Goal: Task Accomplishment & Management: Manage account settings

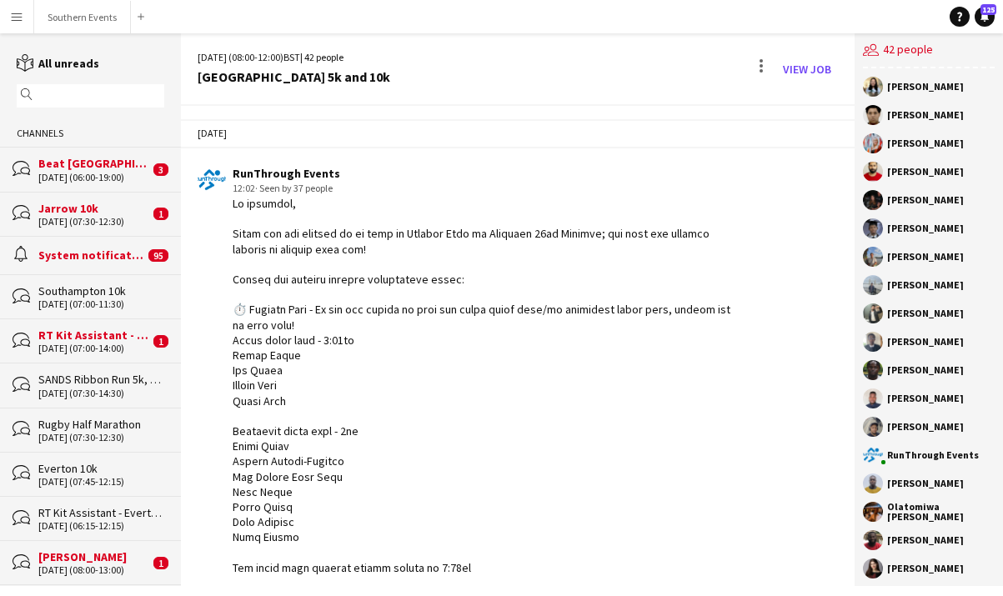
scroll to position [3171, 0]
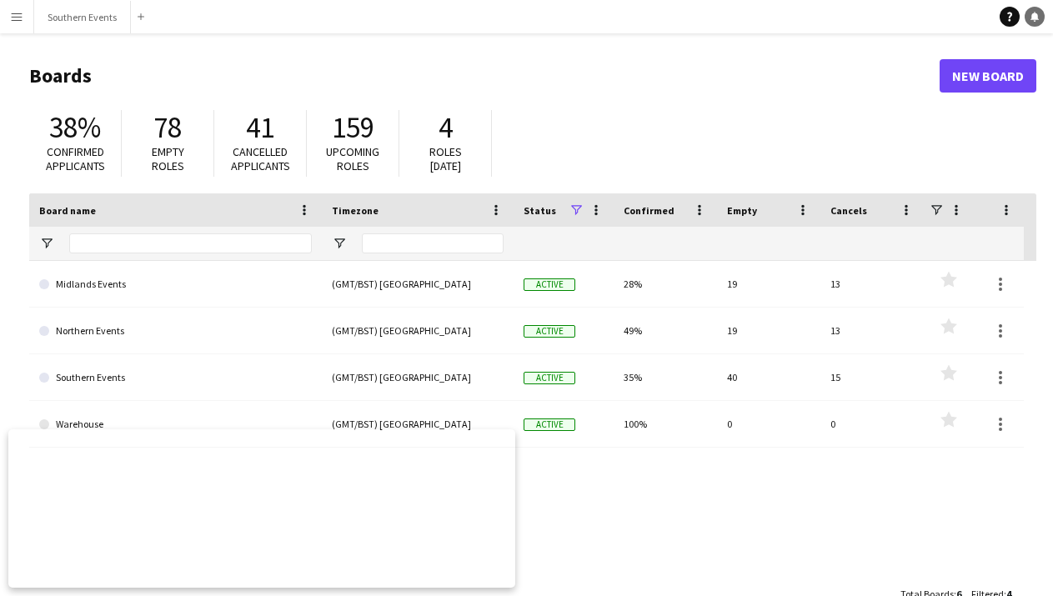
click at [1035, 13] on icon "Notifications" at bounding box center [1034, 17] width 10 height 10
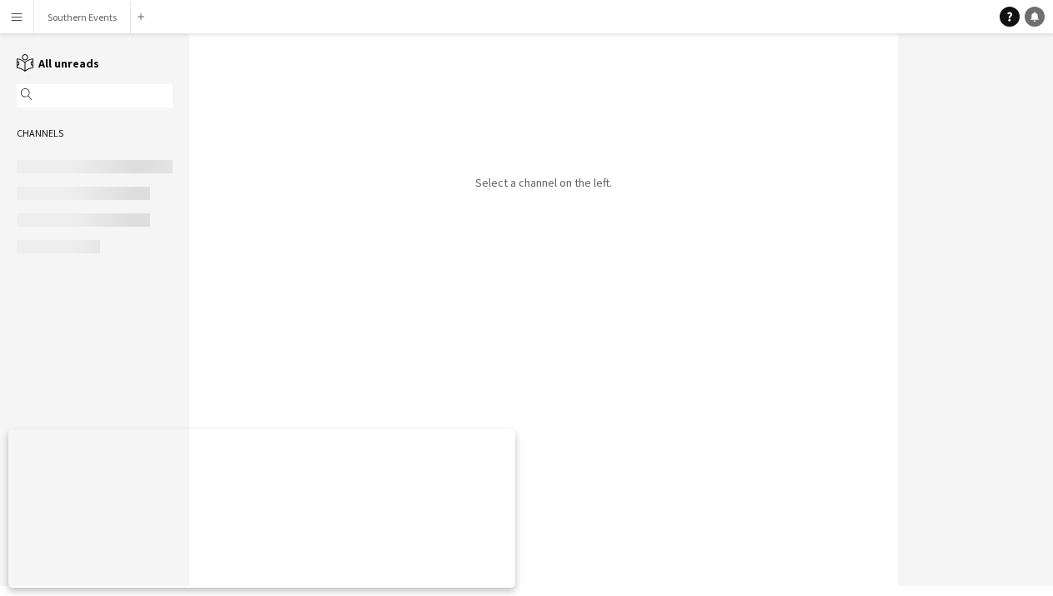
click at [1035, 13] on icon "Notifications" at bounding box center [1034, 17] width 10 height 10
click at [1008, 18] on icon "Help" at bounding box center [1009, 17] width 10 height 10
click at [13, 12] on app-icon "Menu" at bounding box center [16, 16] width 13 height 13
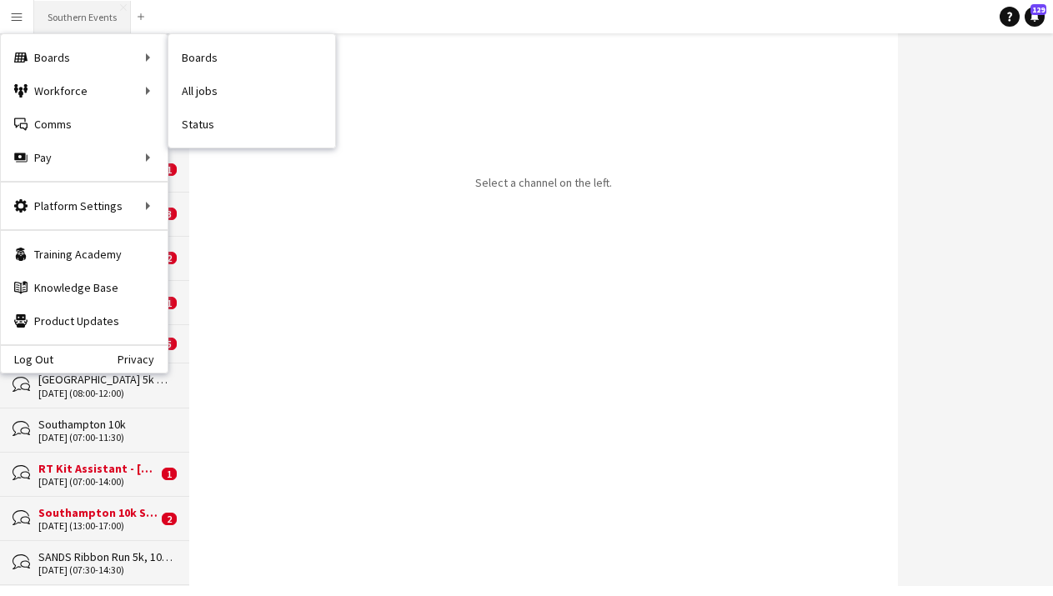
click at [98, 23] on button "Southern Events Close" at bounding box center [82, 17] width 97 height 33
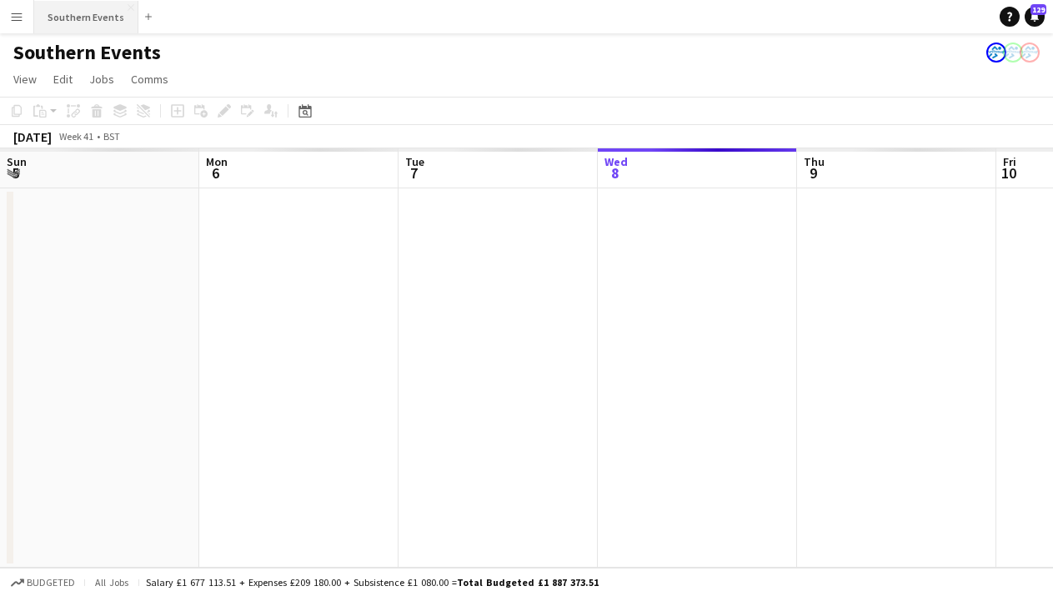
scroll to position [0, 398]
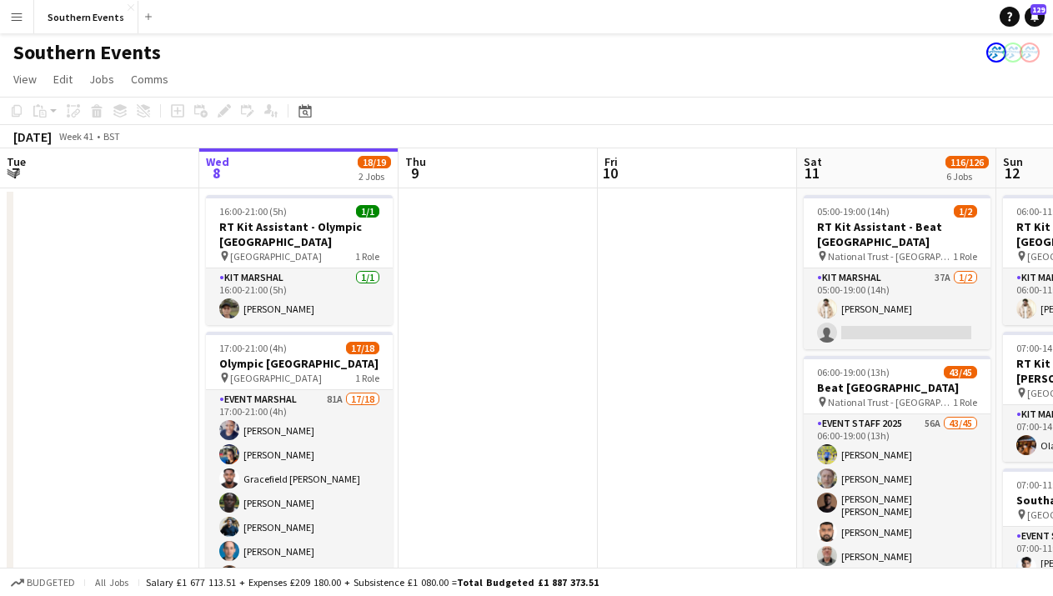
click at [780, 16] on app-navbar "Menu Boards Boards Boards All jobs Status Workforce Workforce My Workforce Recr…" at bounding box center [526, 16] width 1053 height 33
click at [15, 18] on app-icon "Menu" at bounding box center [16, 16] width 13 height 13
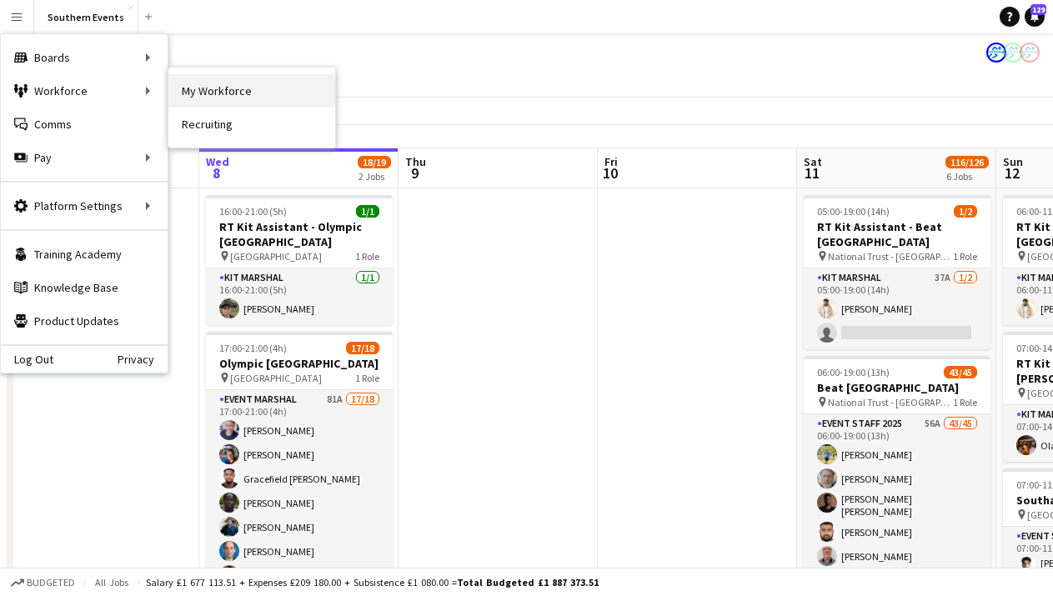
click at [229, 84] on link "My Workforce" at bounding box center [251, 90] width 167 height 33
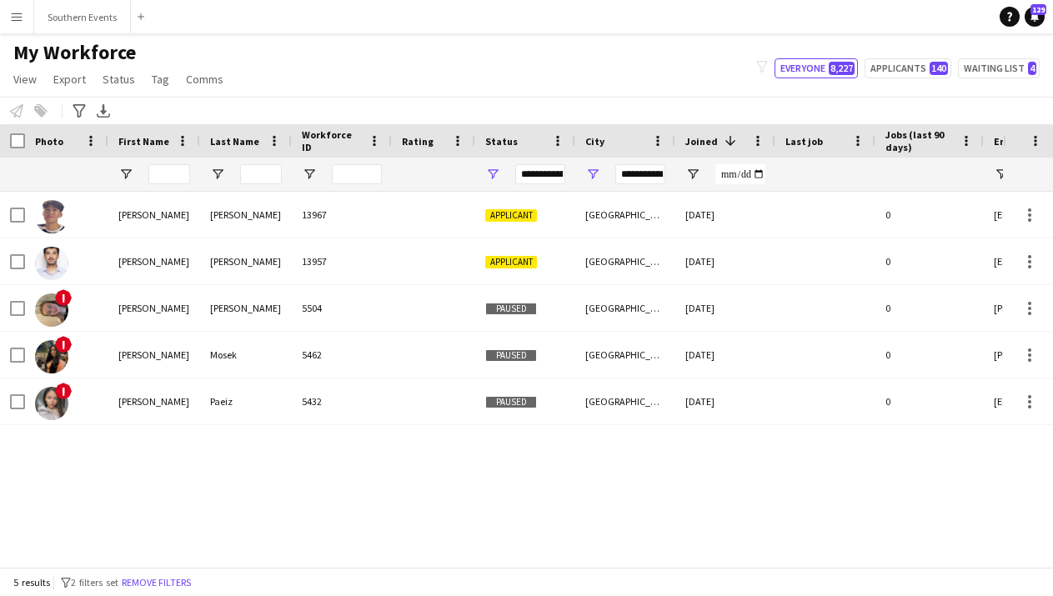
click at [853, 18] on app-navbar "Menu Boards Boards Boards All jobs Status Workforce Workforce My Workforce Recr…" at bounding box center [526, 16] width 1053 height 33
click at [1011, 15] on icon at bounding box center [1009, 17] width 5 height 9
click at [1033, 18] on icon at bounding box center [1034, 16] width 8 height 8
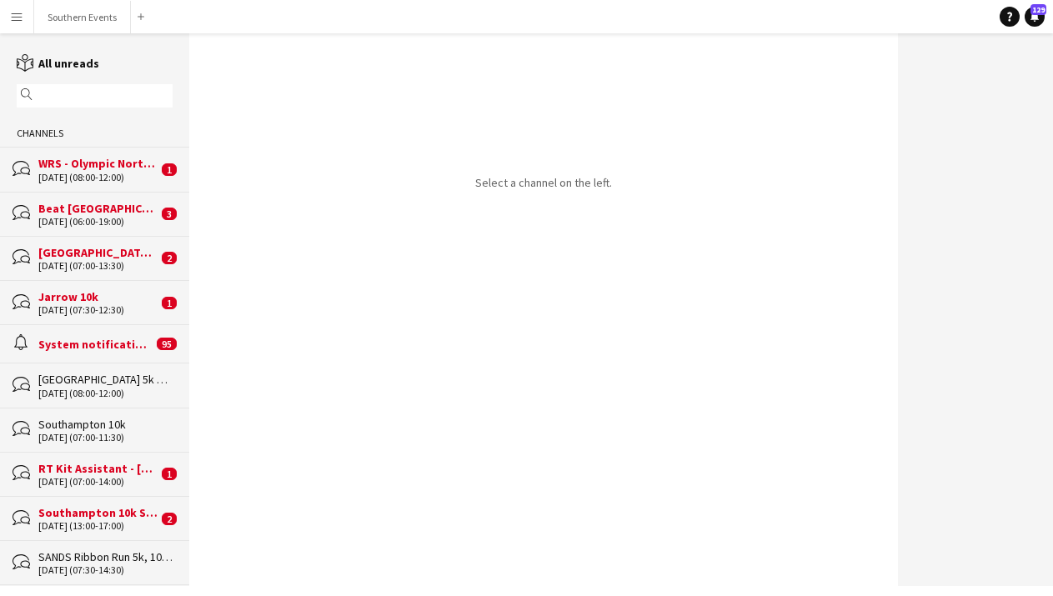
click at [11, 14] on app-icon "Menu" at bounding box center [16, 16] width 13 height 13
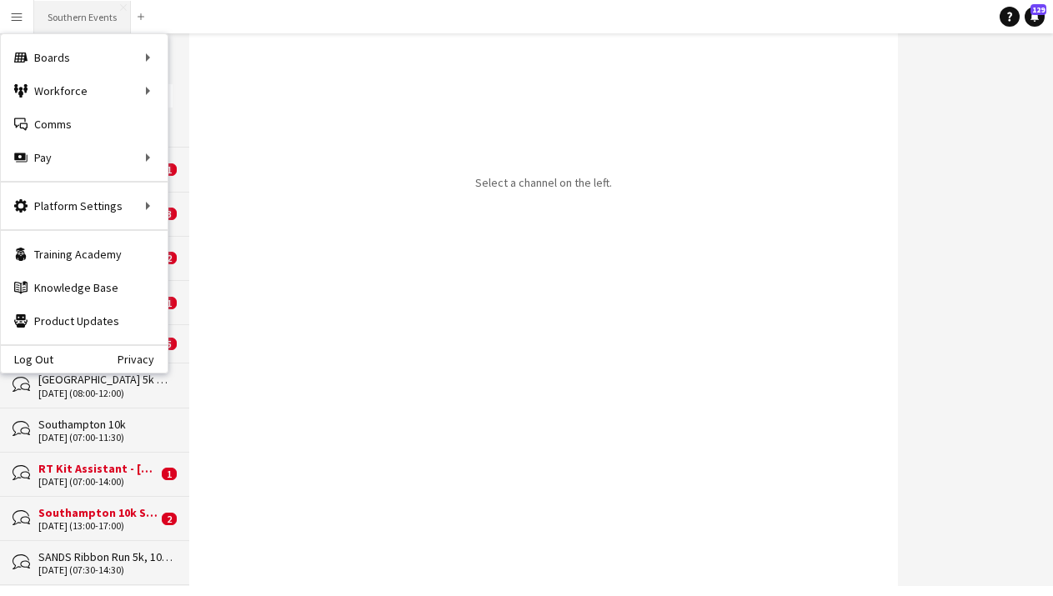
click at [67, 15] on button "Southern Events Close" at bounding box center [82, 17] width 97 height 33
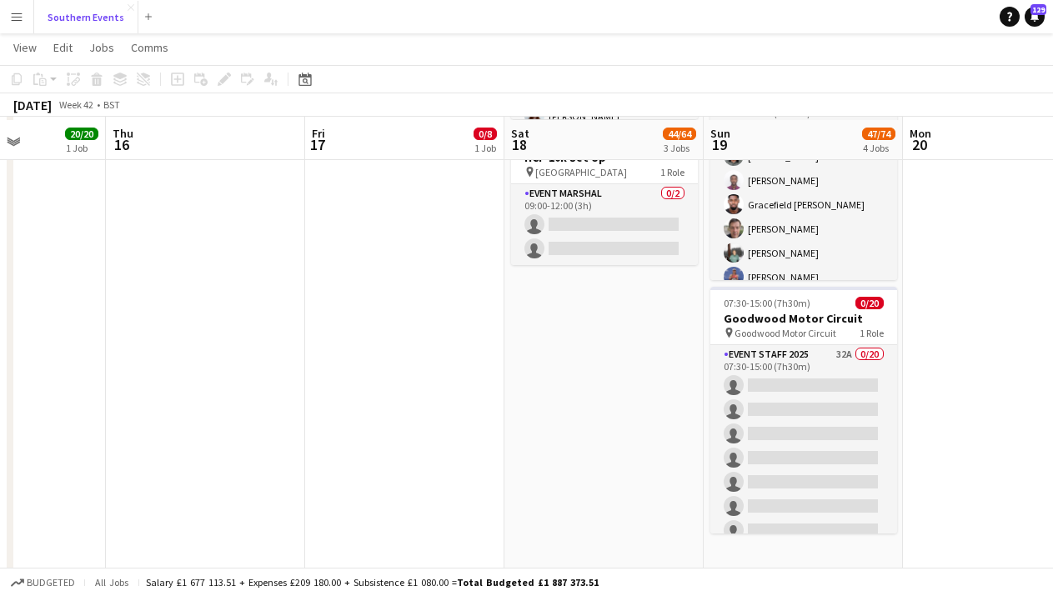
scroll to position [485, 0]
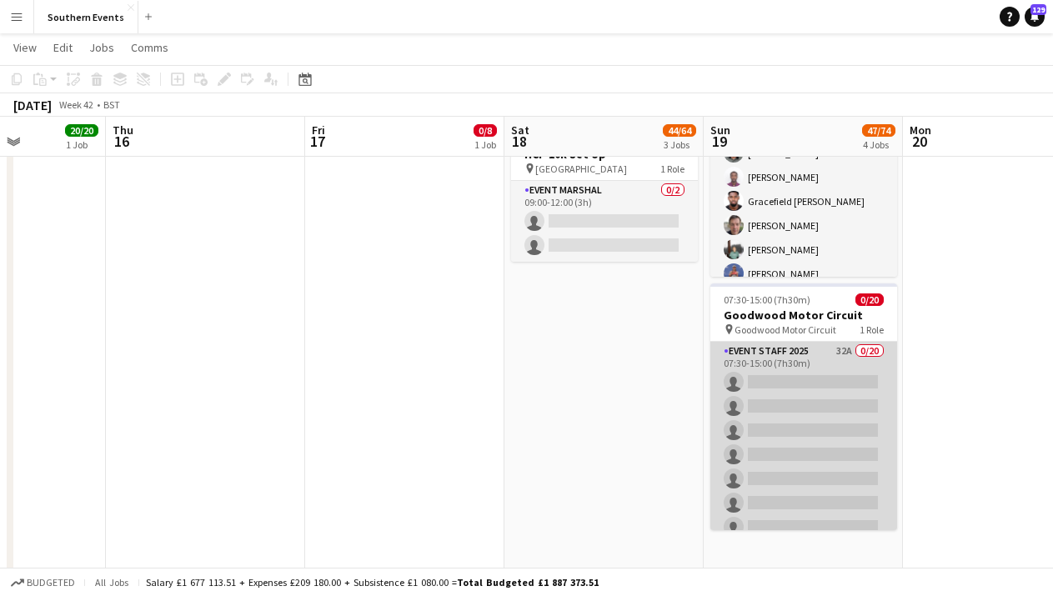
click at [820, 434] on app-card-role "Event Staff 2025 32A 0/20 07:30-15:00 (7h30m) single-neutral-actions single-neu…" at bounding box center [803, 600] width 187 height 516
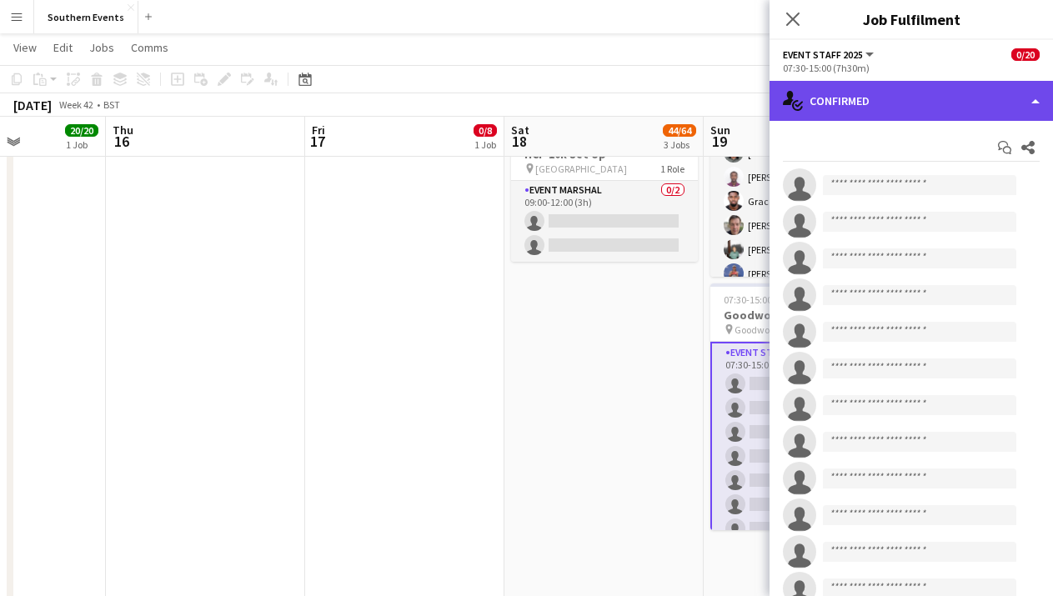
click at [971, 94] on div "single-neutral-actions-check-2 Confirmed" at bounding box center [910, 101] width 283 height 40
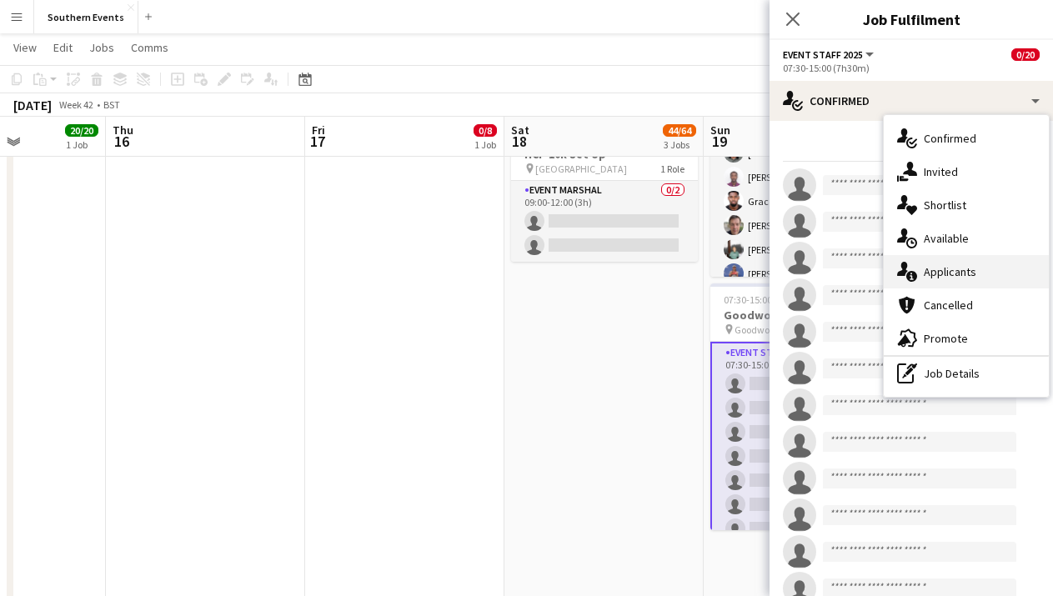
click at [967, 280] on div "single-neutral-actions-information Applicants" at bounding box center [965, 271] width 165 height 33
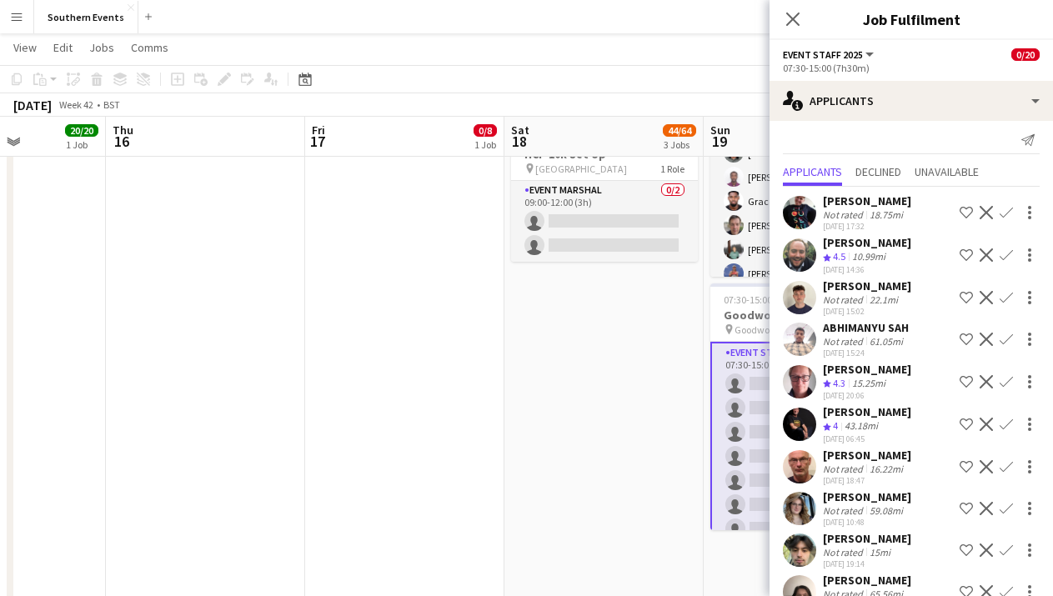
scroll to position [6, 0]
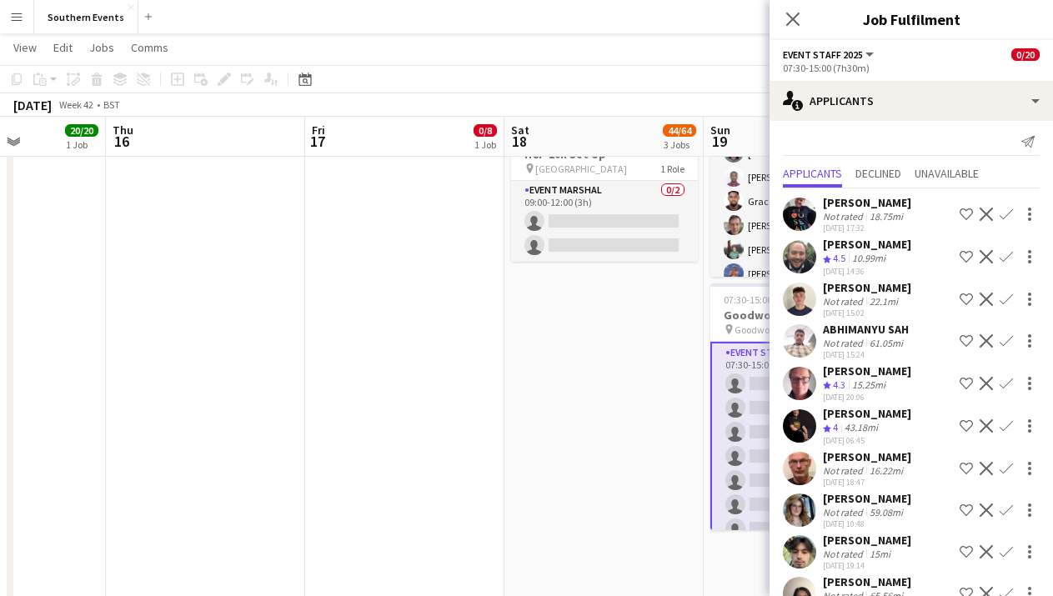
click at [1004, 216] on app-icon "Confirm" at bounding box center [1005, 214] width 13 height 13
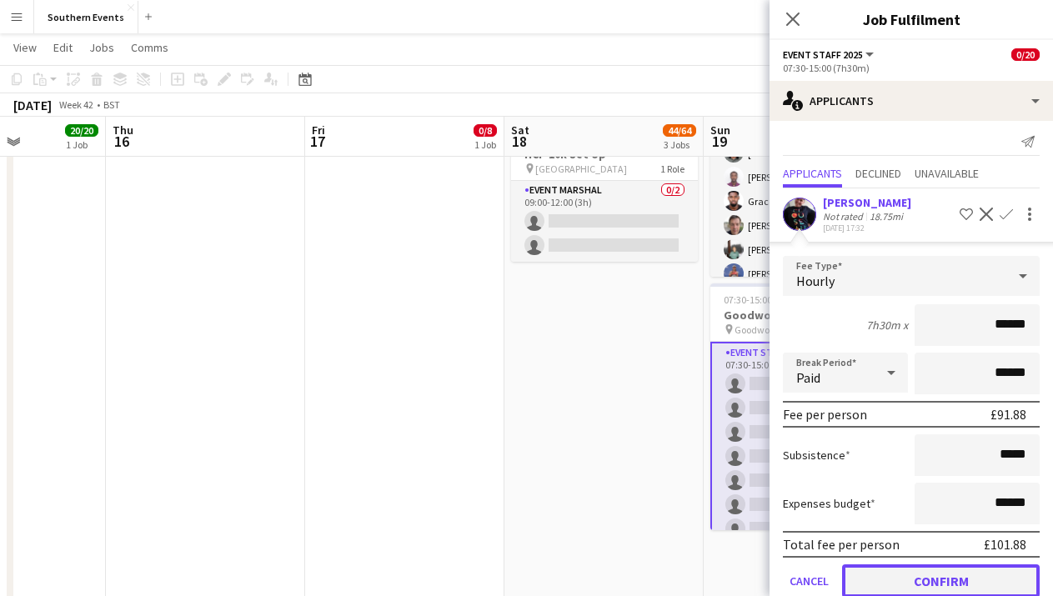
click at [931, 578] on button "Confirm" at bounding box center [941, 580] width 198 height 33
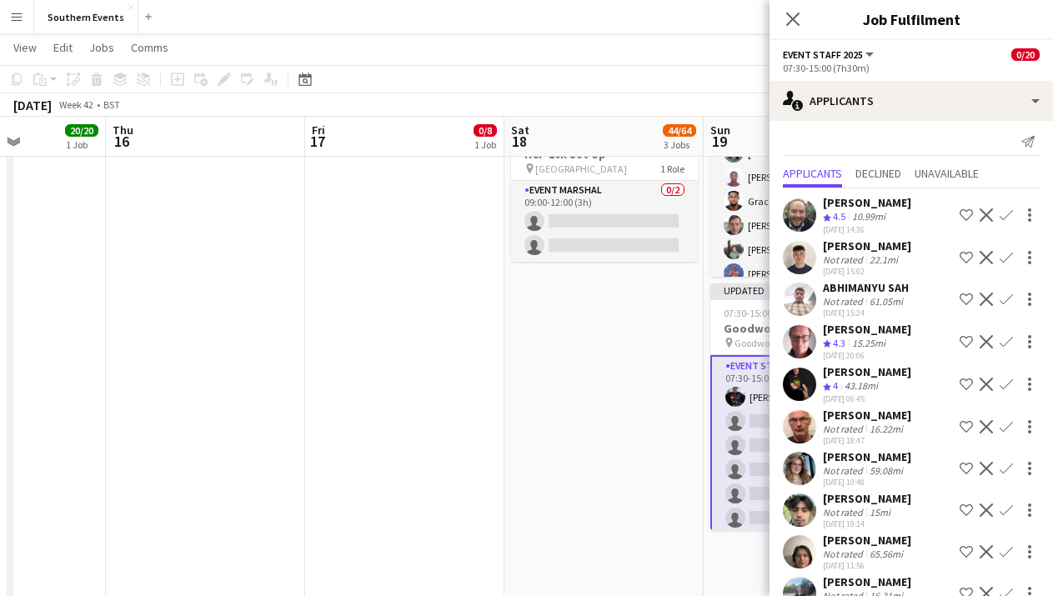
click at [1008, 217] on app-icon "Confirm" at bounding box center [1005, 214] width 13 height 13
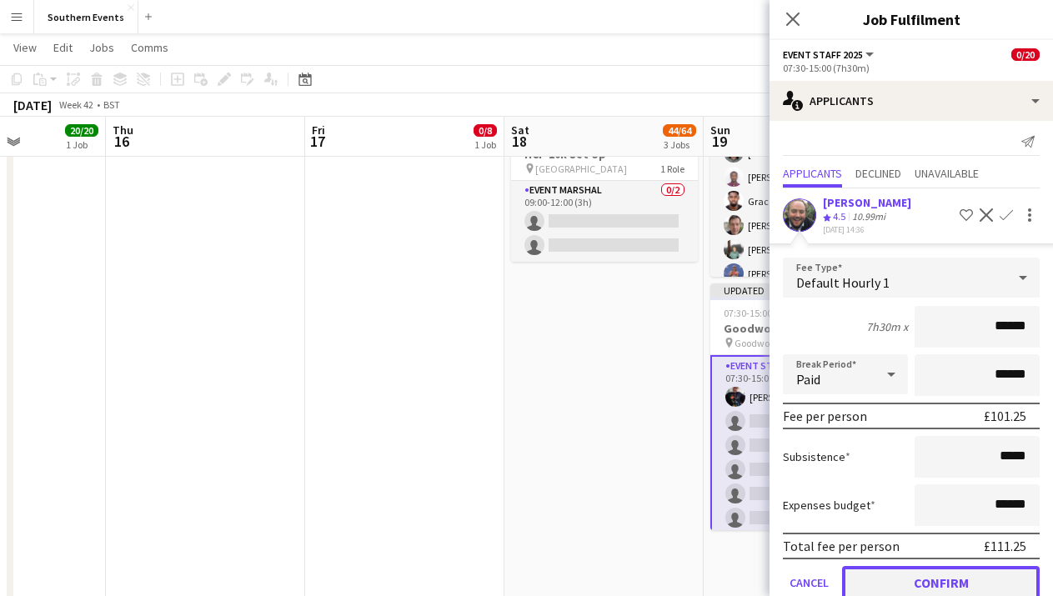
click at [928, 573] on button "Confirm" at bounding box center [941, 582] width 198 height 33
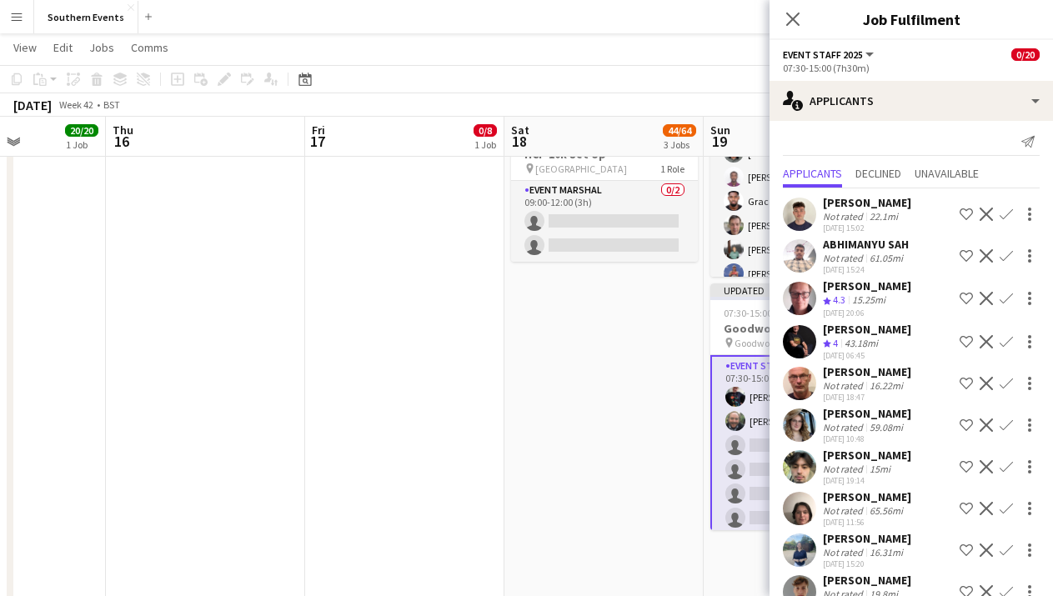
click at [1008, 213] on app-icon "Confirm" at bounding box center [1005, 214] width 13 height 13
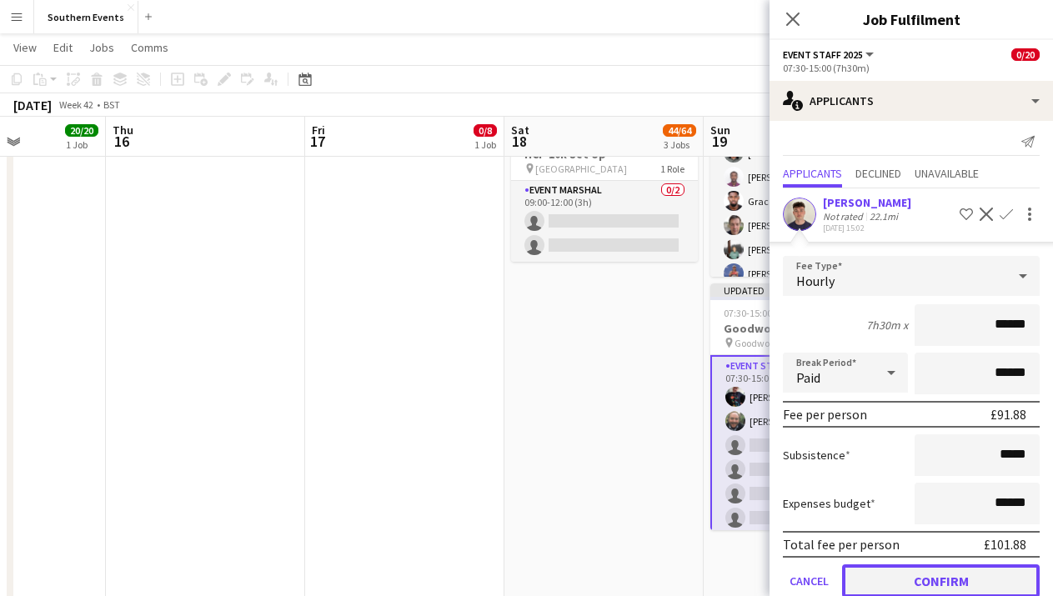
click at [905, 576] on button "Confirm" at bounding box center [941, 580] width 198 height 33
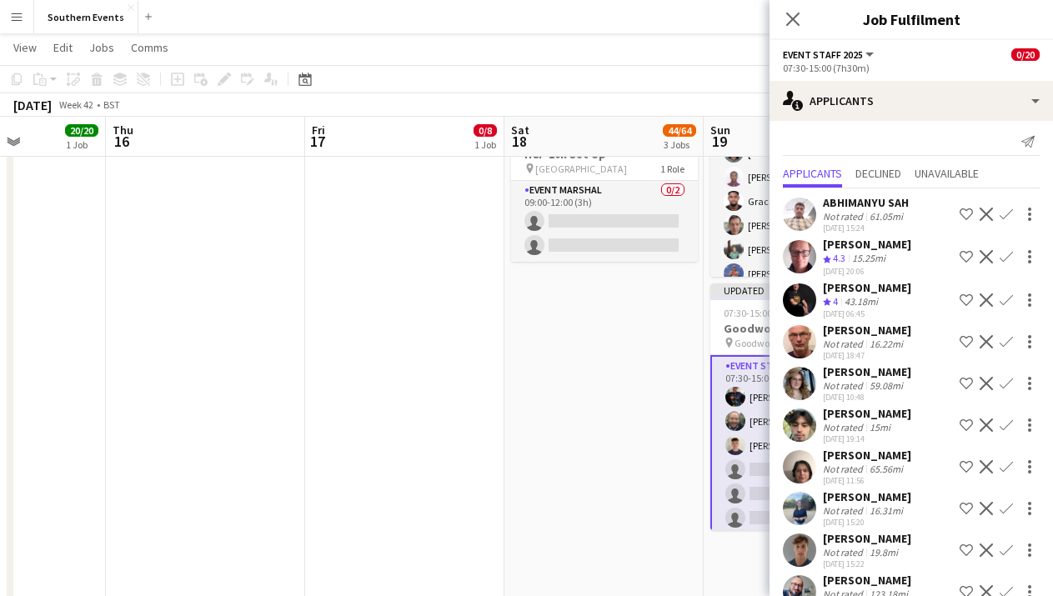
click at [980, 217] on app-icon "Decline" at bounding box center [985, 214] width 13 height 13
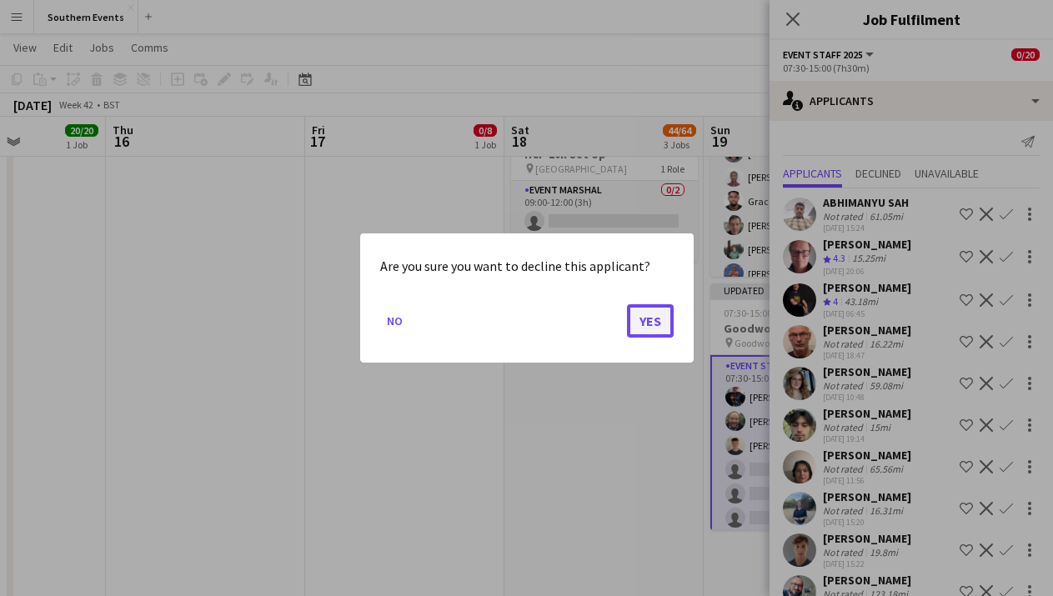
click at [660, 315] on button "Yes" at bounding box center [650, 320] width 47 height 33
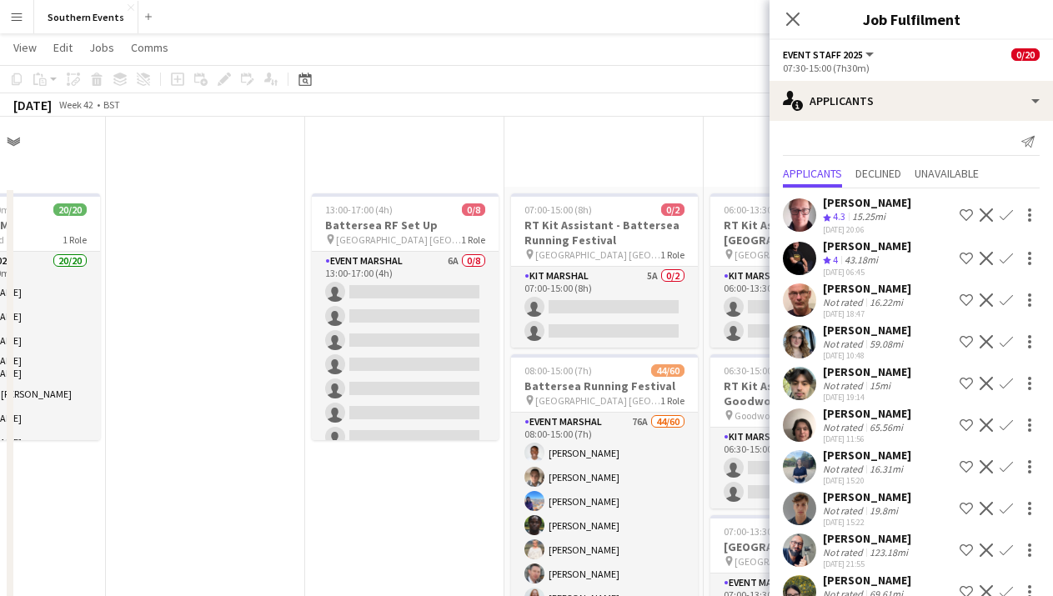
scroll to position [485, 0]
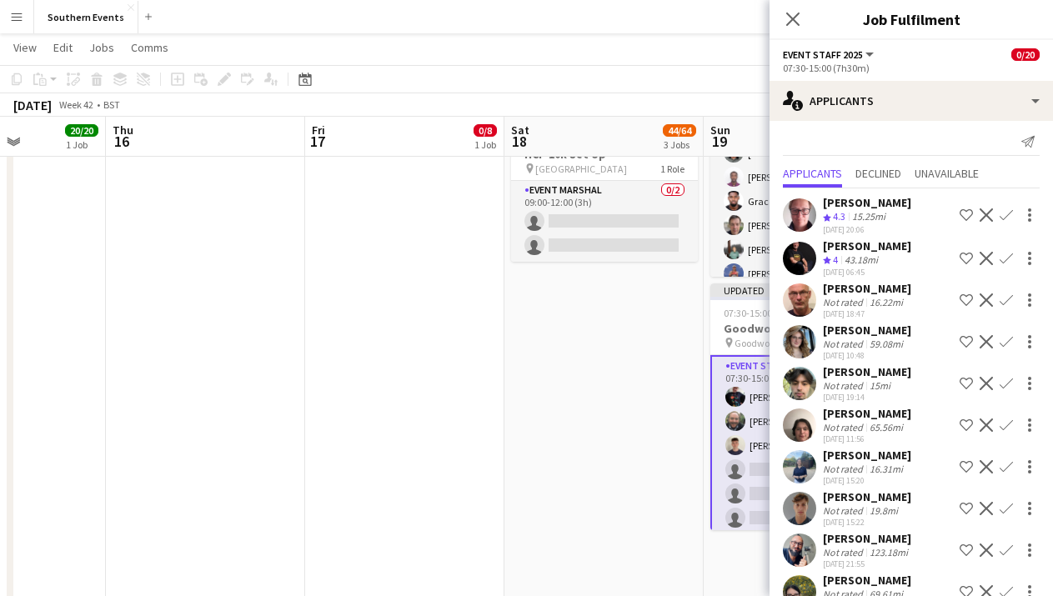
click at [1008, 216] on app-icon "Confirm" at bounding box center [1005, 214] width 13 height 13
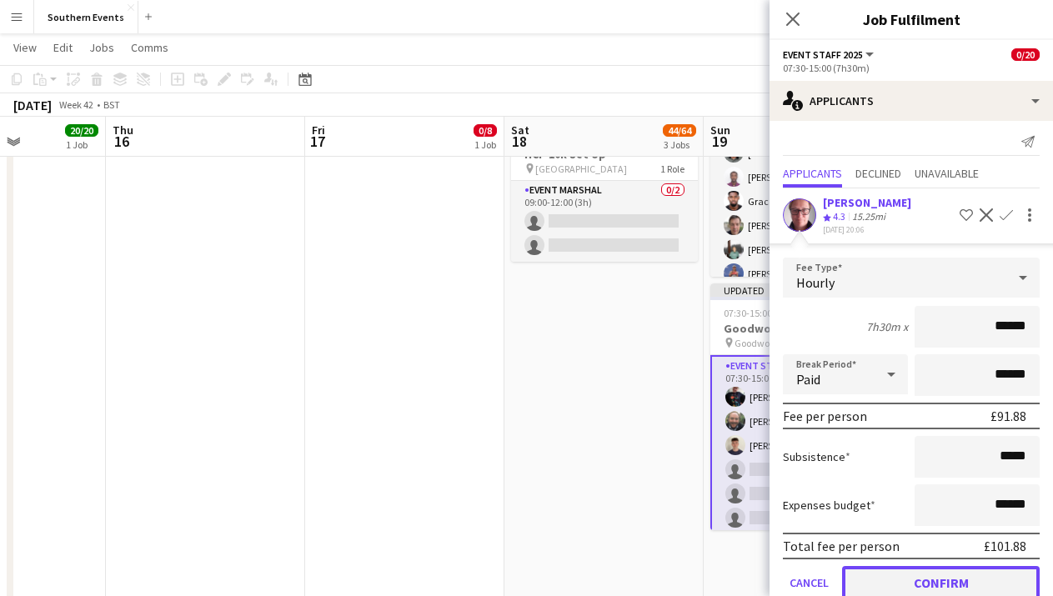
click at [929, 578] on button "Confirm" at bounding box center [941, 582] width 198 height 33
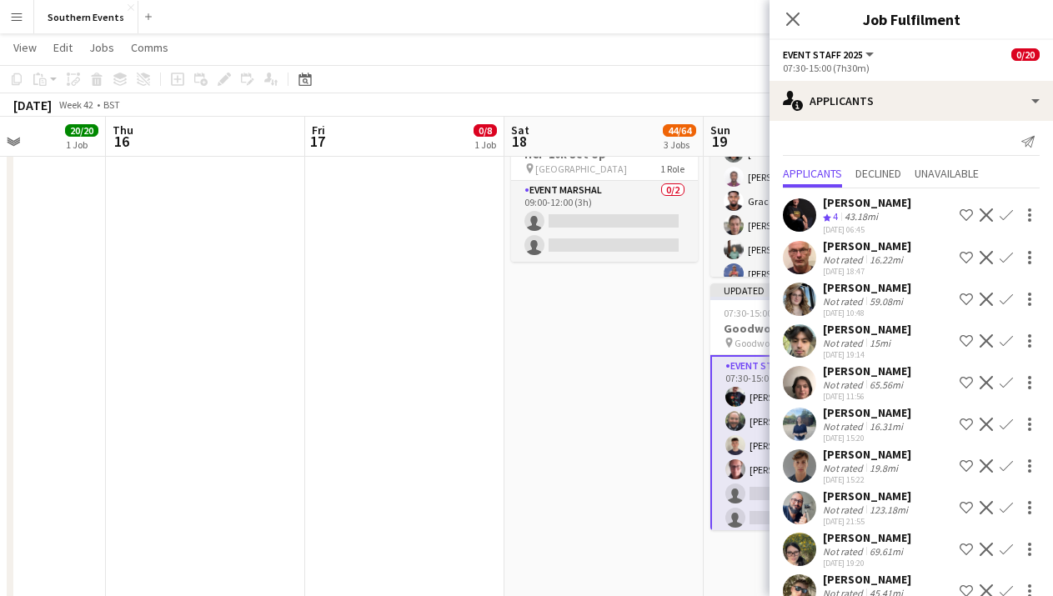
click at [1010, 213] on app-icon "Confirm" at bounding box center [1005, 214] width 13 height 13
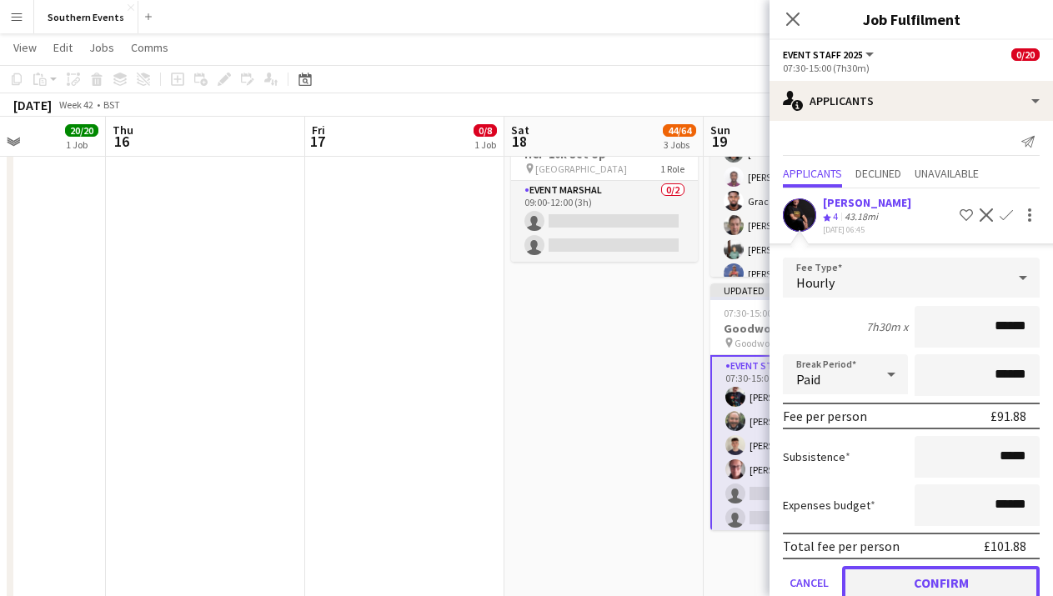
click at [897, 583] on button "Confirm" at bounding box center [941, 582] width 198 height 33
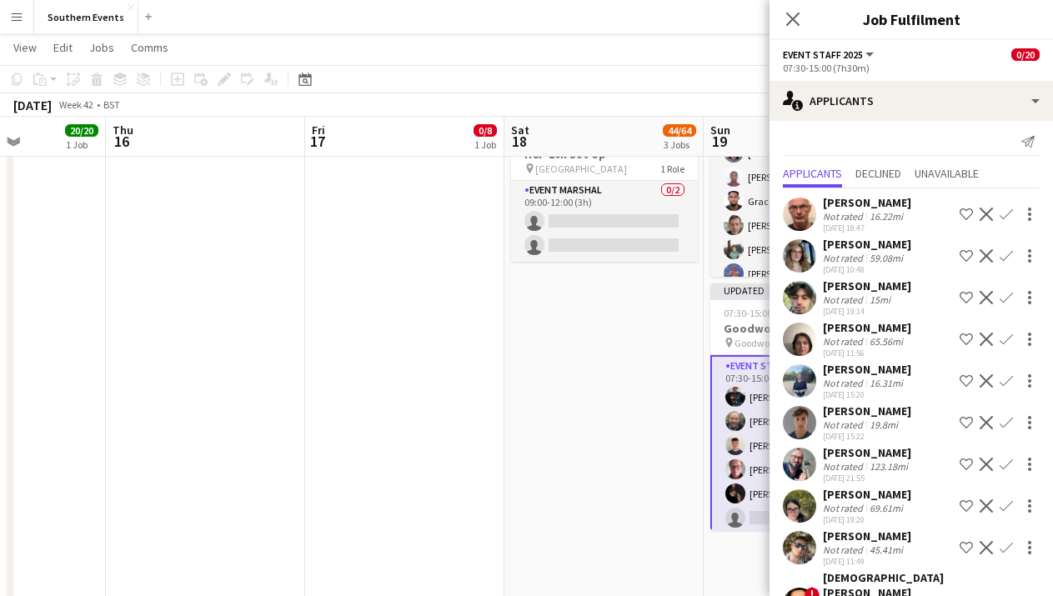
click at [1006, 213] on app-icon "Confirm" at bounding box center [1005, 214] width 13 height 13
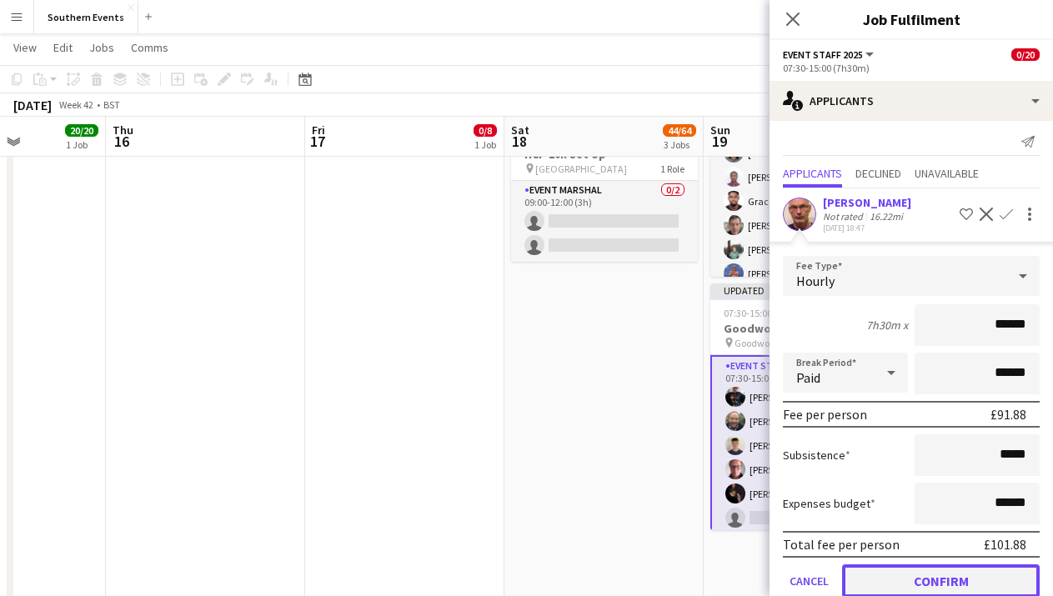
click at [919, 572] on button "Confirm" at bounding box center [941, 580] width 198 height 33
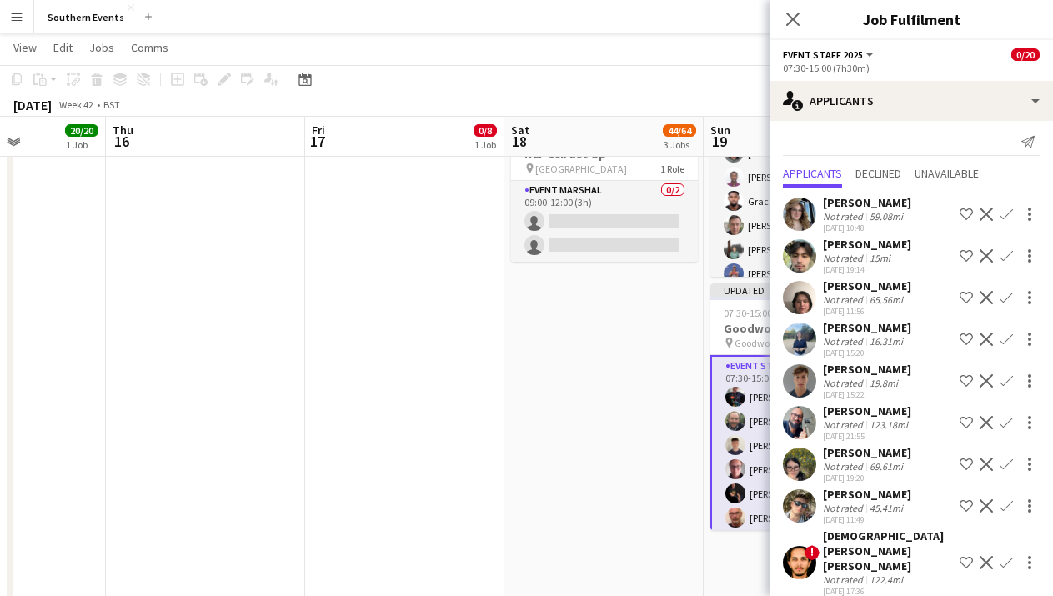
click at [908, 218] on div "[PERSON_NAME] Not rated 59.08mi [DATE] 10:48 Shortlist crew Decline Confirm" at bounding box center [910, 214] width 283 height 38
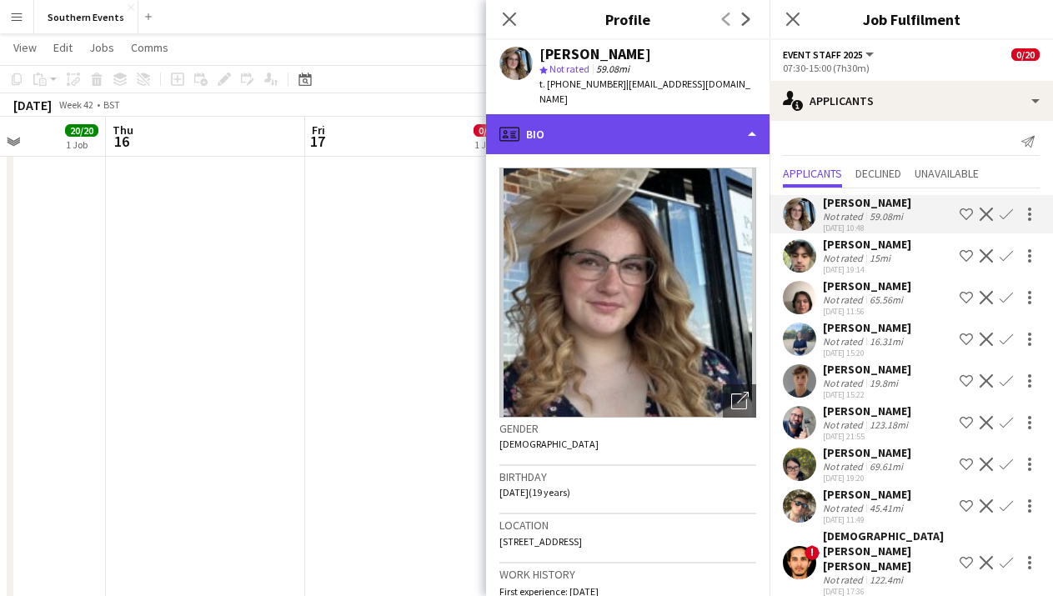
click at [692, 114] on div "profile Bio" at bounding box center [627, 134] width 283 height 40
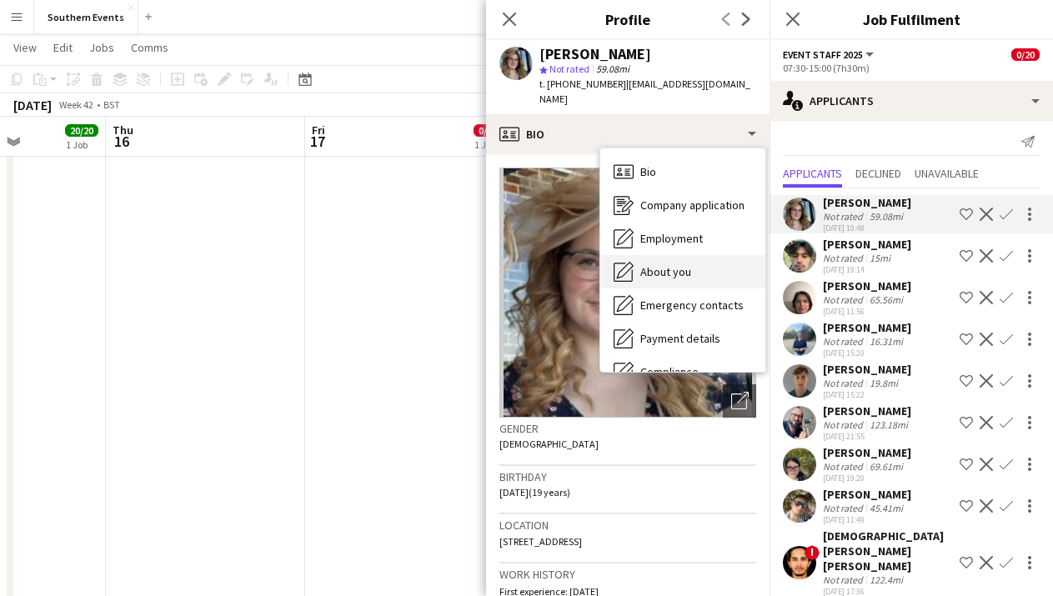
click at [668, 264] on span "About you" at bounding box center [665, 271] width 51 height 15
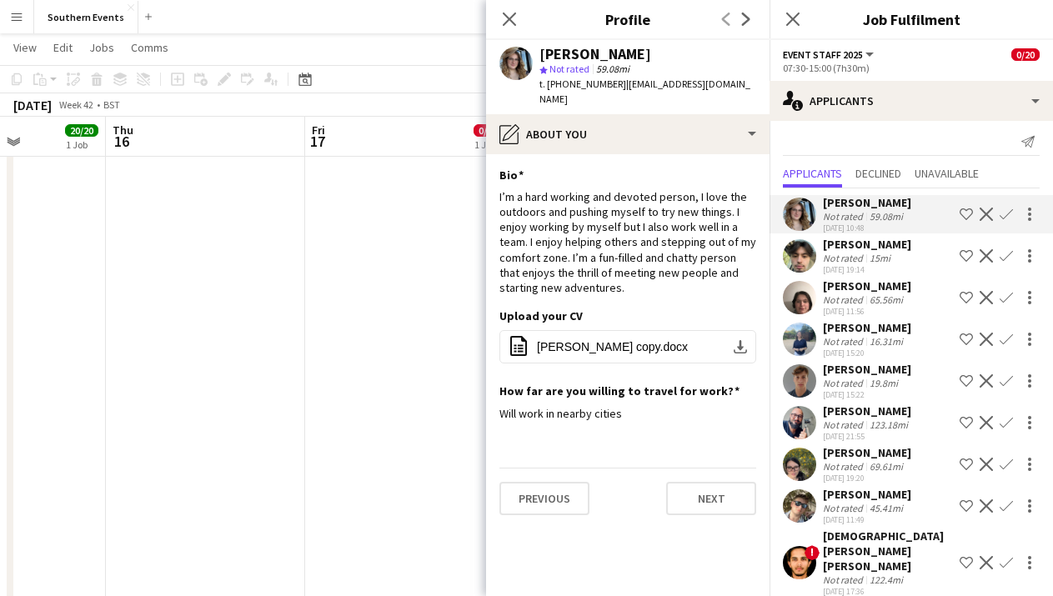
click at [1007, 212] on app-icon "Confirm" at bounding box center [1005, 214] width 13 height 13
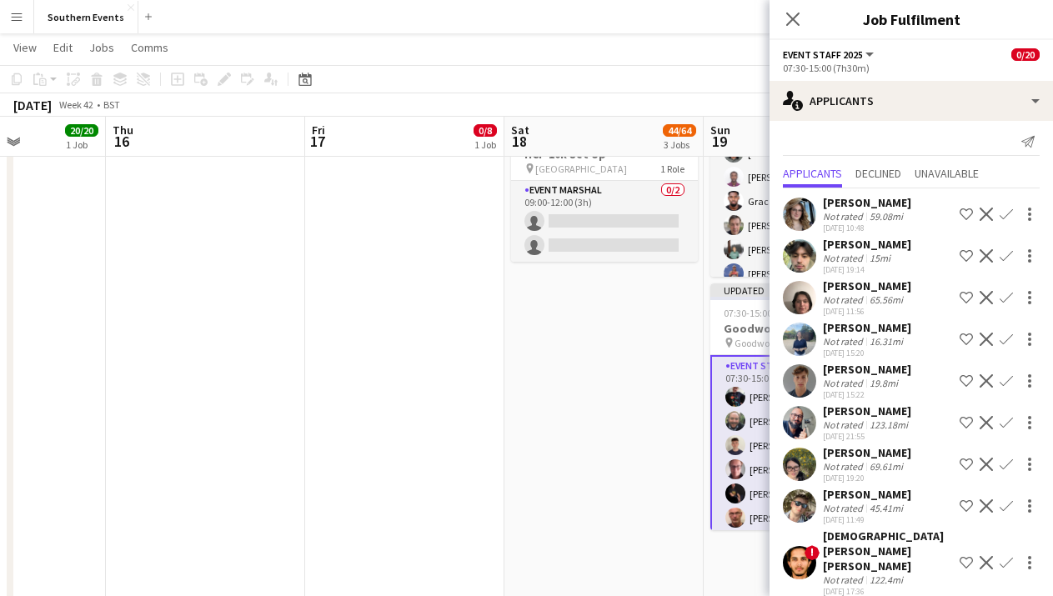
click at [1008, 212] on app-icon "Confirm" at bounding box center [1005, 214] width 13 height 13
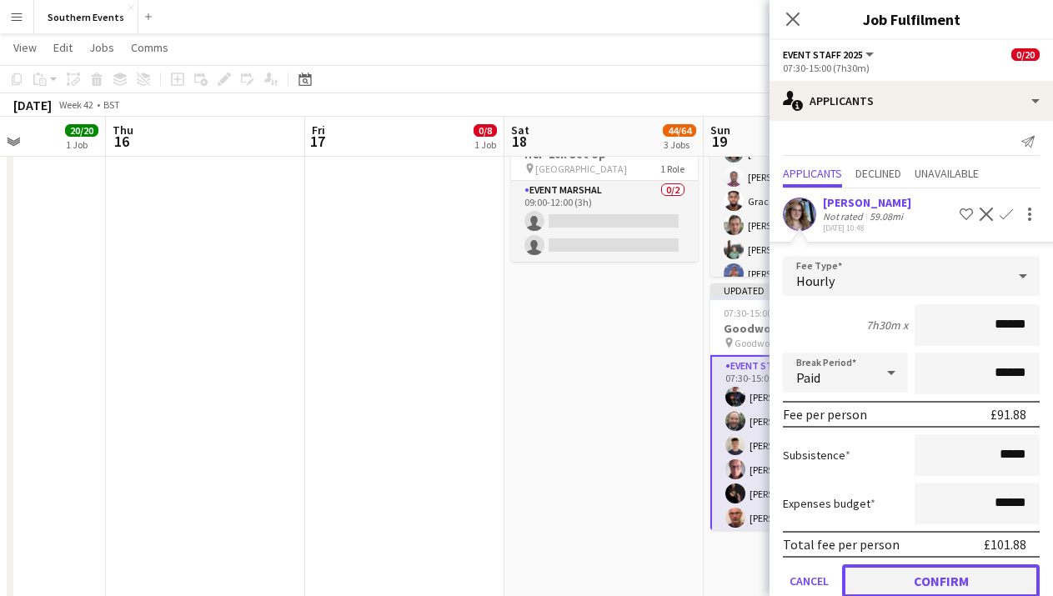
click at [973, 576] on button "Confirm" at bounding box center [941, 580] width 198 height 33
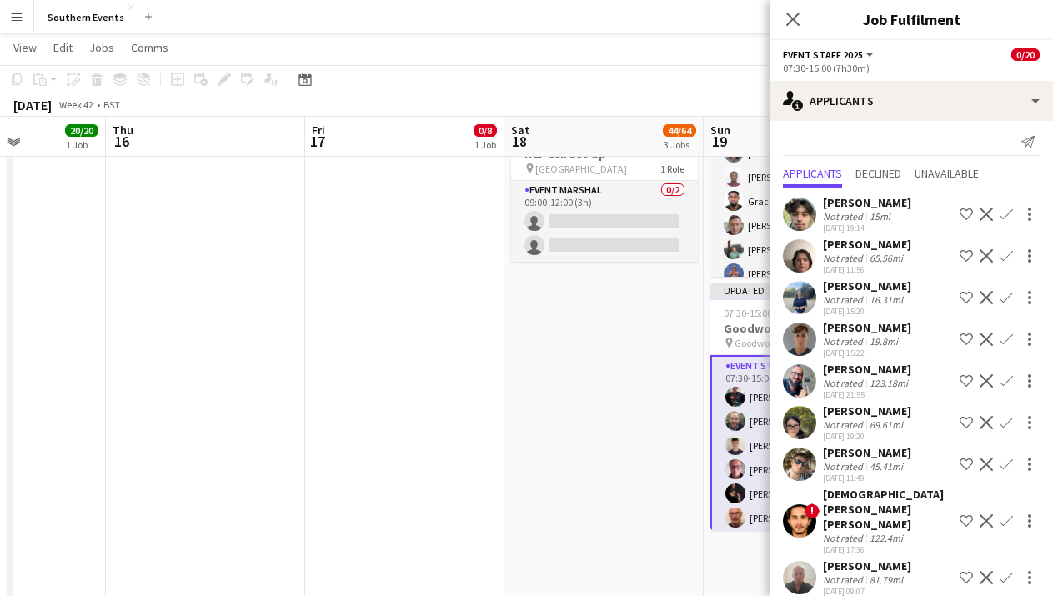
click at [903, 219] on div "[PERSON_NAME] Not rated 15mi [DATE] 19:14 Shortlist crew Decline Confirm" at bounding box center [910, 214] width 283 height 38
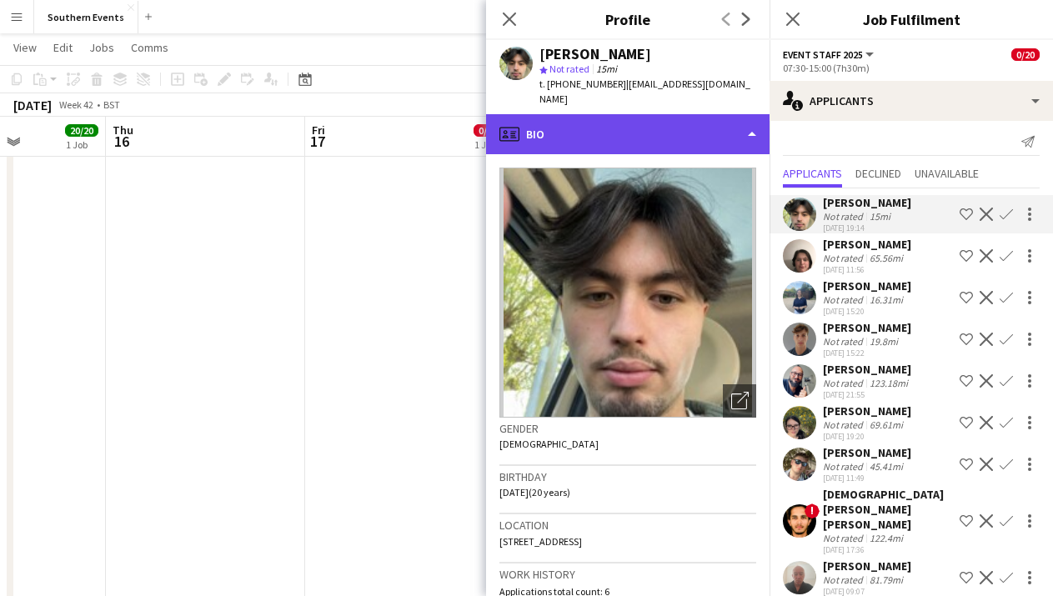
click at [685, 115] on div "profile Bio" at bounding box center [627, 134] width 283 height 40
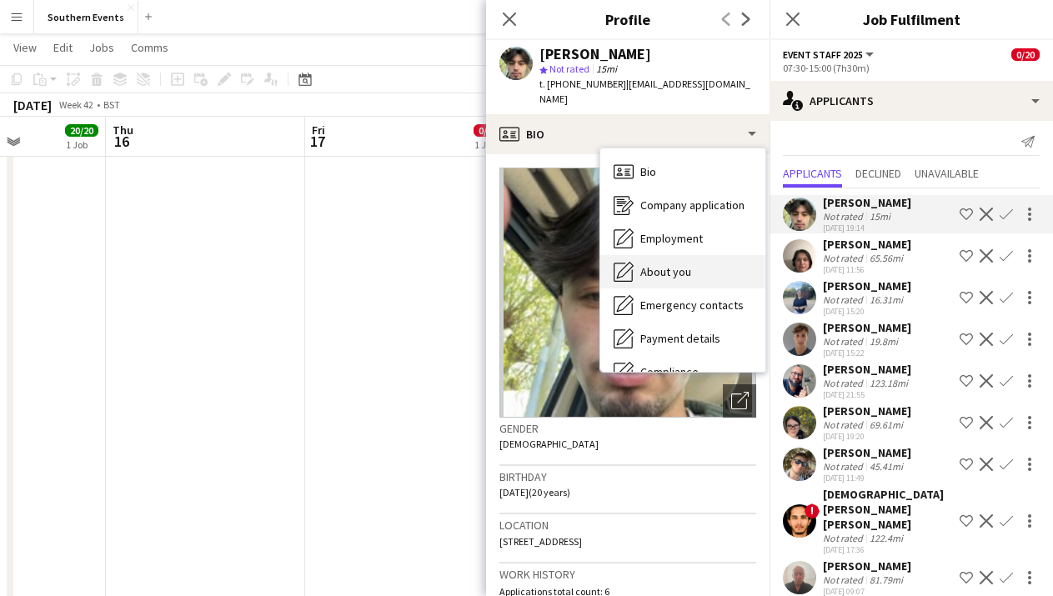
click at [701, 255] on div "About you About you" at bounding box center [682, 271] width 165 height 33
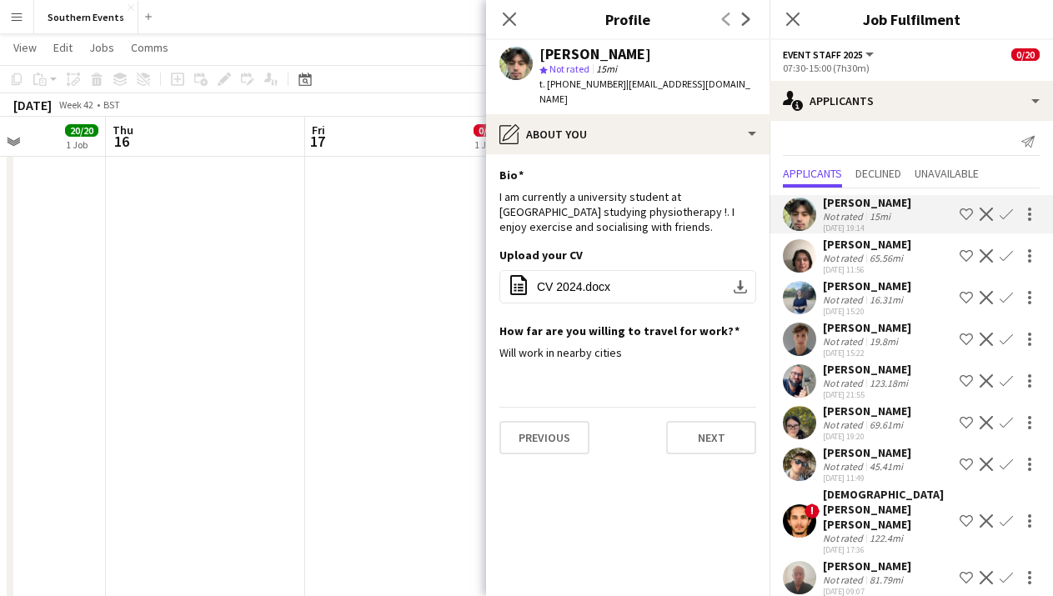
click at [1000, 214] on app-icon "Confirm" at bounding box center [1005, 214] width 13 height 13
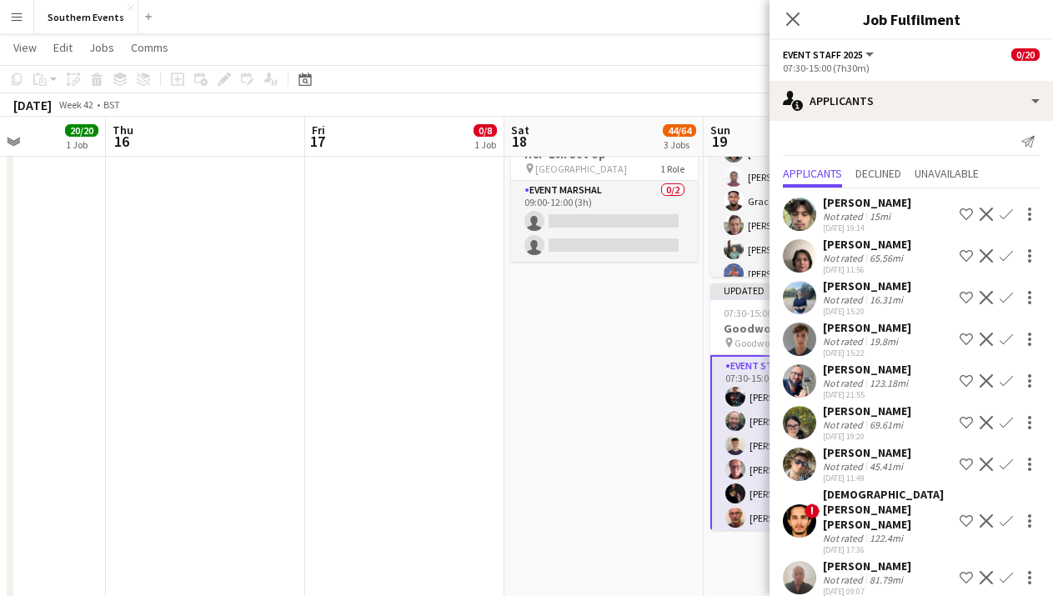
click at [1007, 218] on app-icon "Confirm" at bounding box center [1005, 214] width 13 height 13
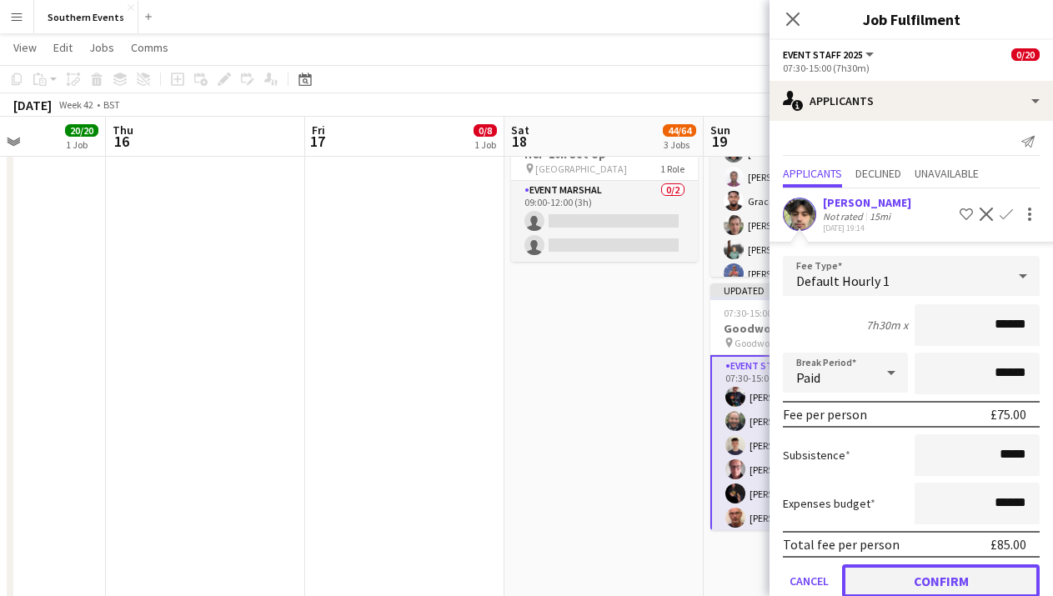
click at [918, 573] on button "Confirm" at bounding box center [941, 580] width 198 height 33
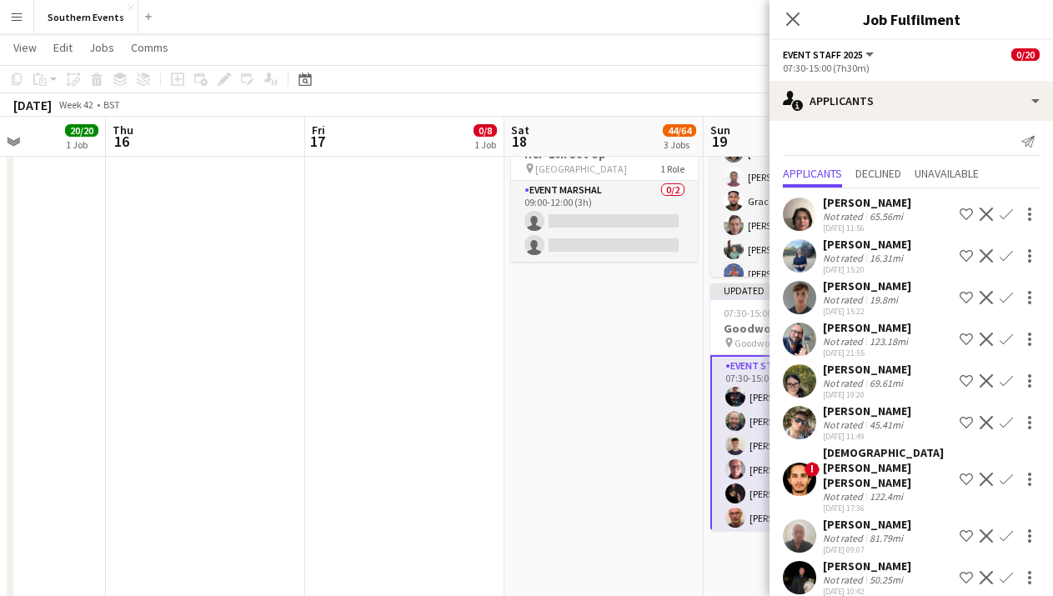
click at [897, 213] on div "65.56mi" at bounding box center [886, 216] width 40 height 13
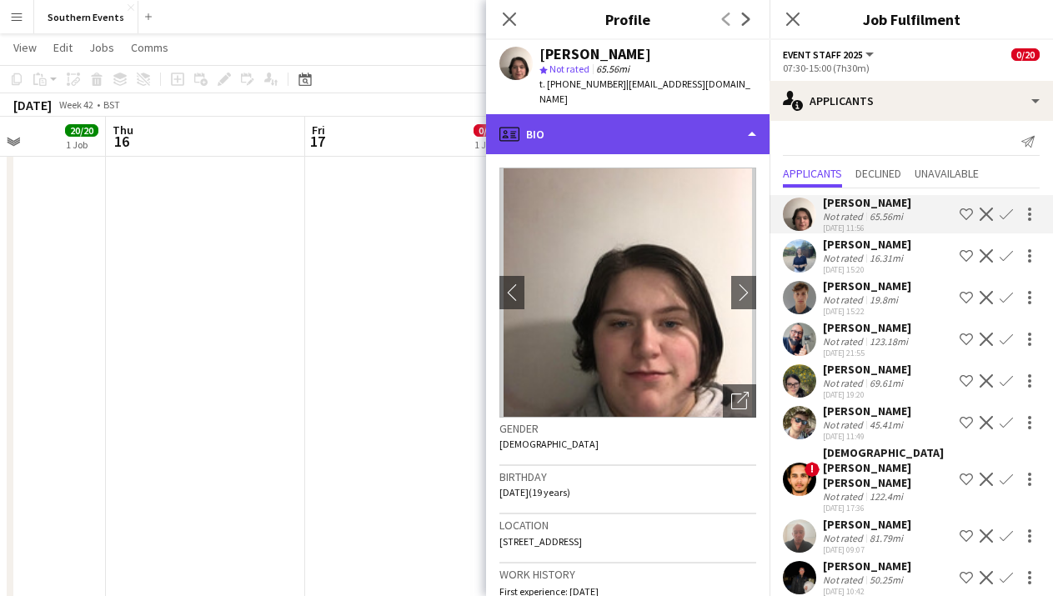
click at [728, 118] on div "profile Bio" at bounding box center [627, 134] width 283 height 40
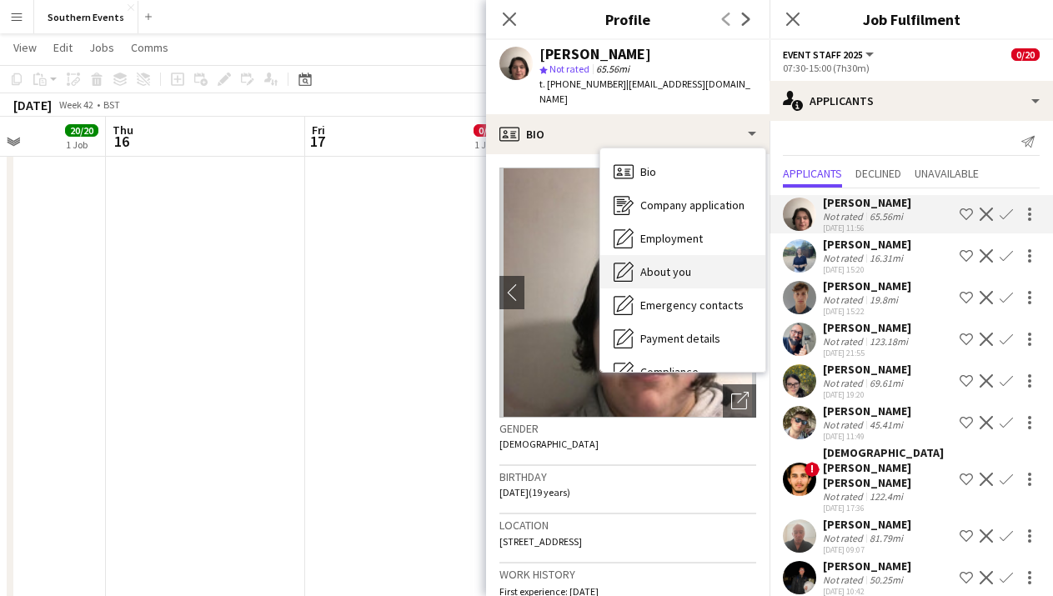
click at [702, 263] on div "About you About you" at bounding box center [682, 271] width 165 height 33
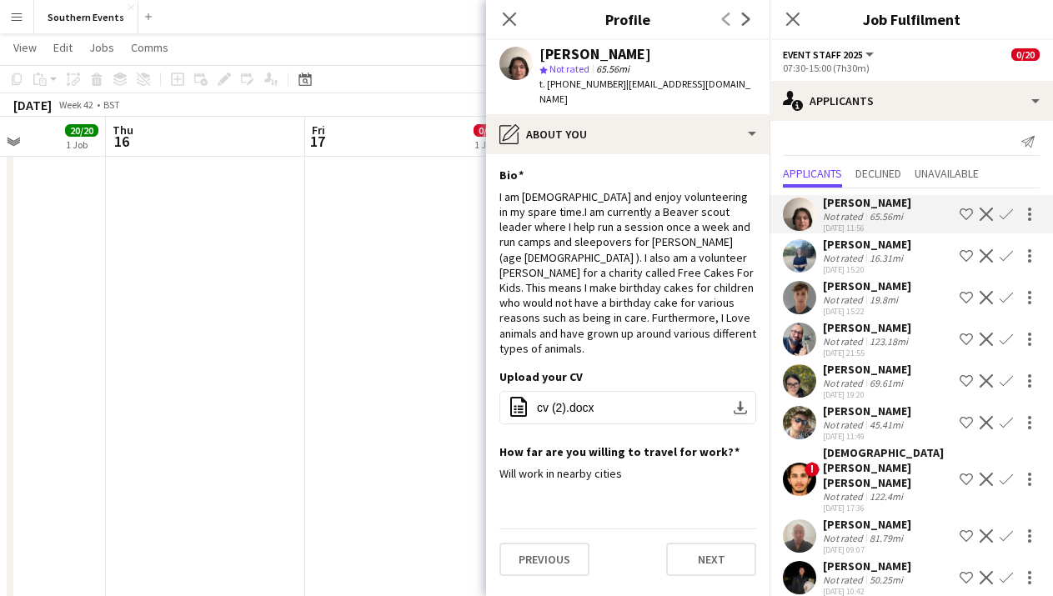
click at [1008, 218] on app-icon "Confirm" at bounding box center [1005, 214] width 13 height 13
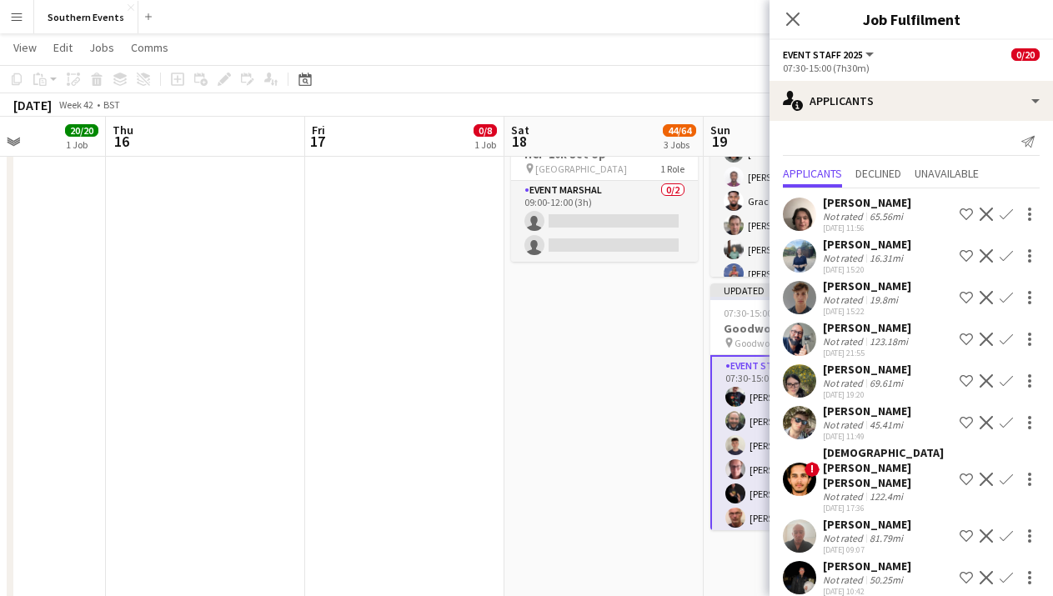
click at [1008, 218] on app-icon "Confirm" at bounding box center [1005, 214] width 13 height 13
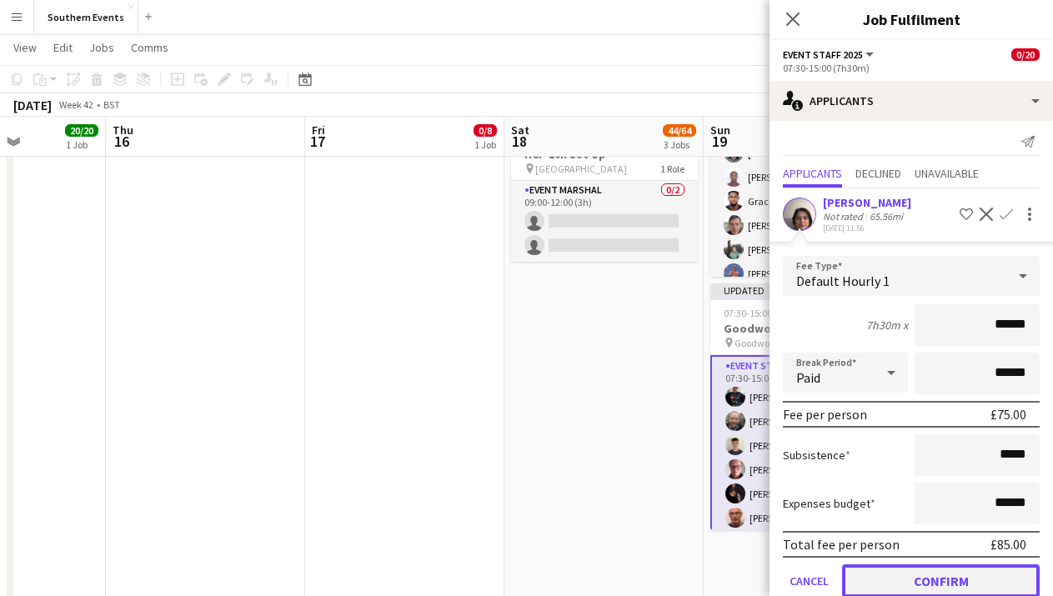
click at [943, 582] on button "Confirm" at bounding box center [941, 580] width 198 height 33
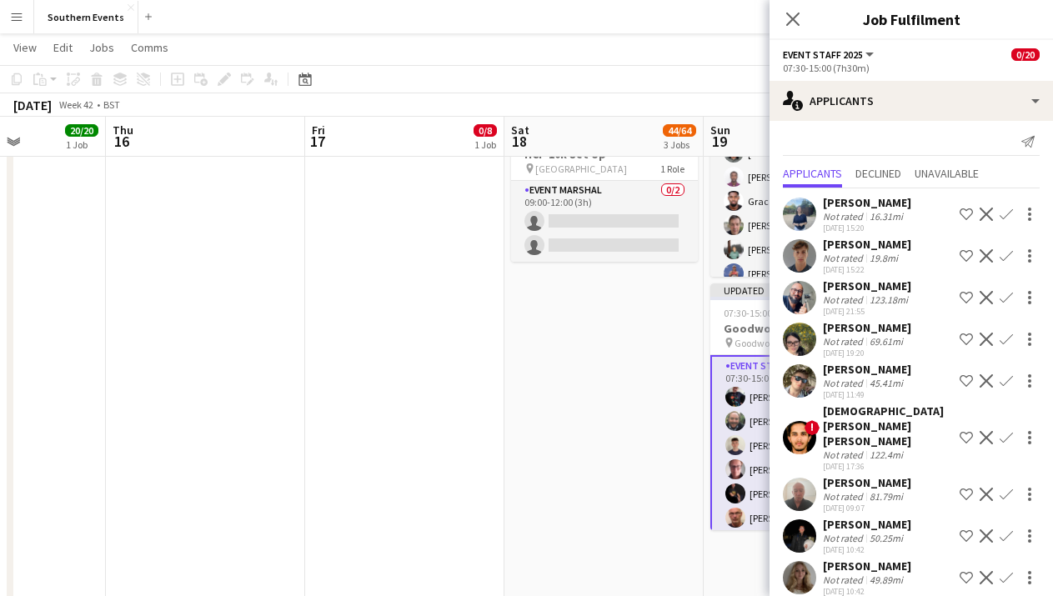
click at [999, 213] on app-icon "Confirm" at bounding box center [1005, 214] width 13 height 13
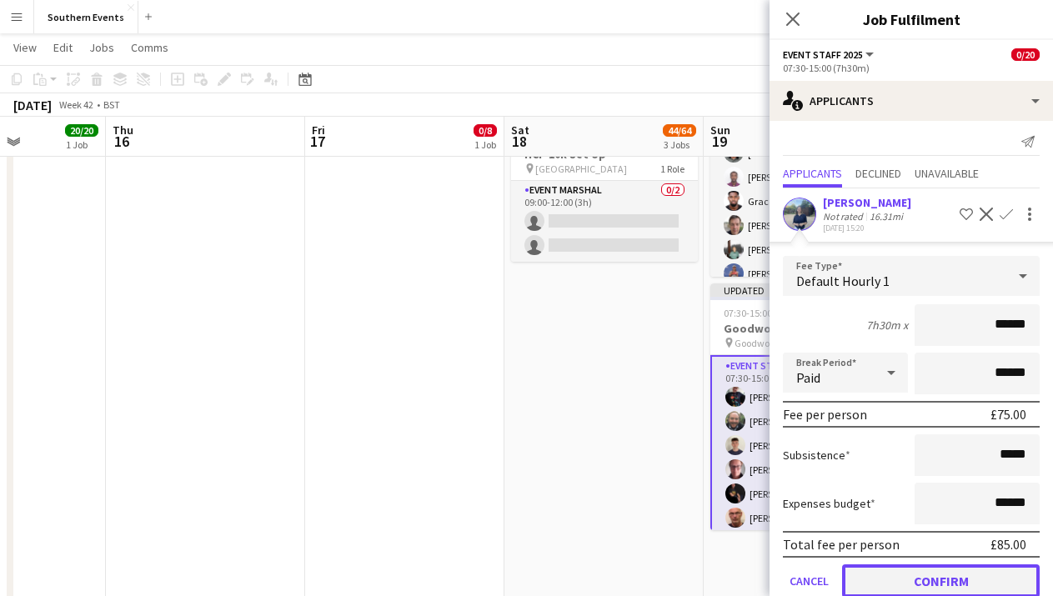
click at [936, 571] on button "Confirm" at bounding box center [941, 580] width 198 height 33
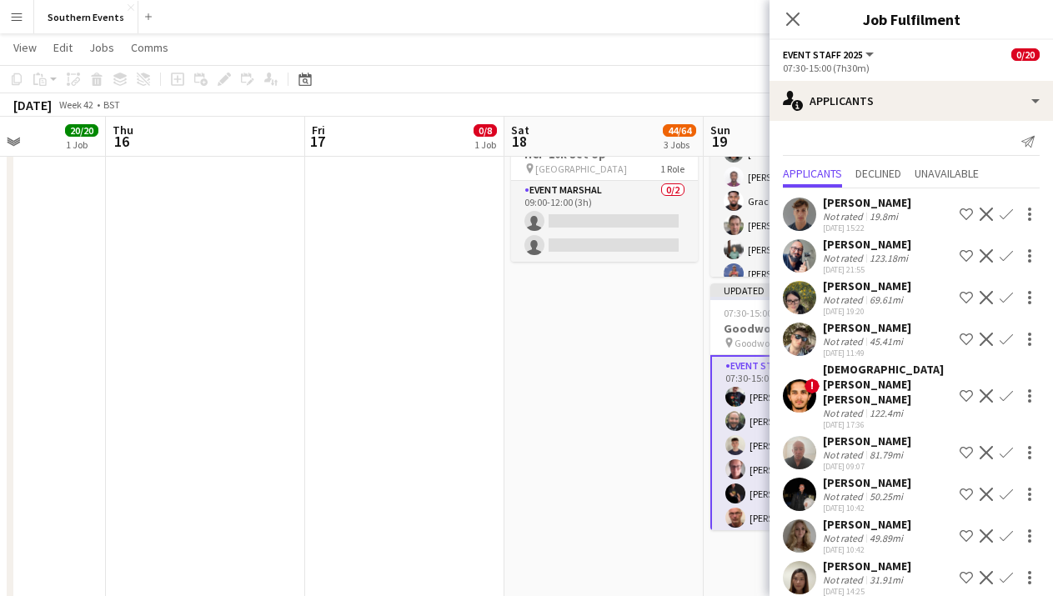
click at [1007, 208] on app-icon "Confirm" at bounding box center [1005, 214] width 13 height 13
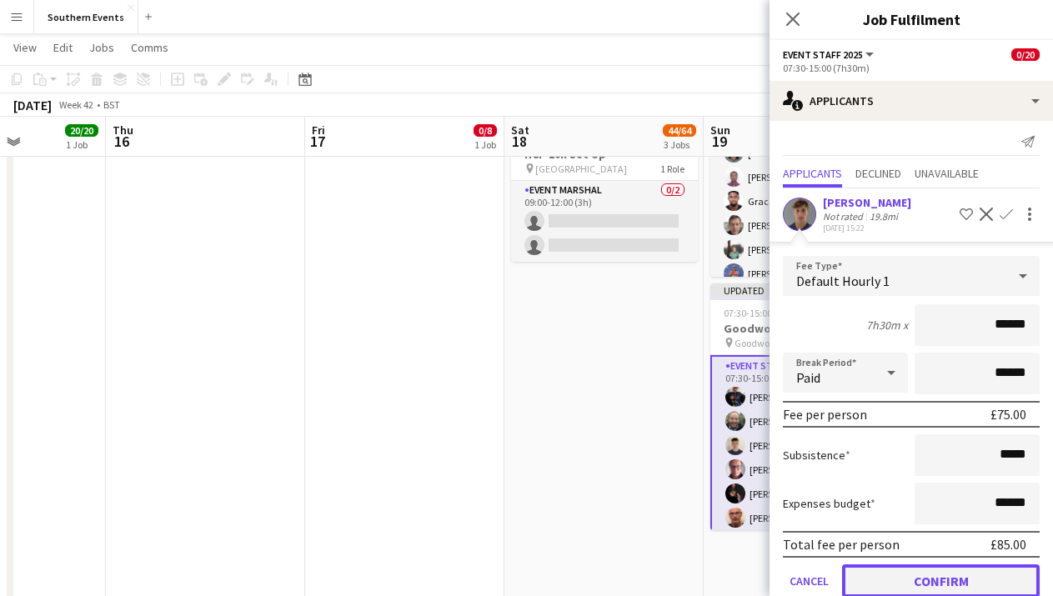
click at [899, 578] on button "Confirm" at bounding box center [941, 580] width 198 height 33
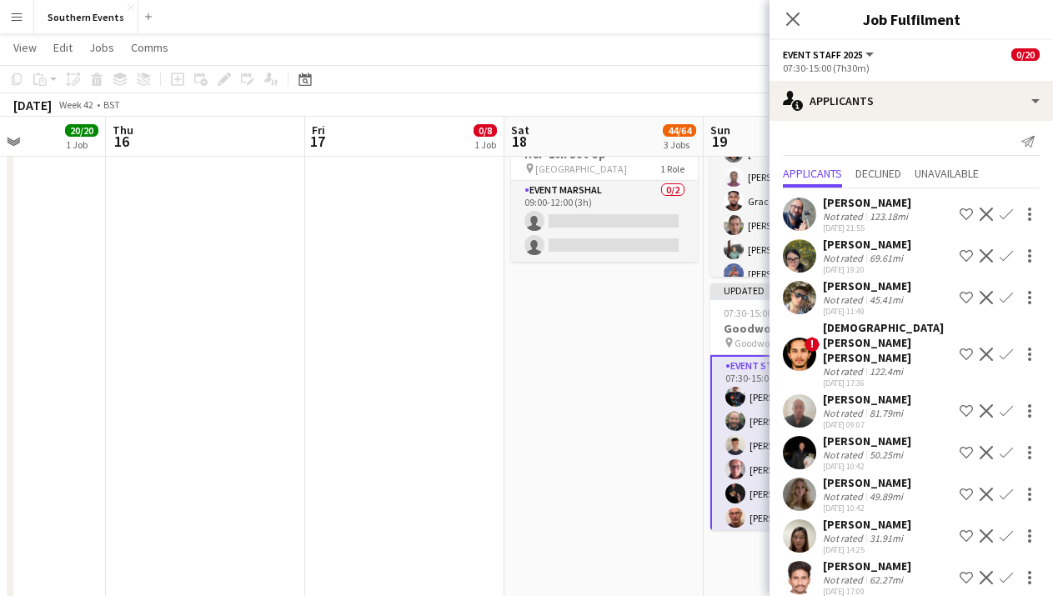
click at [1006, 209] on app-icon "Confirm" at bounding box center [1005, 214] width 13 height 13
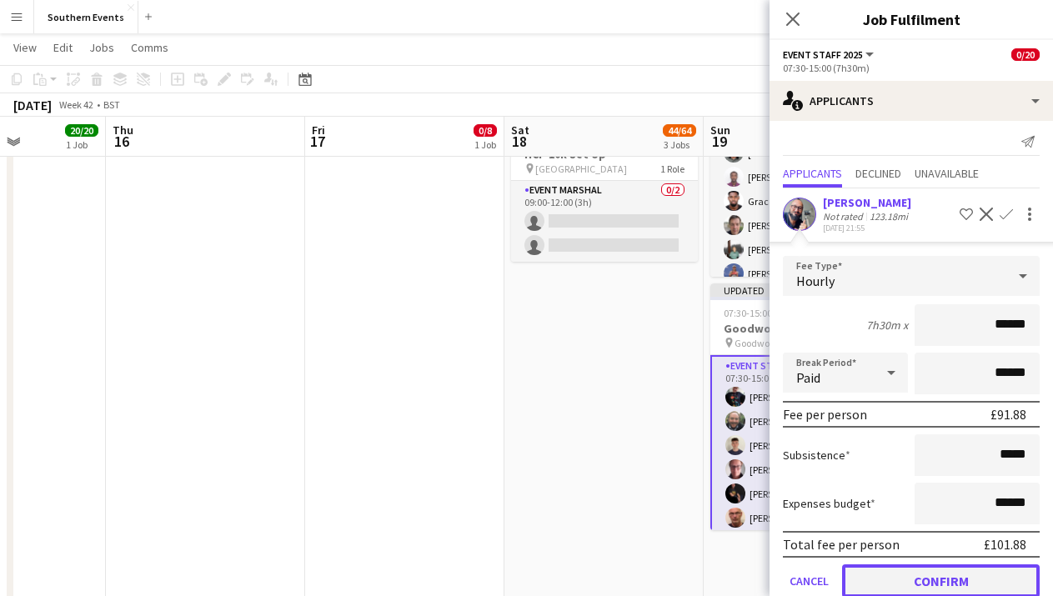
click at [948, 572] on button "Confirm" at bounding box center [941, 580] width 198 height 33
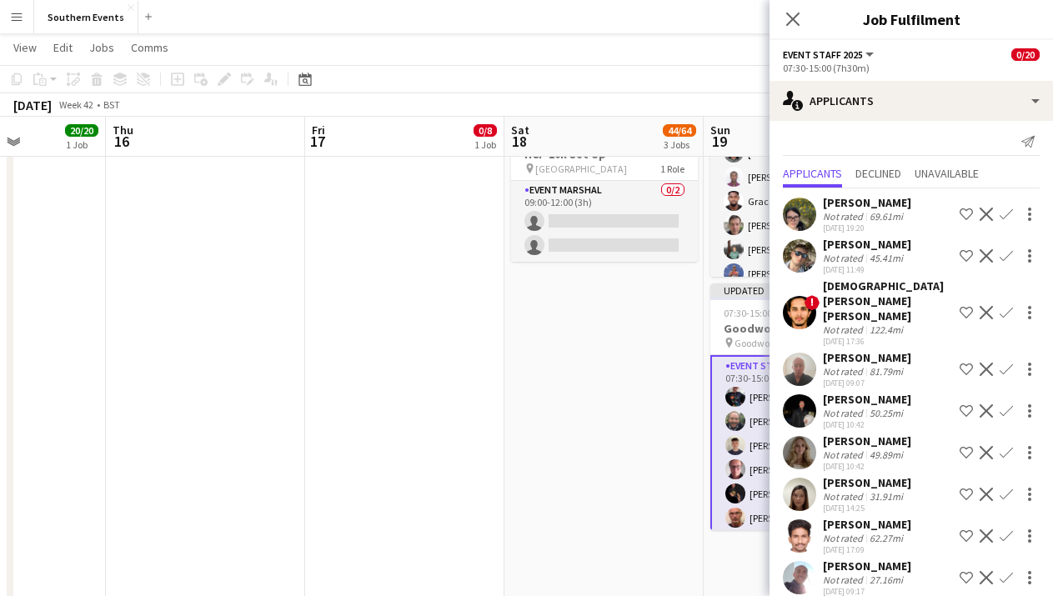
click at [983, 306] on app-icon "Decline" at bounding box center [985, 312] width 13 height 13
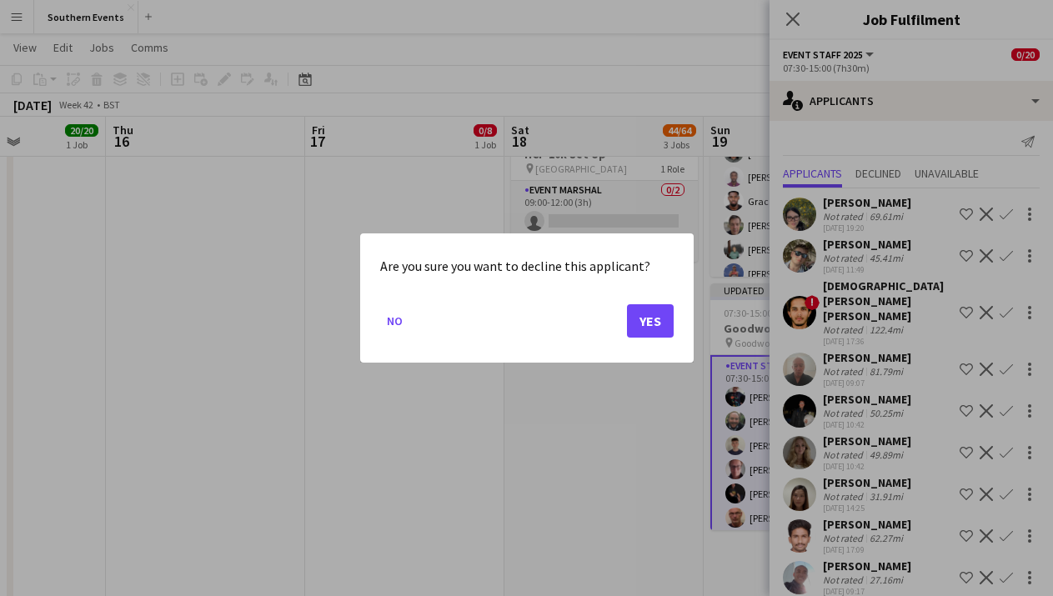
scroll to position [0, 0]
click at [640, 320] on button "Yes" at bounding box center [650, 320] width 47 height 33
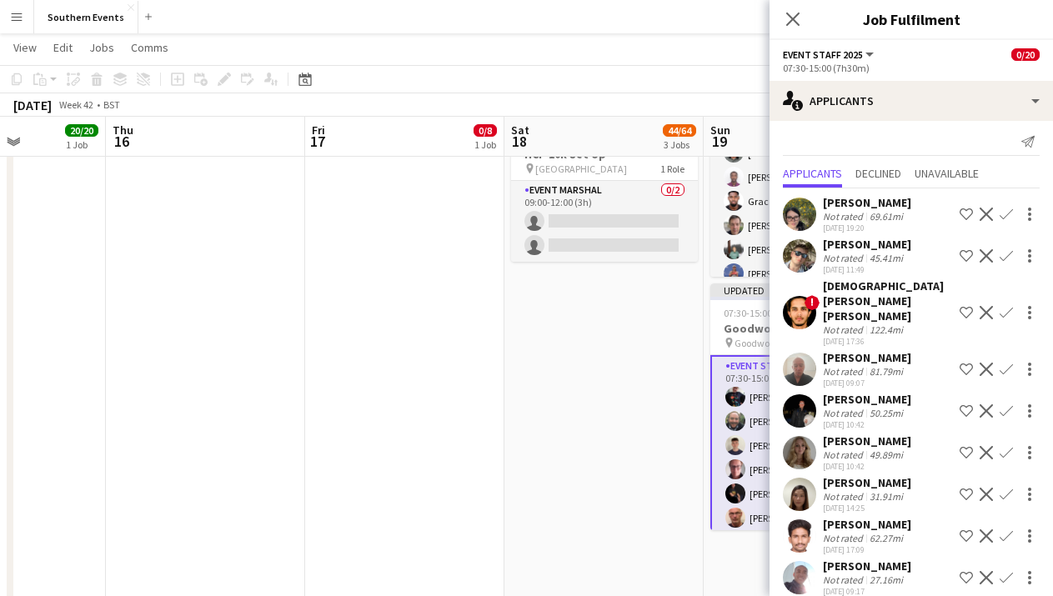
scroll to position [485, 0]
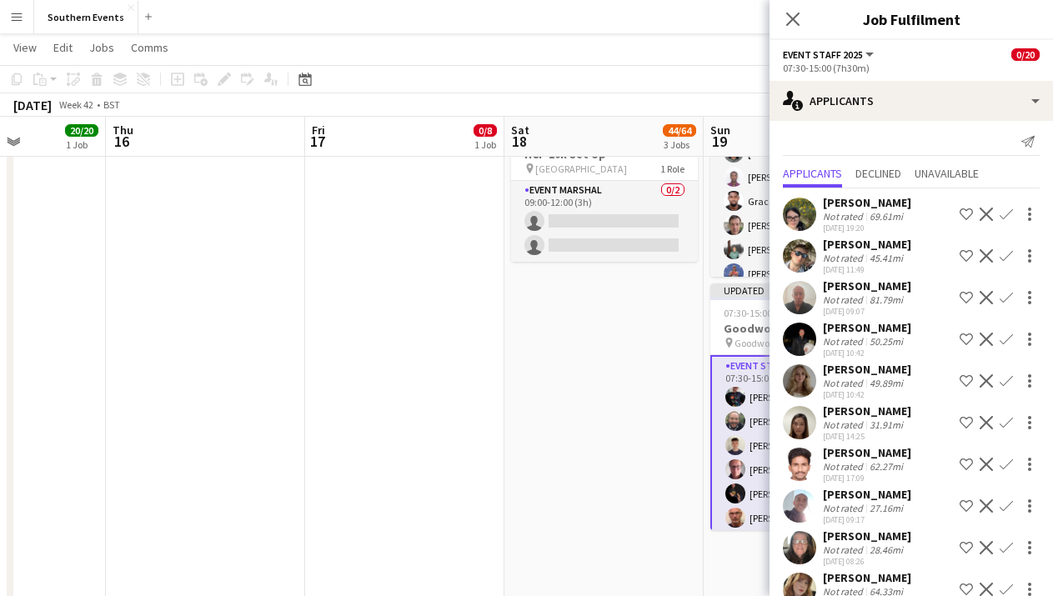
click at [1005, 257] on app-icon "Confirm" at bounding box center [1005, 255] width 13 height 13
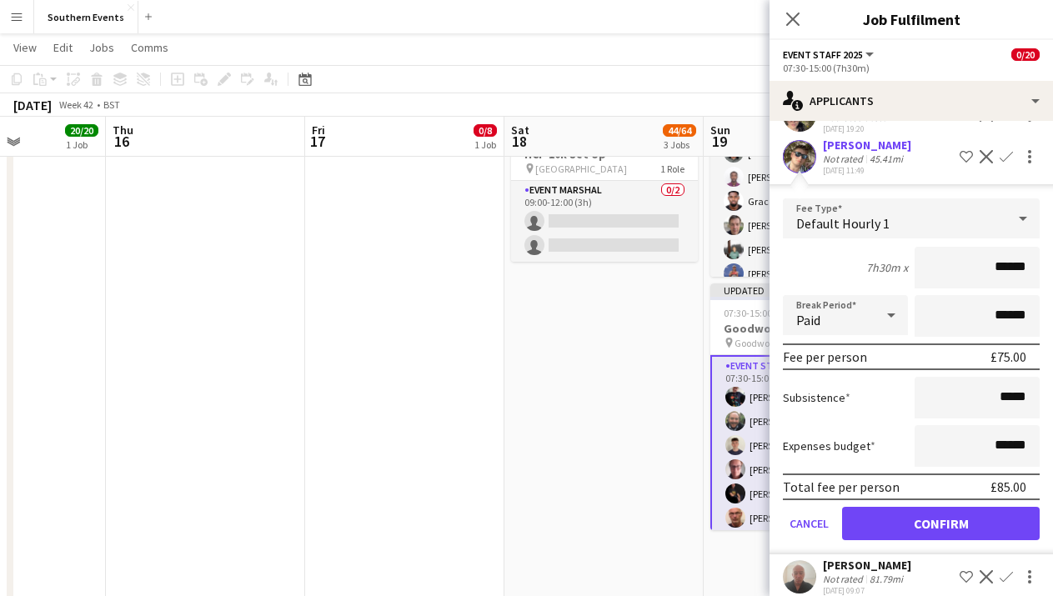
scroll to position [124, 0]
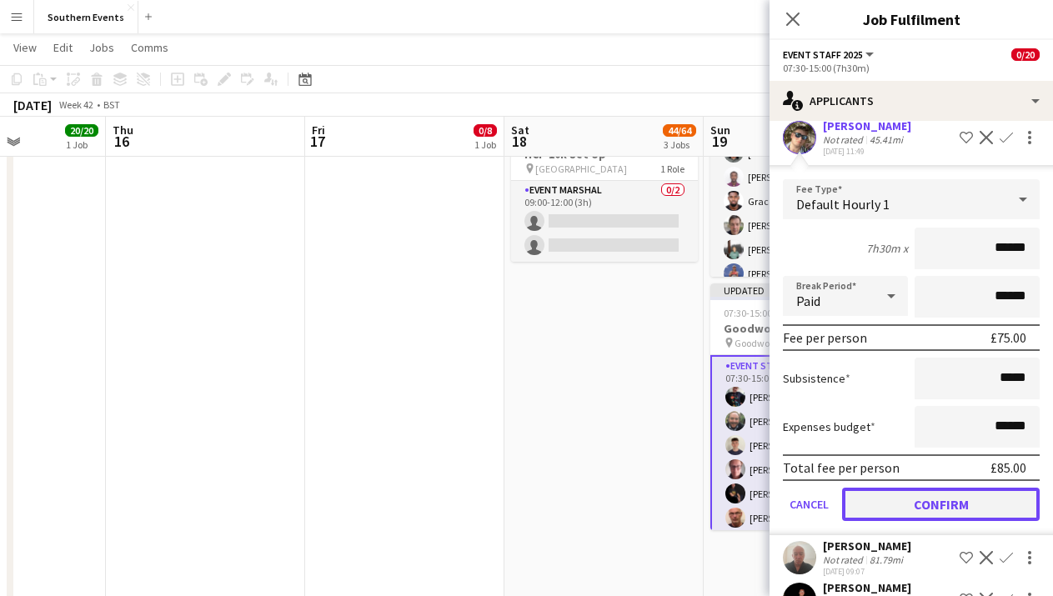
click at [943, 508] on button "Confirm" at bounding box center [941, 504] width 198 height 33
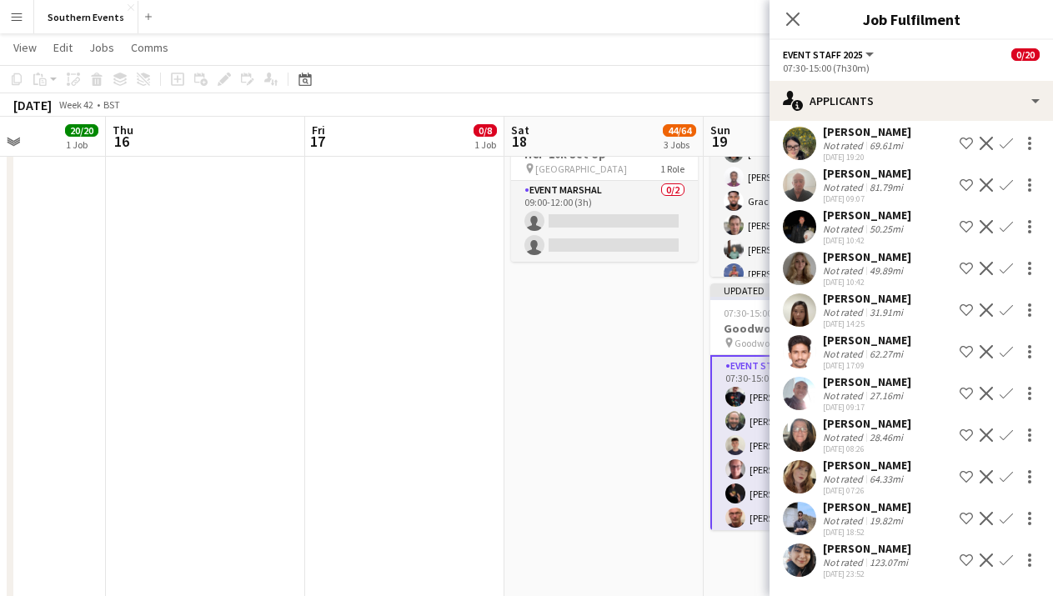
scroll to position [0, 0]
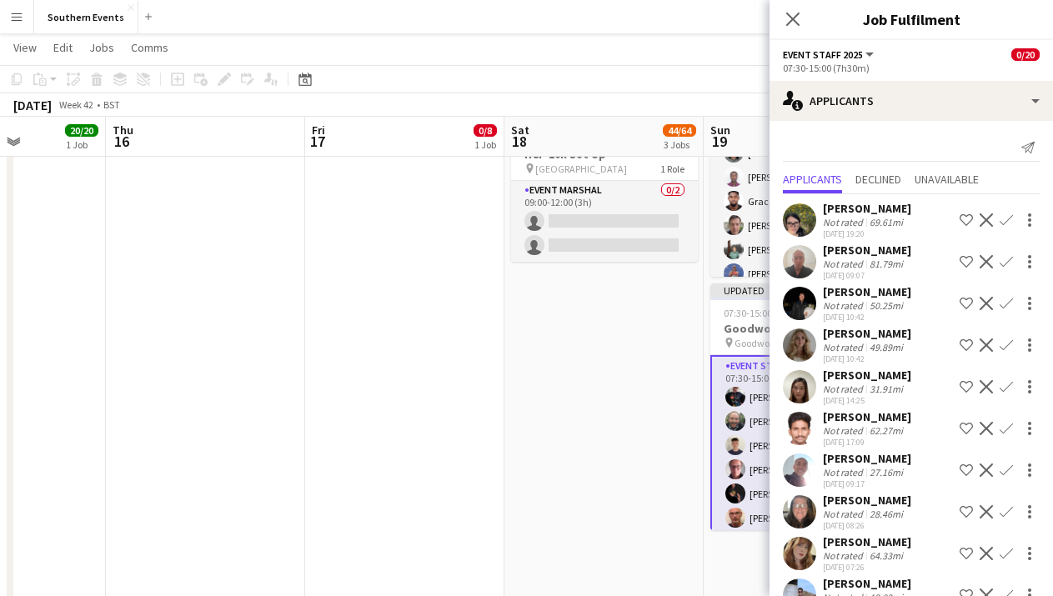
click at [901, 218] on div "69.61mi" at bounding box center [886, 222] width 40 height 13
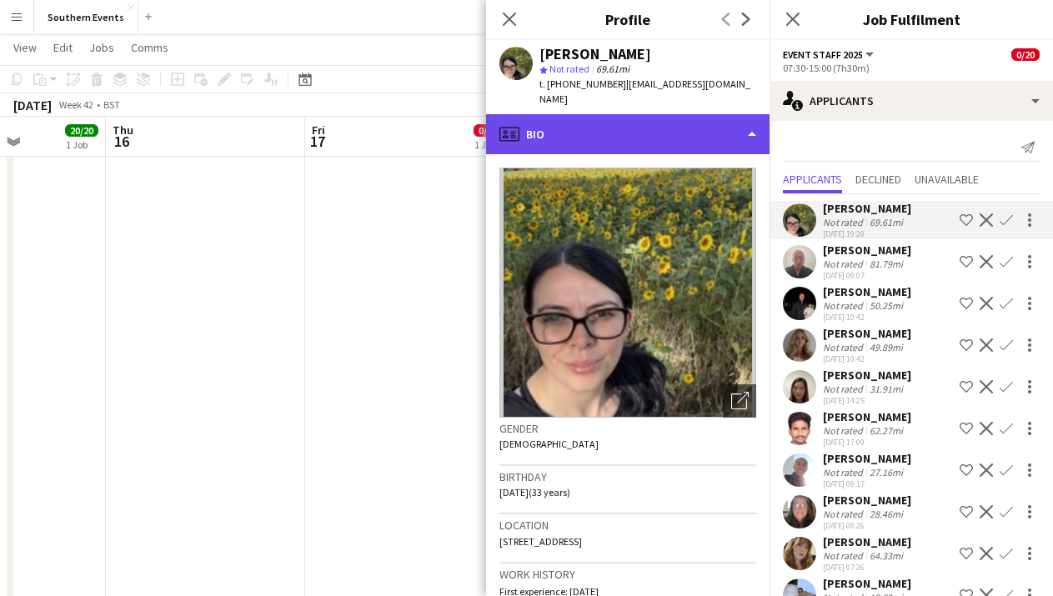
click at [672, 114] on div "profile Bio" at bounding box center [627, 134] width 283 height 40
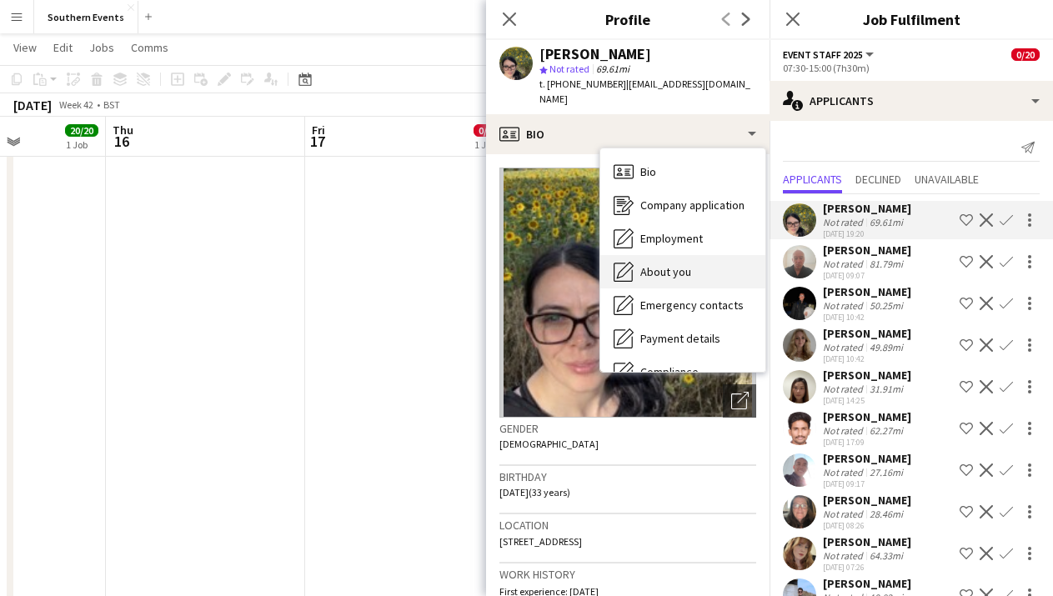
click at [673, 264] on span "About you" at bounding box center [665, 271] width 51 height 15
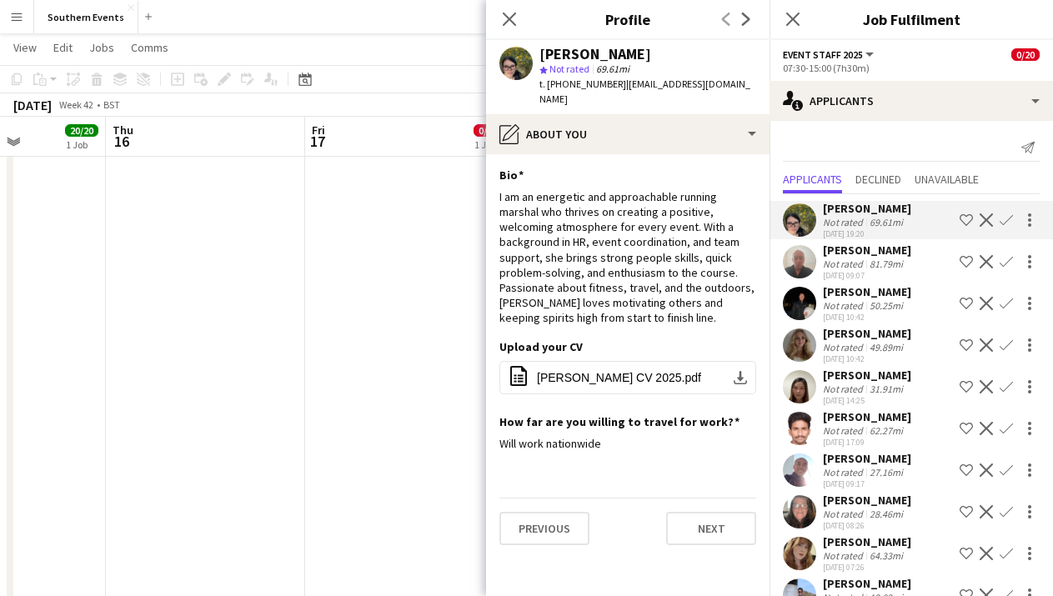
click at [1003, 219] on app-icon "Confirm" at bounding box center [1005, 219] width 13 height 13
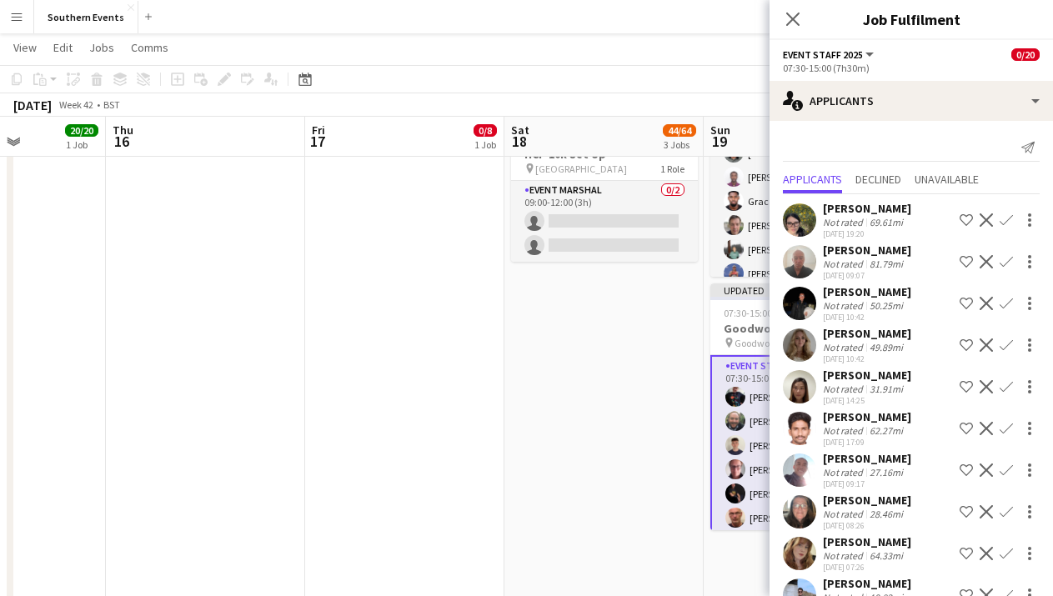
click at [1003, 219] on app-icon "Confirm" at bounding box center [1005, 219] width 13 height 13
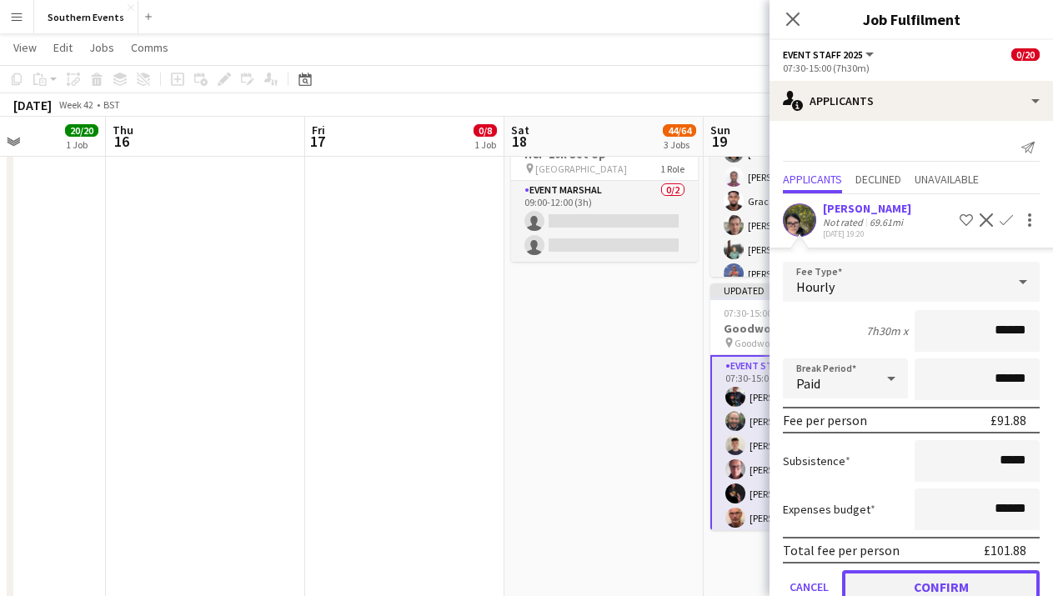
click at [914, 573] on button "Confirm" at bounding box center [941, 586] width 198 height 33
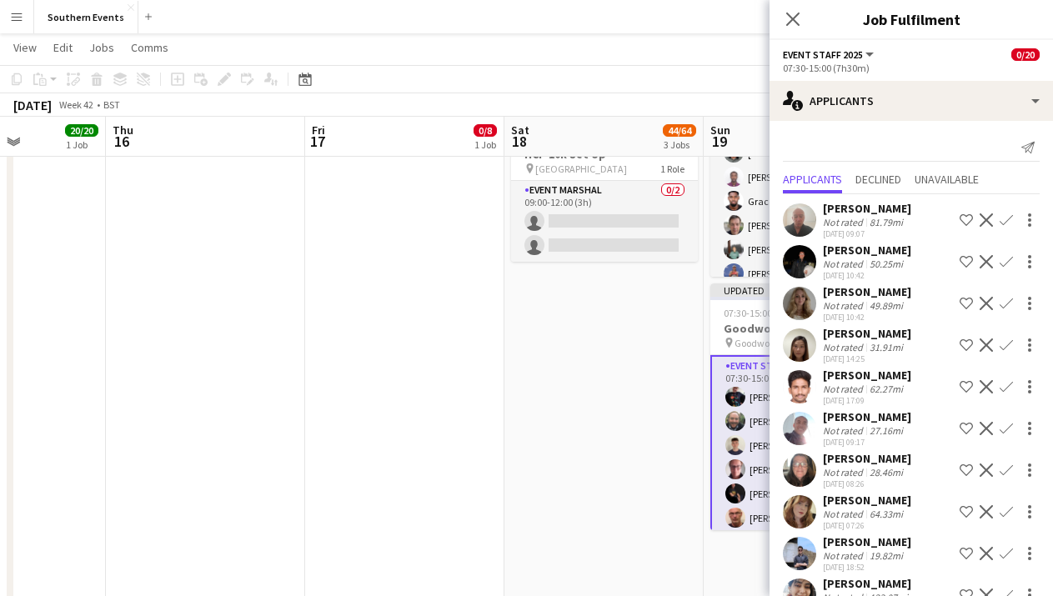
click at [904, 209] on div "[PERSON_NAME]" at bounding box center [867, 208] width 88 height 15
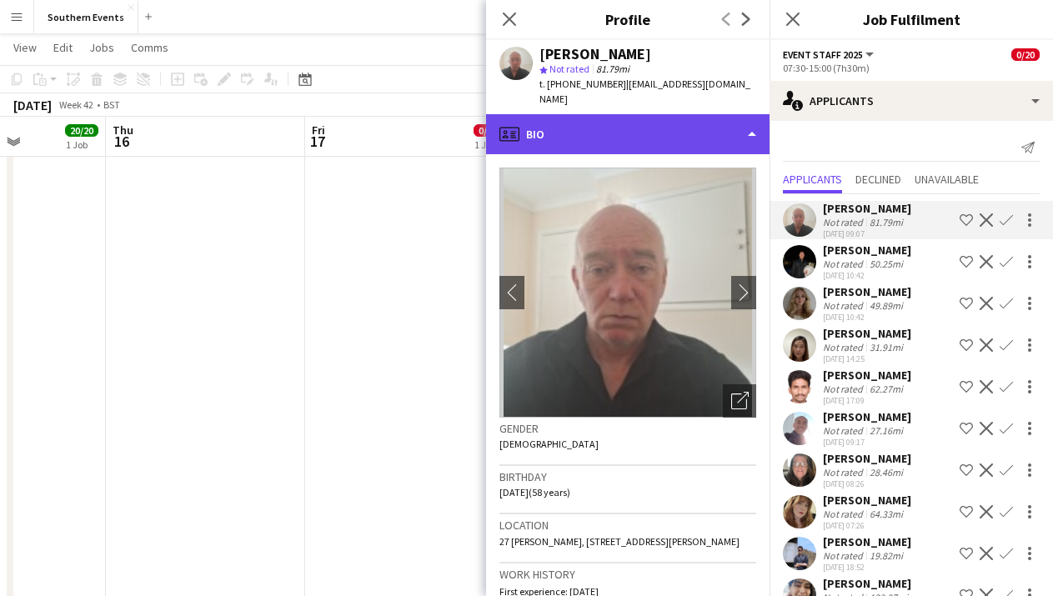
click at [729, 114] on div "profile Bio" at bounding box center [627, 134] width 283 height 40
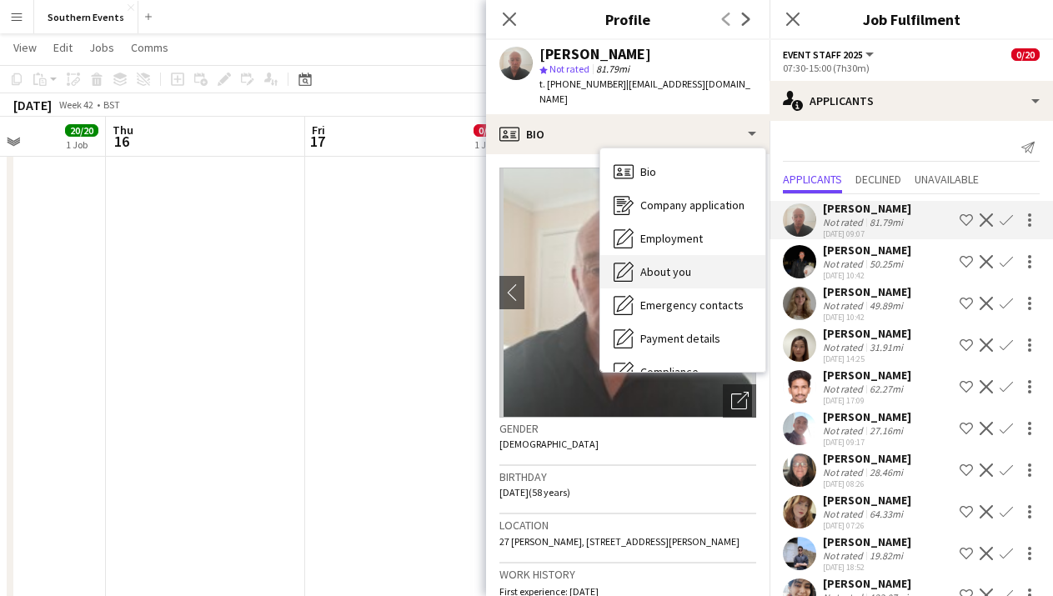
click at [713, 255] on div "About you About you" at bounding box center [682, 271] width 165 height 33
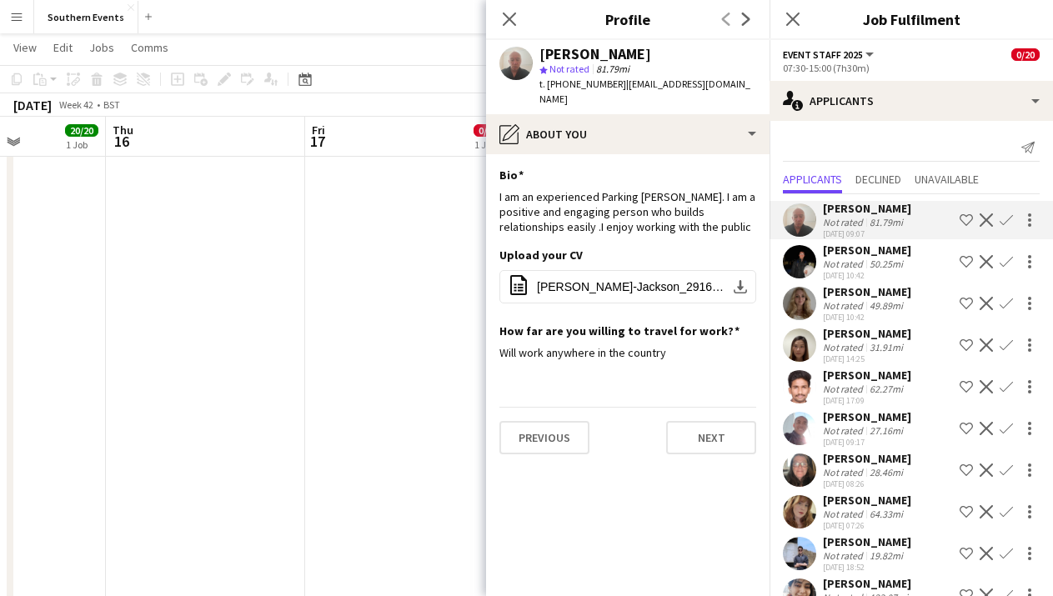
click at [1001, 220] on app-icon "Confirm" at bounding box center [1005, 219] width 13 height 13
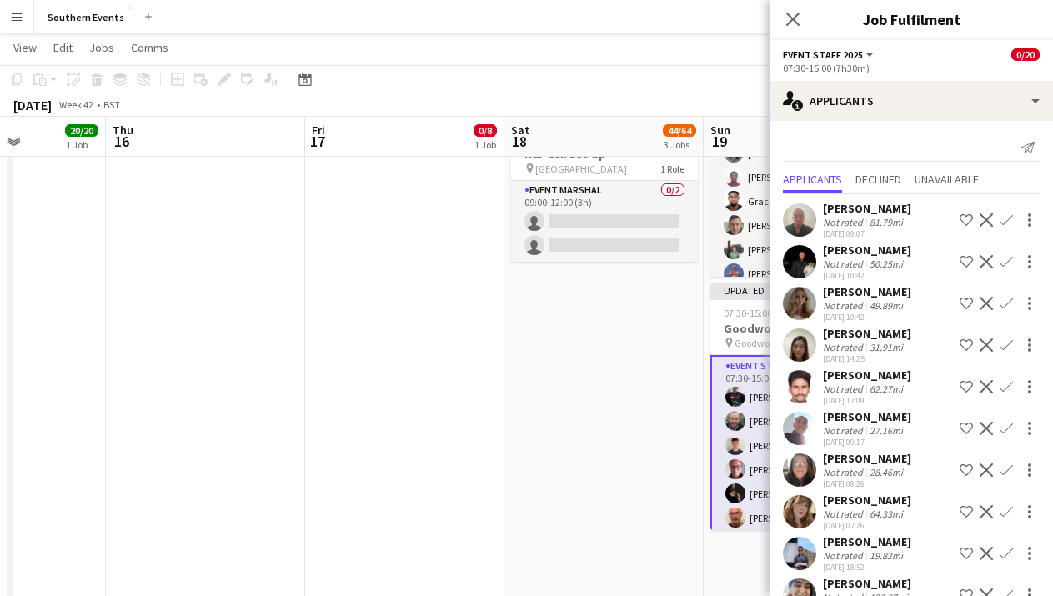
click at [1002, 220] on app-icon "Confirm" at bounding box center [1005, 219] width 13 height 13
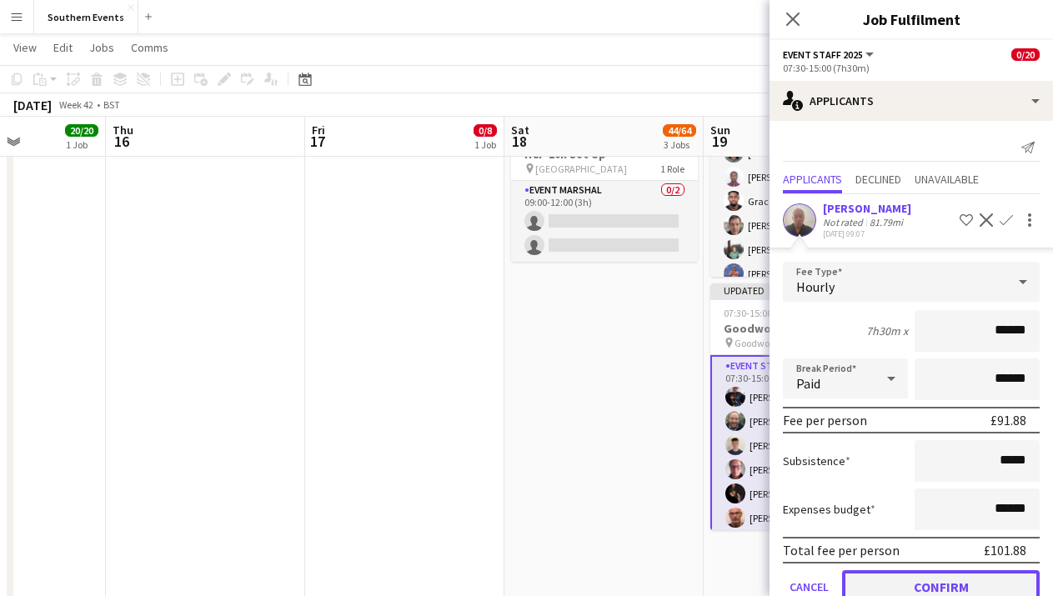
click at [968, 577] on button "Confirm" at bounding box center [941, 586] width 198 height 33
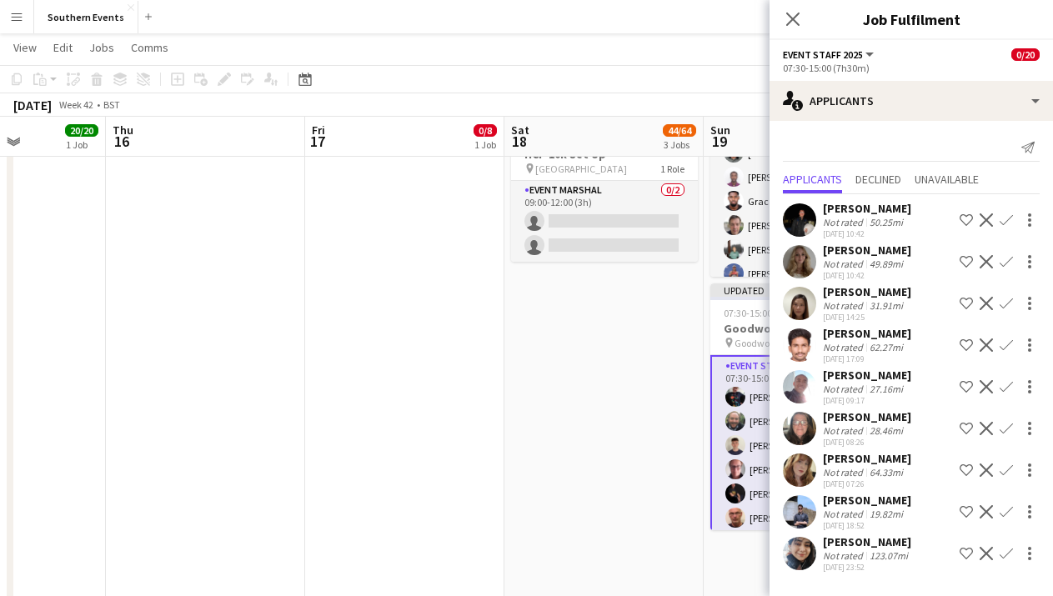
click at [1003, 220] on app-icon "Confirm" at bounding box center [1005, 219] width 13 height 13
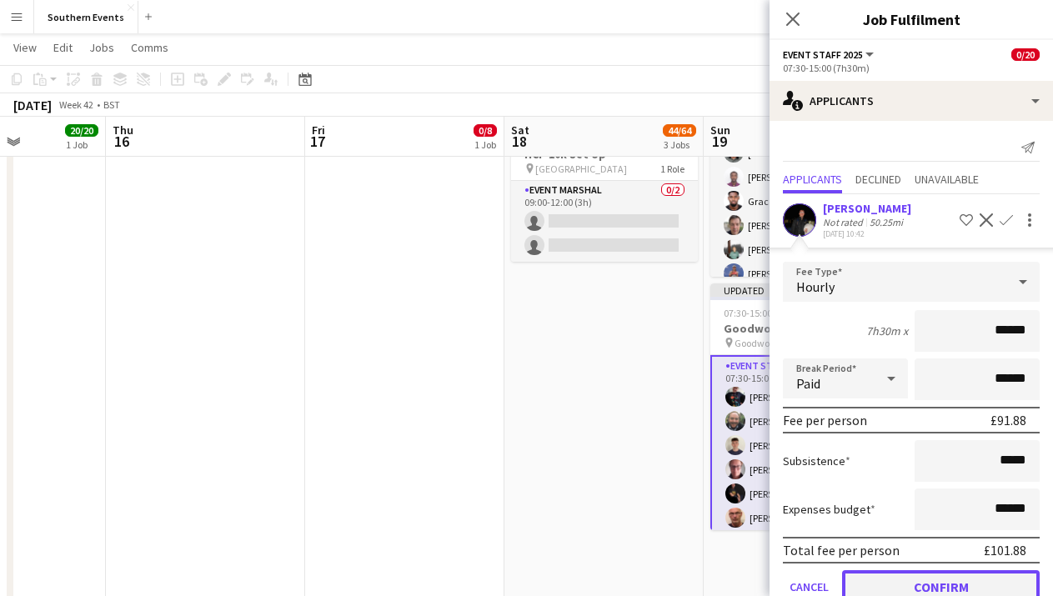
click at [915, 579] on button "Confirm" at bounding box center [941, 586] width 198 height 33
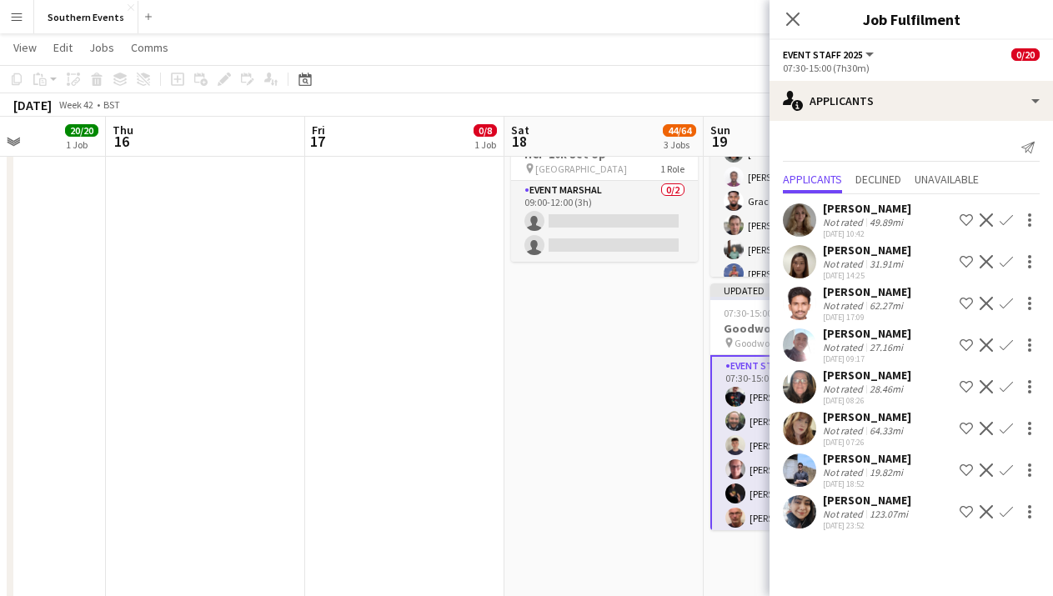
click at [1007, 223] on app-icon "Confirm" at bounding box center [1005, 219] width 13 height 13
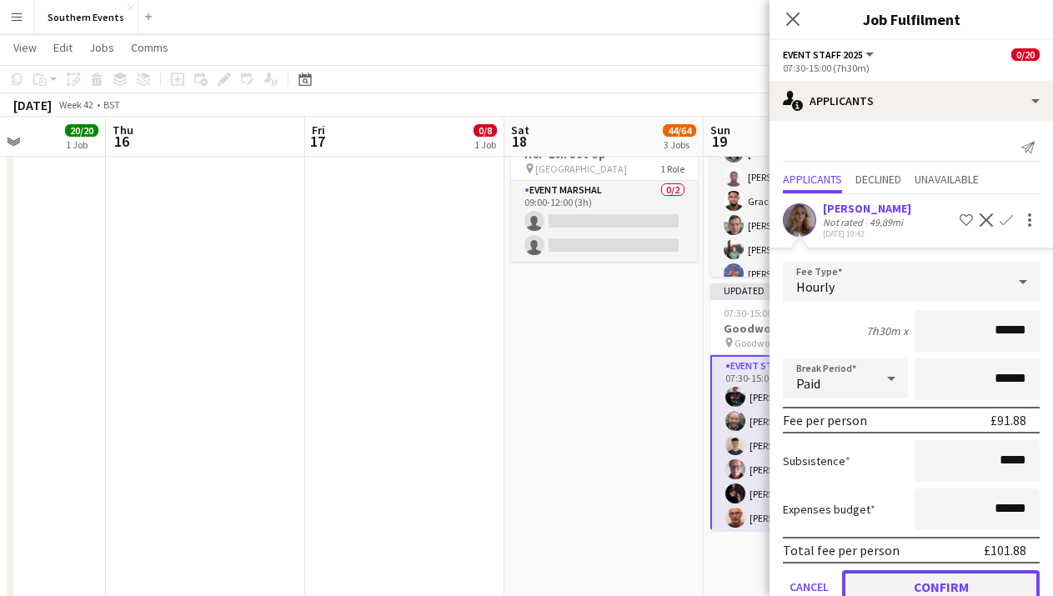
click at [919, 580] on button "Confirm" at bounding box center [941, 586] width 198 height 33
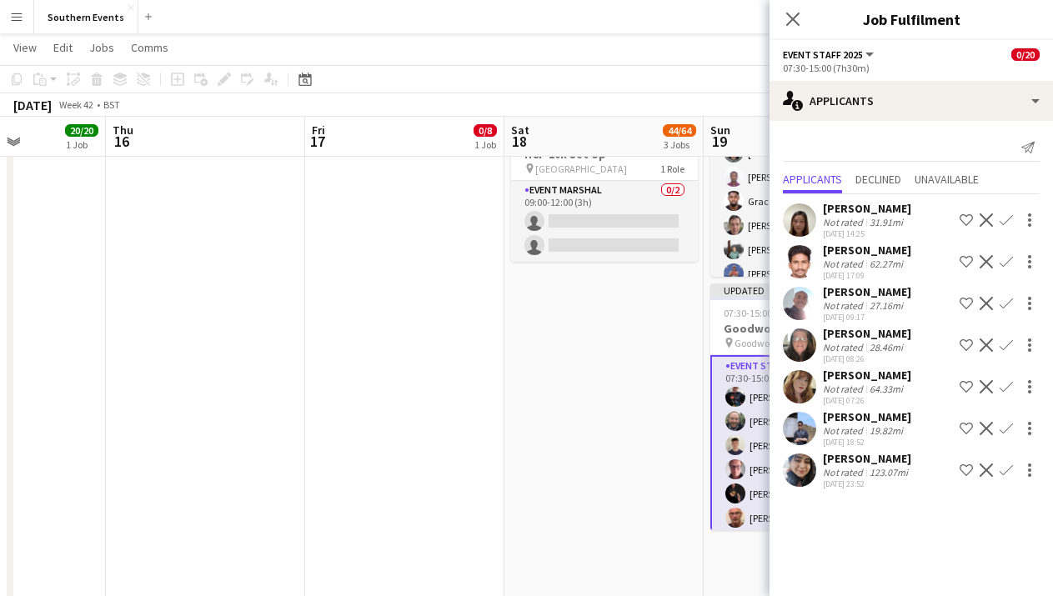
click at [1010, 219] on app-icon "Confirm" at bounding box center [1005, 219] width 13 height 13
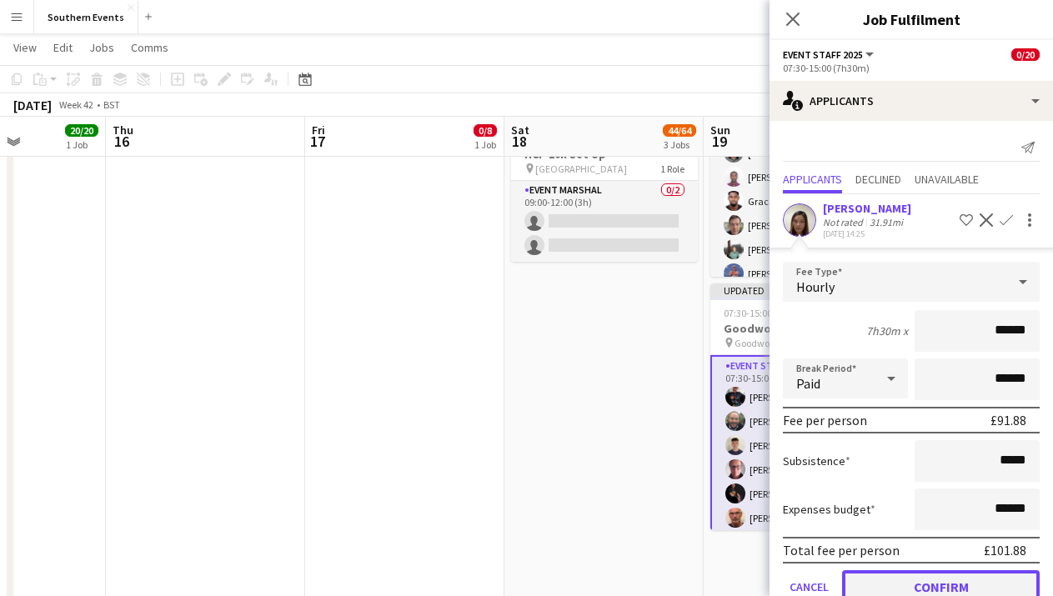
click at [920, 578] on button "Confirm" at bounding box center [941, 586] width 198 height 33
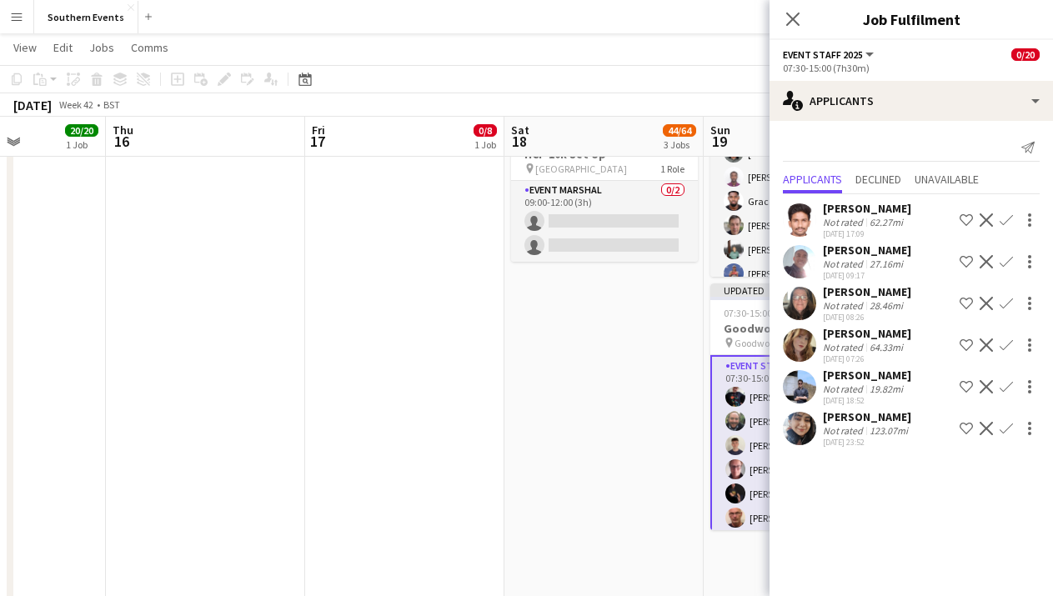
click at [988, 217] on app-icon "Decline" at bounding box center [985, 219] width 13 height 13
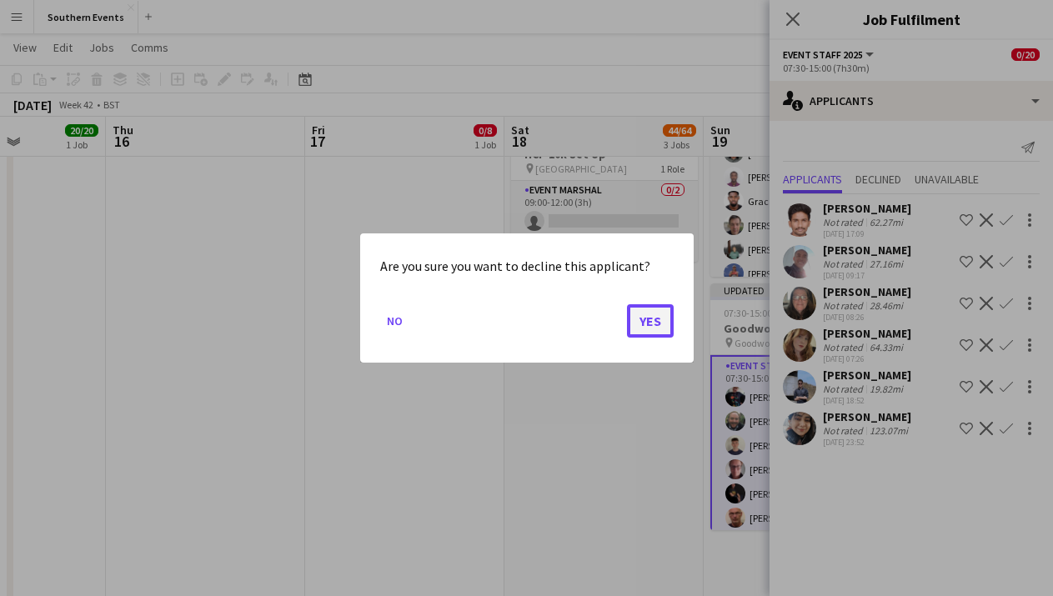
click at [663, 314] on button "Yes" at bounding box center [650, 320] width 47 height 33
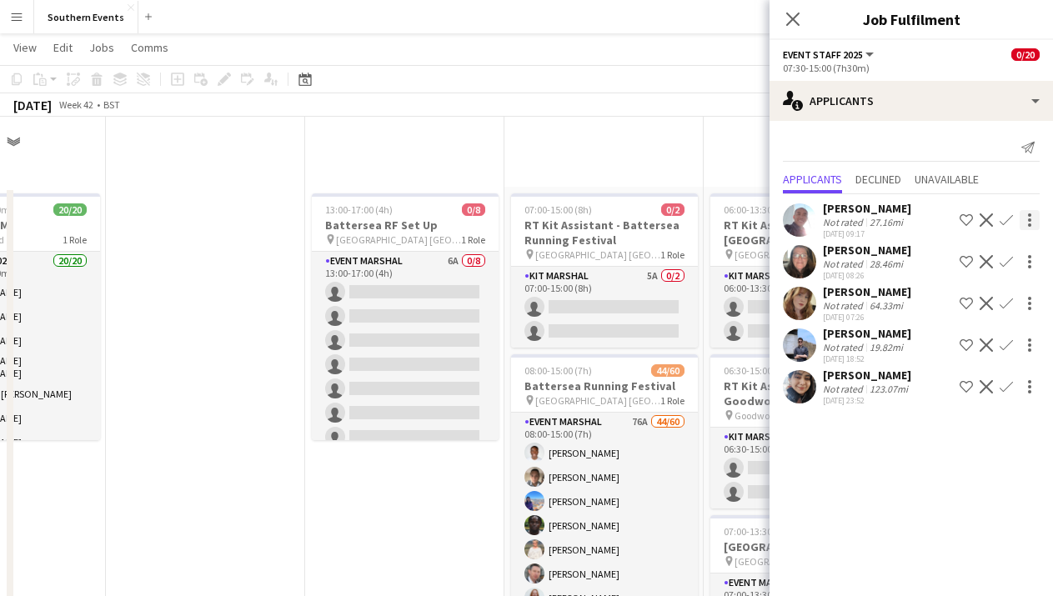
scroll to position [485, 0]
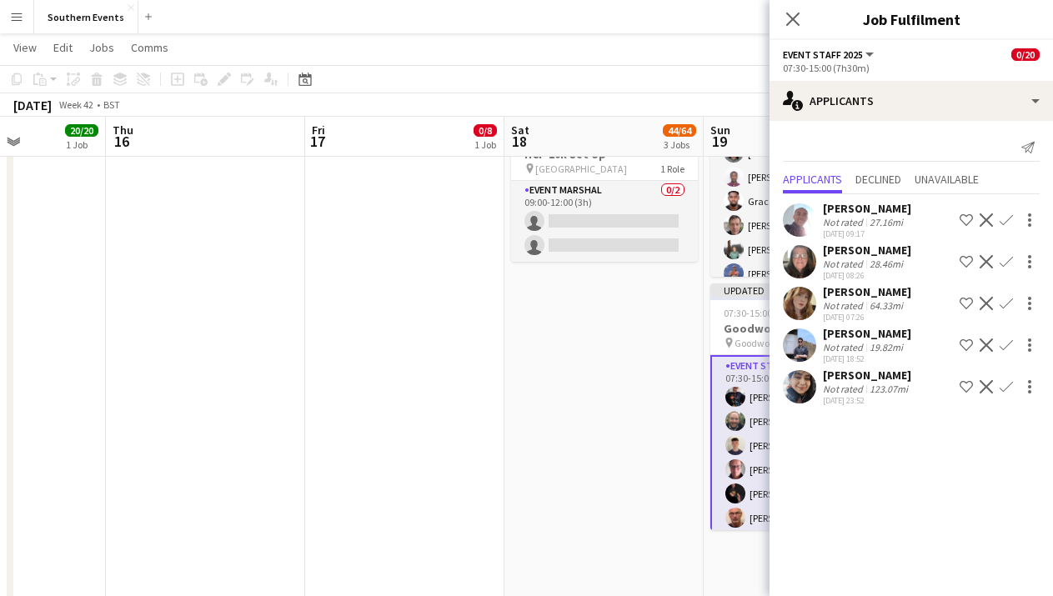
click at [1000, 222] on app-icon "Confirm" at bounding box center [1005, 219] width 13 height 13
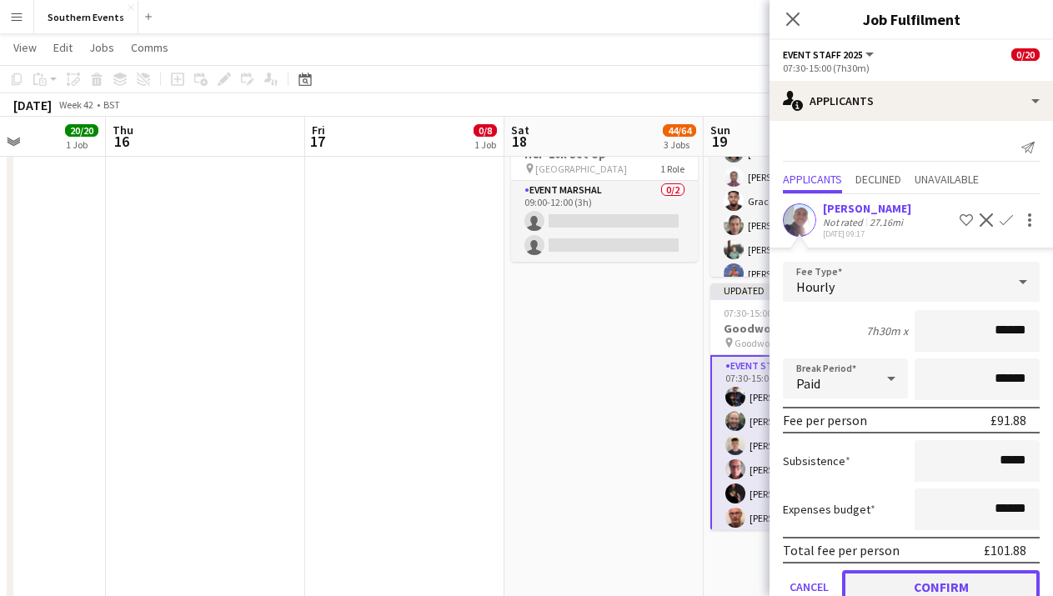
click at [887, 577] on button "Confirm" at bounding box center [941, 586] width 198 height 33
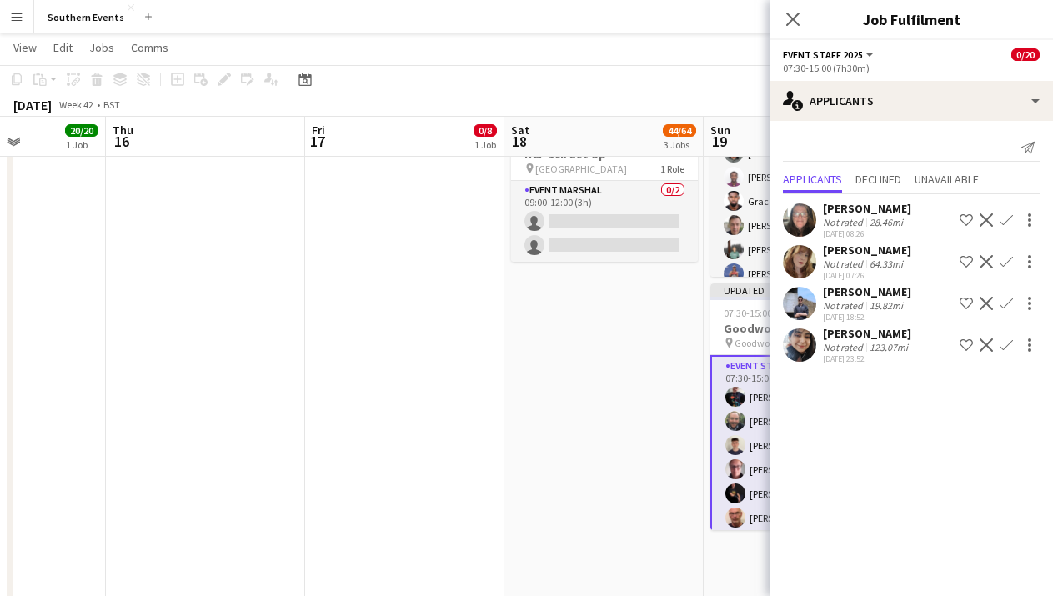
click at [1007, 221] on app-icon "Confirm" at bounding box center [1005, 219] width 13 height 13
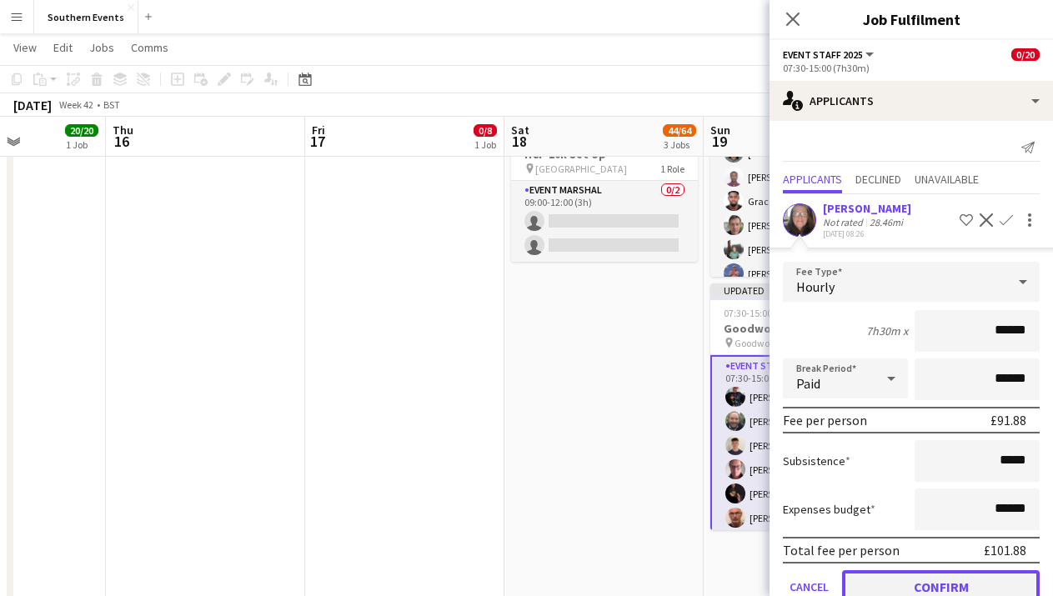
click at [935, 588] on button "Confirm" at bounding box center [941, 586] width 198 height 33
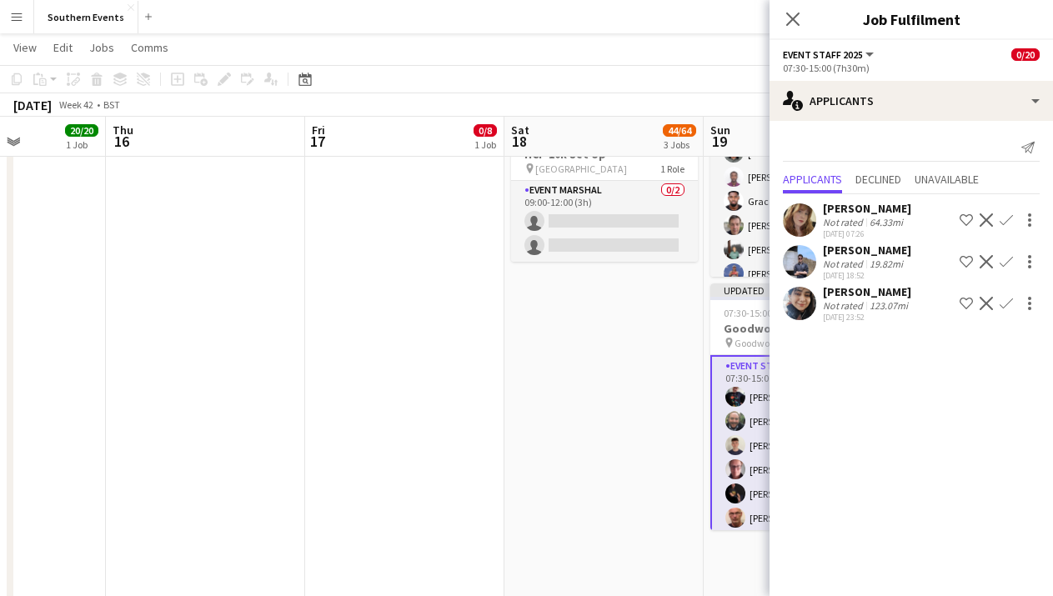
click at [1006, 226] on app-icon "Confirm" at bounding box center [1005, 219] width 13 height 13
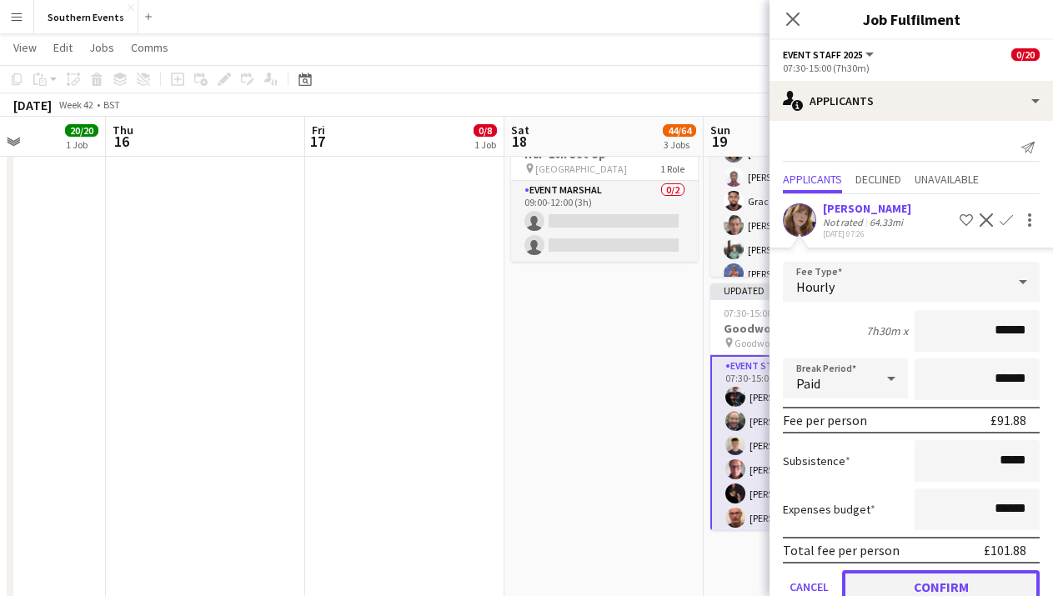
click at [910, 579] on button "Confirm" at bounding box center [941, 586] width 198 height 33
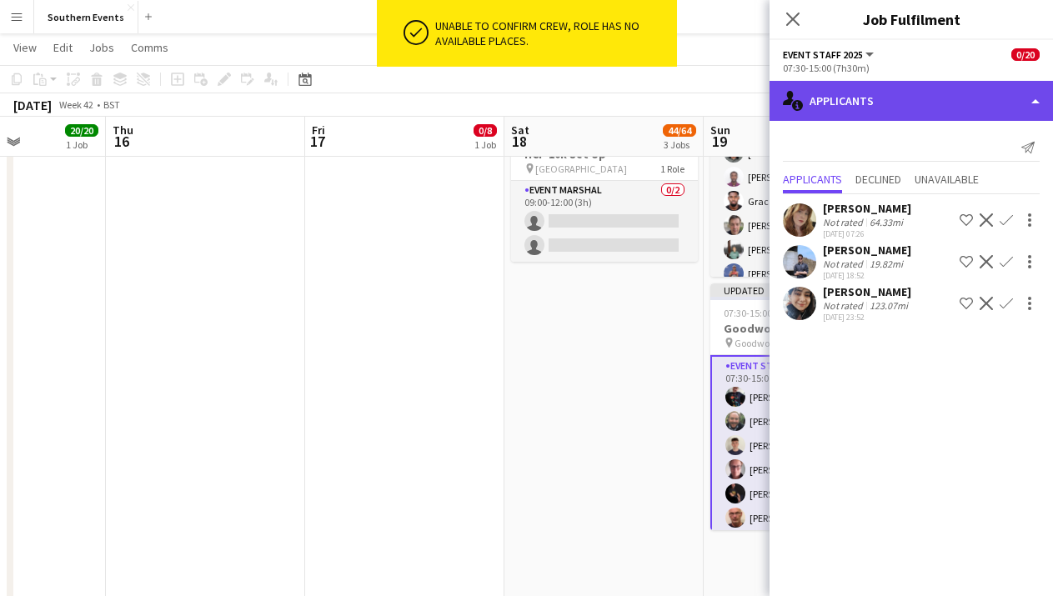
click at [1019, 95] on div "single-neutral-actions-information Applicants" at bounding box center [910, 101] width 283 height 40
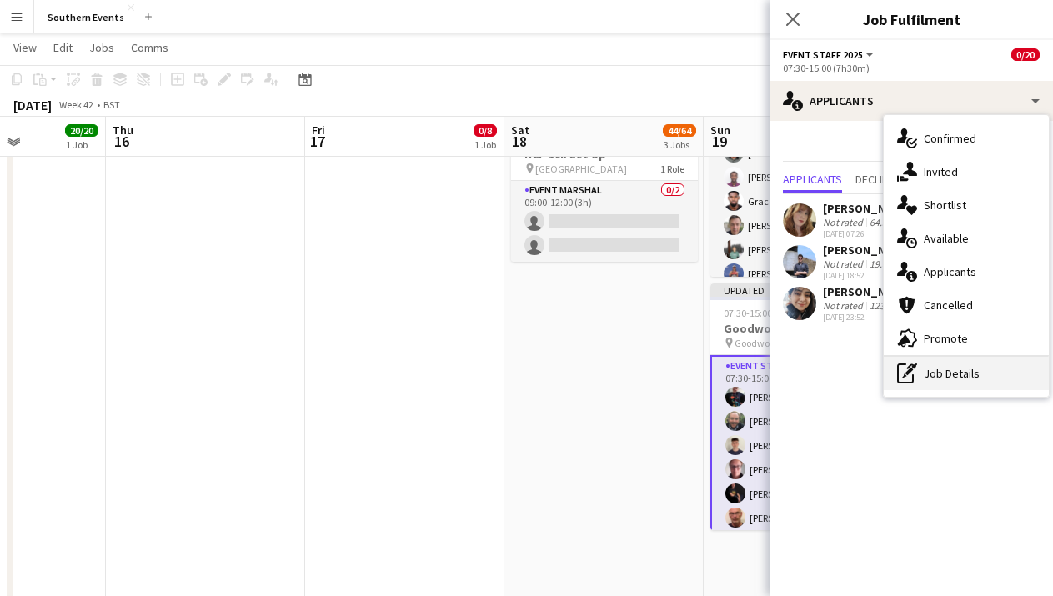
click at [958, 369] on div "pen-write Job Details" at bounding box center [965, 373] width 165 height 33
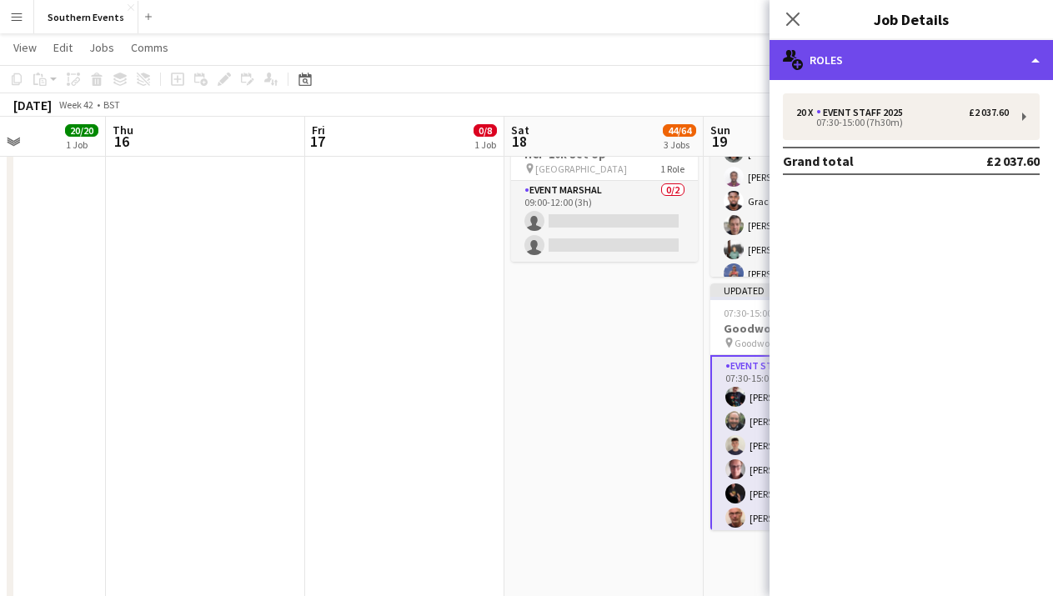
click at [1010, 65] on div "multiple-users-add Roles" at bounding box center [910, 60] width 283 height 40
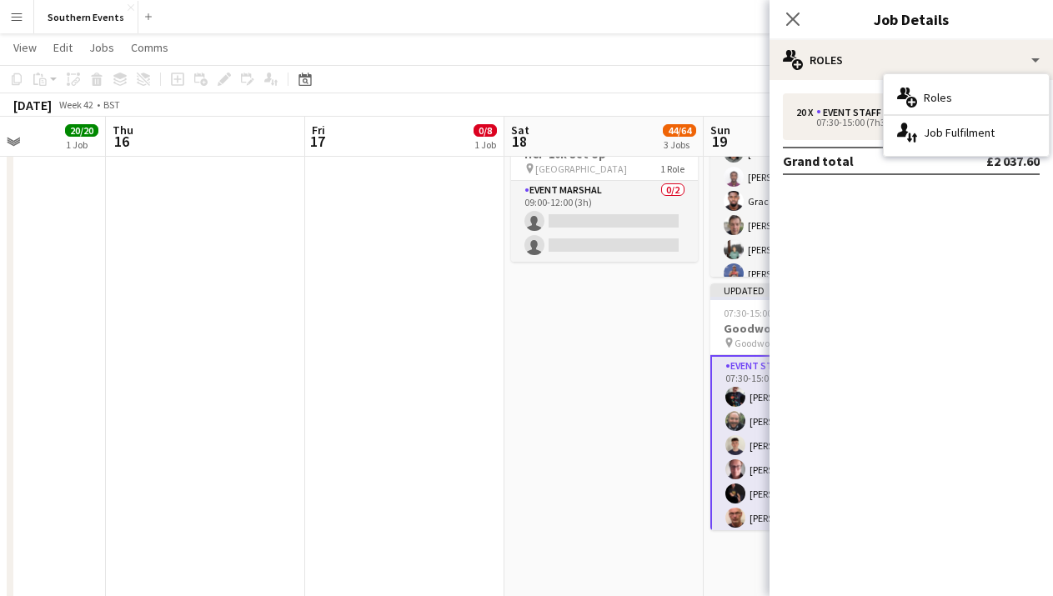
click at [908, 218] on mat-expansion-panel "pencil3 General details 20 x Event Staff 2025 £2 037.60 07:30-15:00 (7h30m) Gra…" at bounding box center [910, 338] width 283 height 516
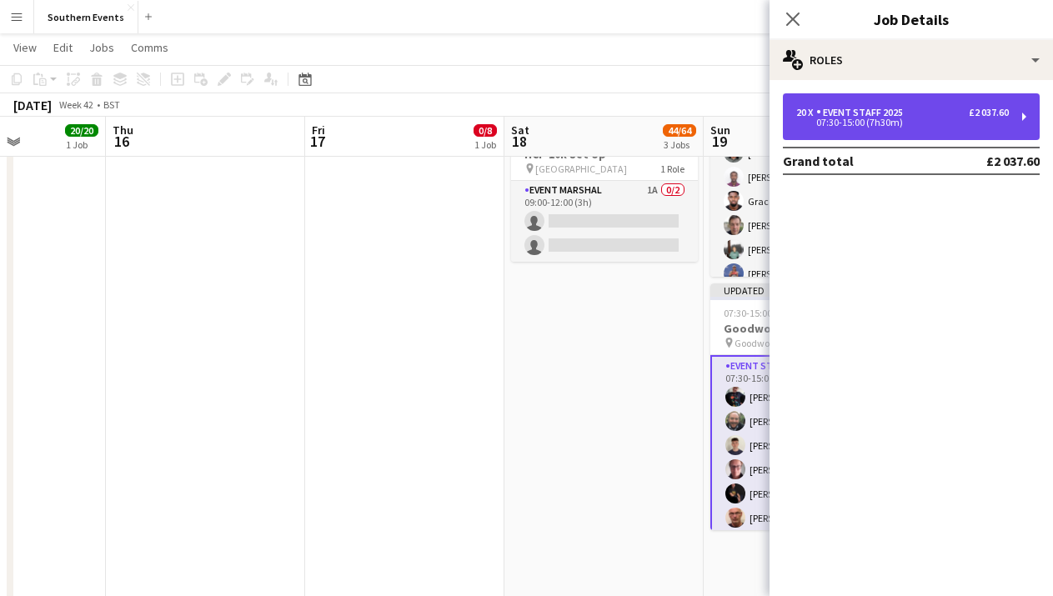
click at [1016, 114] on div "20 x Event Staff 2025 £2 037.60 07:30-15:00 (7h30m)" at bounding box center [911, 116] width 257 height 47
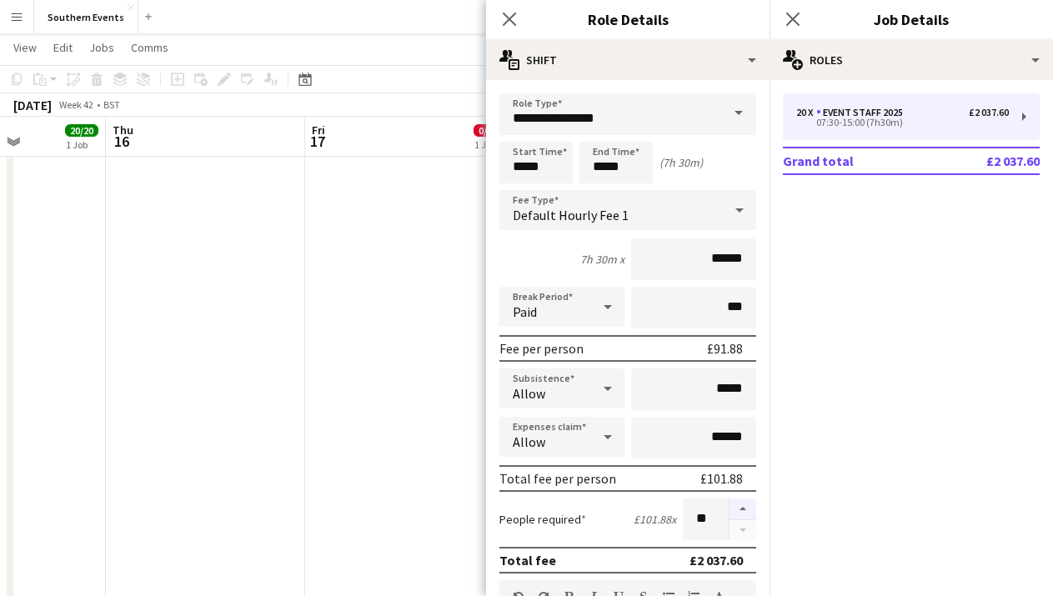
click at [744, 507] on button "button" at bounding box center [742, 509] width 27 height 22
click at [744, 508] on button "button" at bounding box center [742, 509] width 27 height 22
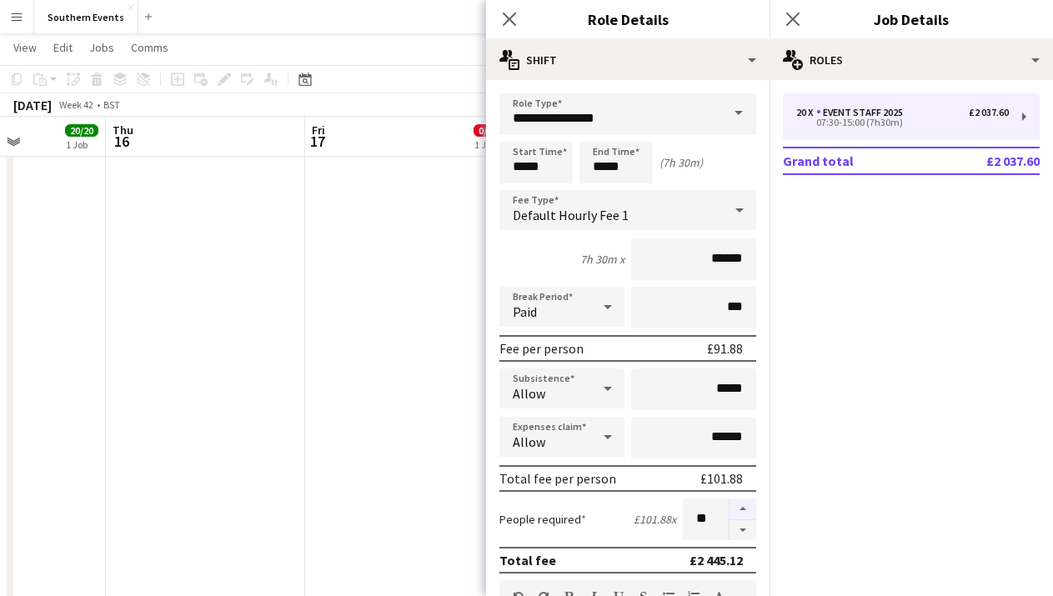
click at [744, 508] on button "button" at bounding box center [742, 509] width 27 height 22
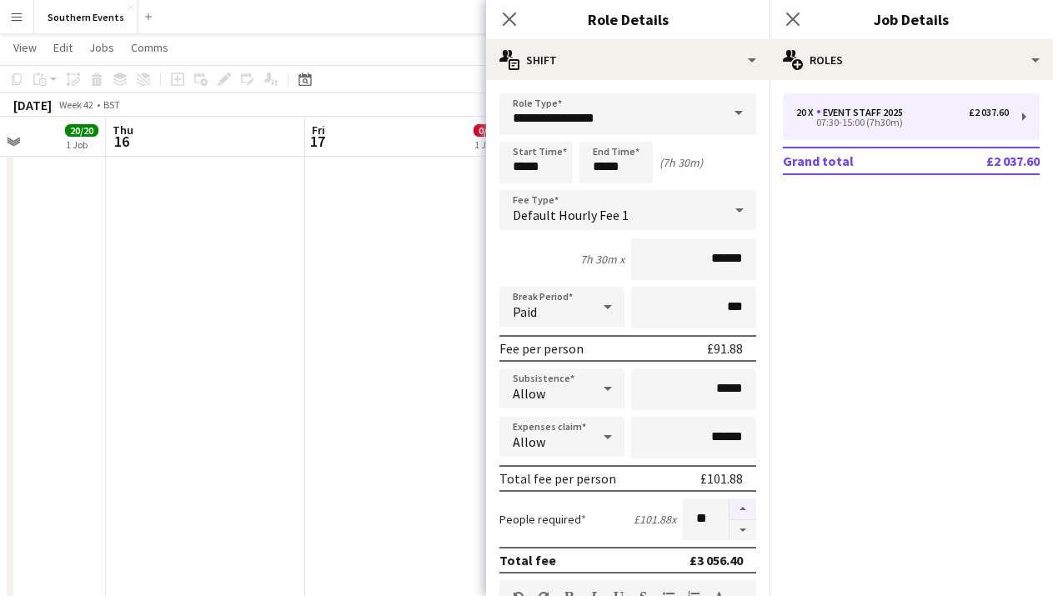
click at [744, 508] on button "button" at bounding box center [742, 509] width 27 height 22
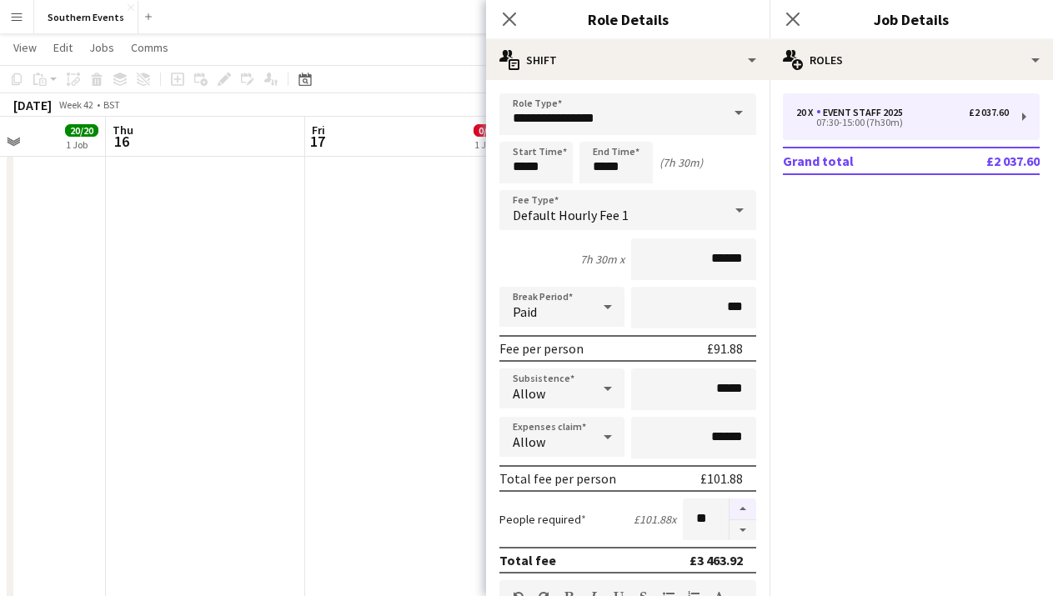
type input "**"
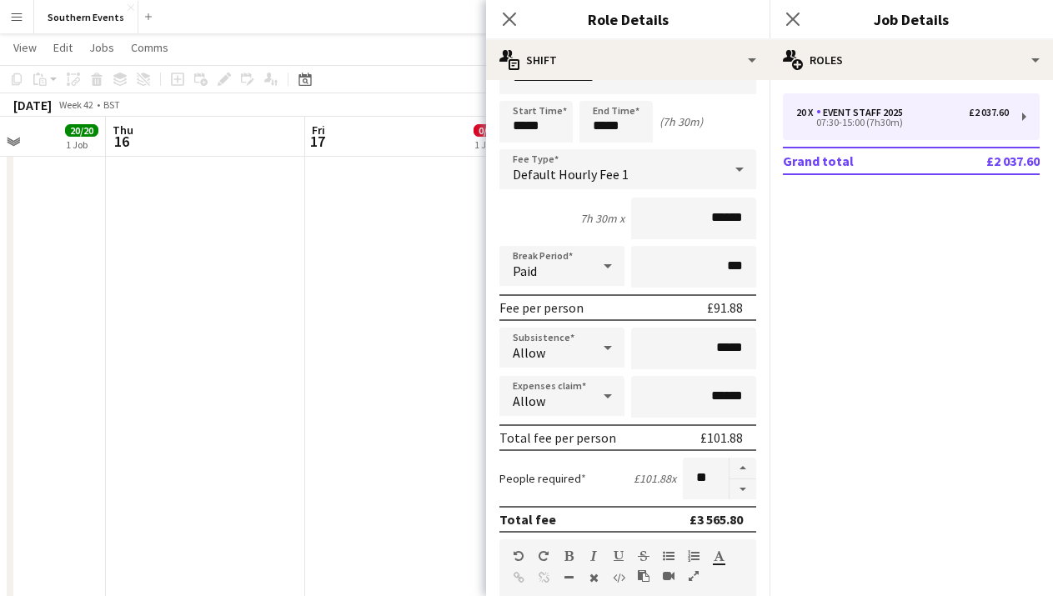
scroll to position [0, 0]
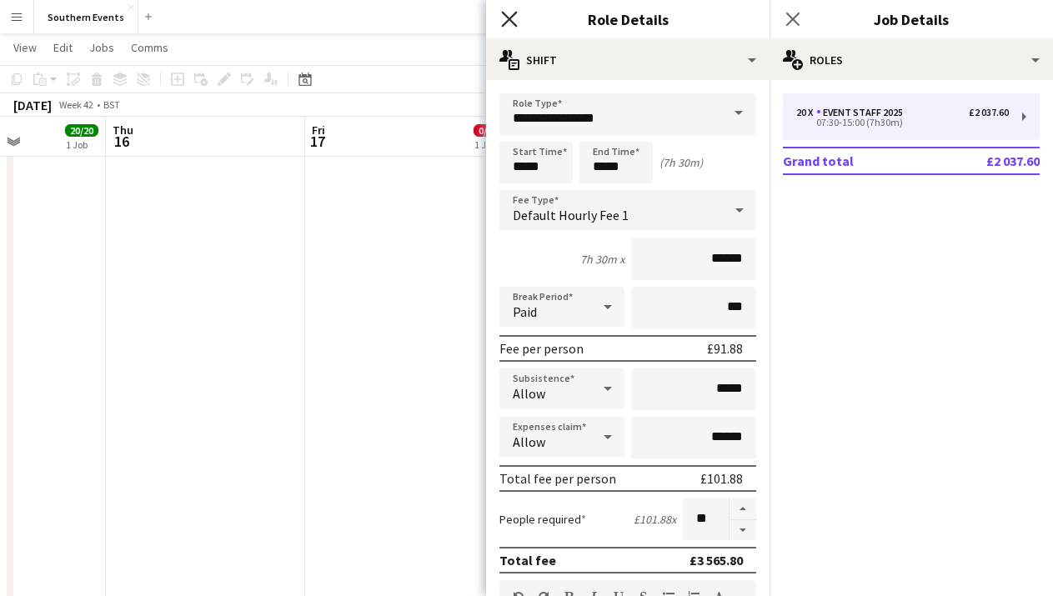
click at [510, 19] on icon "Close pop-in" at bounding box center [509, 19] width 16 height 16
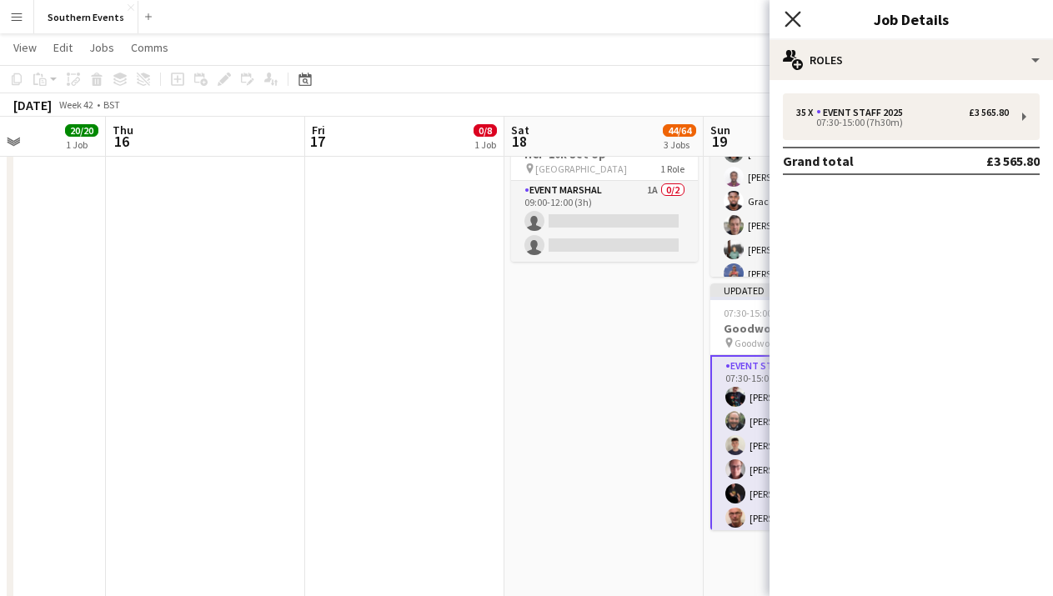
click at [793, 24] on icon "Close pop-in" at bounding box center [792, 19] width 16 height 16
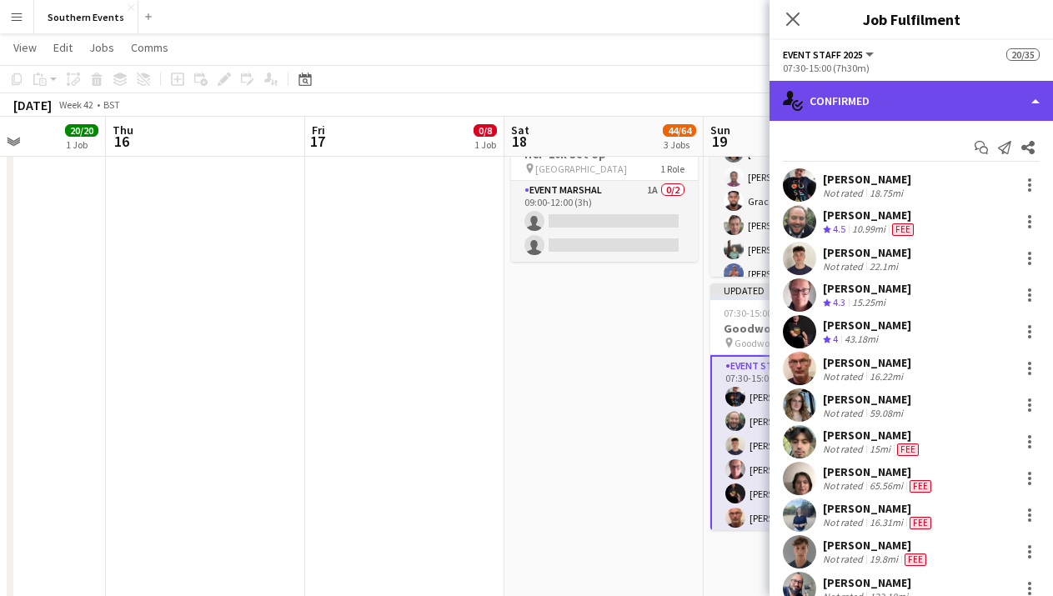
click at [970, 113] on div "single-neutral-actions-check-2 Confirmed" at bounding box center [910, 101] width 283 height 40
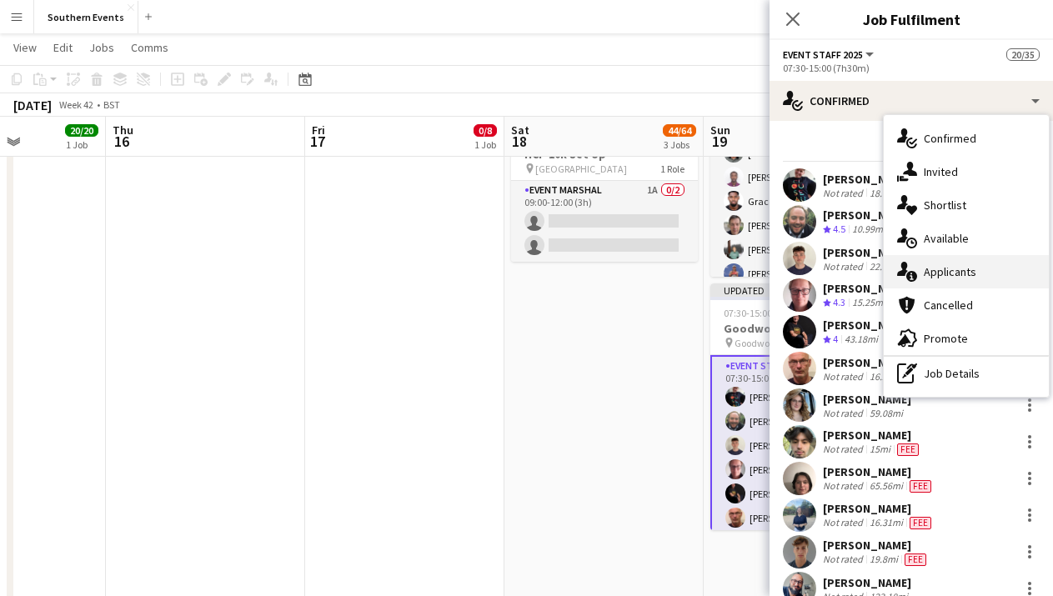
click at [964, 284] on div "single-neutral-actions-information Applicants" at bounding box center [965, 271] width 165 height 33
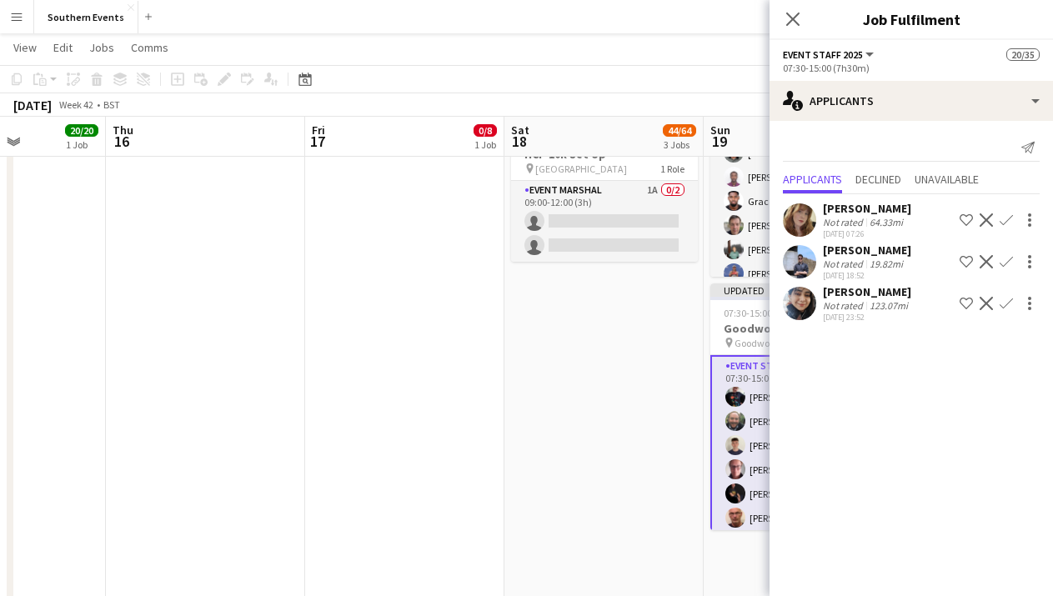
click at [1010, 213] on app-icon "Confirm" at bounding box center [1005, 219] width 13 height 13
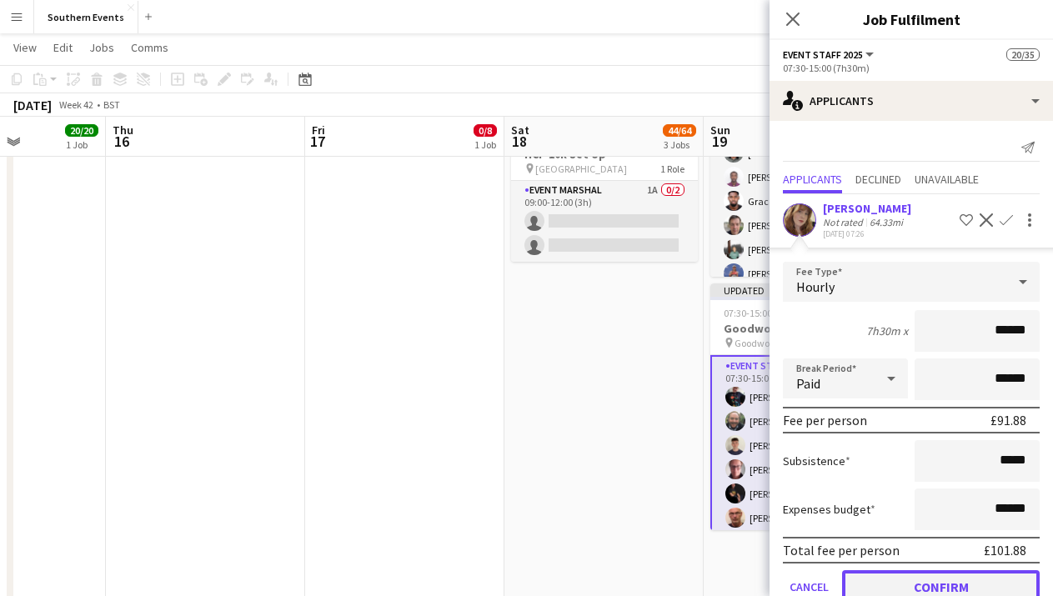
click at [988, 583] on button "Confirm" at bounding box center [941, 586] width 198 height 33
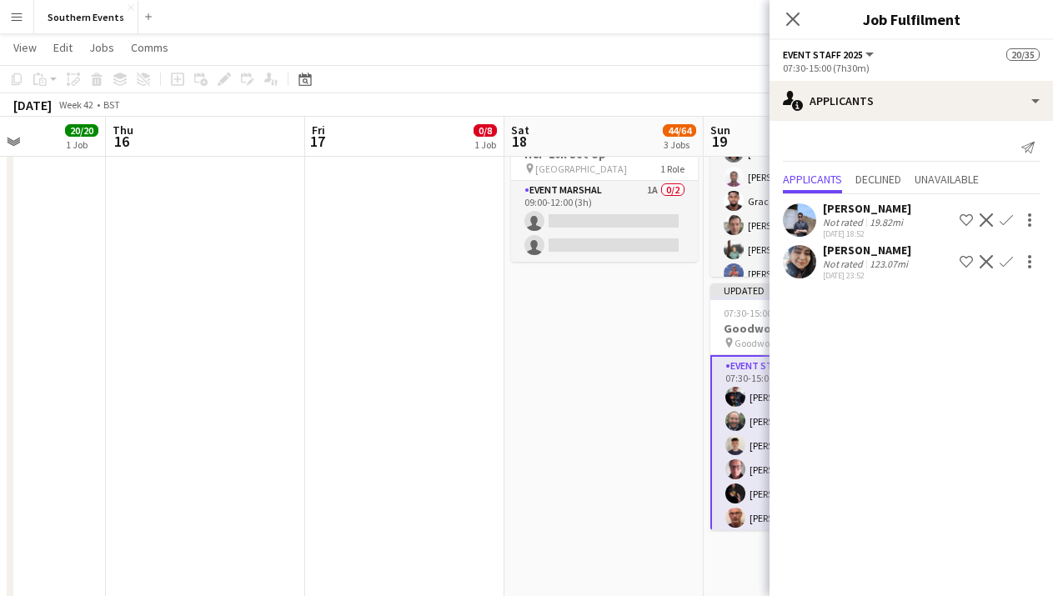
click at [1010, 222] on app-icon "Confirm" at bounding box center [1005, 219] width 13 height 13
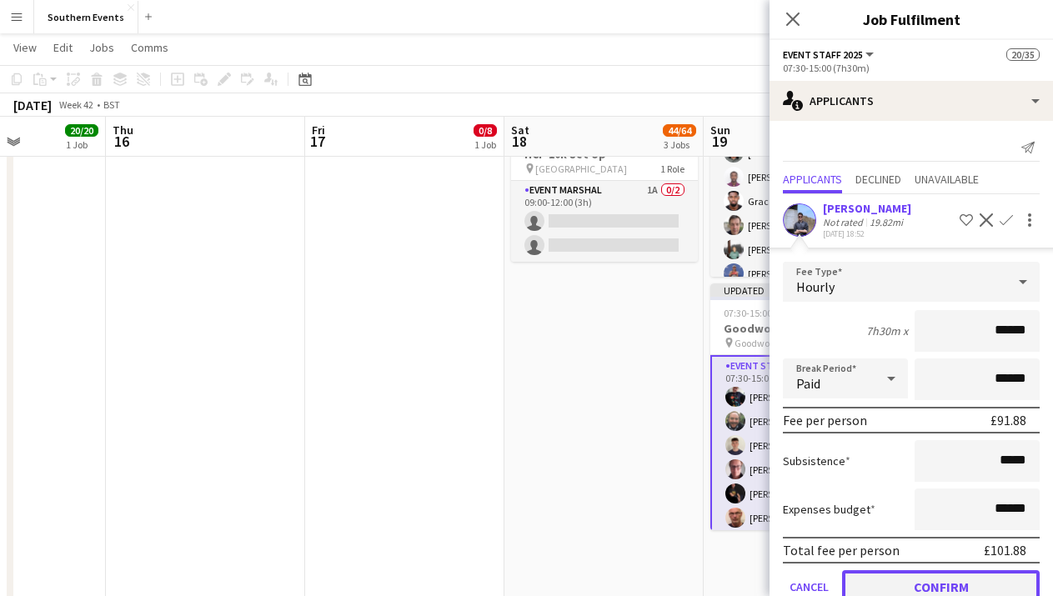
click at [933, 576] on button "Confirm" at bounding box center [941, 586] width 198 height 33
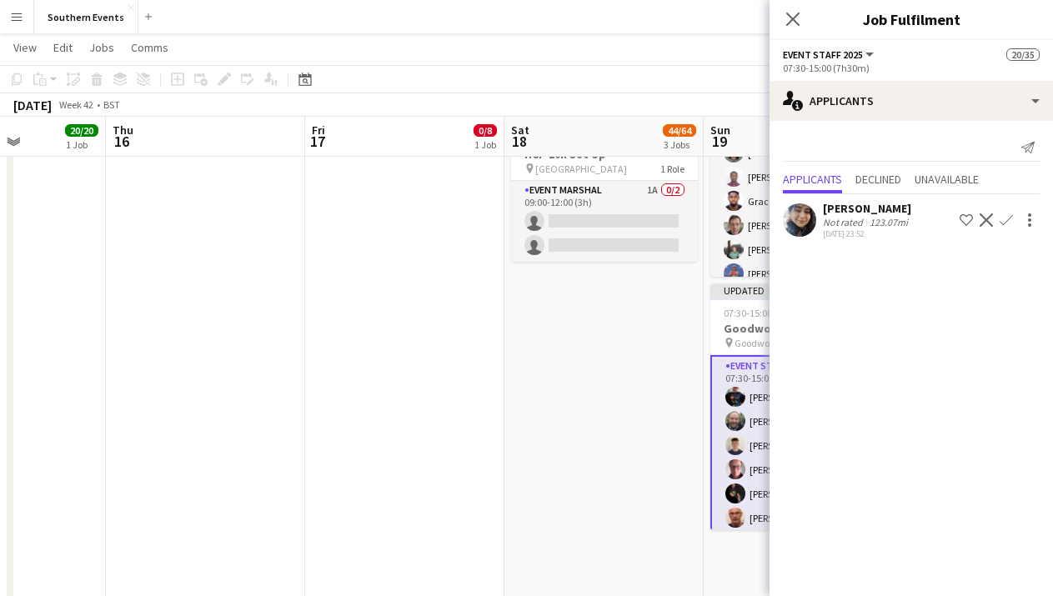
click at [1007, 221] on app-icon "Confirm" at bounding box center [1005, 219] width 13 height 13
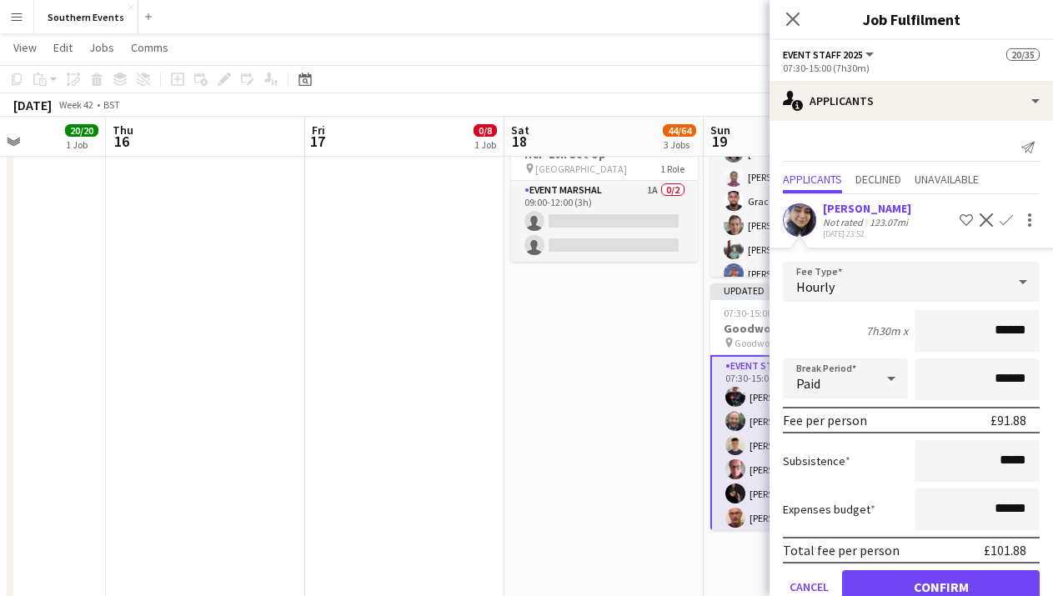
click at [902, 225] on div "123.07mi" at bounding box center [888, 222] width 45 height 13
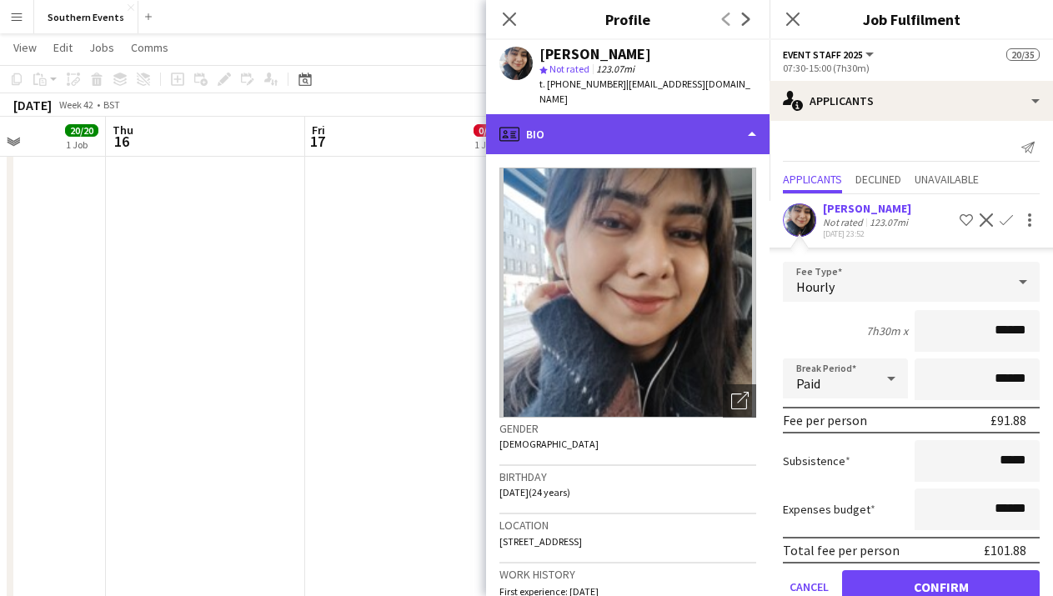
click at [713, 118] on div "profile Bio" at bounding box center [627, 134] width 283 height 40
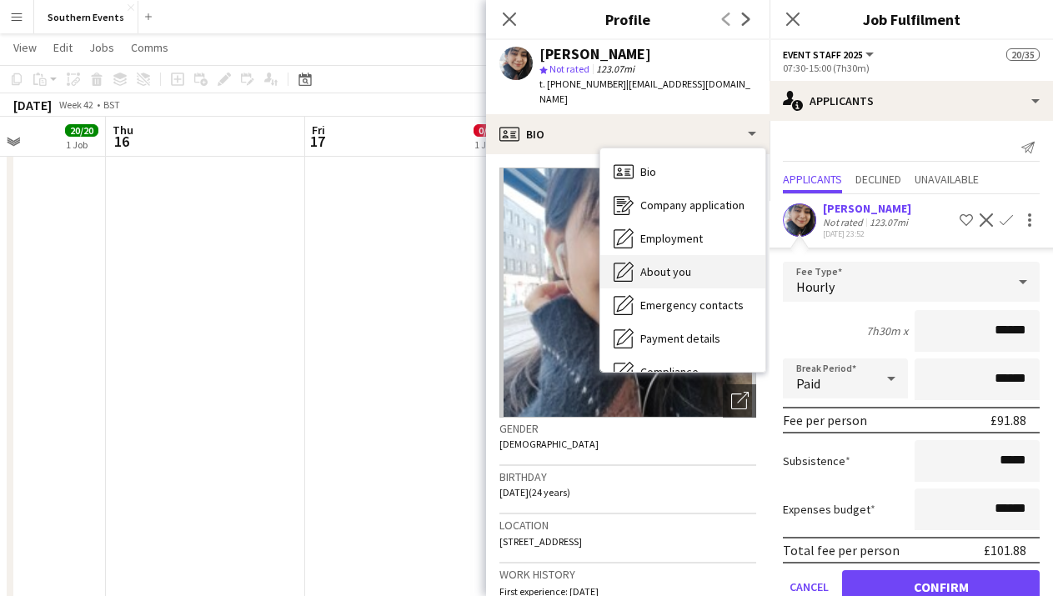
click at [699, 255] on div "About you About you" at bounding box center [682, 271] width 165 height 33
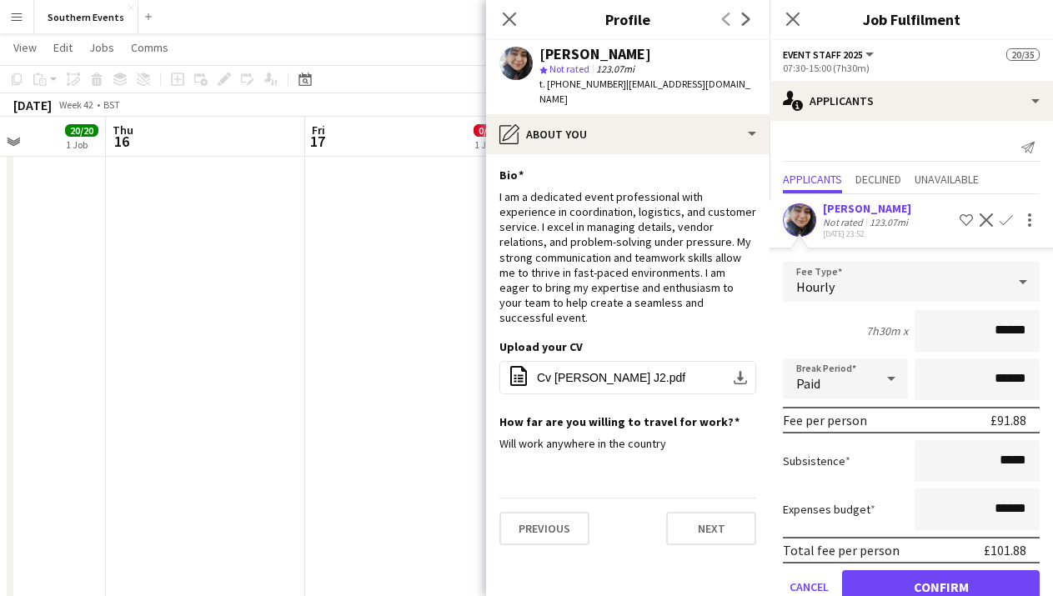
scroll to position [38, 0]
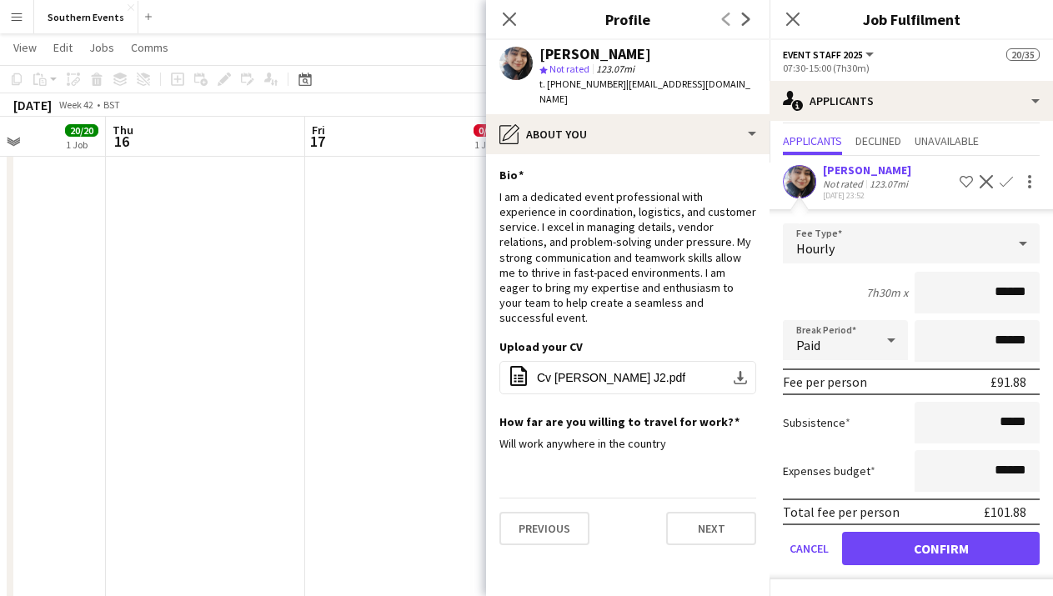
click at [992, 189] on button "Decline" at bounding box center [986, 182] width 20 height 20
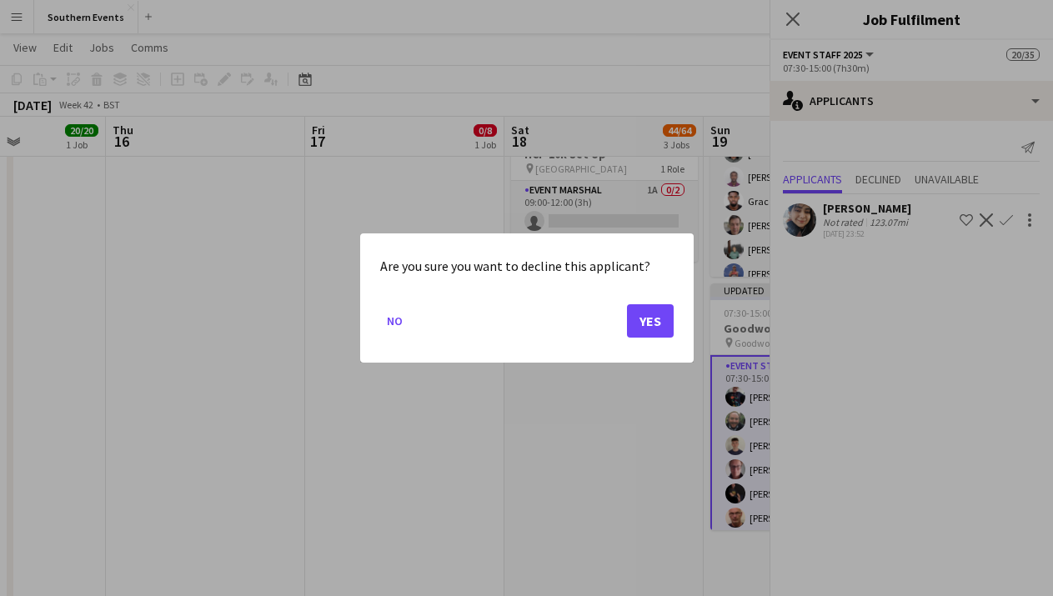
scroll to position [0, 0]
click at [652, 325] on button "Yes" at bounding box center [650, 320] width 47 height 33
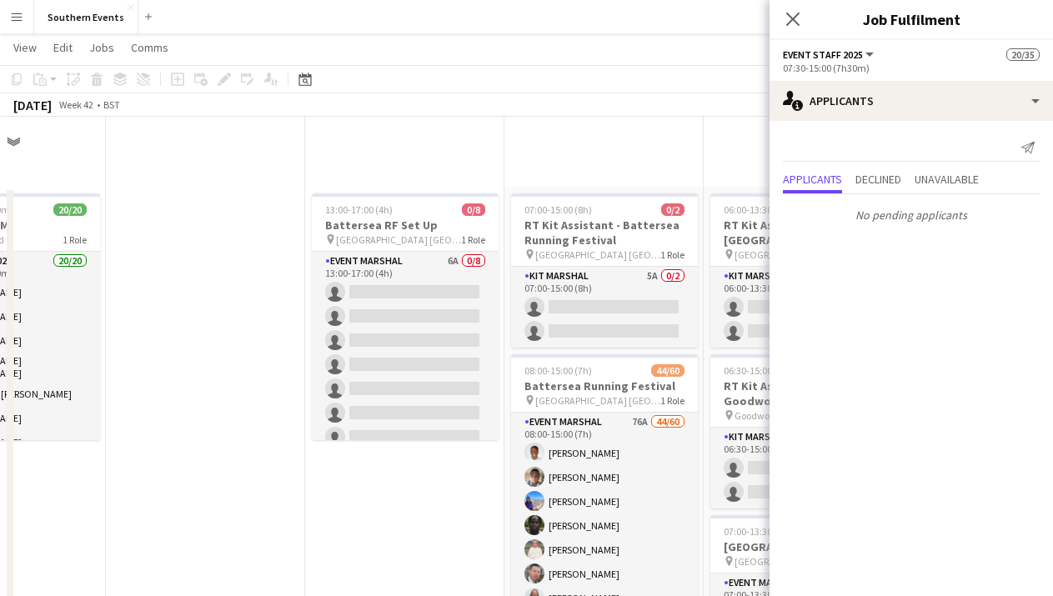
scroll to position [485, 0]
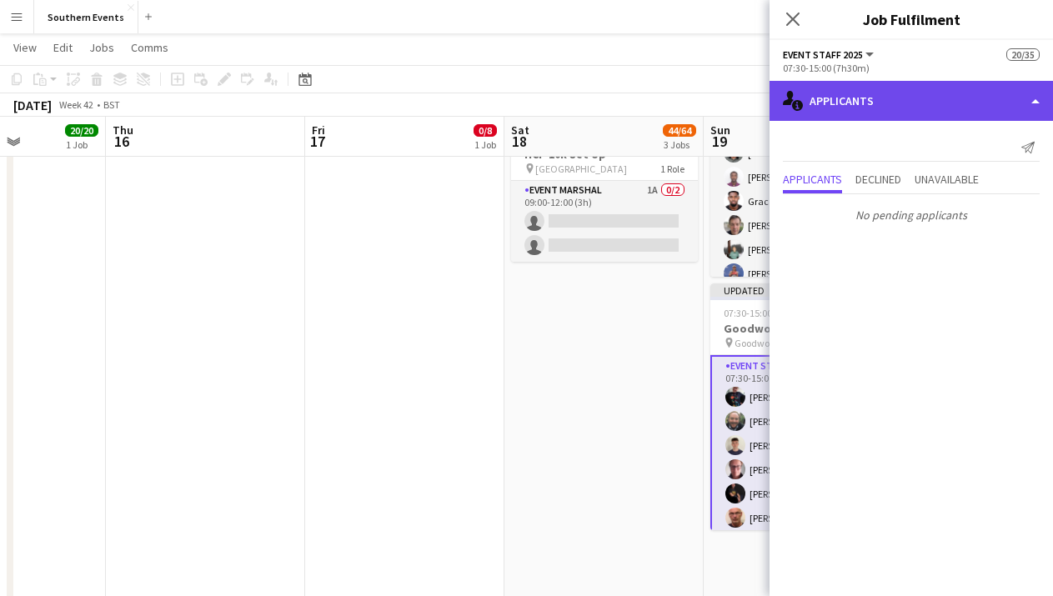
click at [979, 102] on div "single-neutral-actions-information Applicants" at bounding box center [910, 101] width 283 height 40
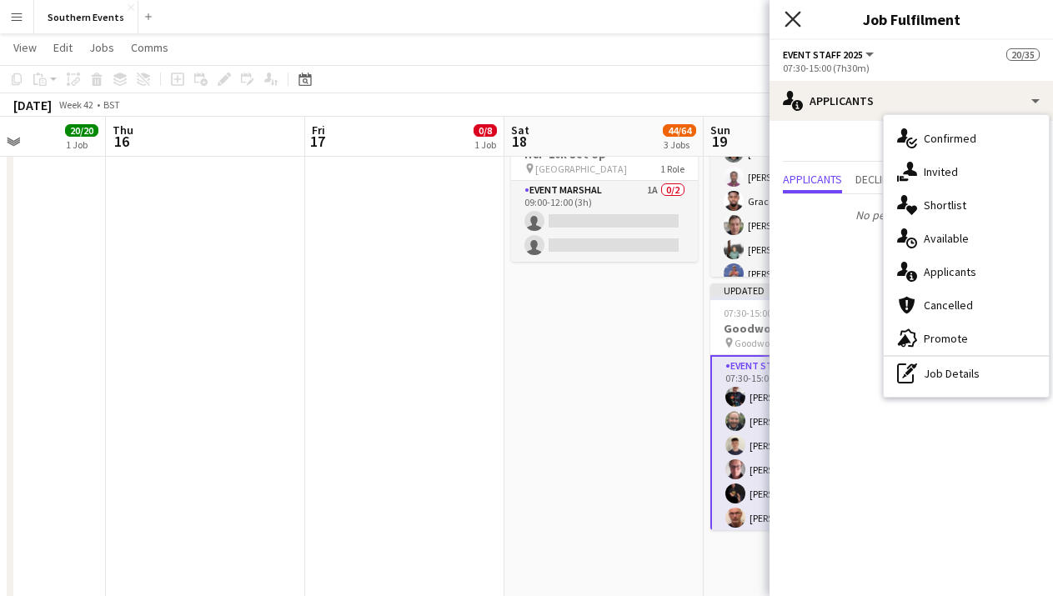
click at [791, 18] on icon at bounding box center [792, 19] width 16 height 16
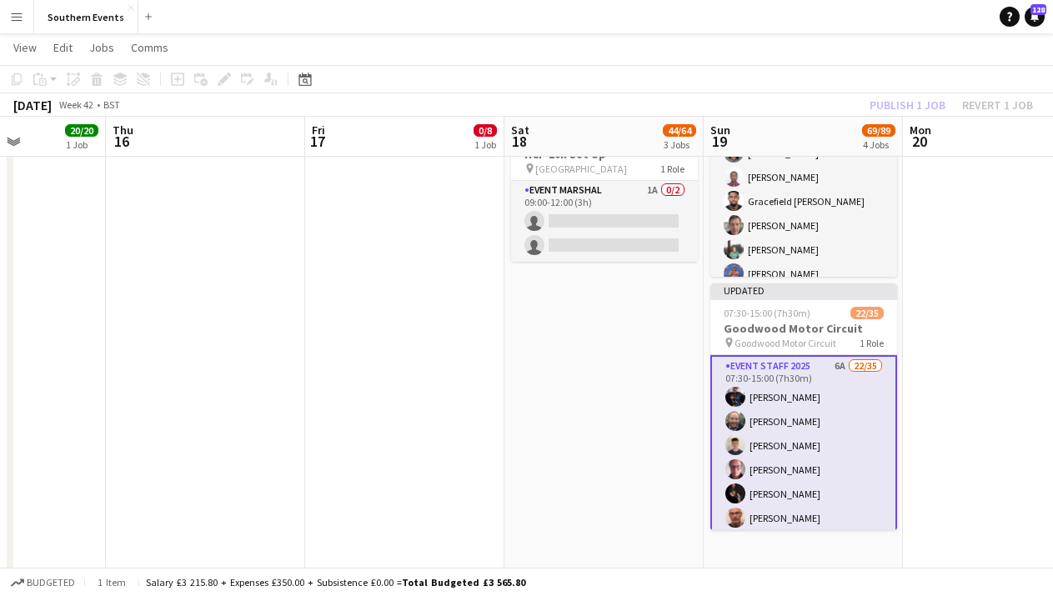
click at [922, 101] on div "Publish 1 job Revert 1 job" at bounding box center [950, 105] width 203 height 22
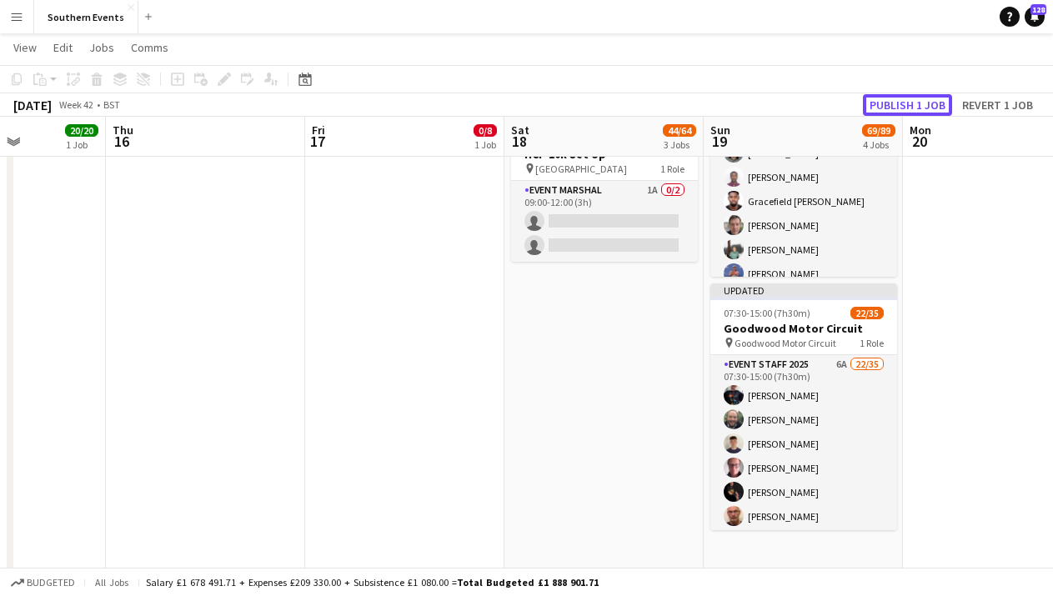
click at [922, 101] on button "Publish 1 job" at bounding box center [907, 105] width 89 height 22
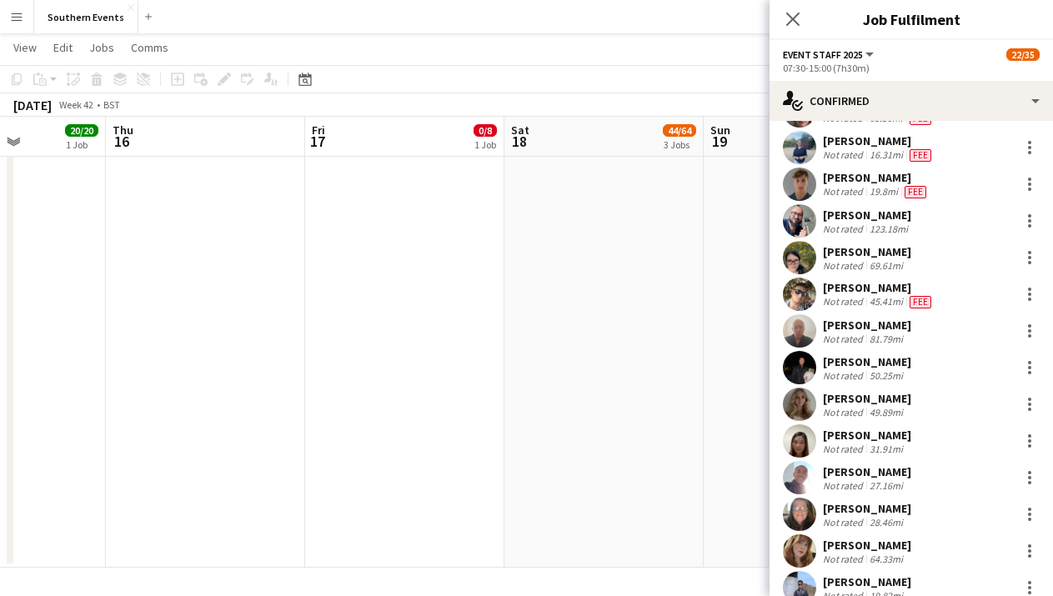
scroll to position [530, 0]
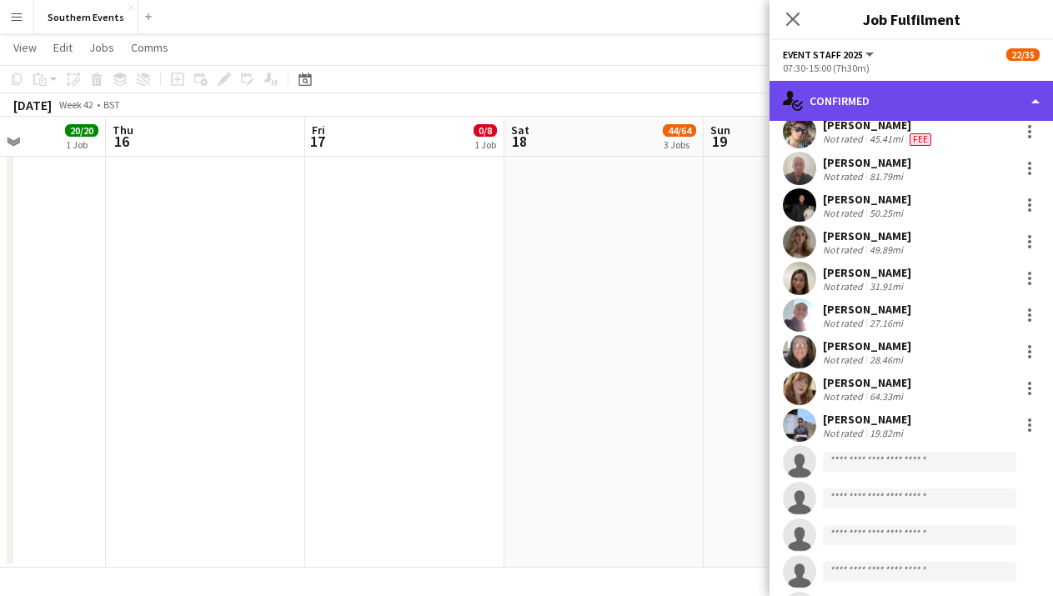
click at [972, 96] on div "single-neutral-actions-check-2 Confirmed" at bounding box center [910, 101] width 283 height 40
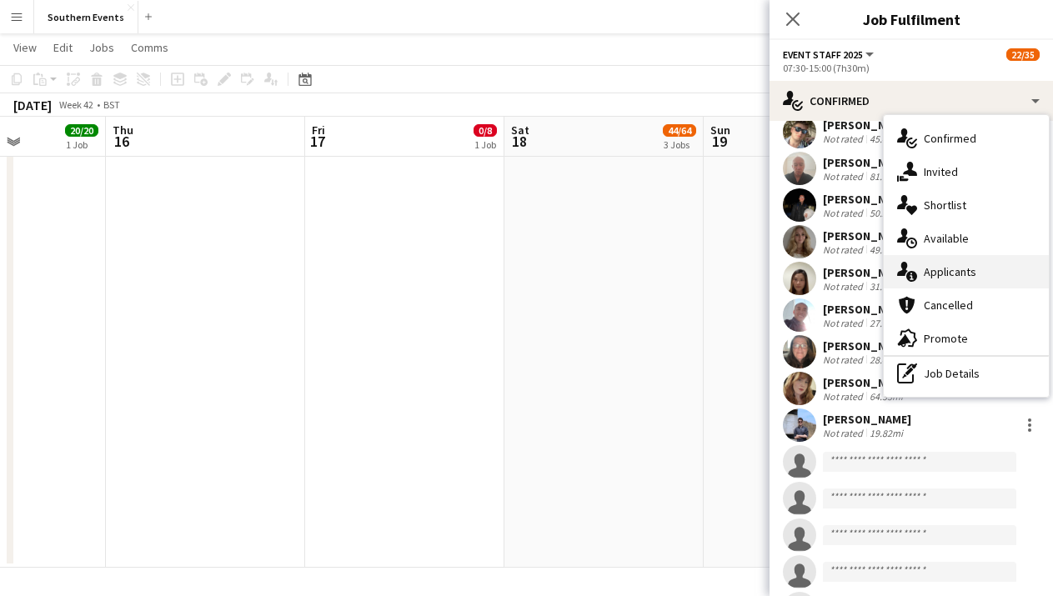
click at [958, 263] on div "single-neutral-actions-information Applicants" at bounding box center [965, 271] width 165 height 33
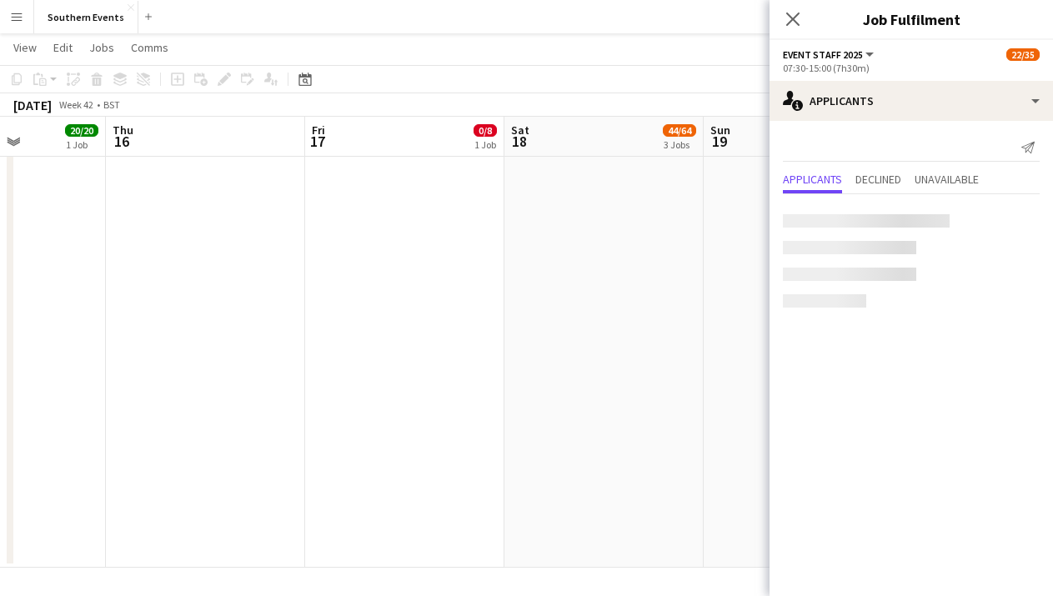
scroll to position [0, 0]
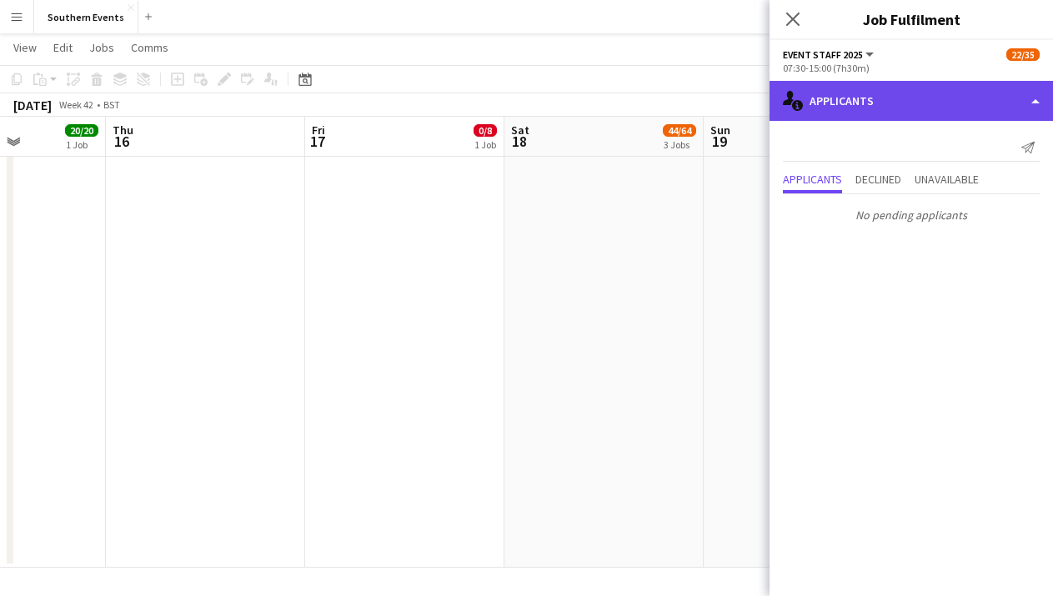
click at [931, 95] on div "single-neutral-actions-information Applicants" at bounding box center [910, 101] width 283 height 40
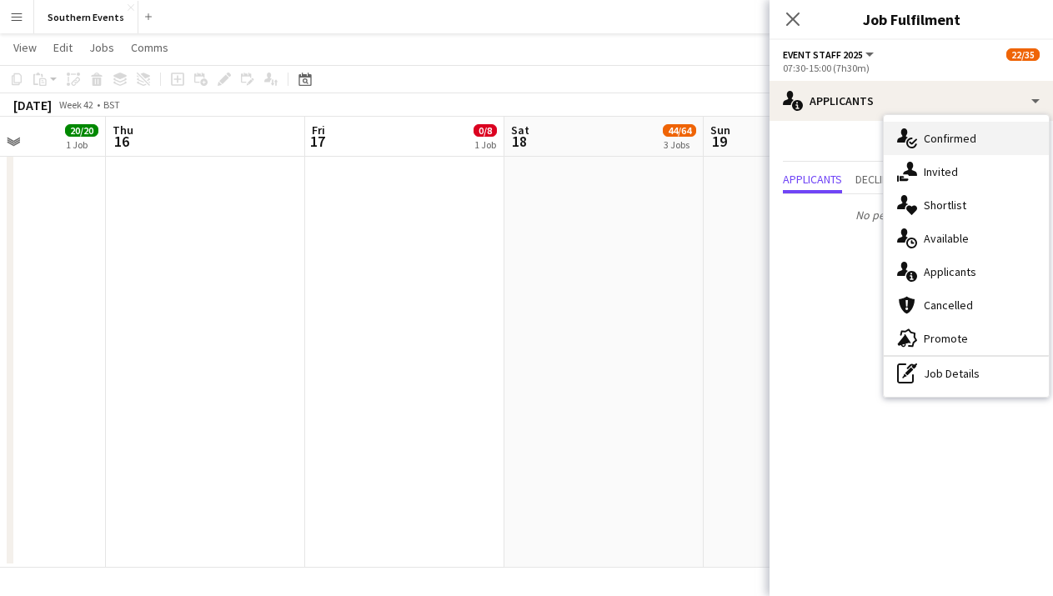
click at [959, 144] on span "Confirmed" at bounding box center [949, 138] width 53 height 15
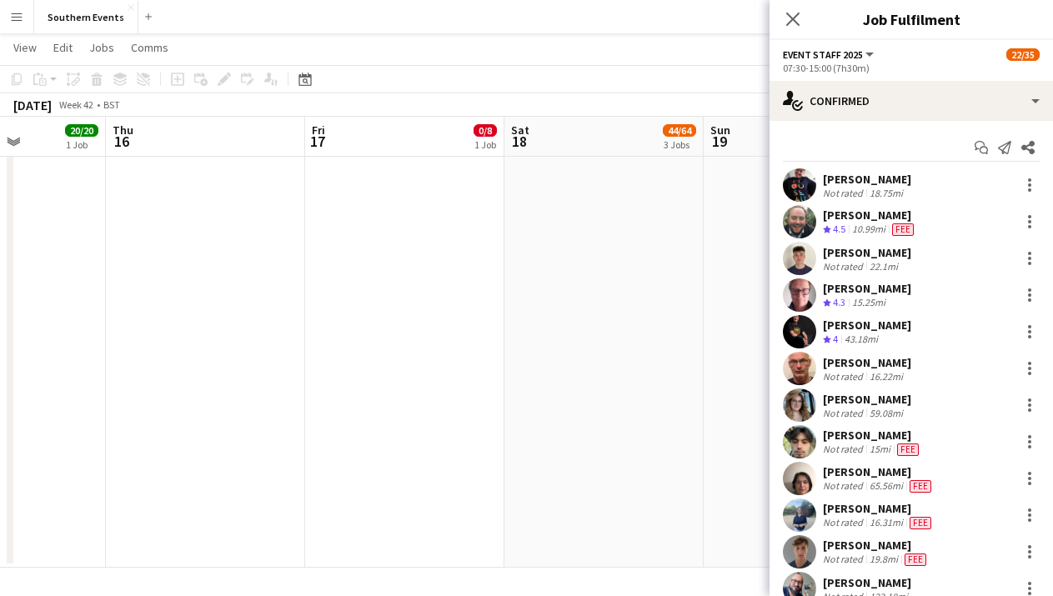
click at [947, 228] on div "[PERSON_NAME] Crew rating 4.5 10.99mi Fee" at bounding box center [910, 221] width 283 height 33
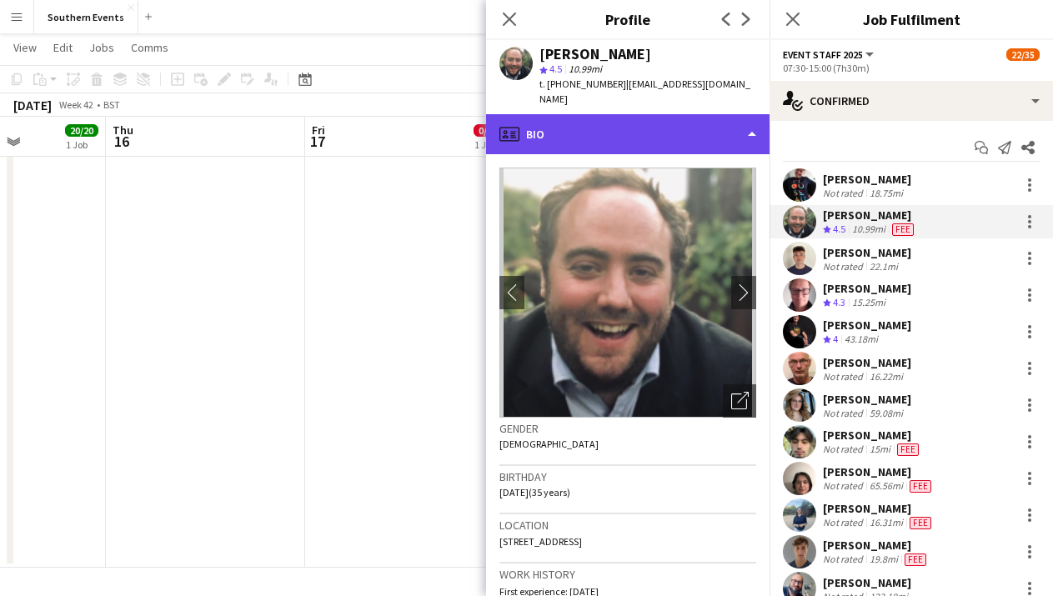
click at [721, 114] on div "profile Bio" at bounding box center [627, 134] width 283 height 40
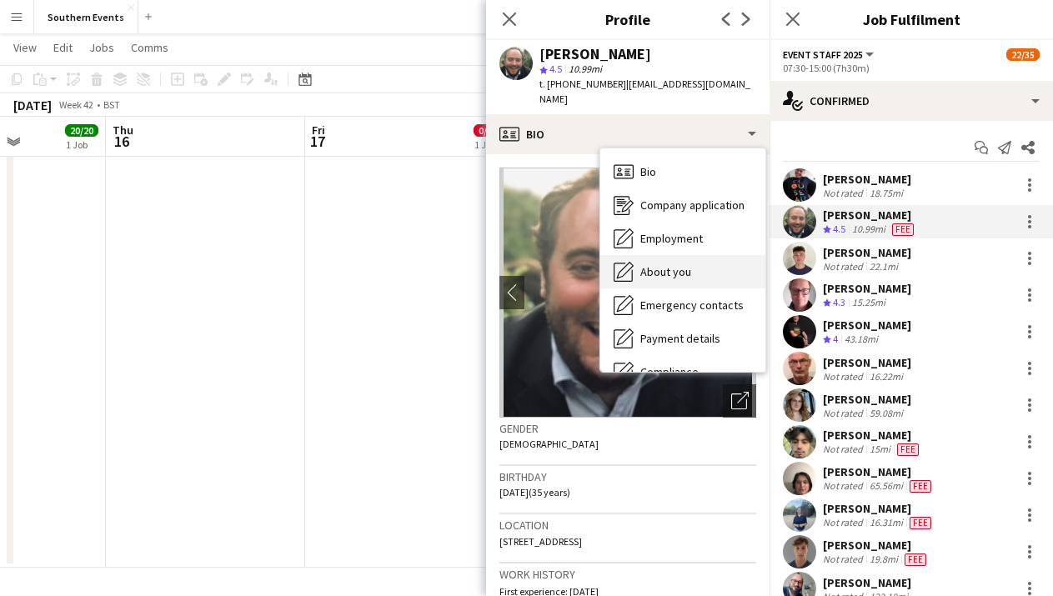
click at [690, 263] on div "About you About you" at bounding box center [682, 271] width 165 height 33
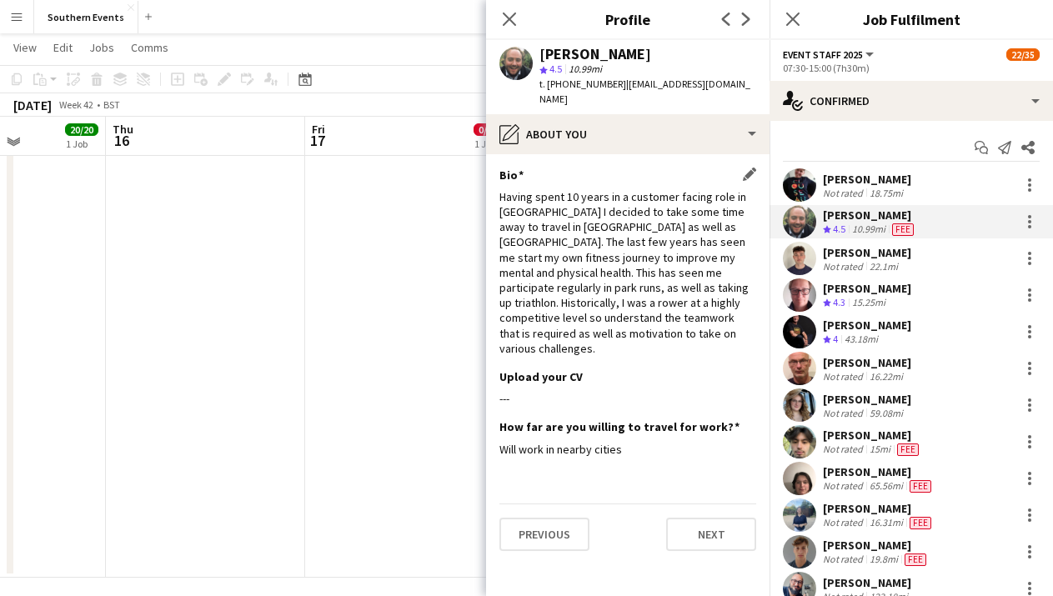
scroll to position [955, 0]
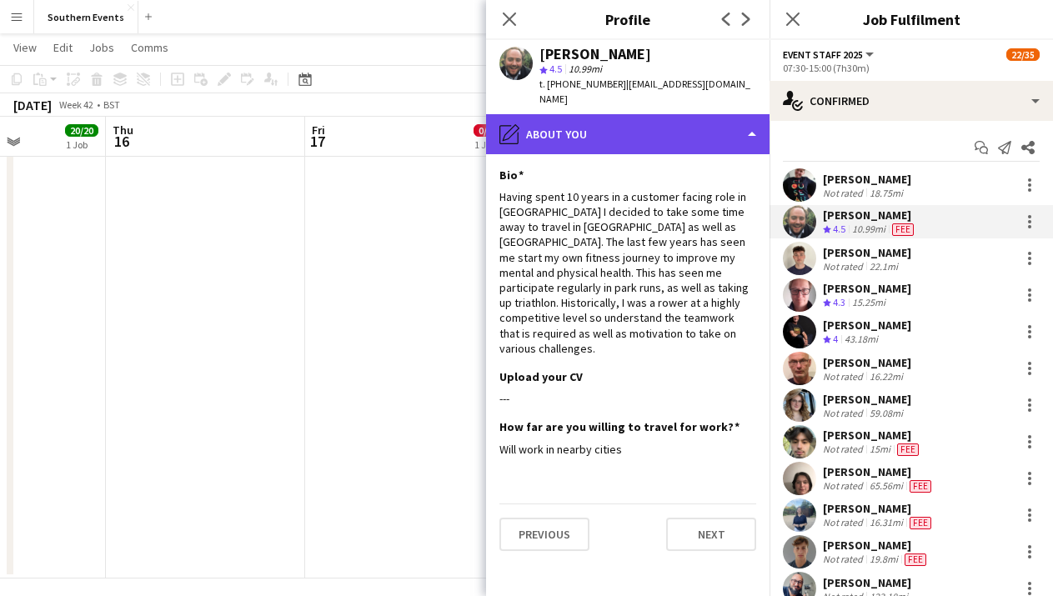
click at [693, 125] on div "pencil4 About you" at bounding box center [627, 134] width 283 height 40
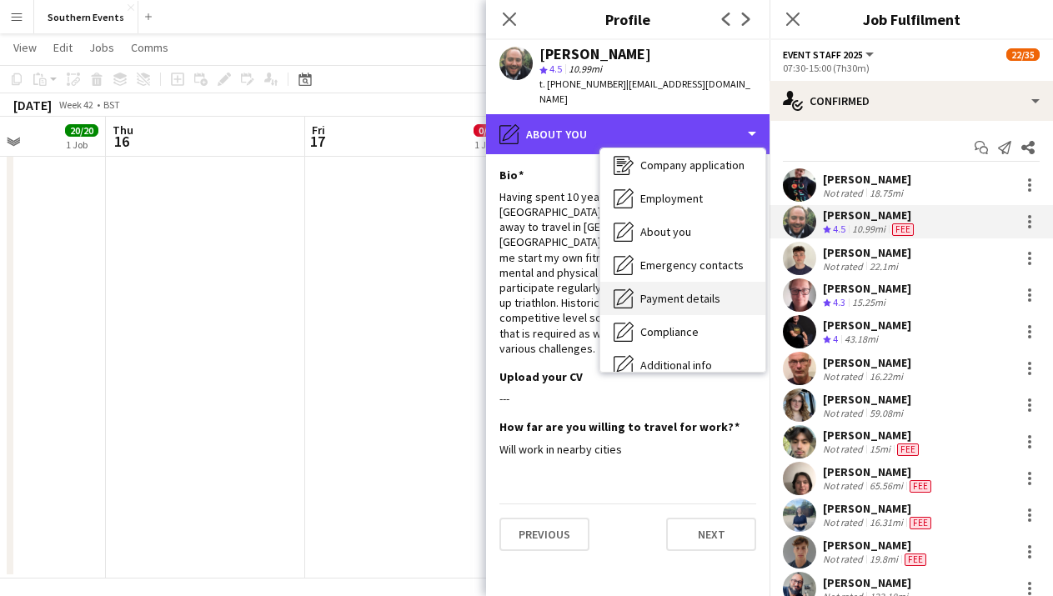
scroll to position [117, 0]
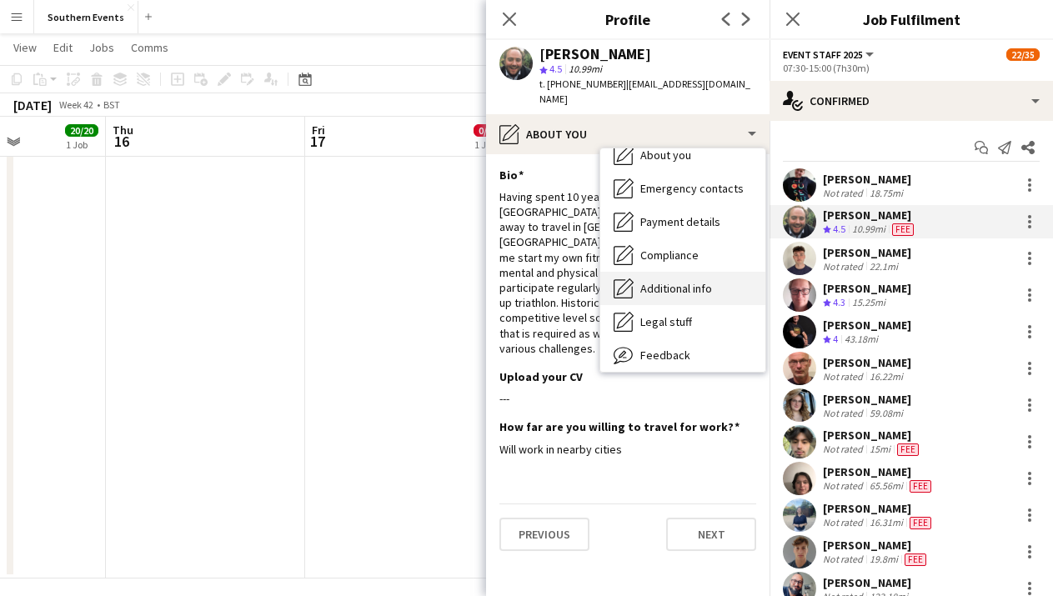
click at [701, 281] on span "Additional info" at bounding box center [676, 288] width 72 height 15
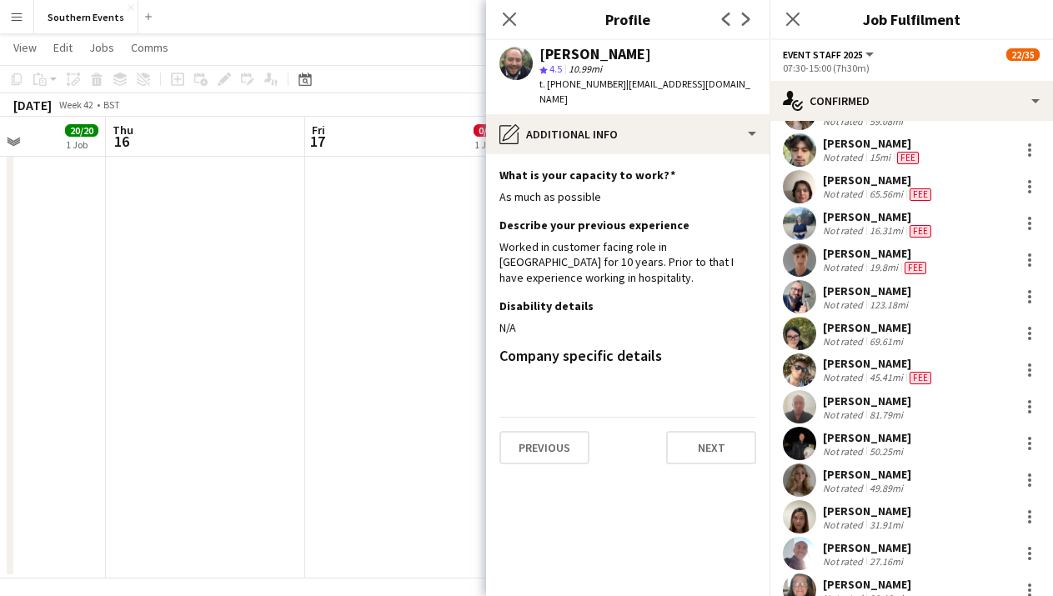
scroll to position [340, 0]
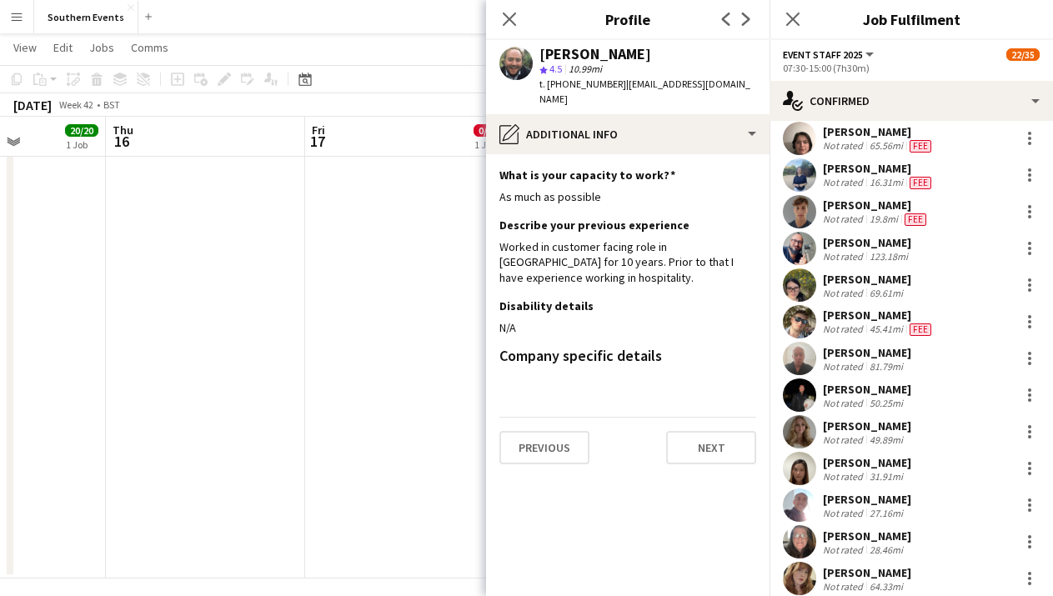
click at [869, 509] on div "27.16mi" at bounding box center [886, 513] width 40 height 13
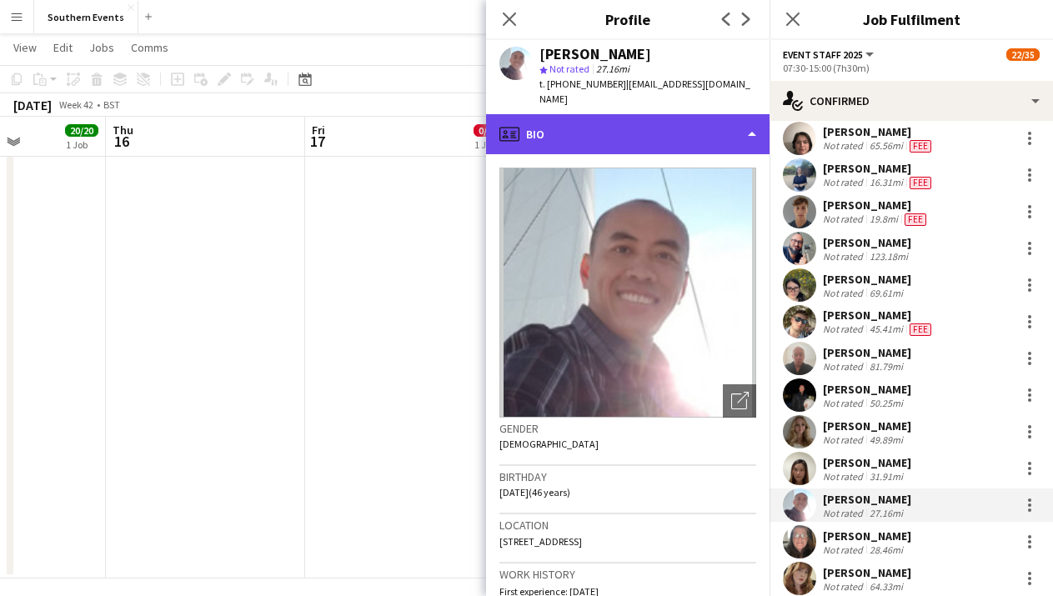
click at [688, 122] on div "profile Bio" at bounding box center [627, 134] width 283 height 40
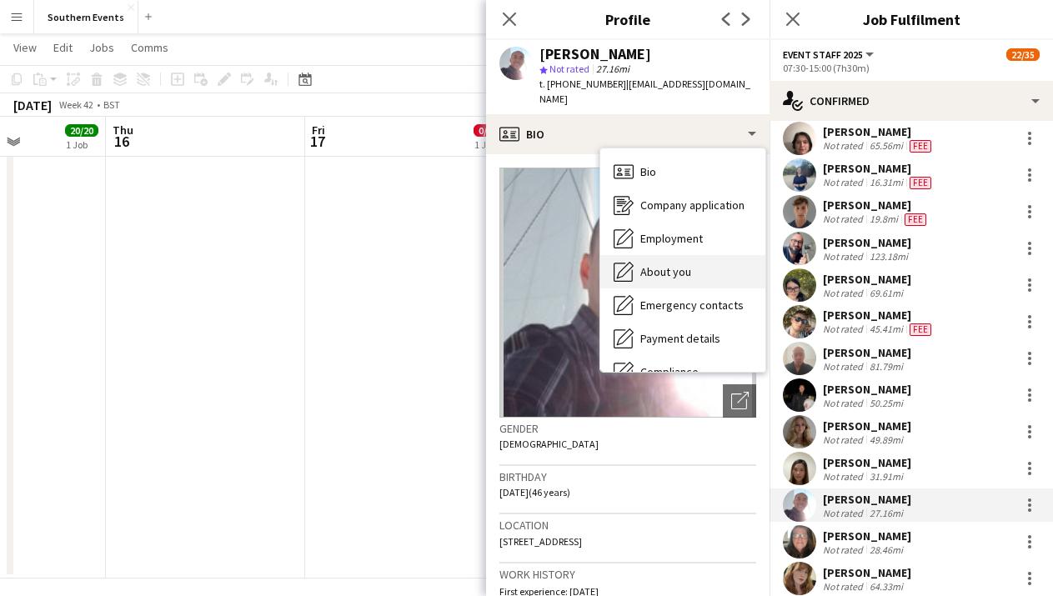
click at [686, 264] on span "About you" at bounding box center [665, 271] width 51 height 15
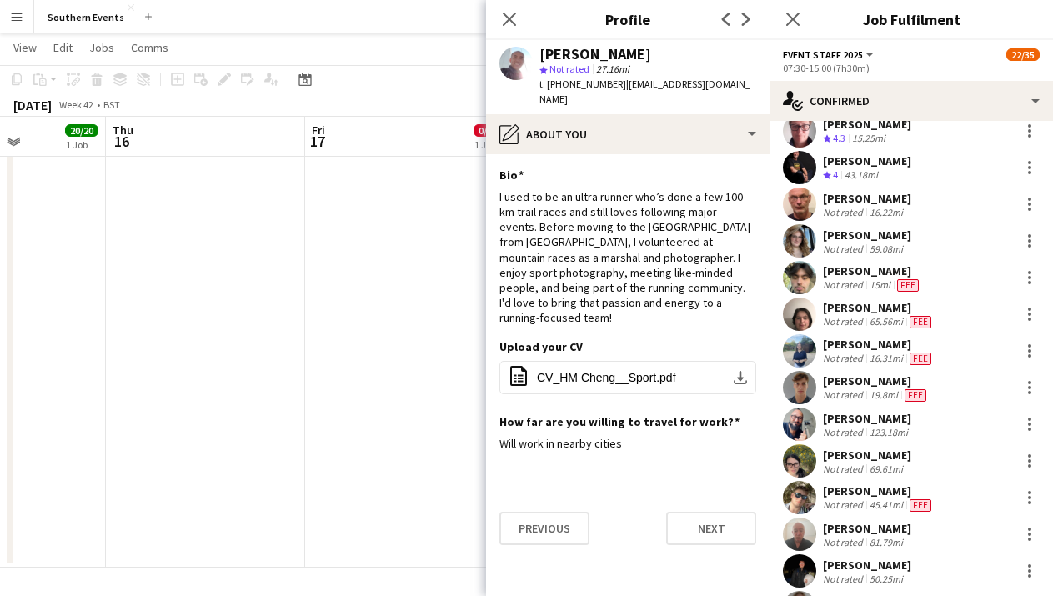
scroll to position [0, 0]
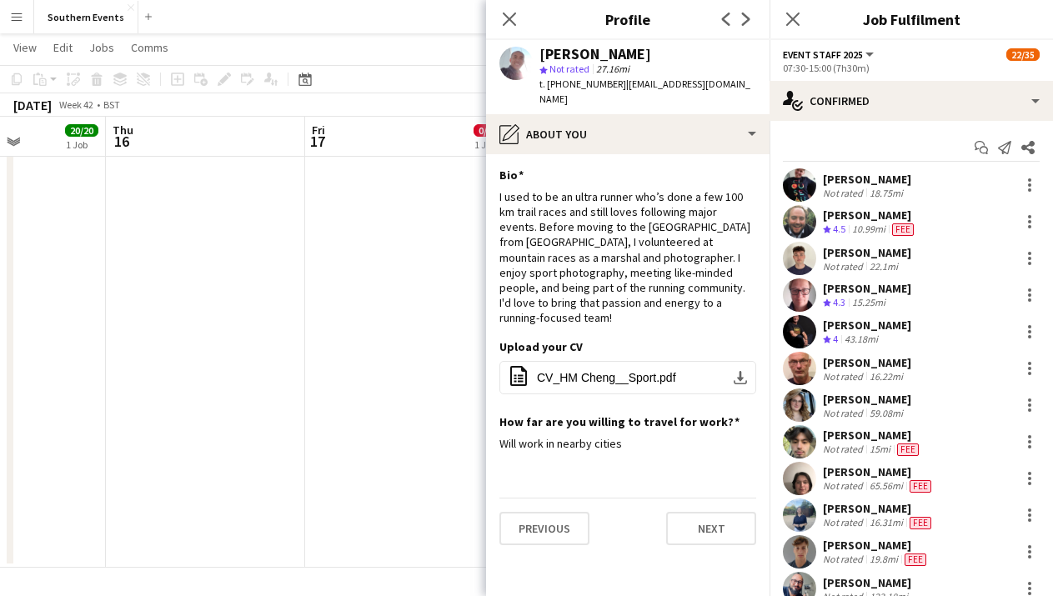
click at [911, 264] on div "Not rated 22.1mi" at bounding box center [867, 266] width 88 height 13
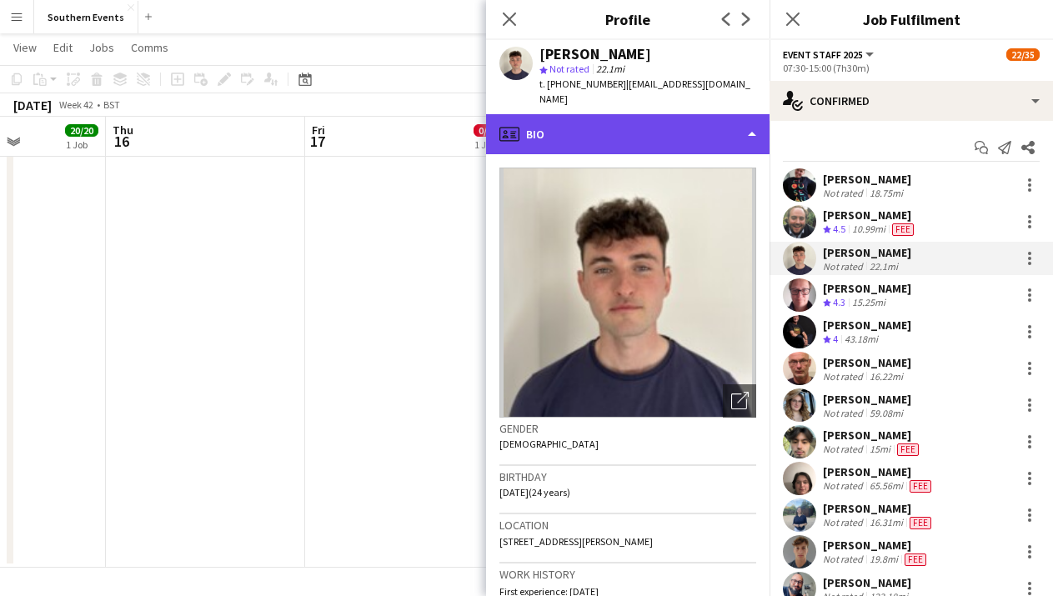
click at [733, 123] on div "profile Bio" at bounding box center [627, 134] width 283 height 40
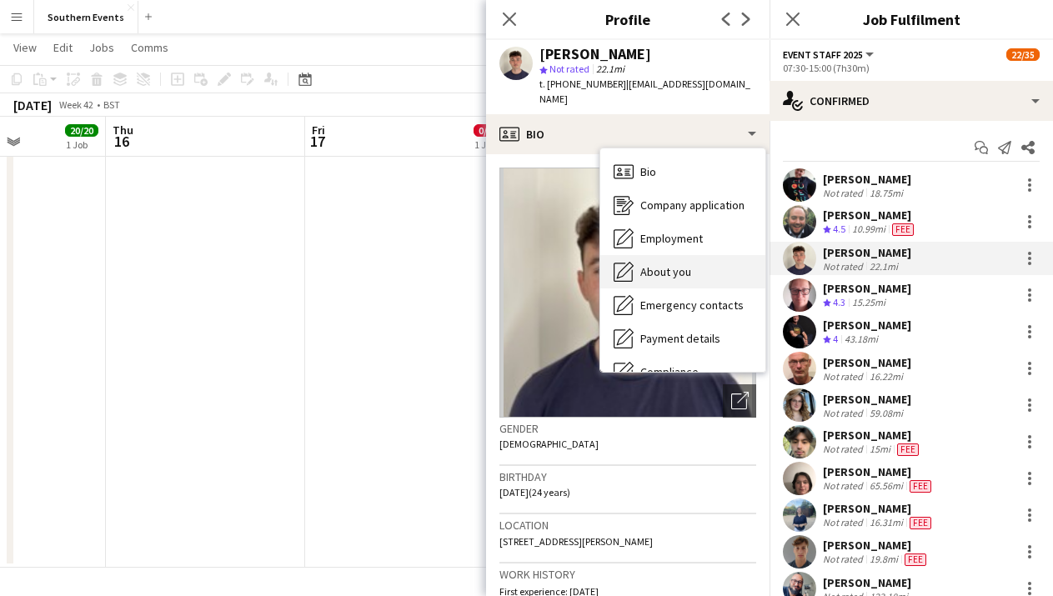
click at [712, 264] on div "About you About you" at bounding box center [682, 271] width 165 height 33
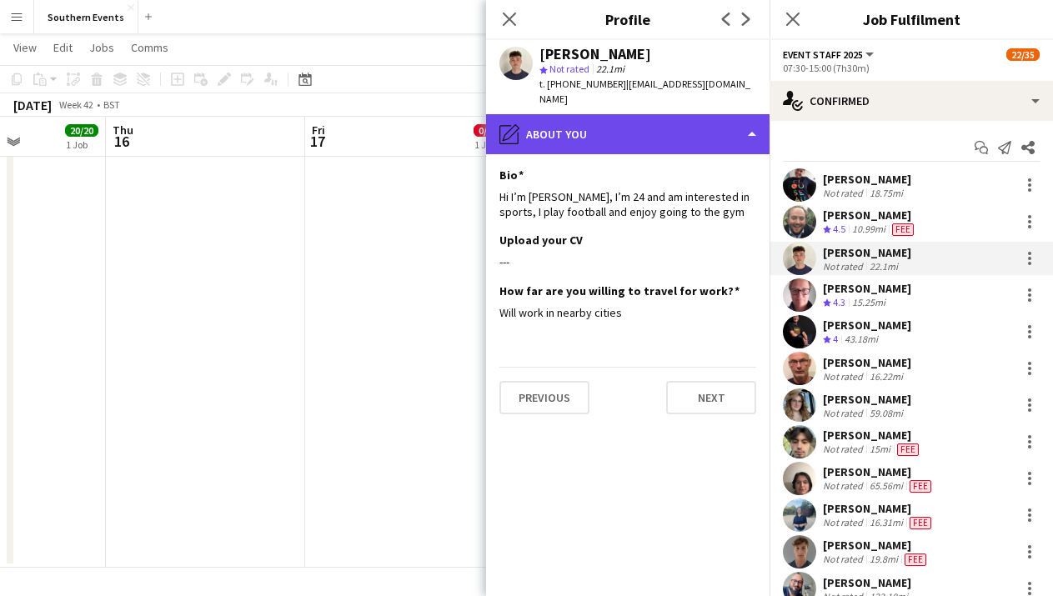
click at [708, 118] on div "pencil4 About you" at bounding box center [627, 134] width 283 height 40
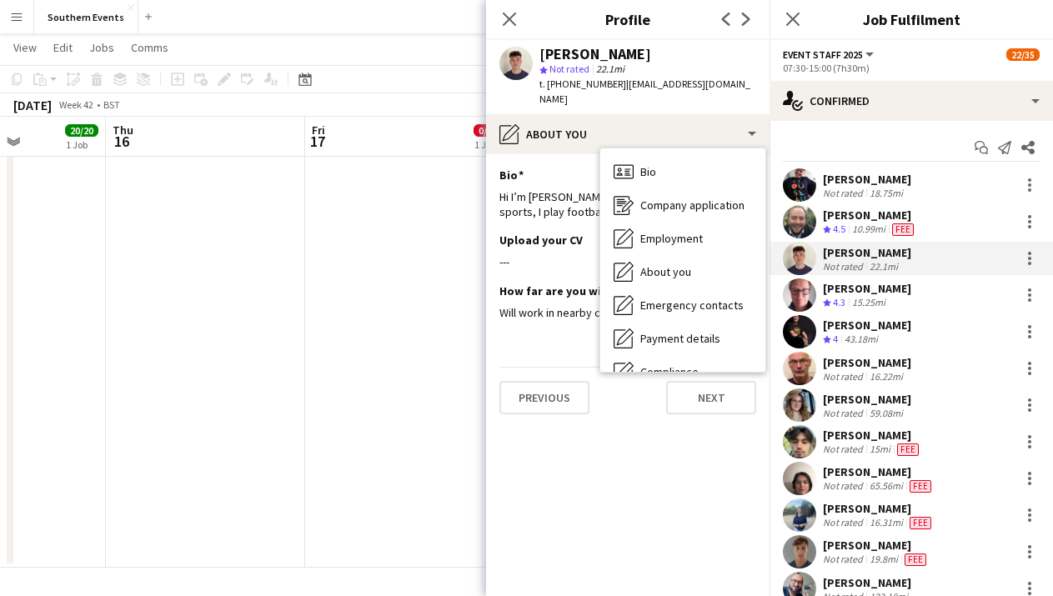
click at [884, 338] on div "Crew rating 4 43.18mi" at bounding box center [867, 340] width 88 height 14
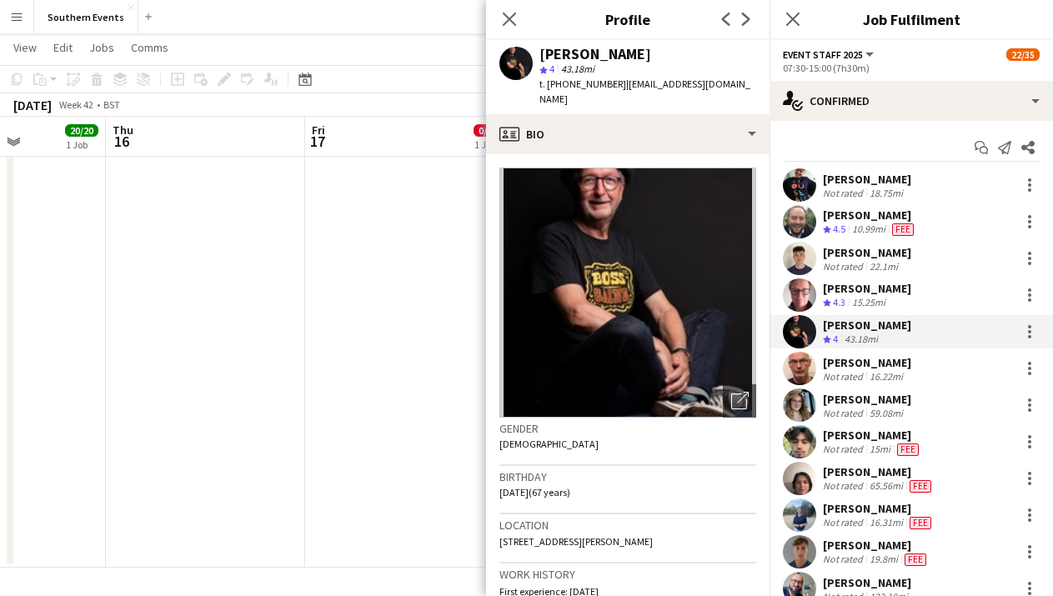
scroll to position [47, 0]
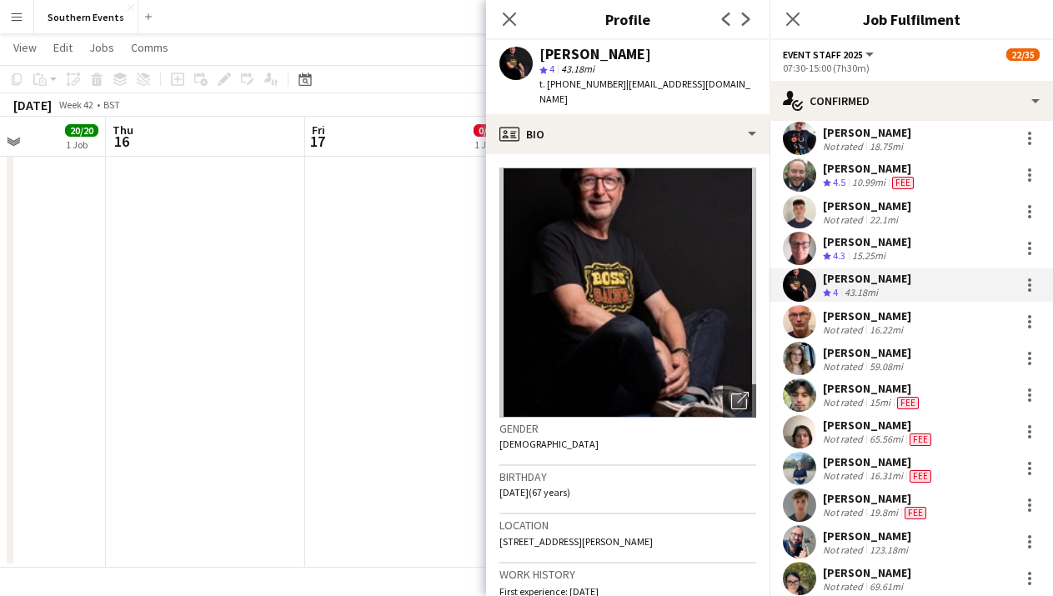
click at [900, 352] on div "[PERSON_NAME]" at bounding box center [867, 352] width 88 height 15
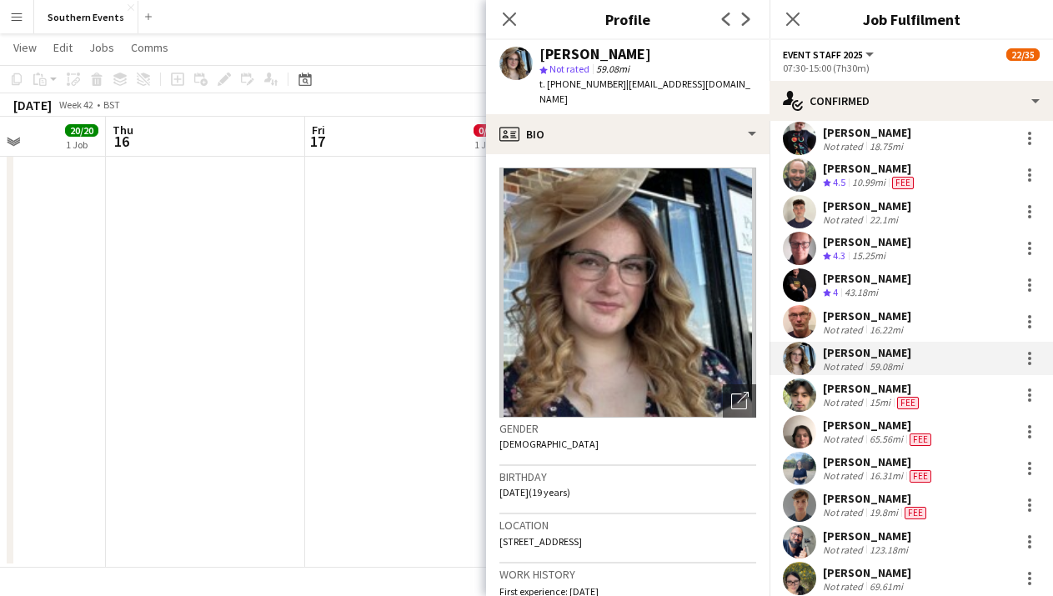
click at [905, 318] on div "[PERSON_NAME] Not rated 16.22mi" at bounding box center [910, 321] width 283 height 33
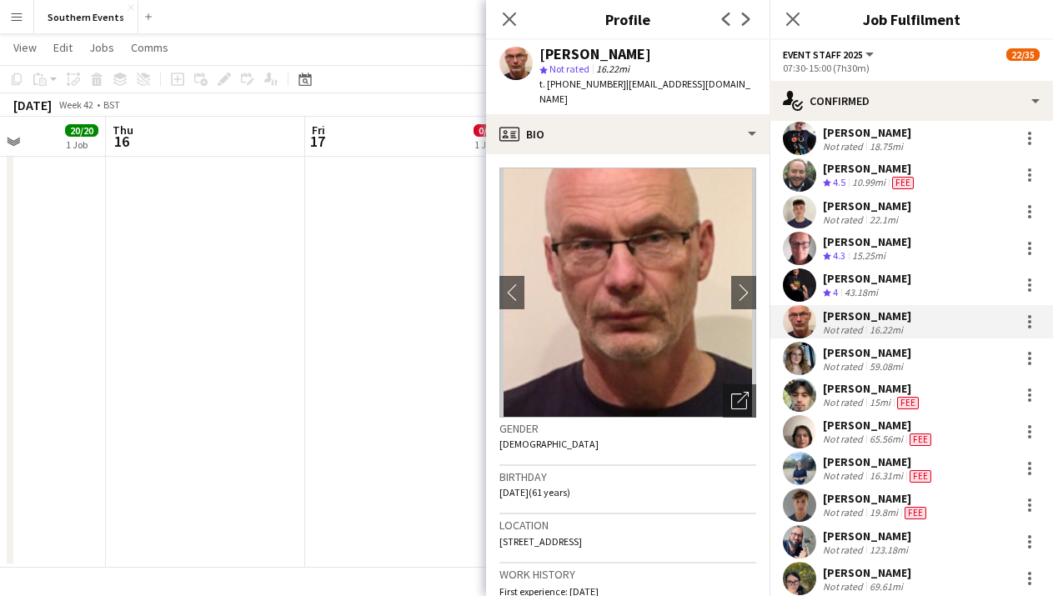
scroll to position [59, 0]
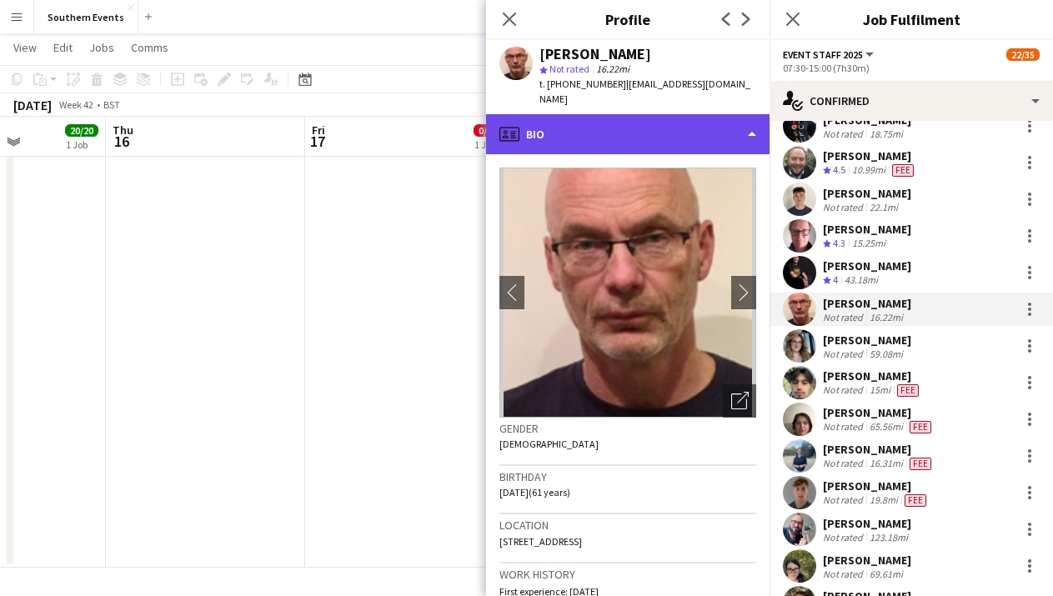
click at [716, 128] on div "profile Bio" at bounding box center [627, 134] width 283 height 40
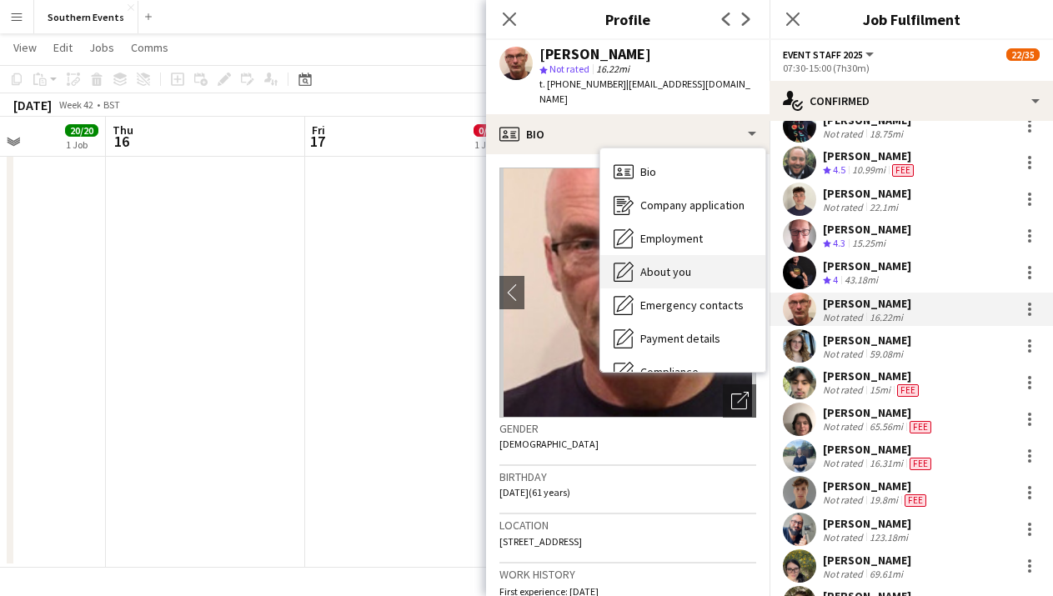
click at [703, 255] on div "About you About you" at bounding box center [682, 271] width 165 height 33
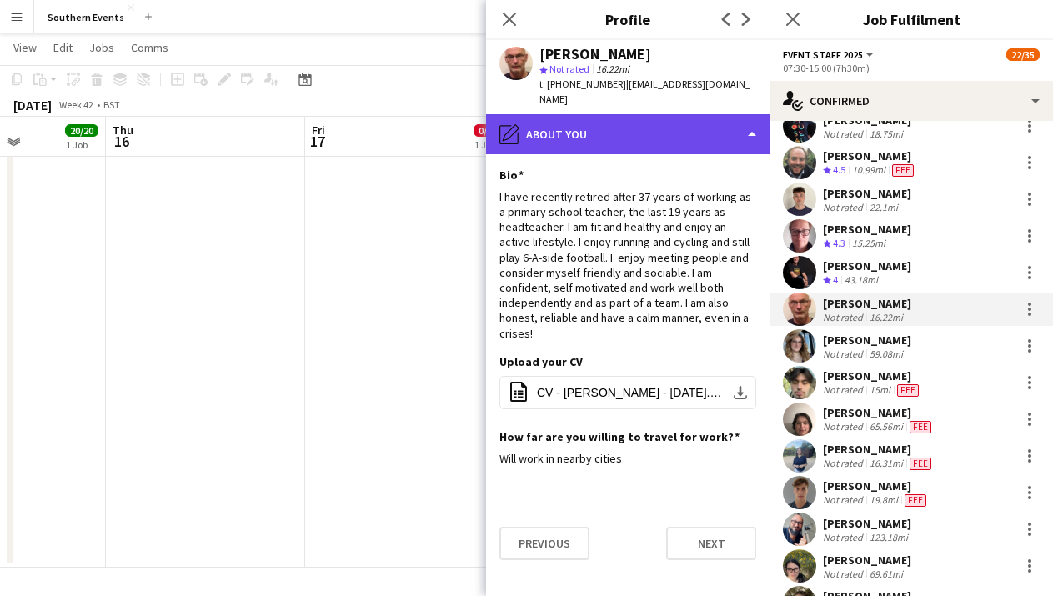
click at [686, 117] on div "pencil4 About you" at bounding box center [627, 134] width 283 height 40
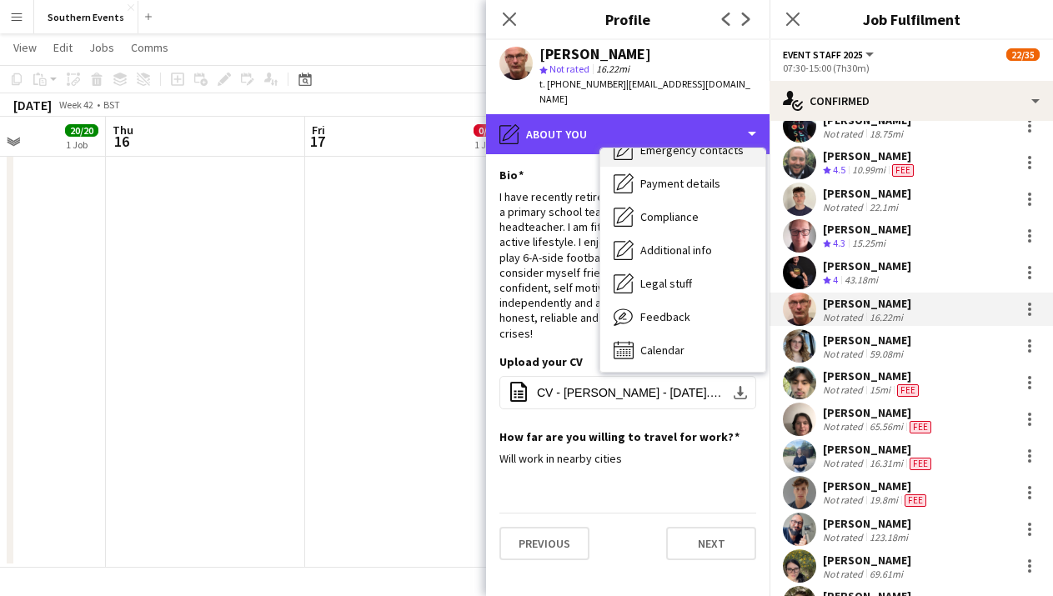
scroll to position [156, 0]
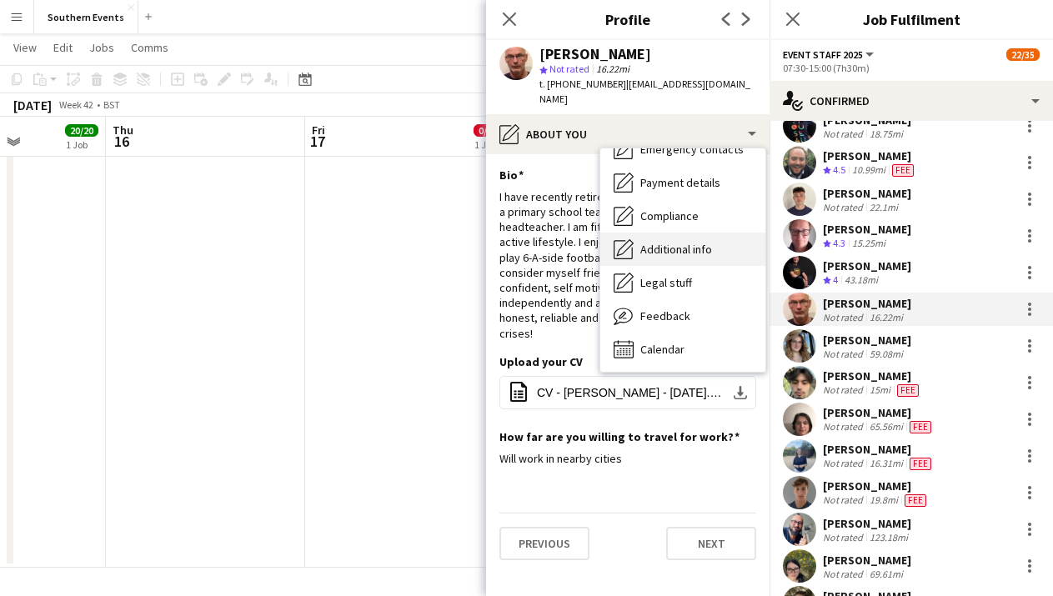
click at [698, 242] on span "Additional info" at bounding box center [676, 249] width 72 height 15
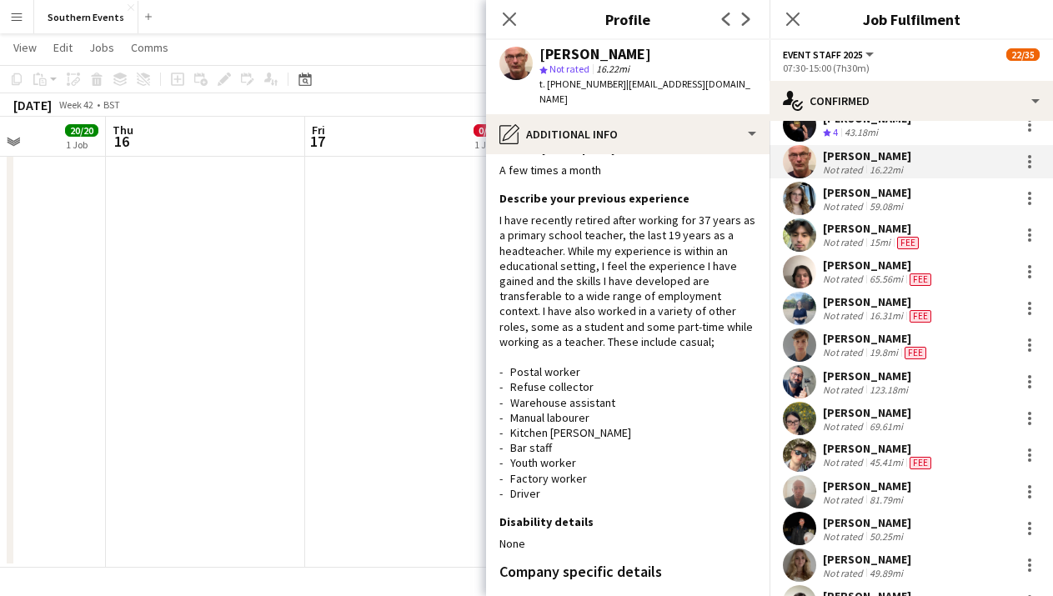
scroll to position [249, 0]
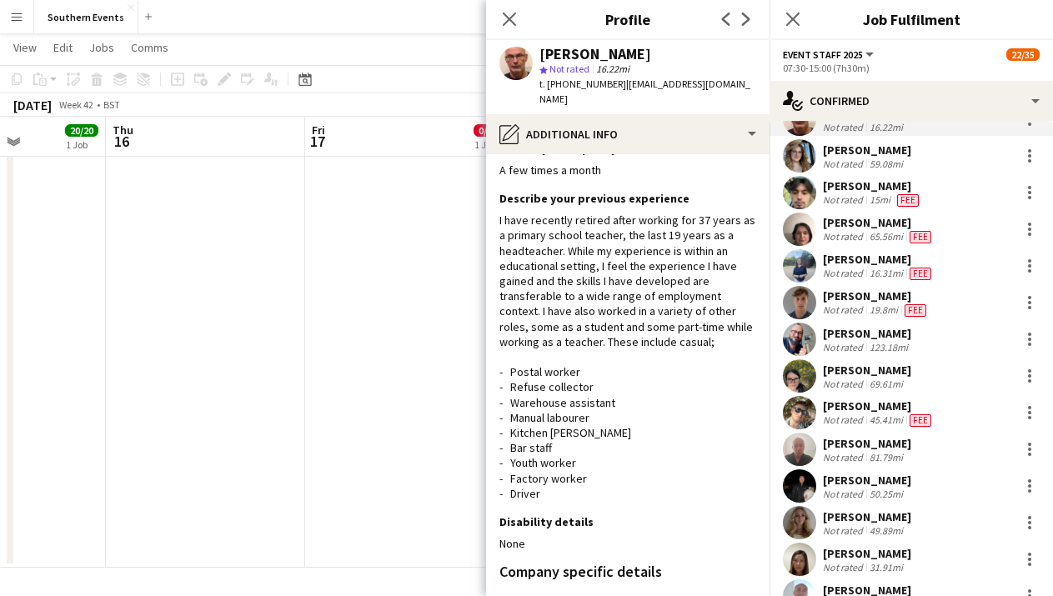
click at [889, 420] on div "45.41mi" at bounding box center [886, 419] width 40 height 13
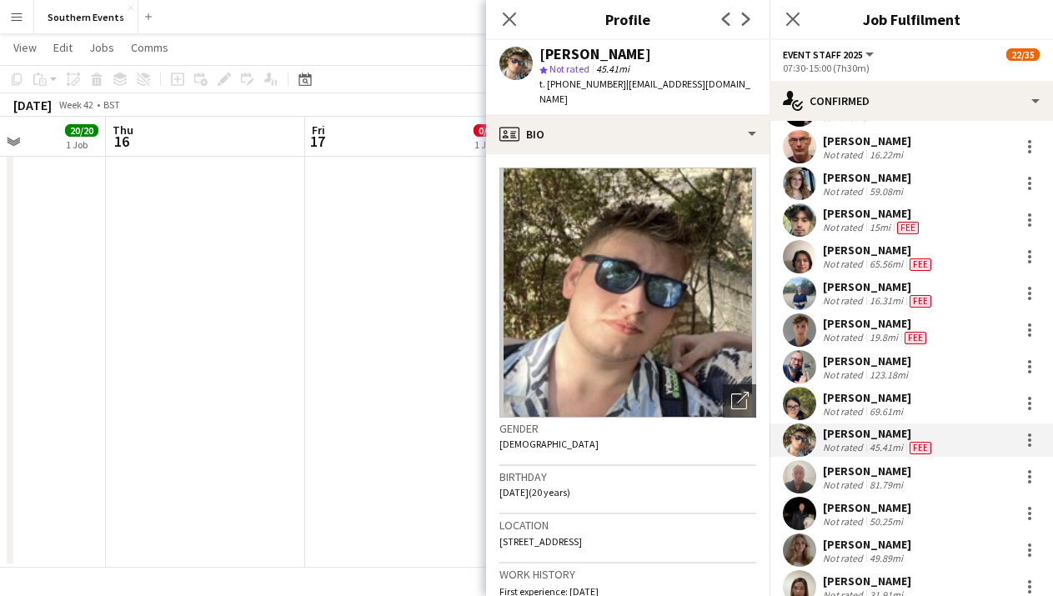
scroll to position [0, 0]
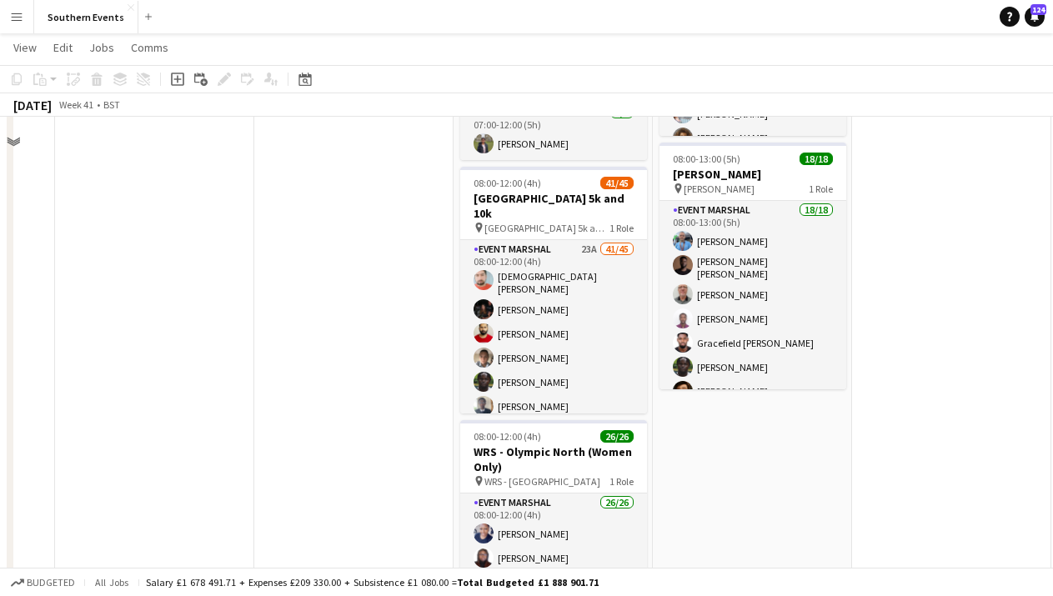
scroll to position [436, 0]
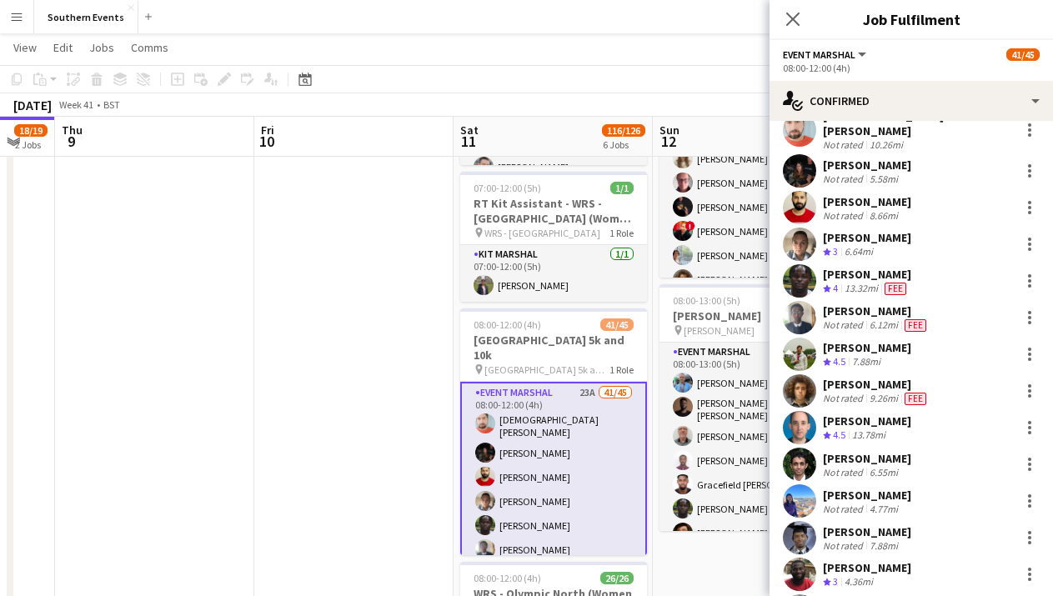
scroll to position [53, 0]
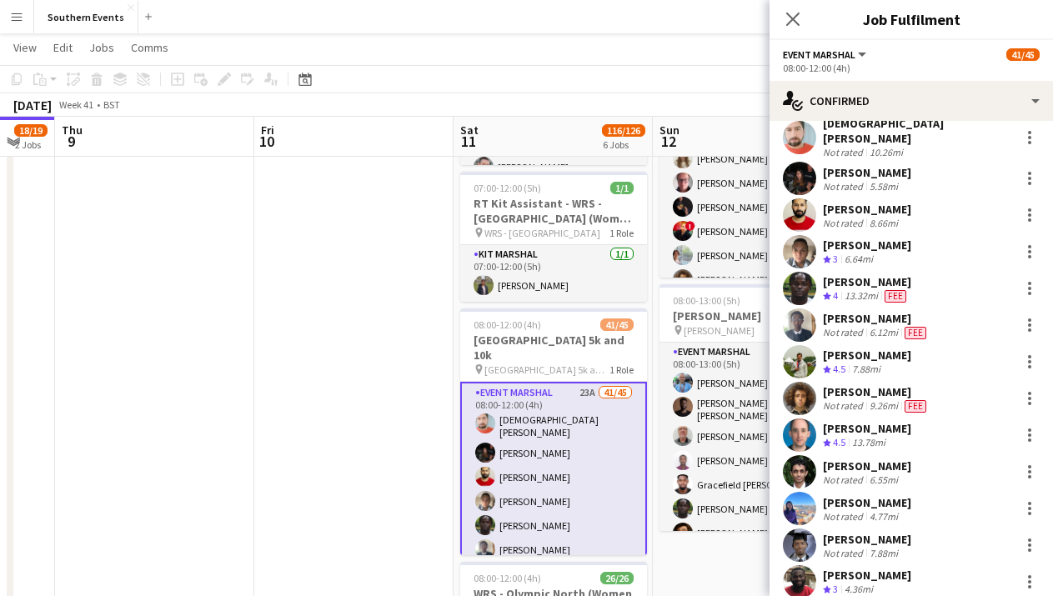
click at [903, 250] on div "[PERSON_NAME] Crew rating 3 6.64mi" at bounding box center [910, 251] width 283 height 33
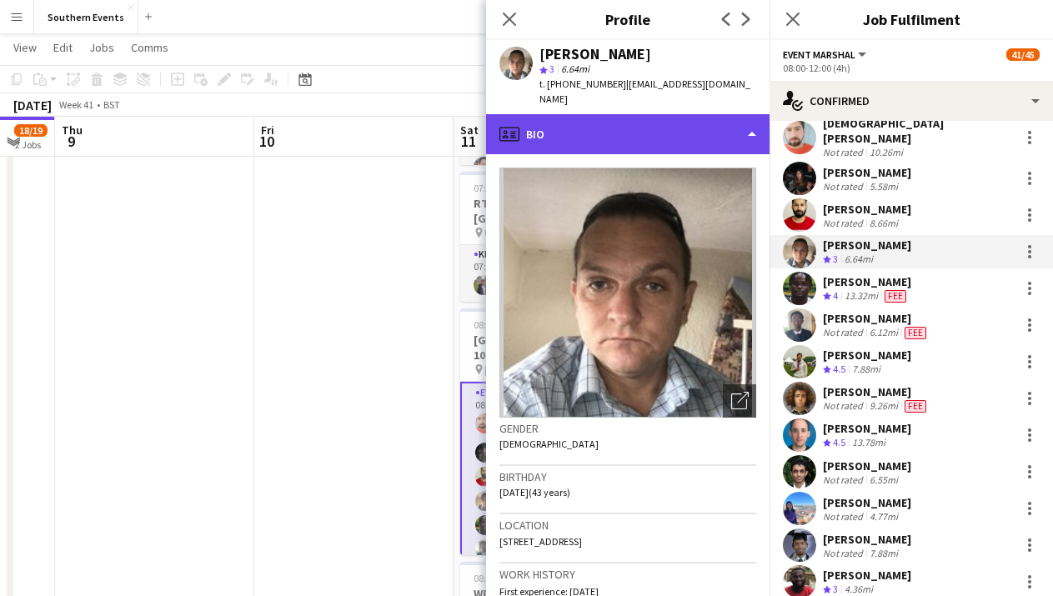
click at [711, 114] on div "profile Bio" at bounding box center [627, 134] width 283 height 40
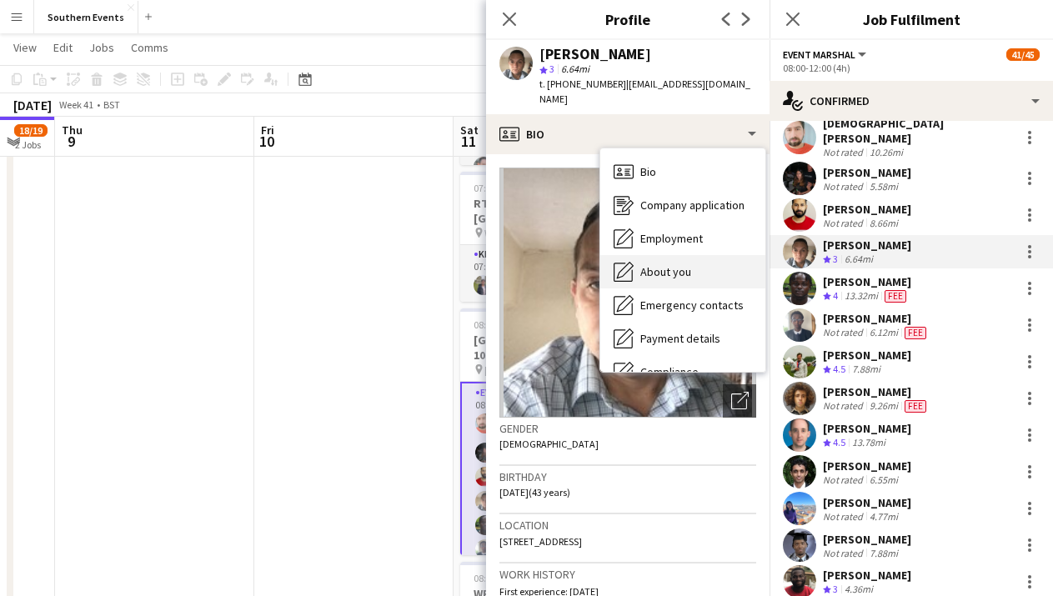
click at [707, 255] on div "About you About you" at bounding box center [682, 271] width 165 height 33
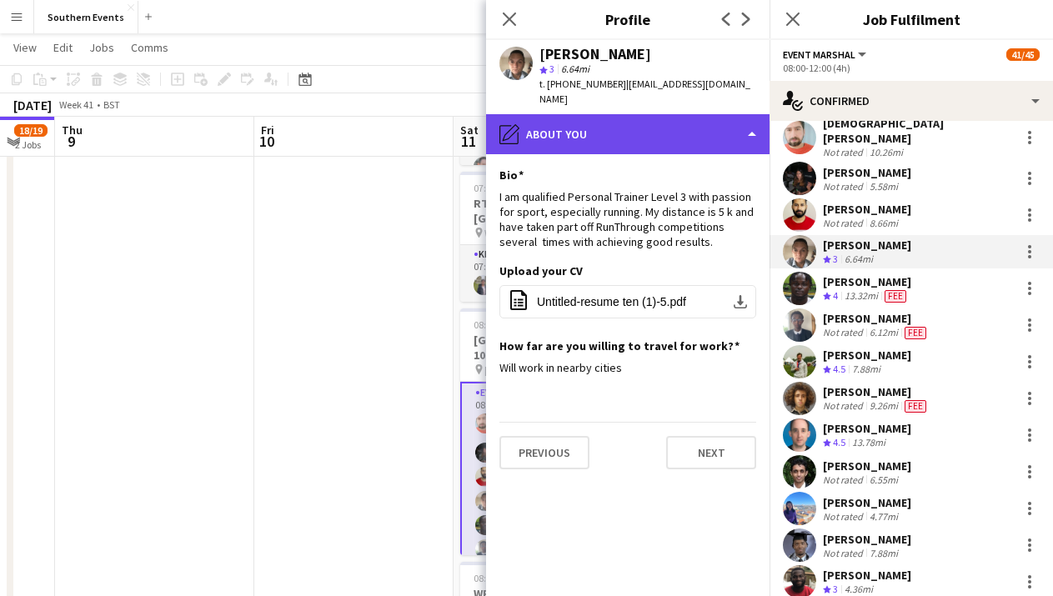
click at [714, 125] on div "pencil4 About you" at bounding box center [627, 134] width 283 height 40
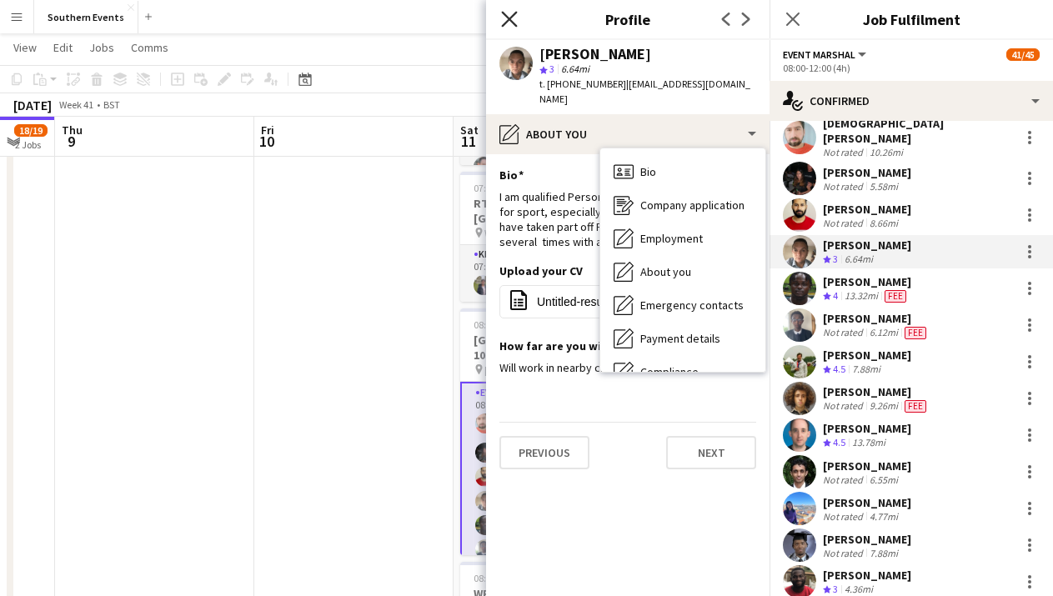
click at [512, 13] on icon "Close pop-in" at bounding box center [509, 19] width 16 height 16
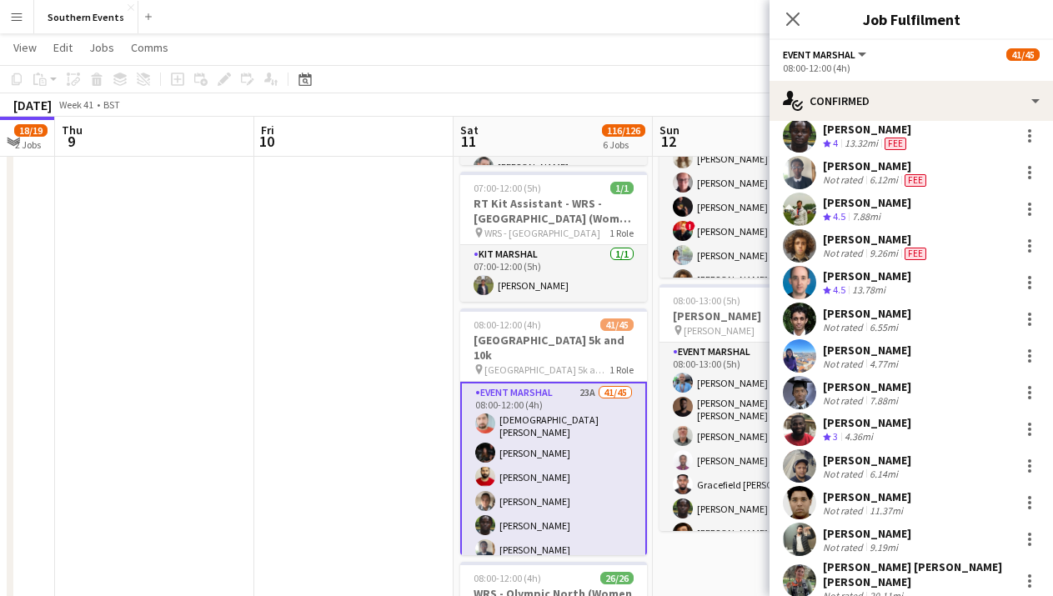
scroll to position [0, 0]
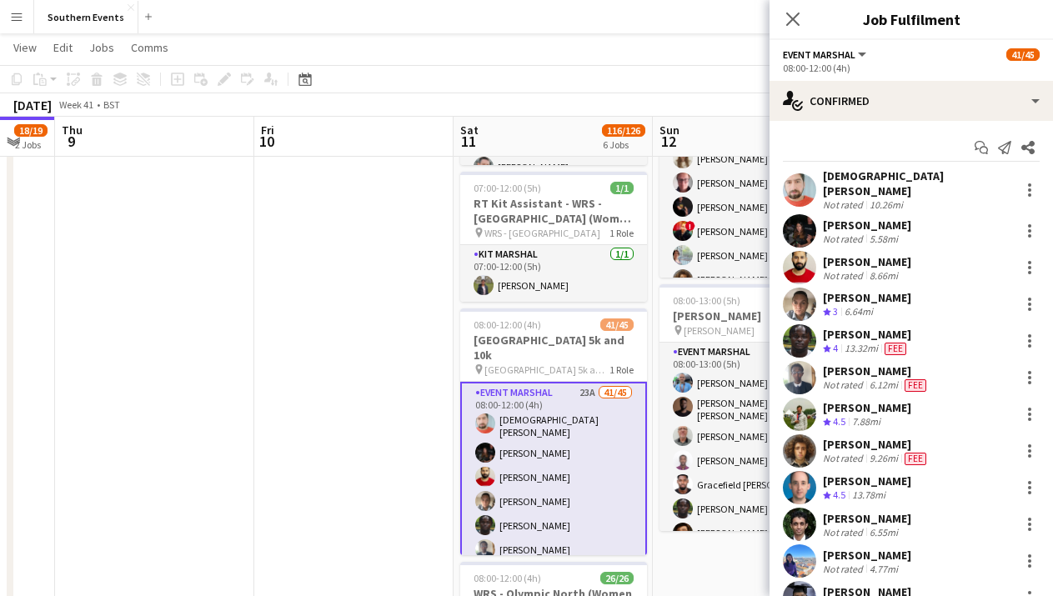
click at [925, 415] on div "[PERSON_NAME] Crew rating 4.5 7.88mi" at bounding box center [910, 414] width 283 height 33
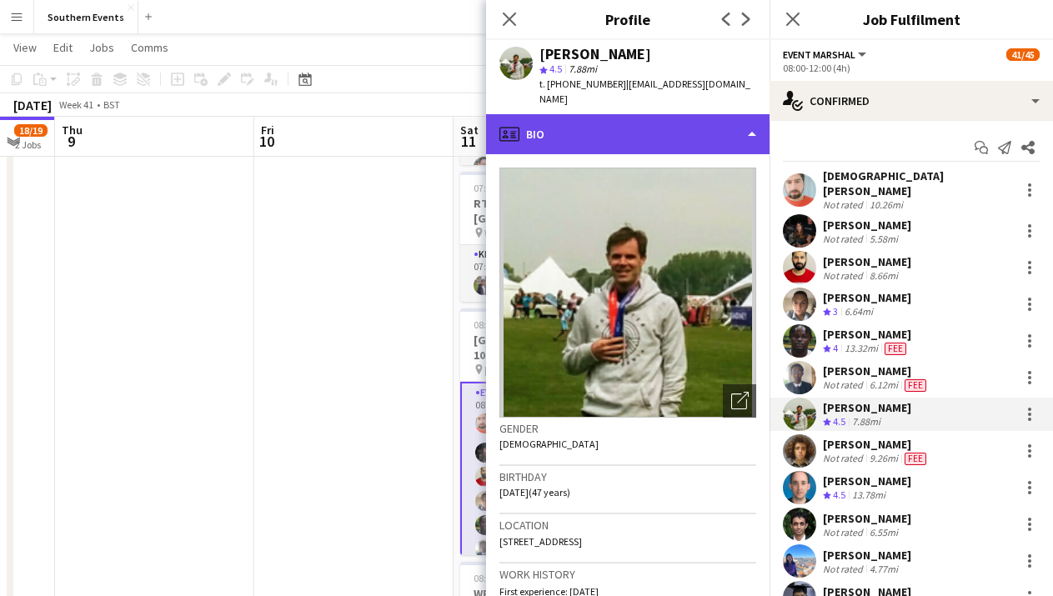
click at [692, 126] on div "profile Bio" at bounding box center [627, 134] width 283 height 40
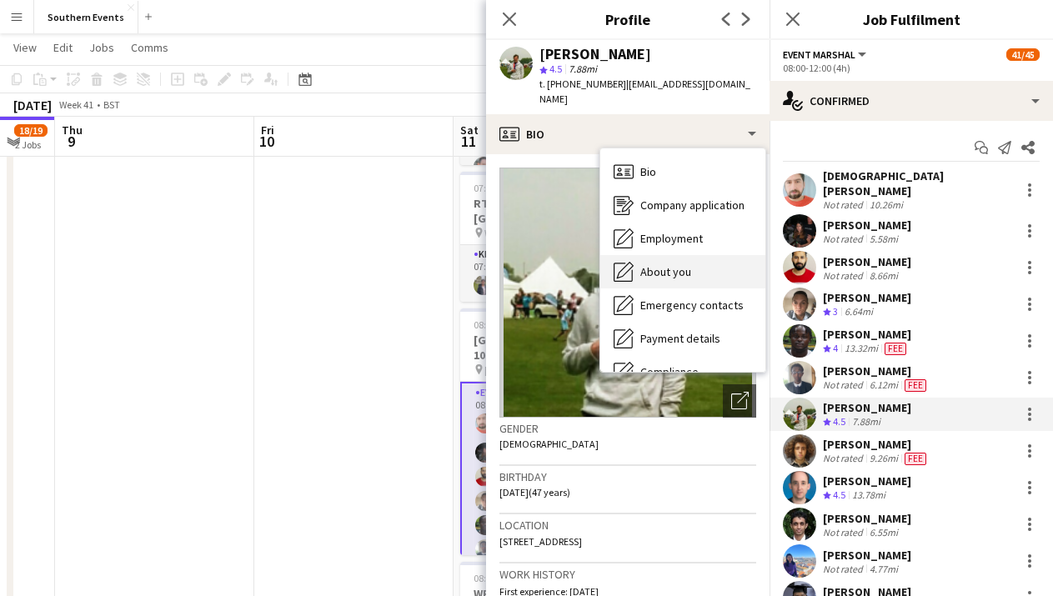
click at [692, 259] on div "About you About you" at bounding box center [682, 271] width 165 height 33
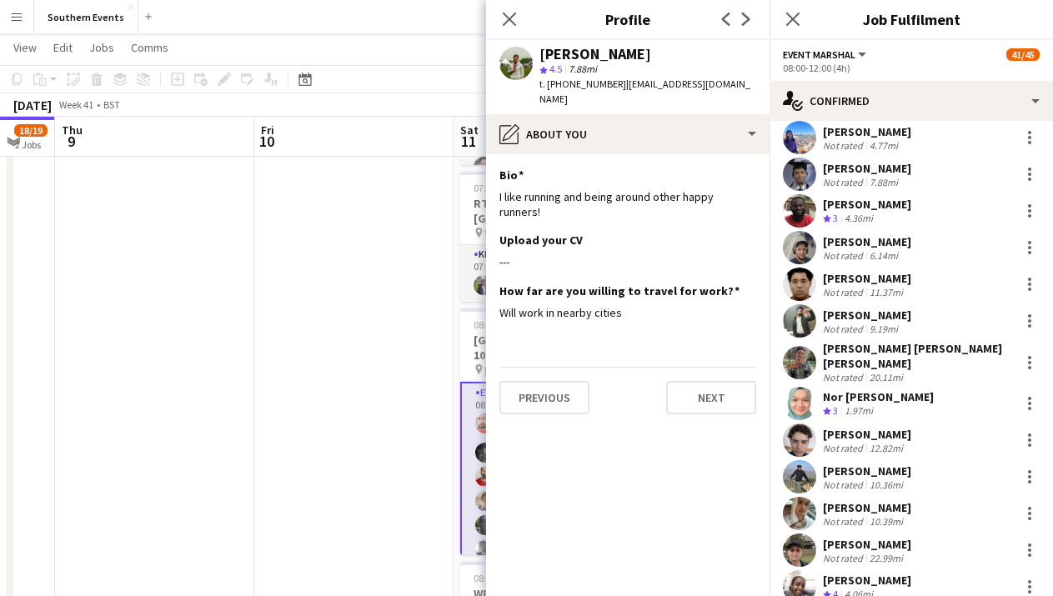
scroll to position [433, 0]
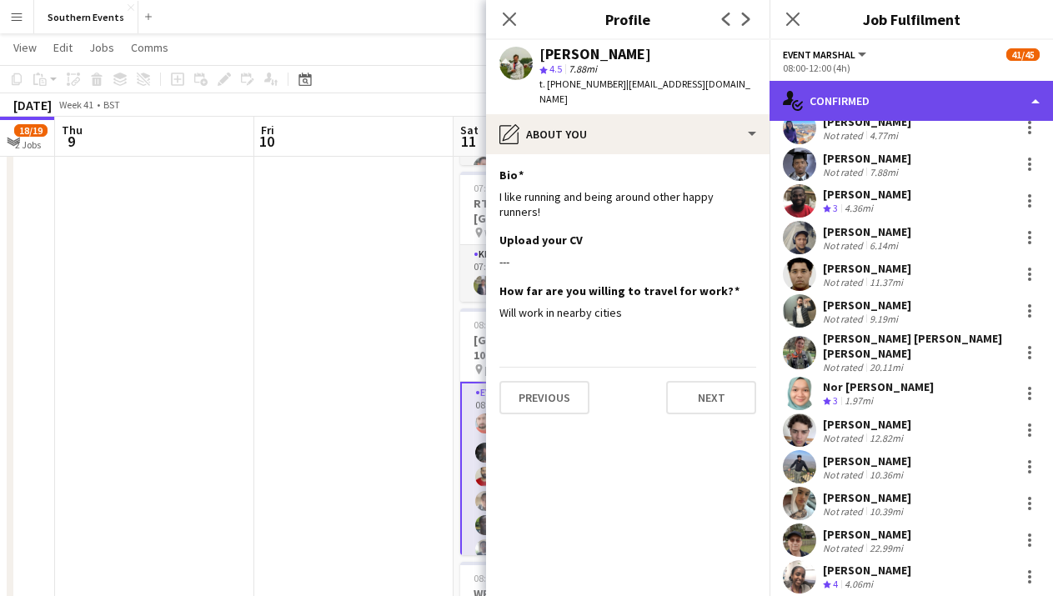
click at [947, 103] on div "single-neutral-actions-check-2 Confirmed" at bounding box center [910, 101] width 283 height 40
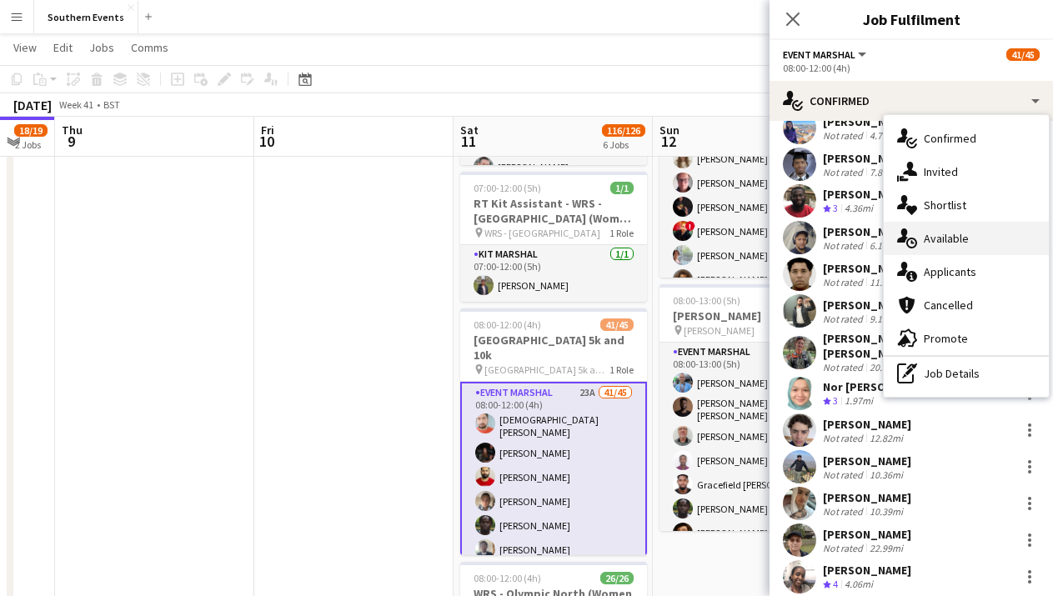
click at [962, 243] on span "Available" at bounding box center [945, 238] width 45 height 15
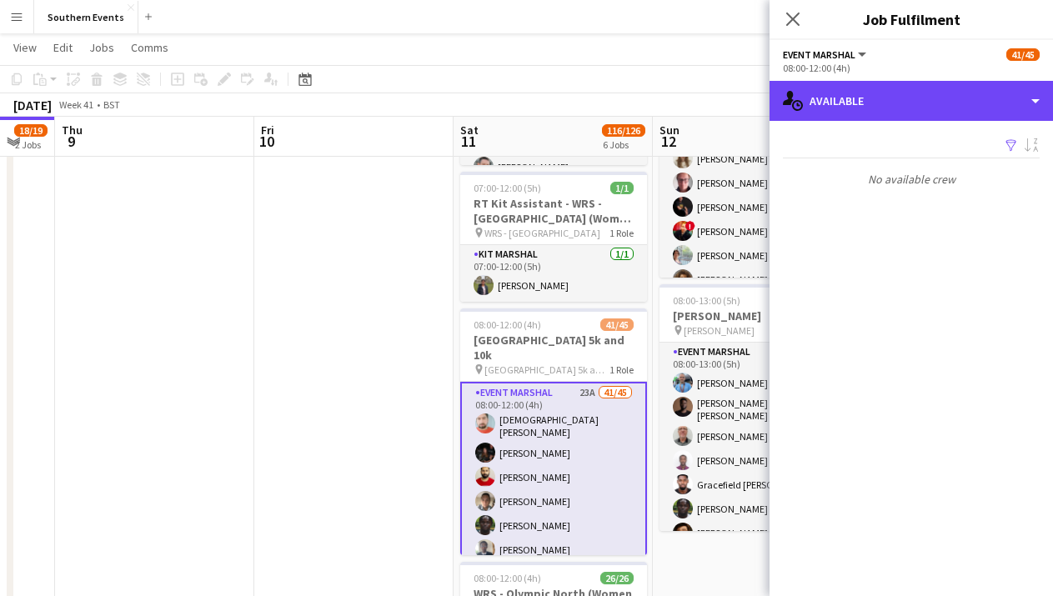
drag, startPoint x: 980, startPoint y: 104, endPoint x: 980, endPoint y: 127, distance: 22.5
click at [980, 104] on div "single-neutral-actions-upload Available" at bounding box center [910, 101] width 283 height 40
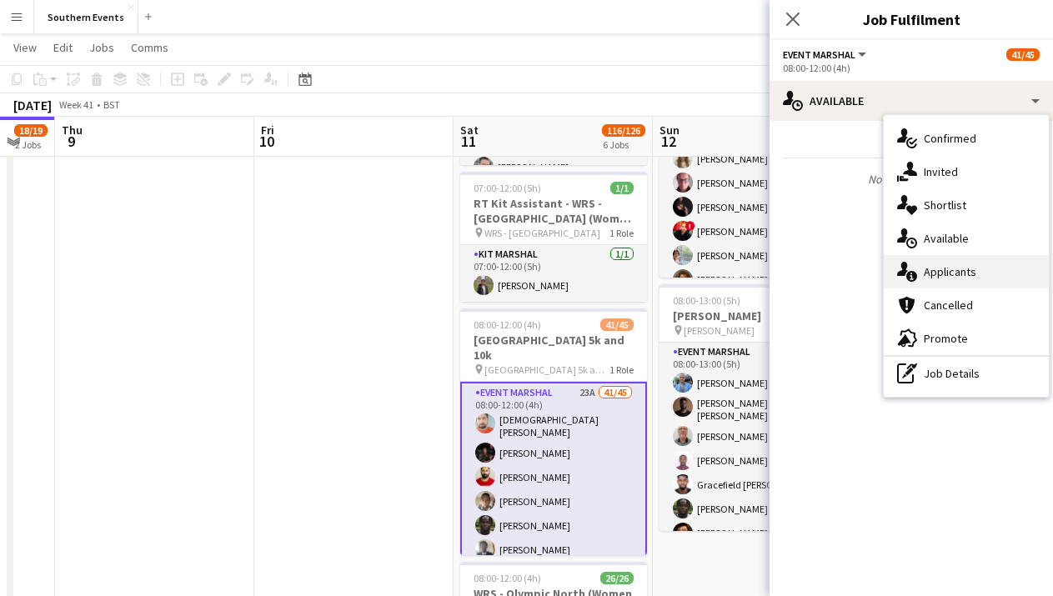
click at [976, 269] on div "single-neutral-actions-information Applicants" at bounding box center [965, 271] width 165 height 33
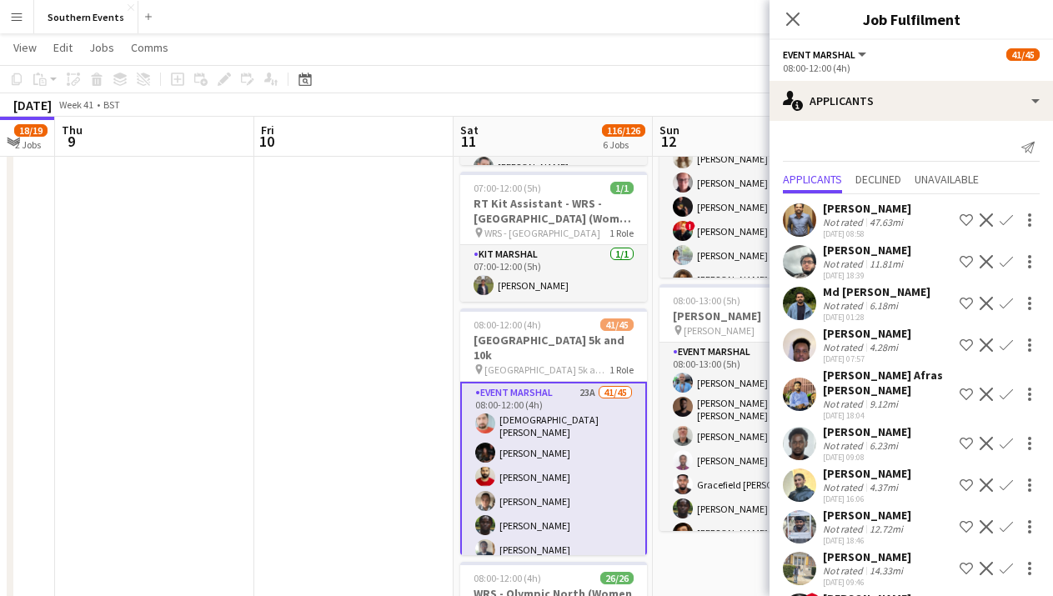
click at [897, 253] on div "[PERSON_NAME]" at bounding box center [867, 250] width 88 height 15
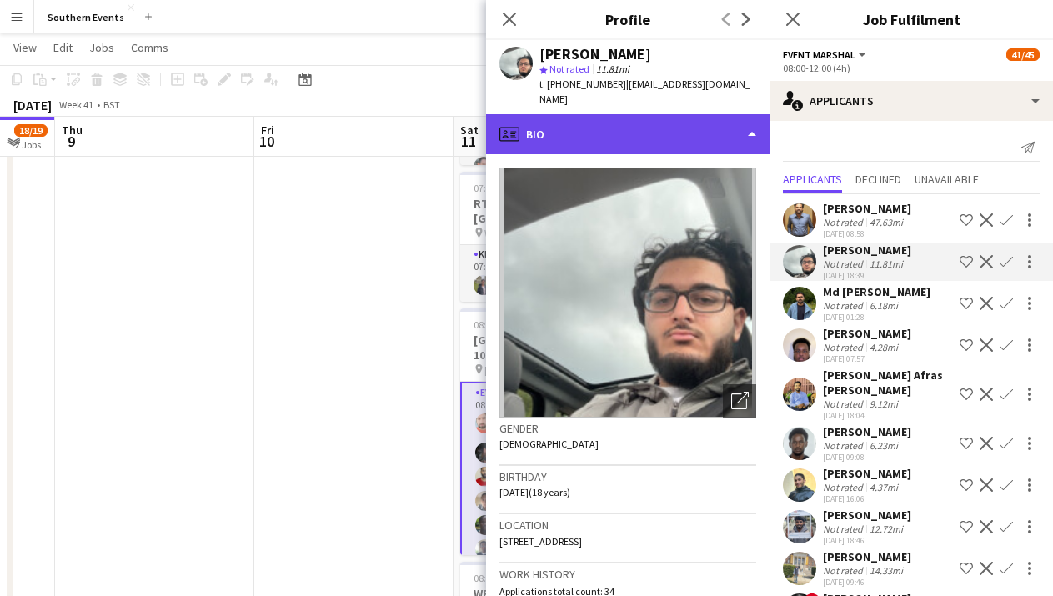
click at [714, 138] on div "profile Bio" at bounding box center [627, 134] width 283 height 40
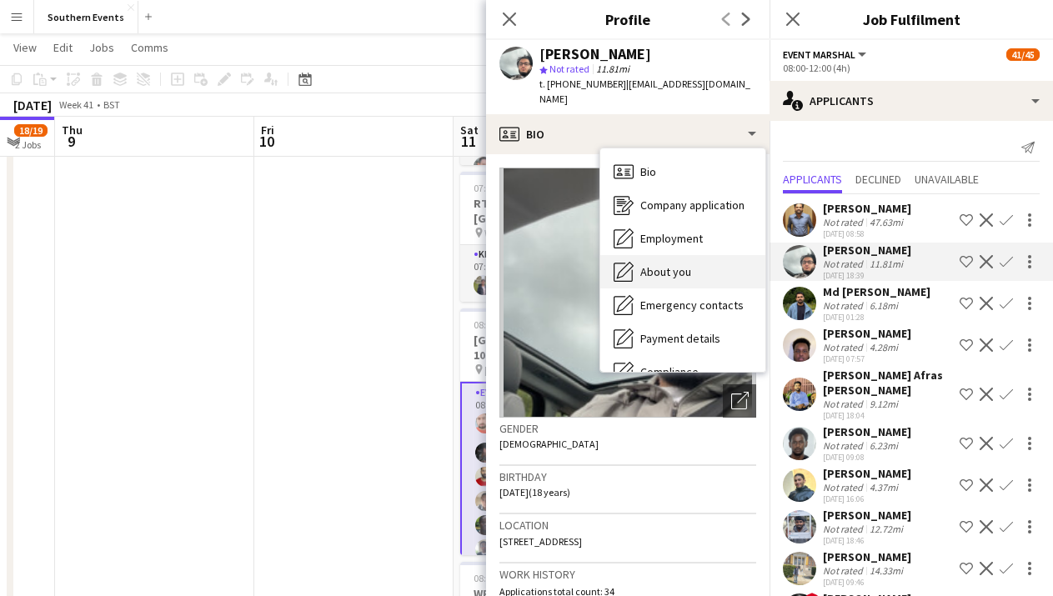
click at [698, 256] on div "About you About you" at bounding box center [682, 271] width 165 height 33
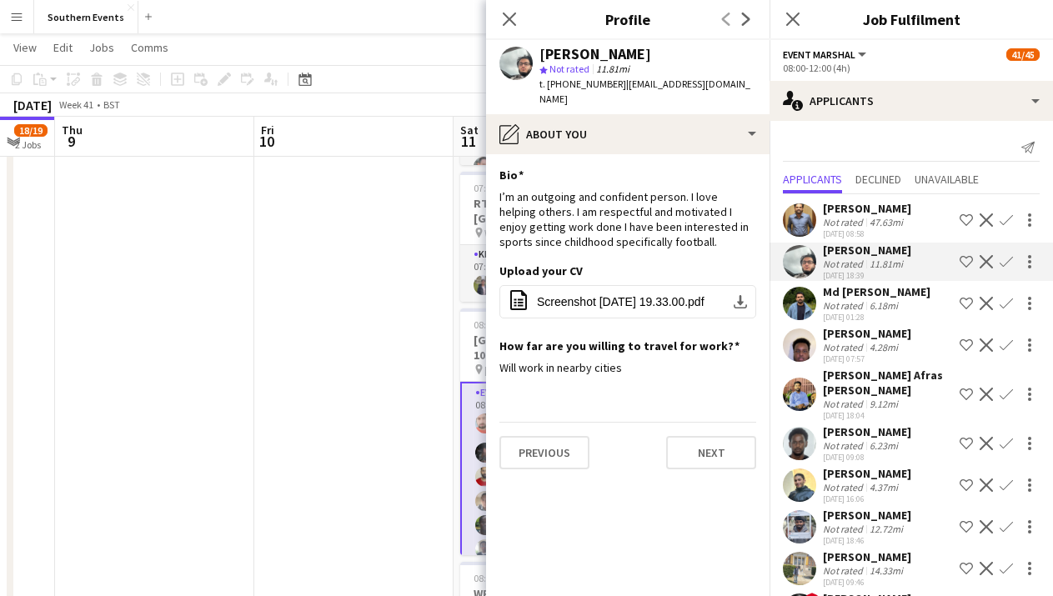
click at [524, 19] on div "Close pop-in" at bounding box center [509, 19] width 47 height 38
click at [513, 16] on icon at bounding box center [509, 19] width 16 height 16
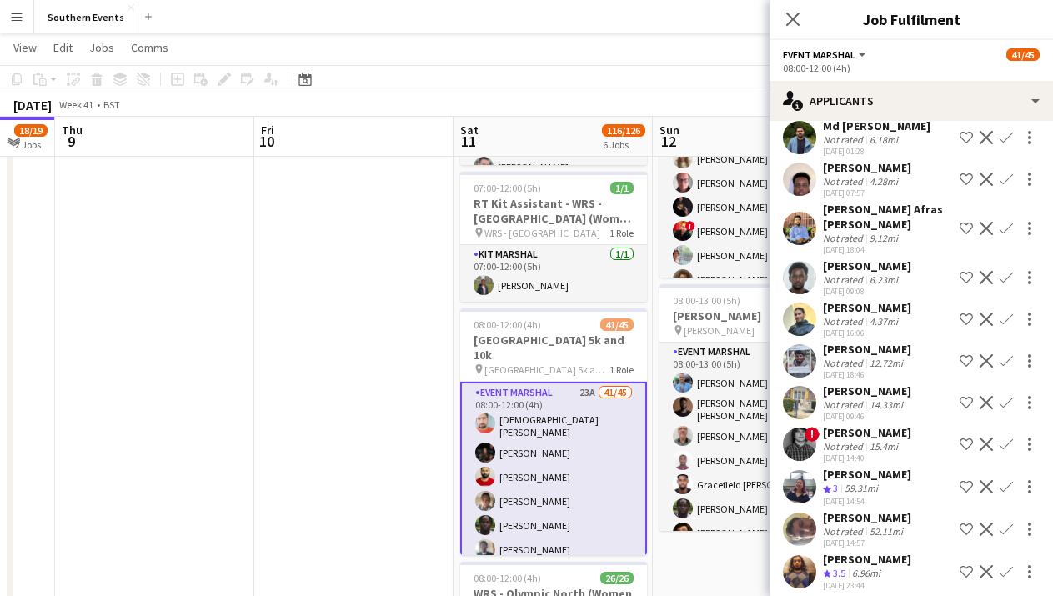
scroll to position [172, 0]
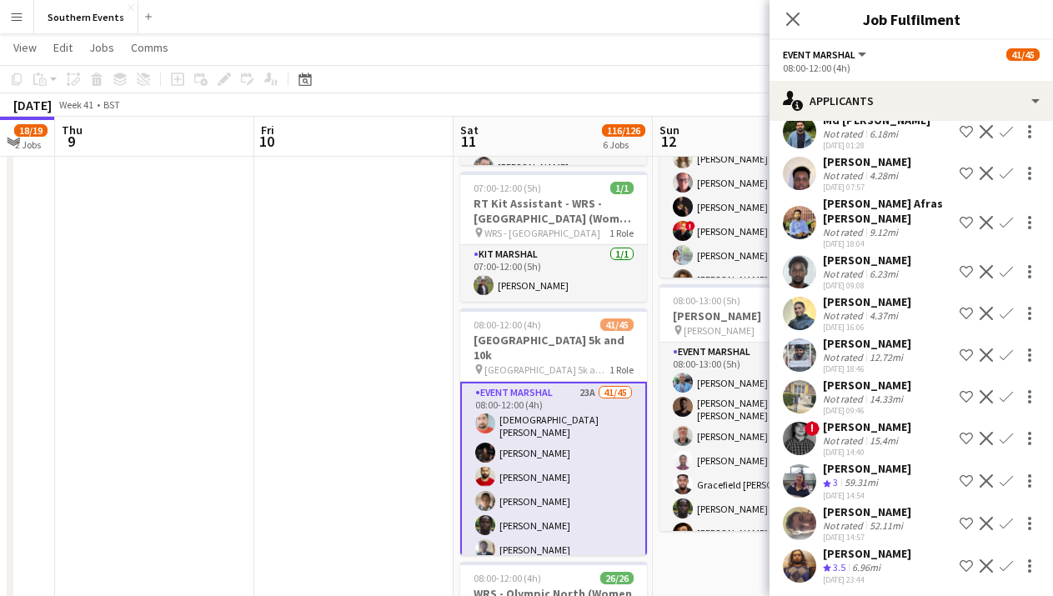
click at [889, 488] on div "Crew rating 3 59.31mi" at bounding box center [867, 483] width 88 height 14
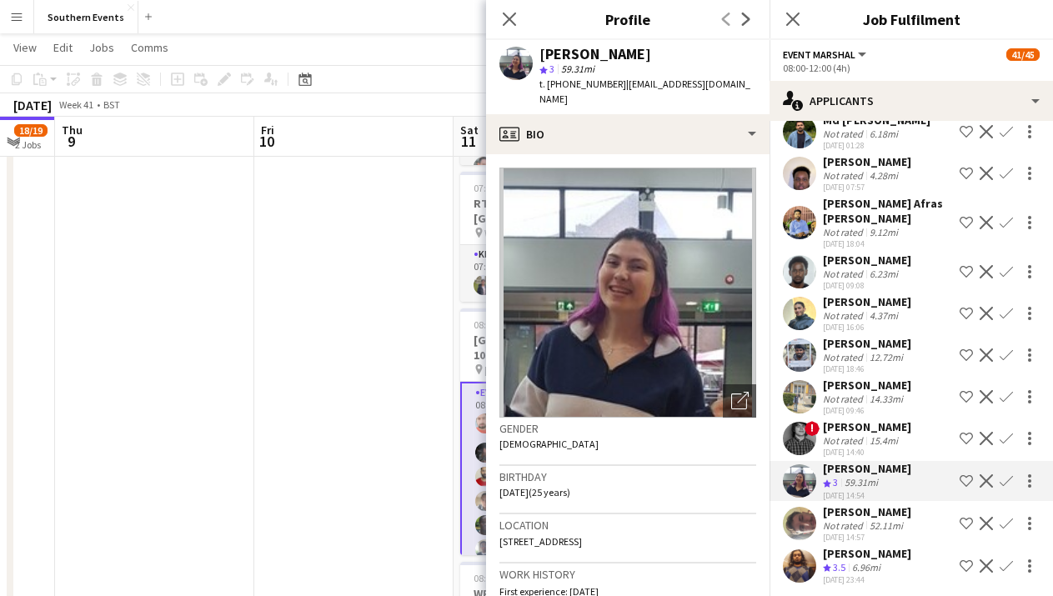
click at [999, 482] on app-icon "Confirm" at bounding box center [1005, 480] width 13 height 13
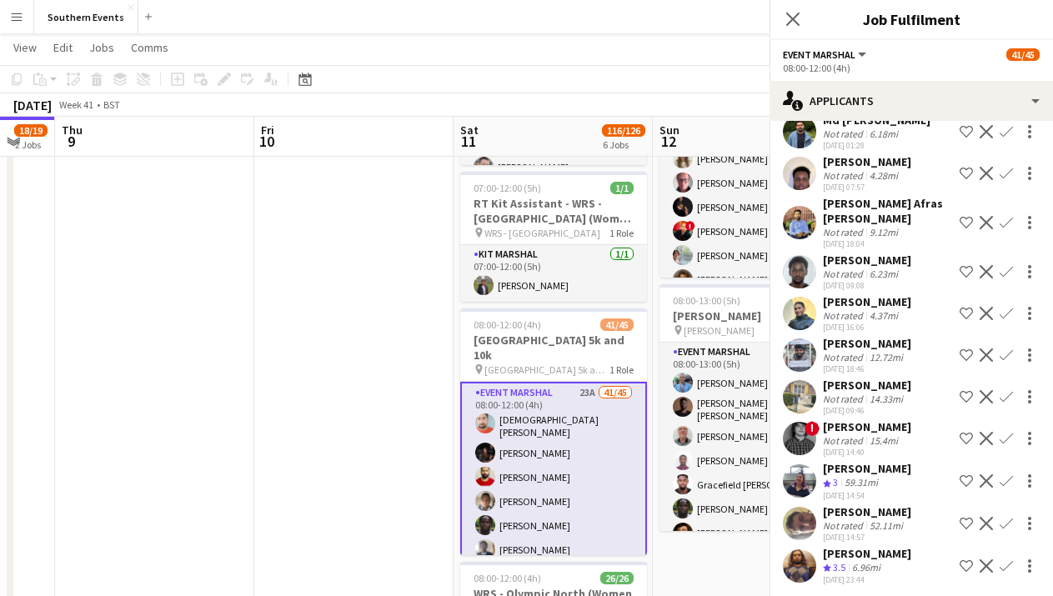
scroll to position [177, 0]
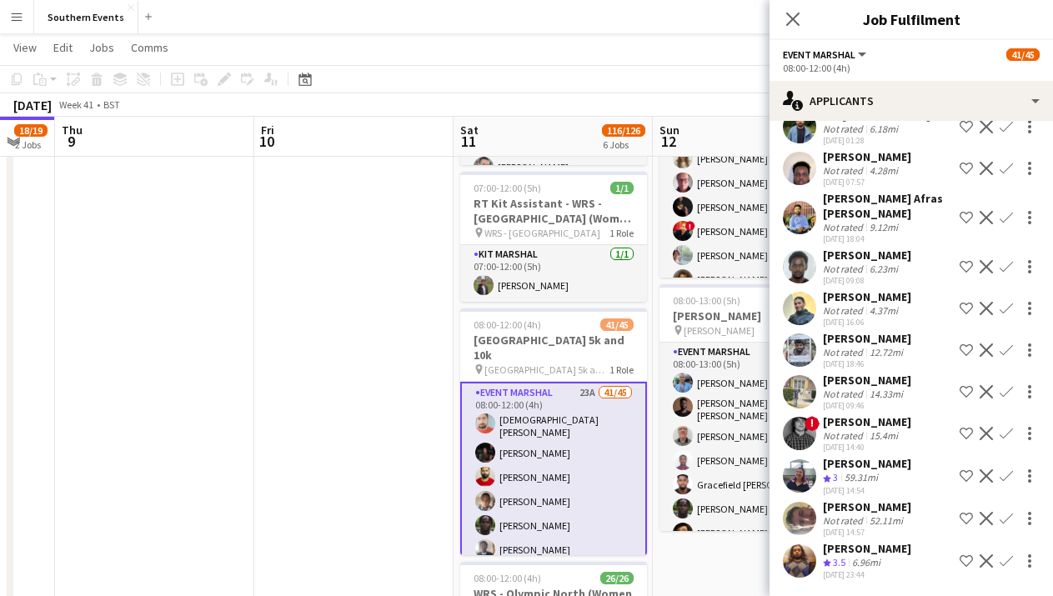
click at [999, 482] on button "Confirm" at bounding box center [1006, 476] width 20 height 20
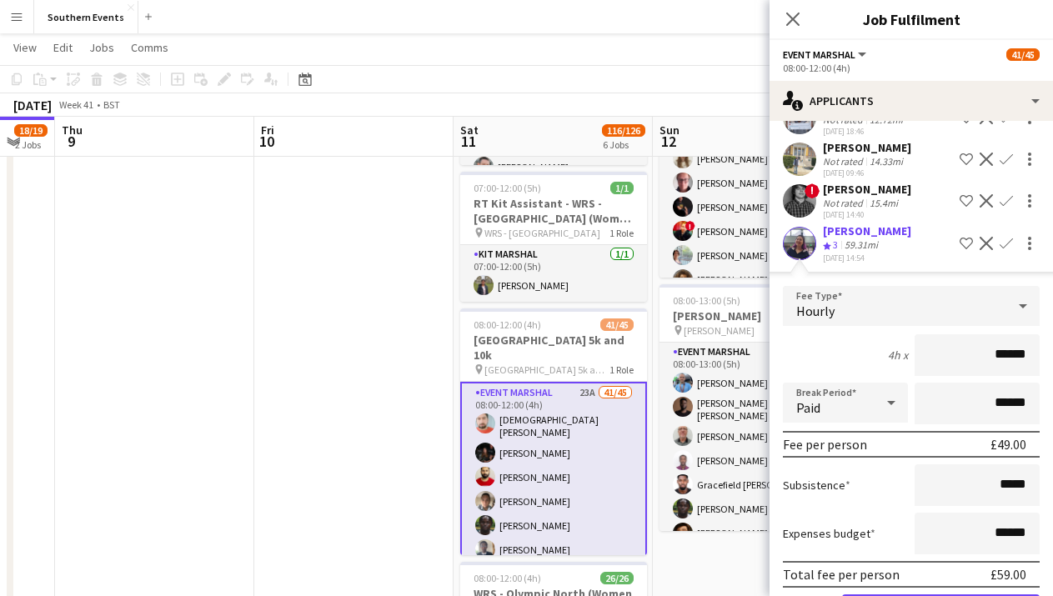
scroll to position [555, 0]
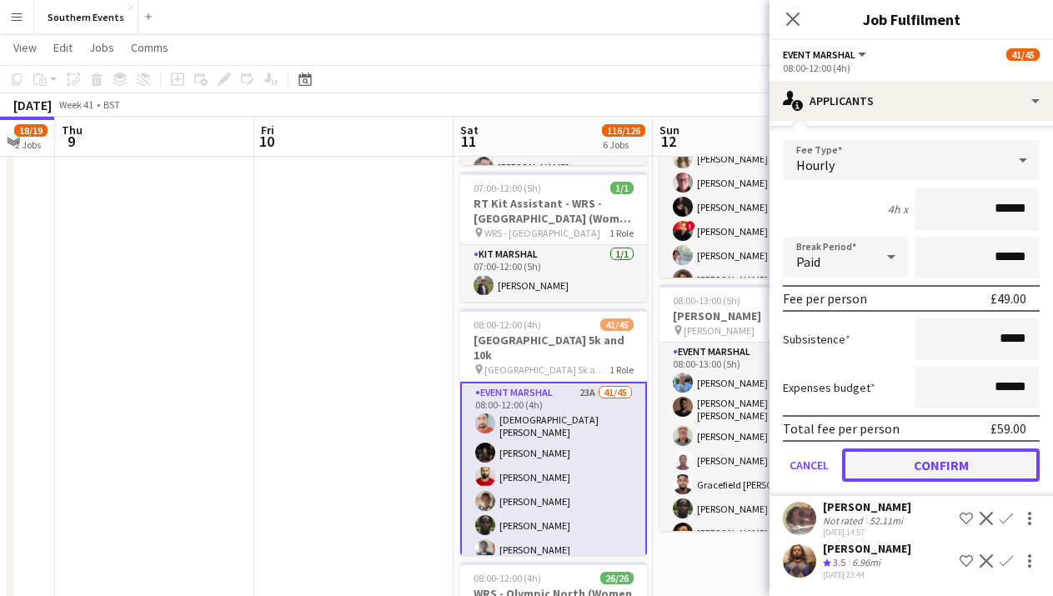
click at [940, 478] on button "Confirm" at bounding box center [941, 464] width 198 height 33
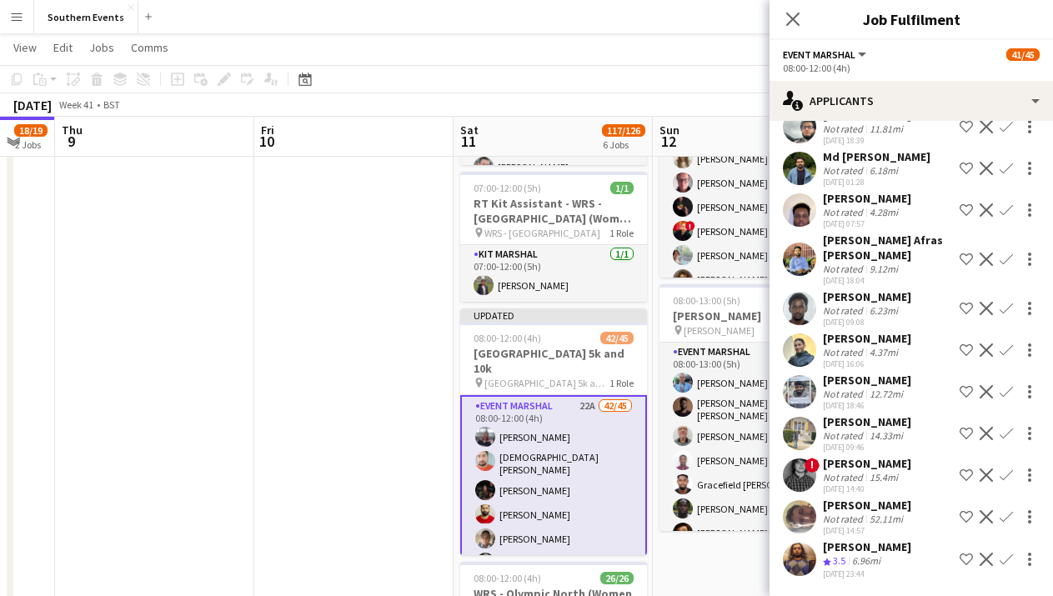
scroll to position [134, 0]
click at [848, 555] on div "Crew rating 3.5" at bounding box center [836, 562] width 26 height 14
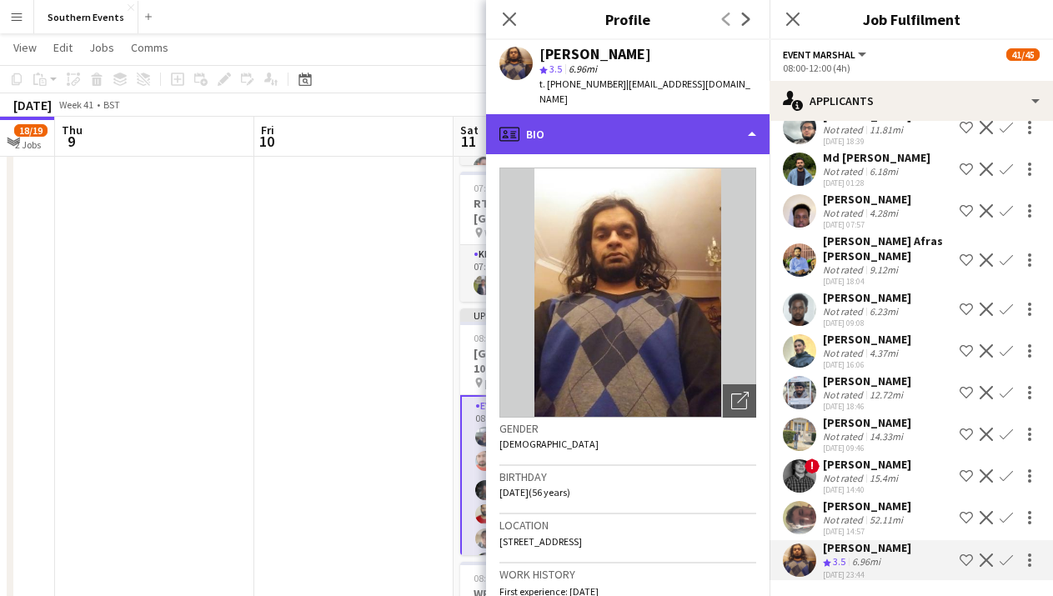
click at [693, 114] on div "profile Bio" at bounding box center [627, 134] width 283 height 40
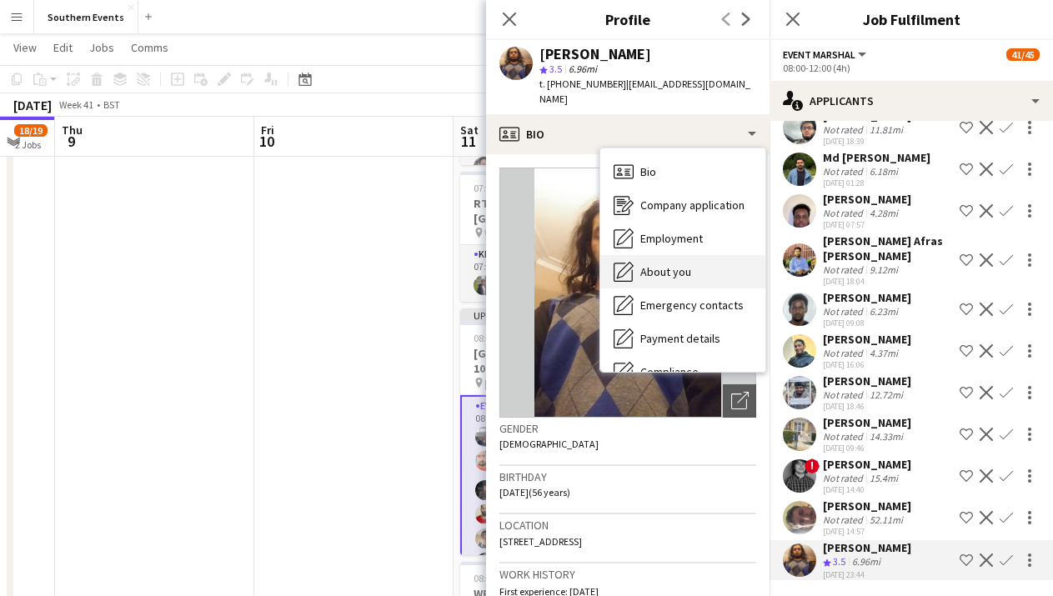
click at [708, 258] on div "About you About you" at bounding box center [682, 271] width 165 height 33
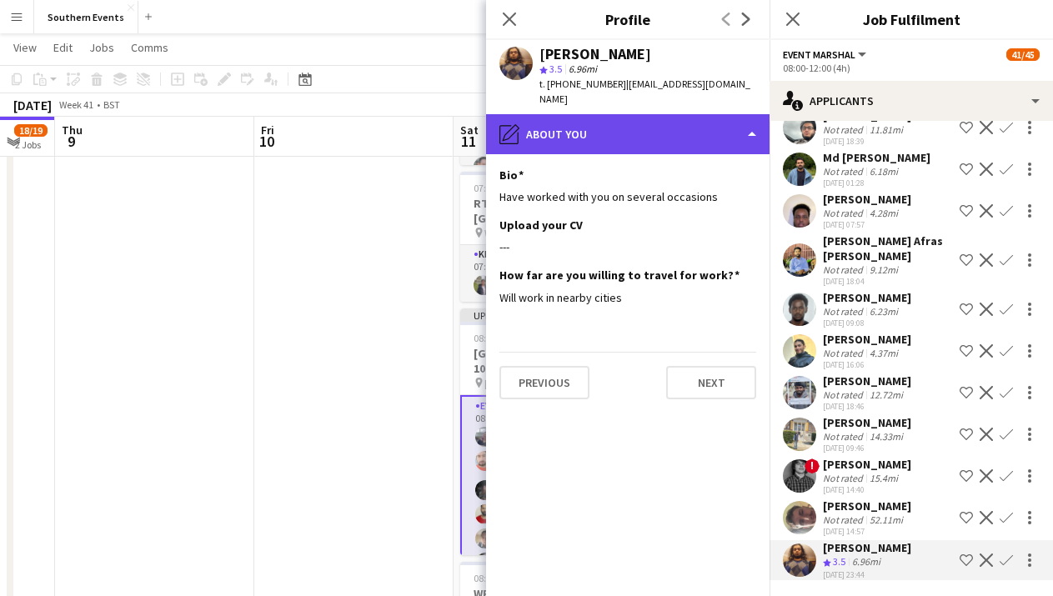
click at [704, 131] on div "pencil4 About you" at bounding box center [627, 134] width 283 height 40
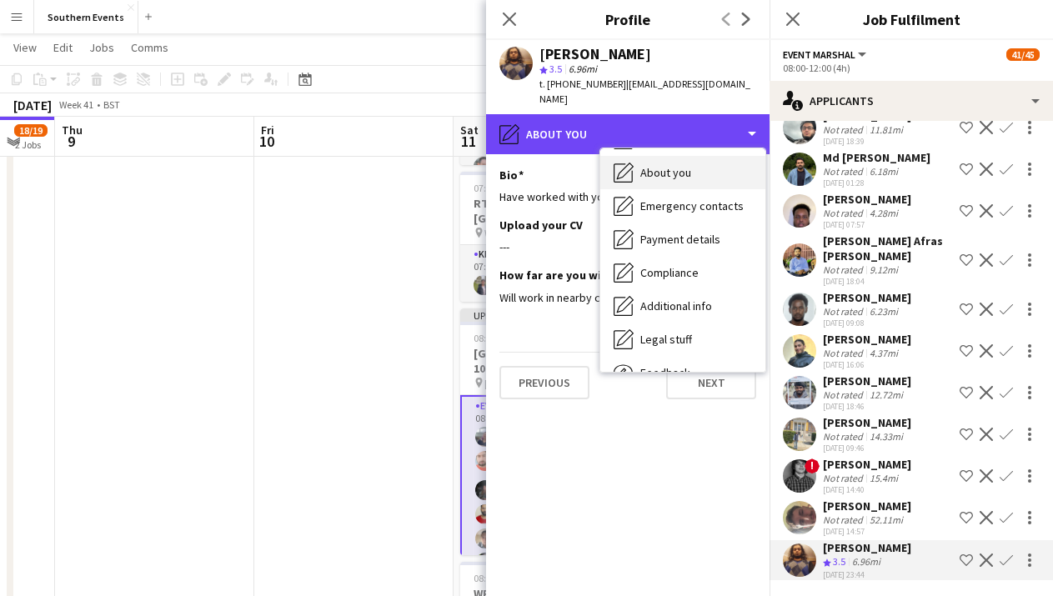
scroll to position [123, 0]
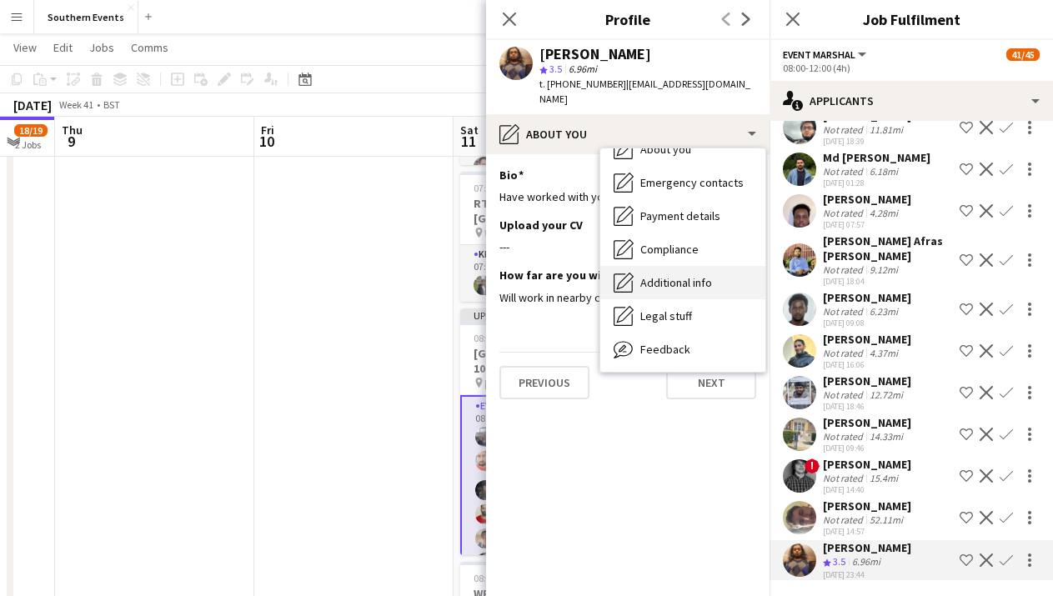
click at [700, 275] on span "Additional info" at bounding box center [676, 282] width 72 height 15
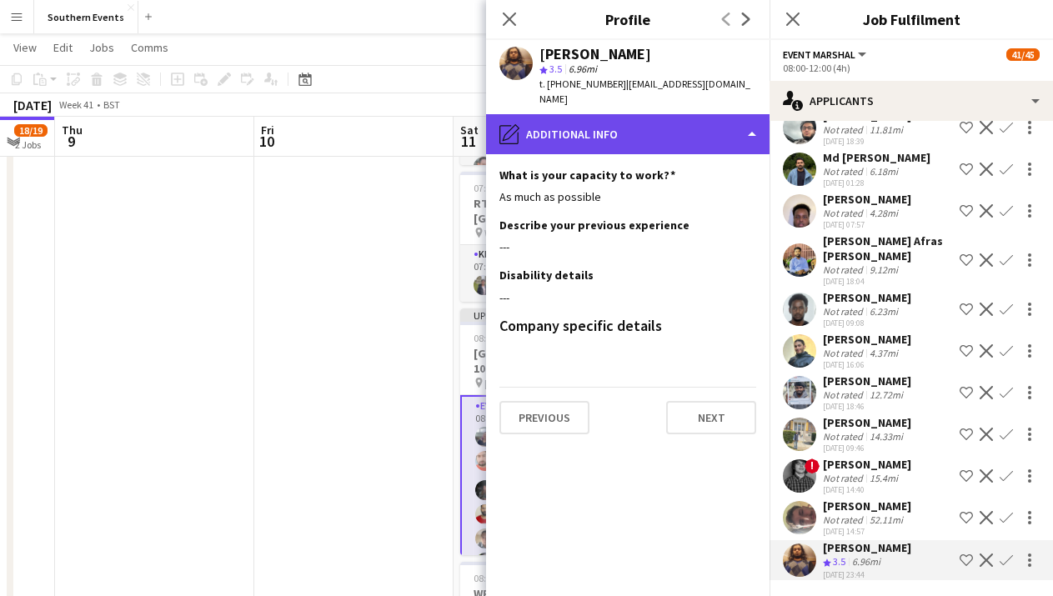
click at [680, 120] on div "pencil4 Additional info" at bounding box center [627, 134] width 283 height 40
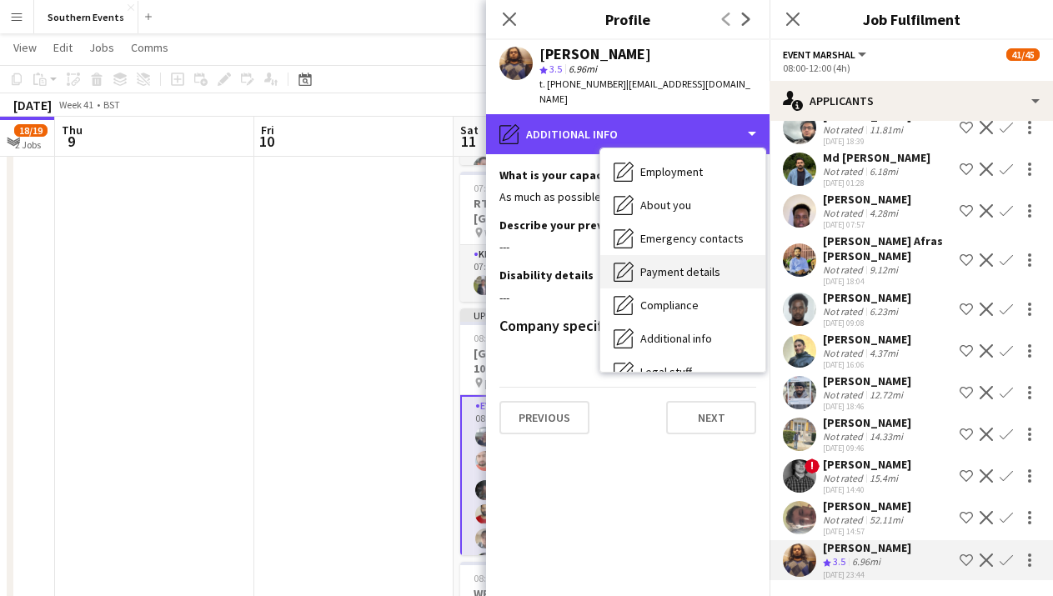
scroll to position [31, 0]
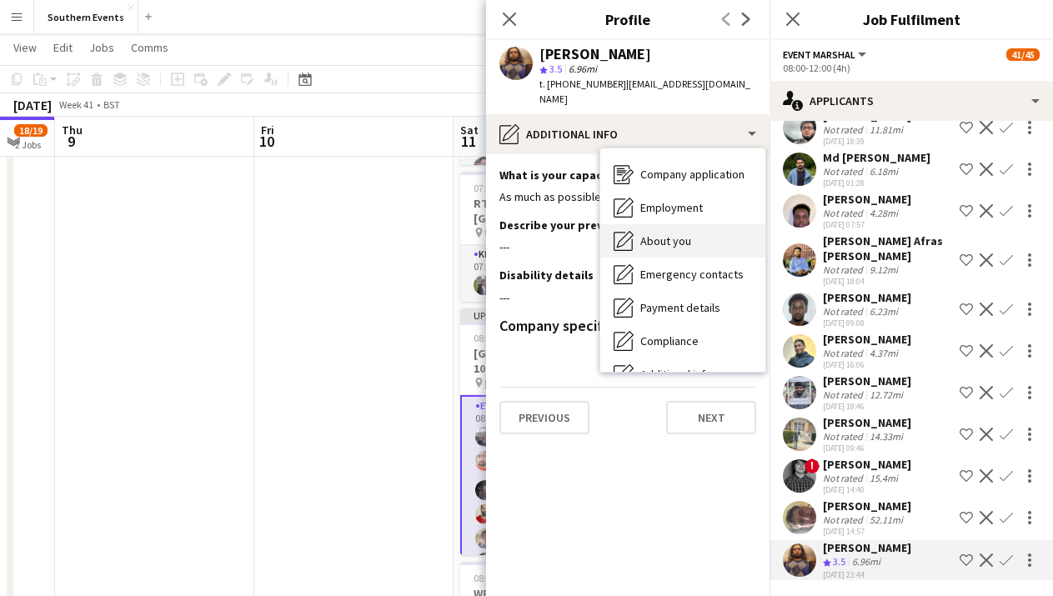
click at [671, 233] on span "About you" at bounding box center [665, 240] width 51 height 15
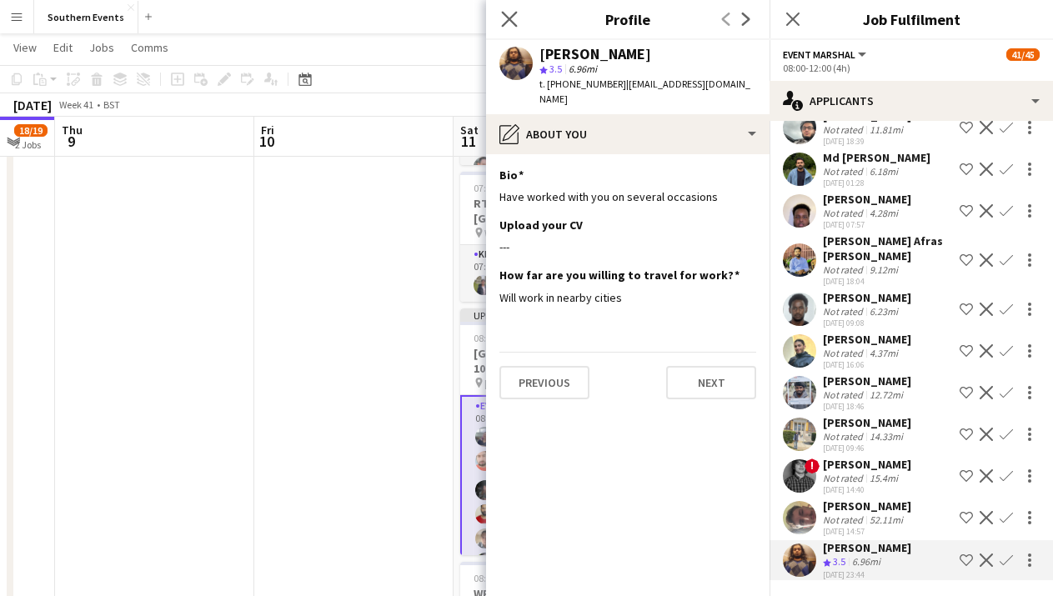
click at [513, 27] on app-icon "Close pop-in" at bounding box center [510, 20] width 24 height 24
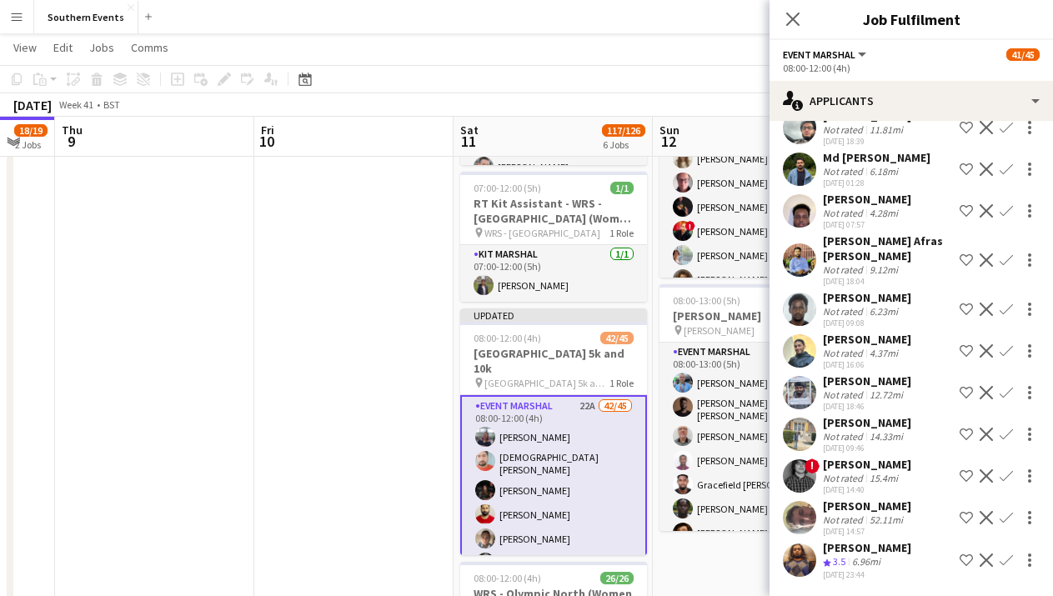
click at [855, 548] on div "[PERSON_NAME]" at bounding box center [867, 547] width 88 height 15
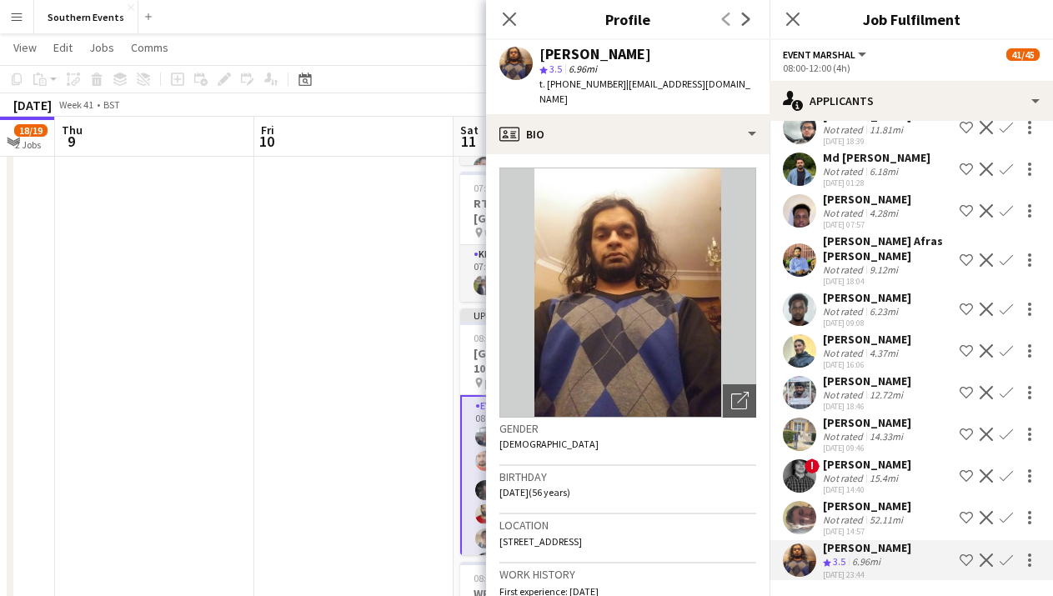
click at [1008, 558] on app-icon "Confirm" at bounding box center [1005, 559] width 13 height 13
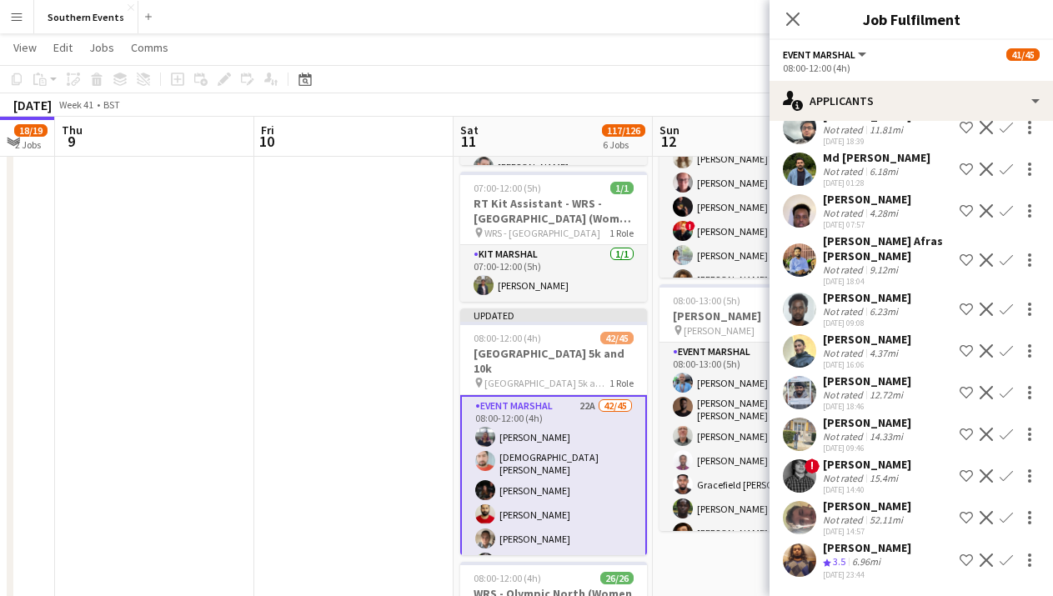
click at [1008, 558] on app-icon "Confirm" at bounding box center [1005, 559] width 13 height 13
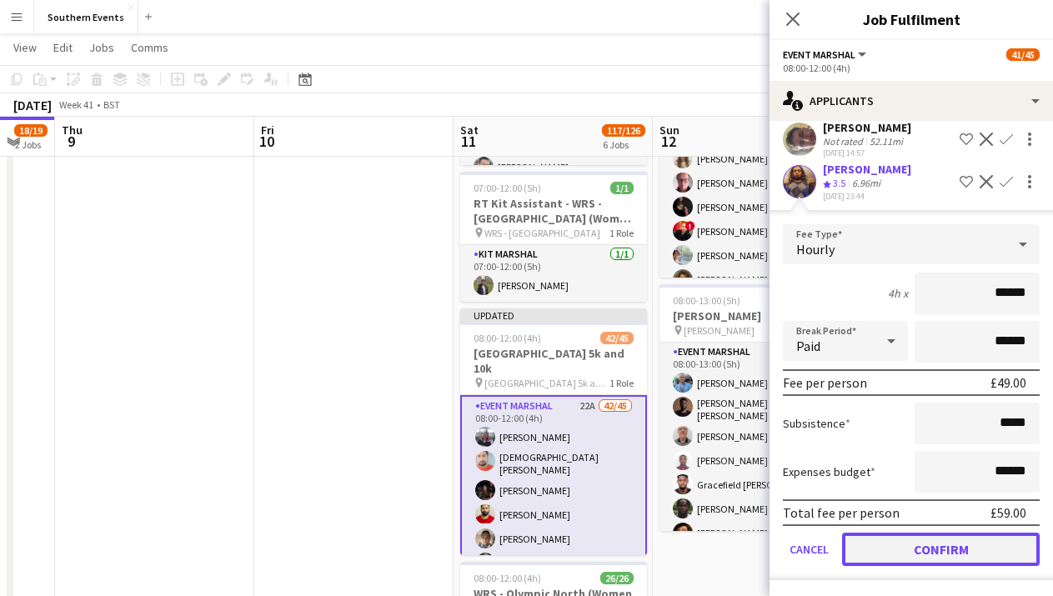
click at [958, 548] on button "Confirm" at bounding box center [941, 549] width 198 height 33
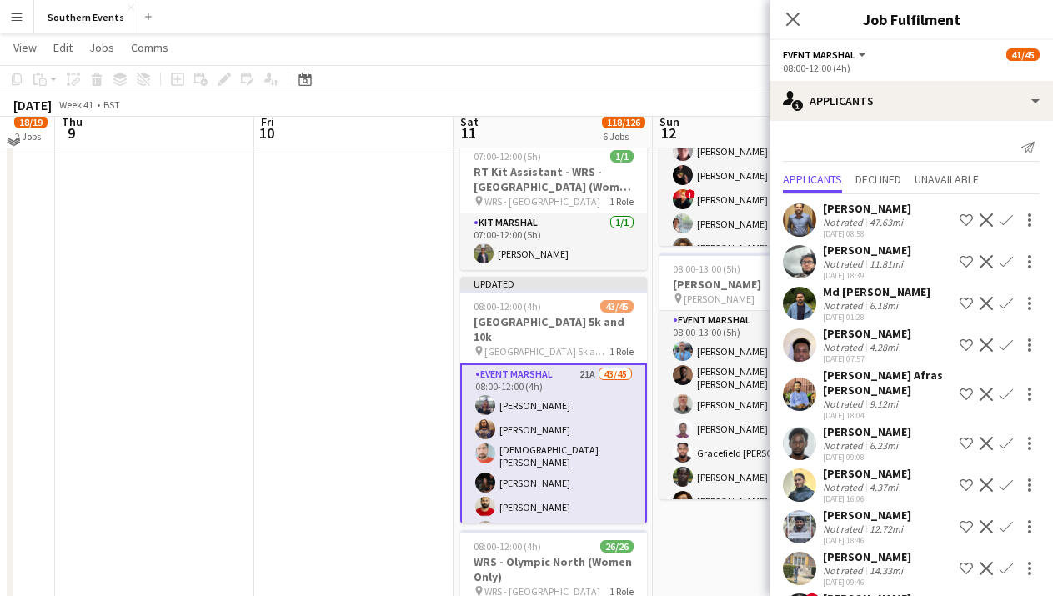
scroll to position [459, 0]
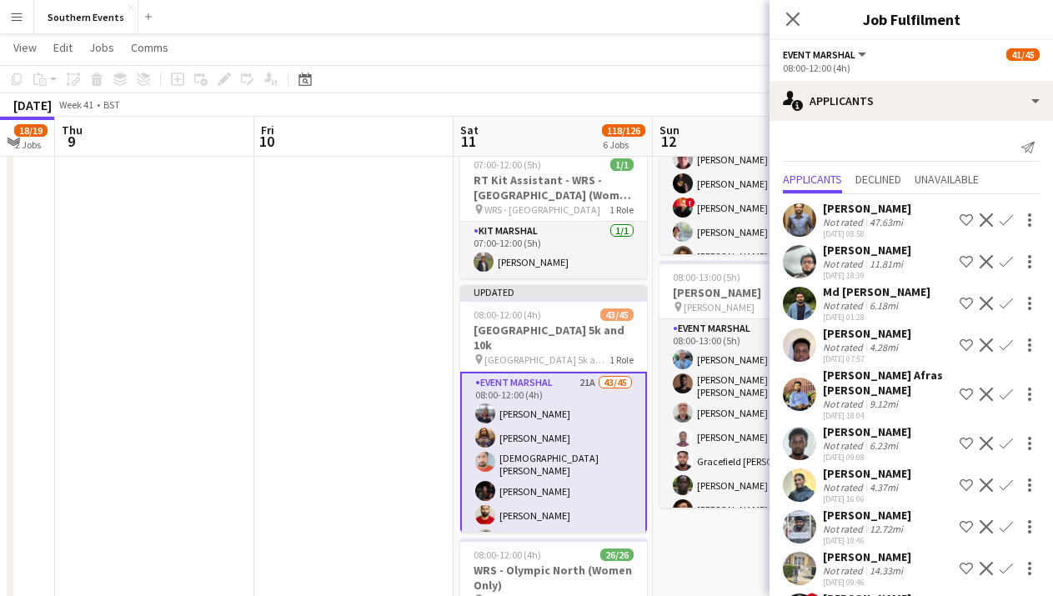
click at [894, 349] on div "4.28mi" at bounding box center [883, 347] width 35 height 13
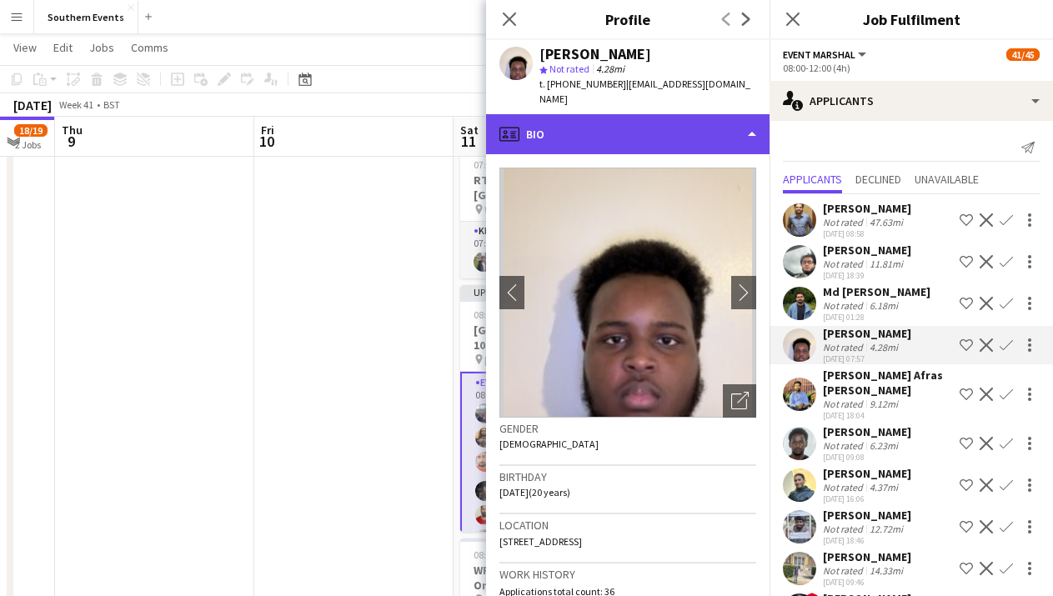
click at [684, 123] on div "profile Bio" at bounding box center [627, 134] width 283 height 40
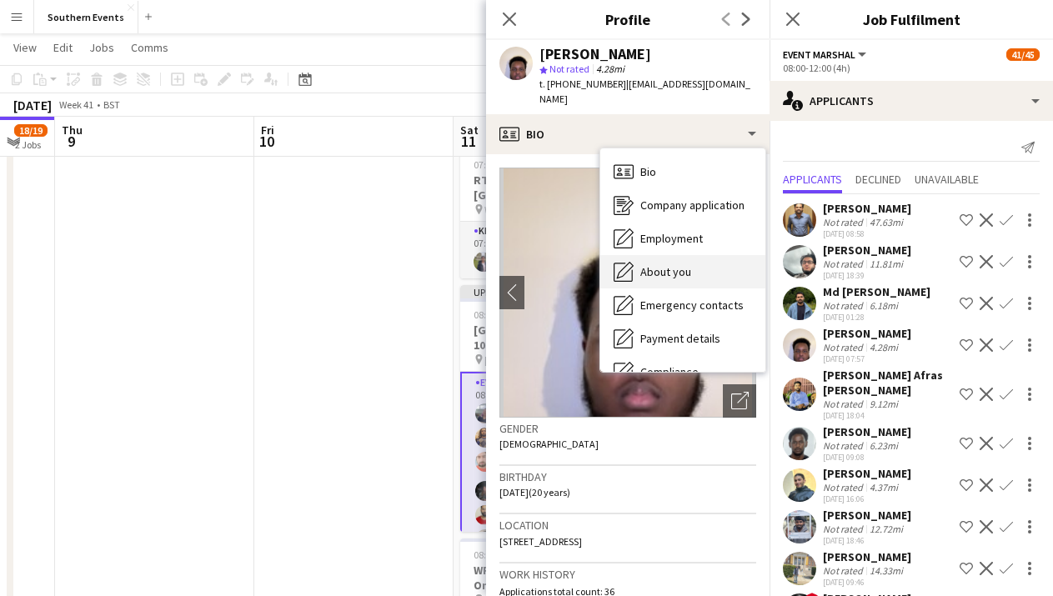
click at [688, 264] on span "About you" at bounding box center [665, 271] width 51 height 15
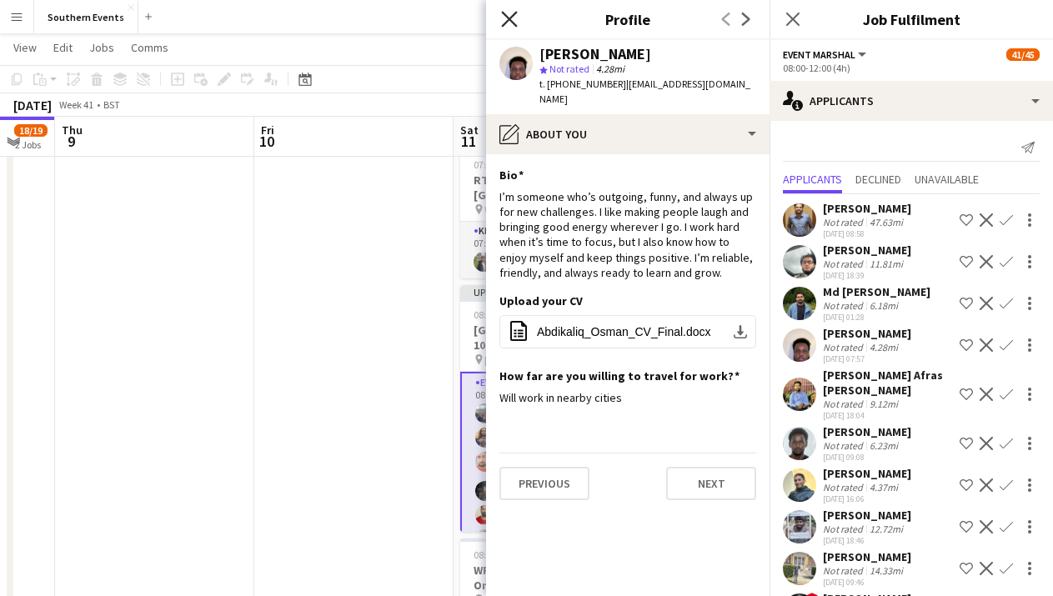
click at [510, 25] on icon "Close pop-in" at bounding box center [509, 19] width 16 height 16
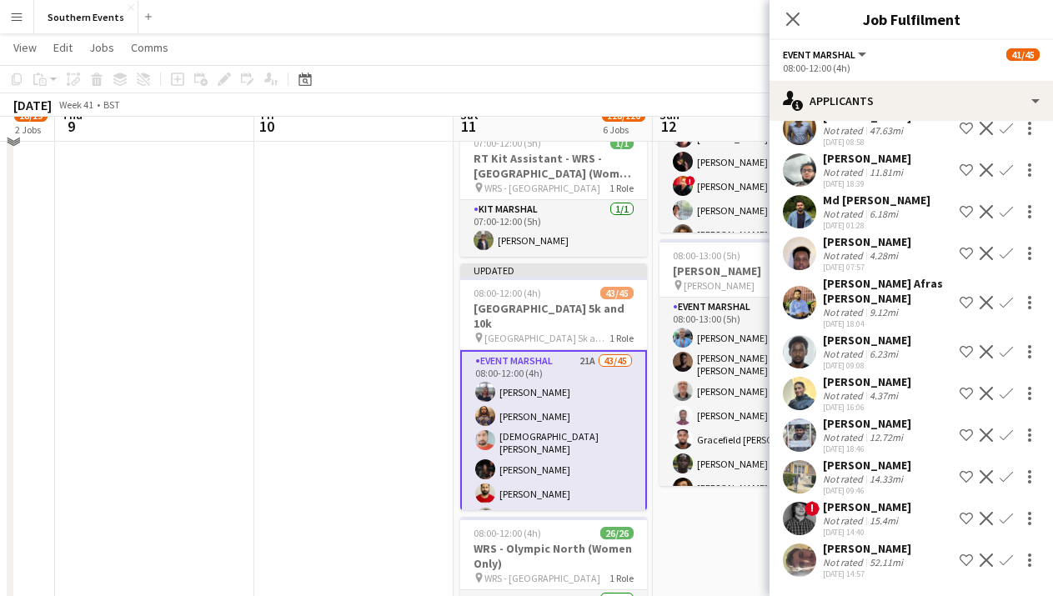
scroll to position [493, 0]
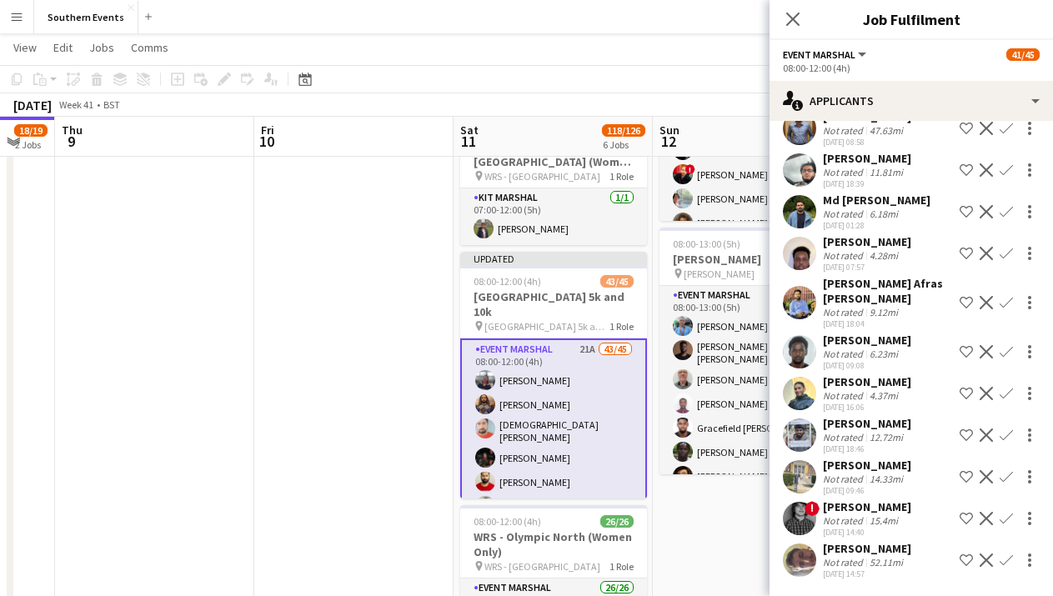
click at [882, 363] on div "[DATE] 09:08" at bounding box center [867, 365] width 88 height 11
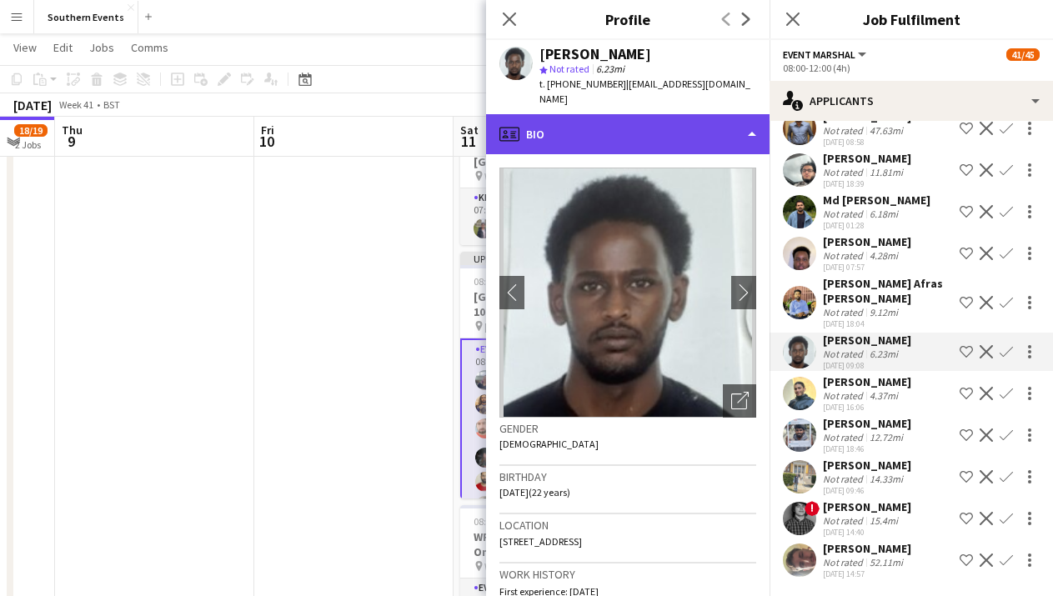
click at [681, 138] on div "profile Bio" at bounding box center [627, 134] width 283 height 40
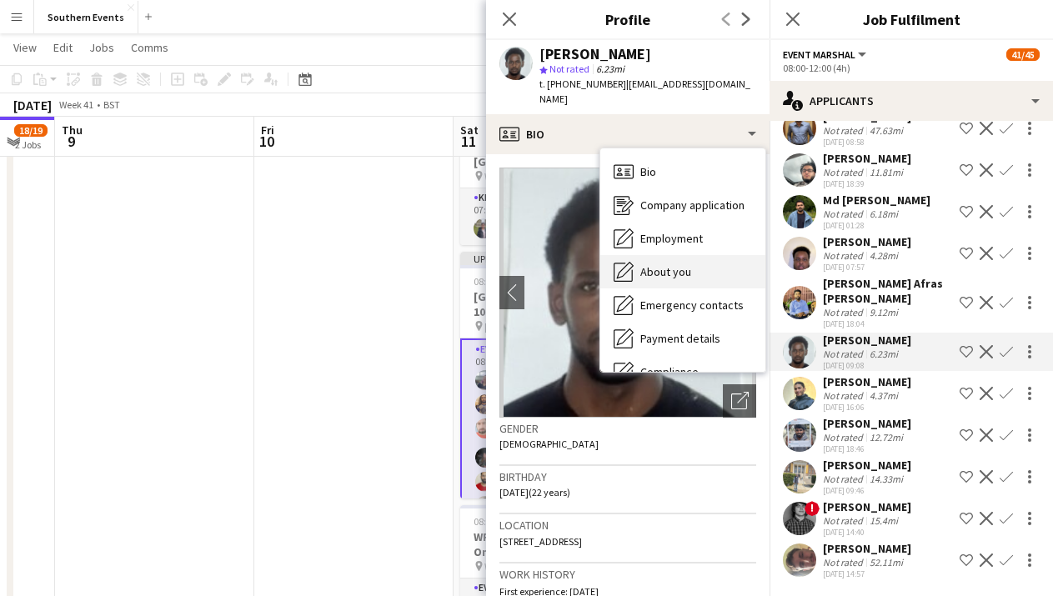
click at [697, 267] on div "About you About you" at bounding box center [682, 271] width 165 height 33
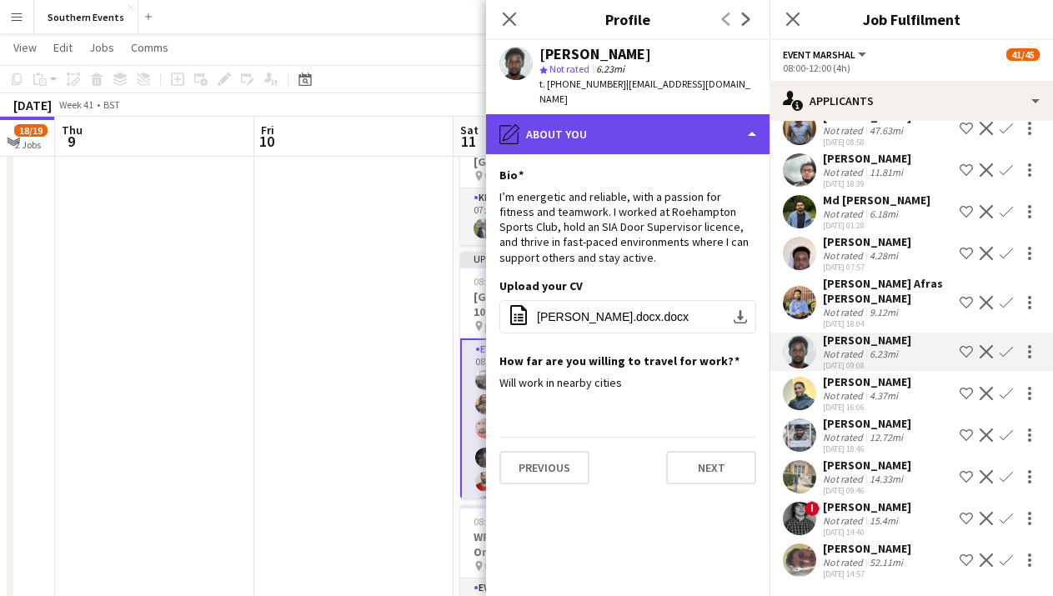
click at [682, 138] on div "pencil4 About you" at bounding box center [627, 134] width 283 height 40
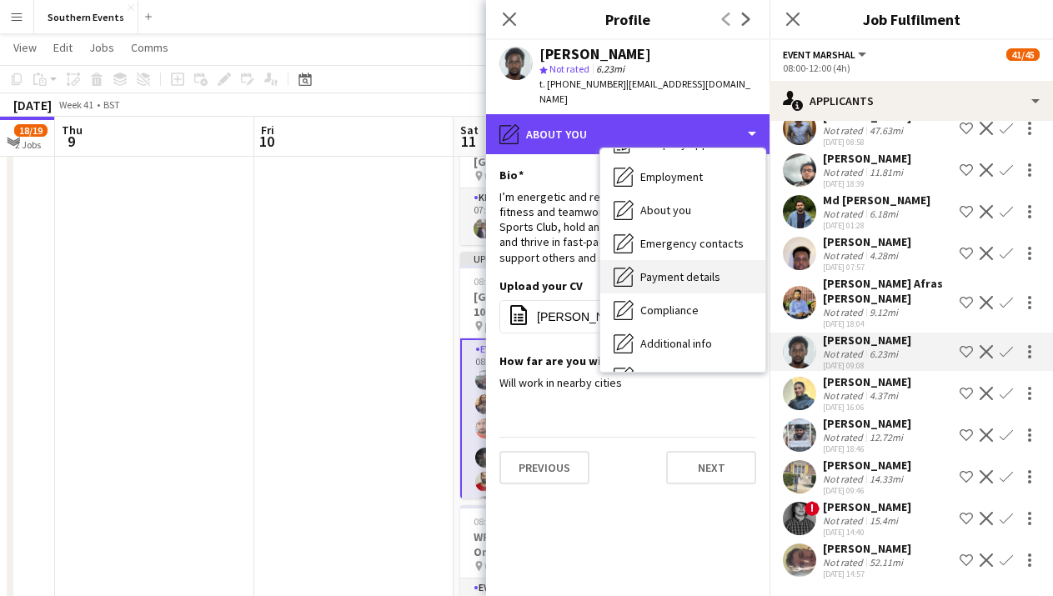
scroll to position [72, 0]
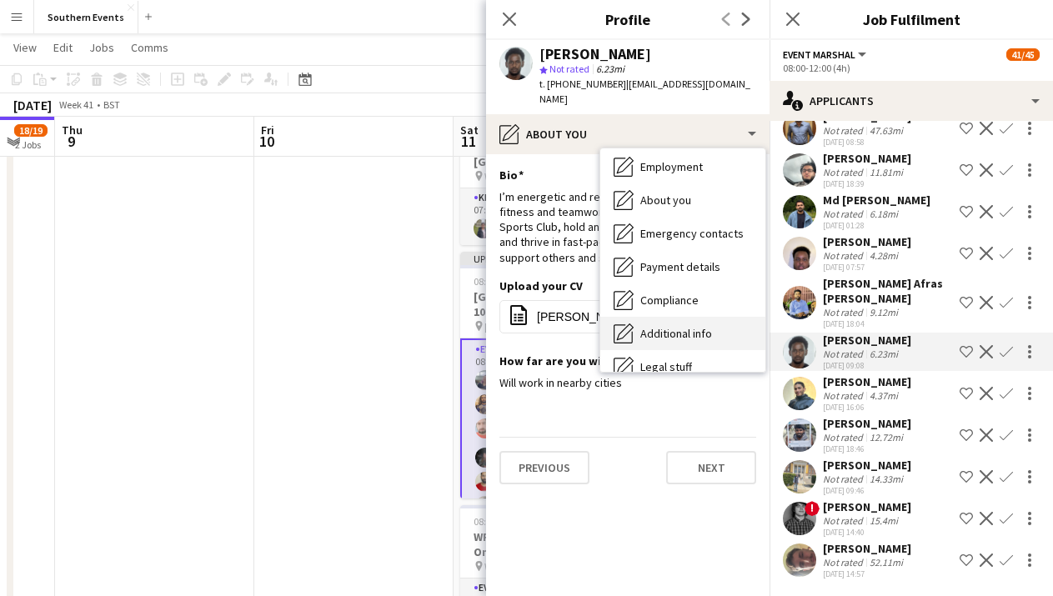
click at [684, 328] on span "Additional info" at bounding box center [676, 333] width 72 height 15
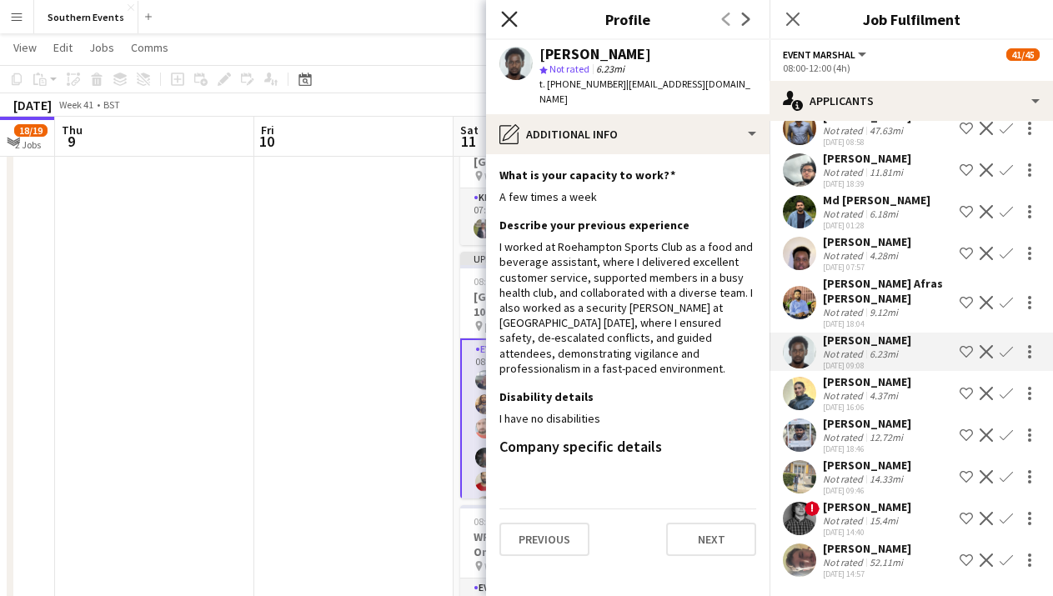
click at [513, 23] on icon at bounding box center [509, 19] width 16 height 16
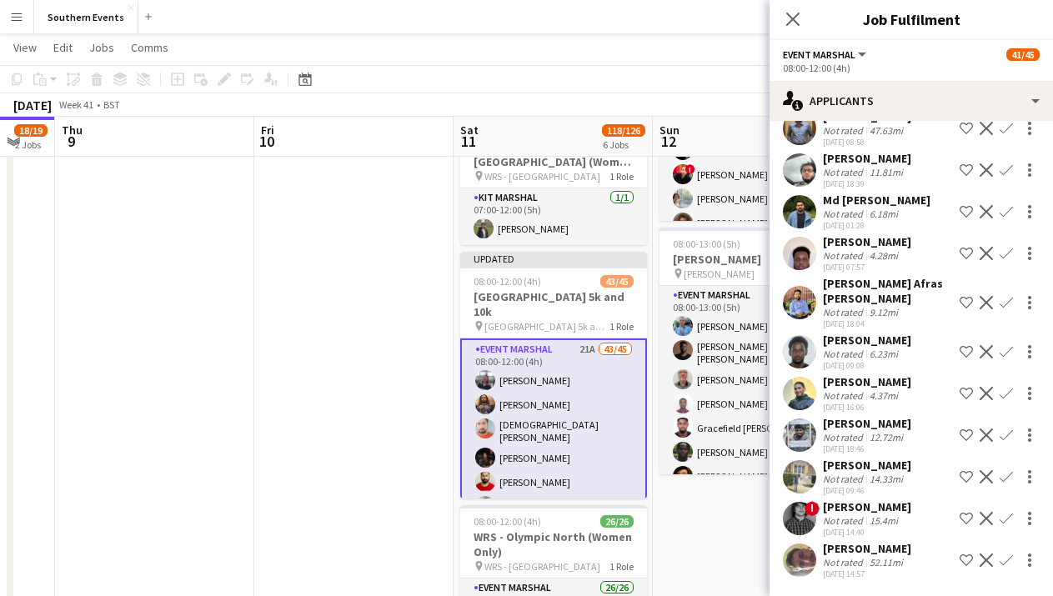
click at [1003, 349] on app-icon "Confirm" at bounding box center [1005, 351] width 13 height 13
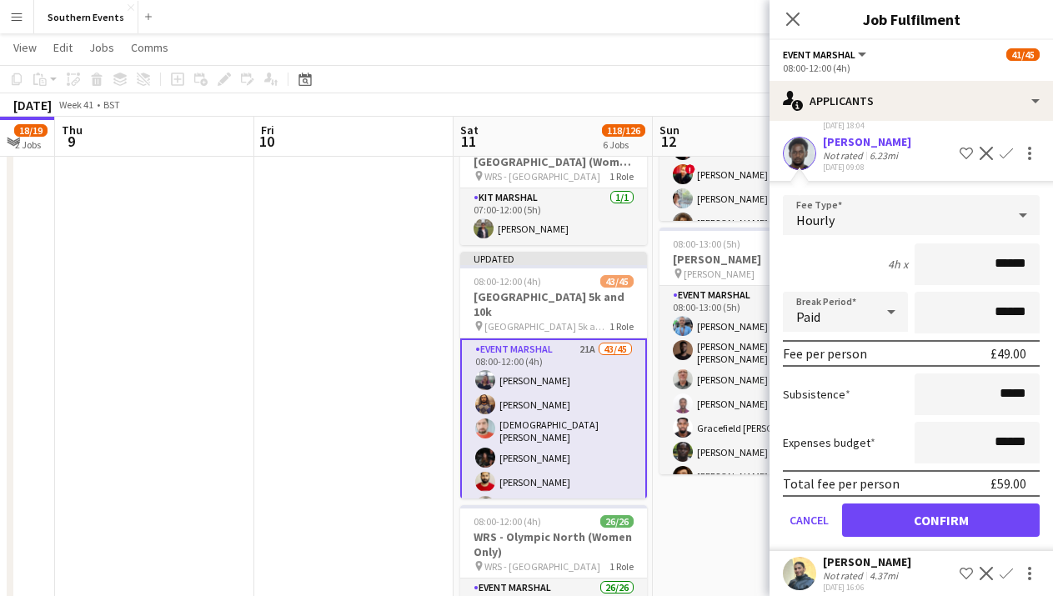
scroll to position [318, 0]
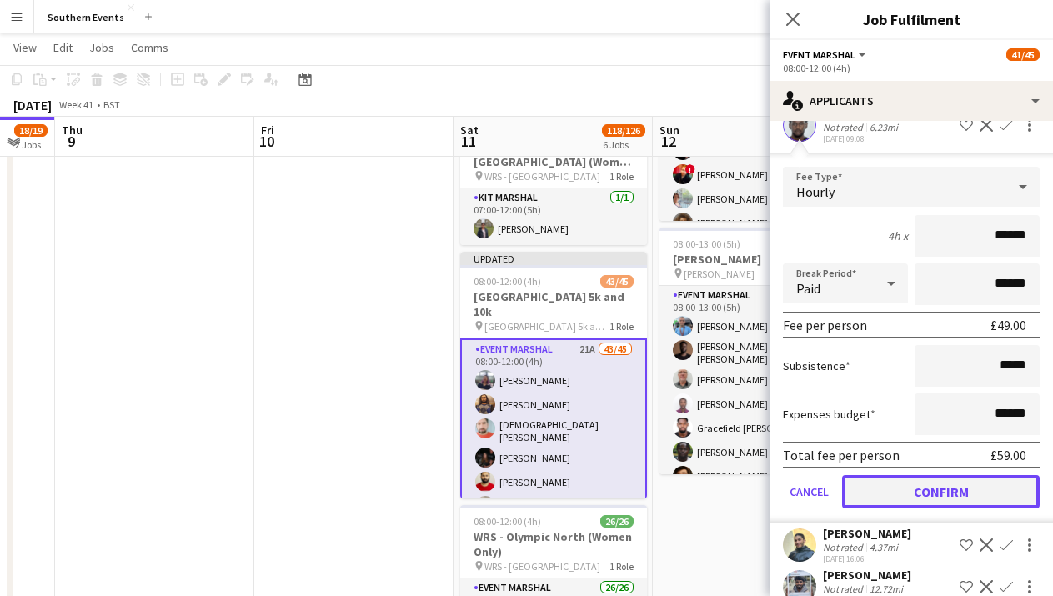
click at [943, 497] on button "Confirm" at bounding box center [941, 491] width 198 height 33
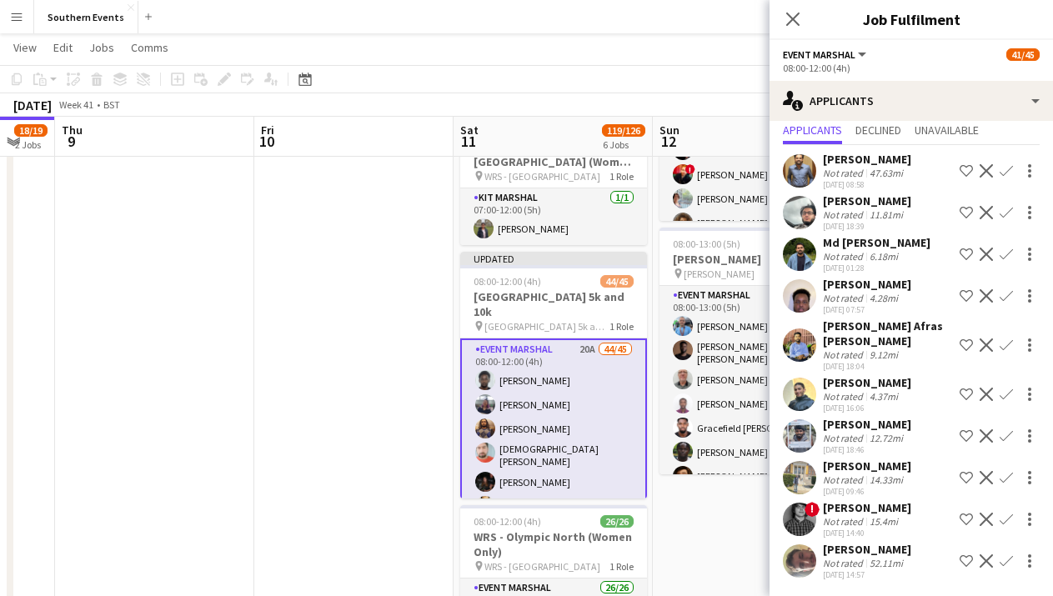
scroll to position [50, 0]
click at [900, 399] on div "Not rated 4.37mi" at bounding box center [867, 395] width 88 height 13
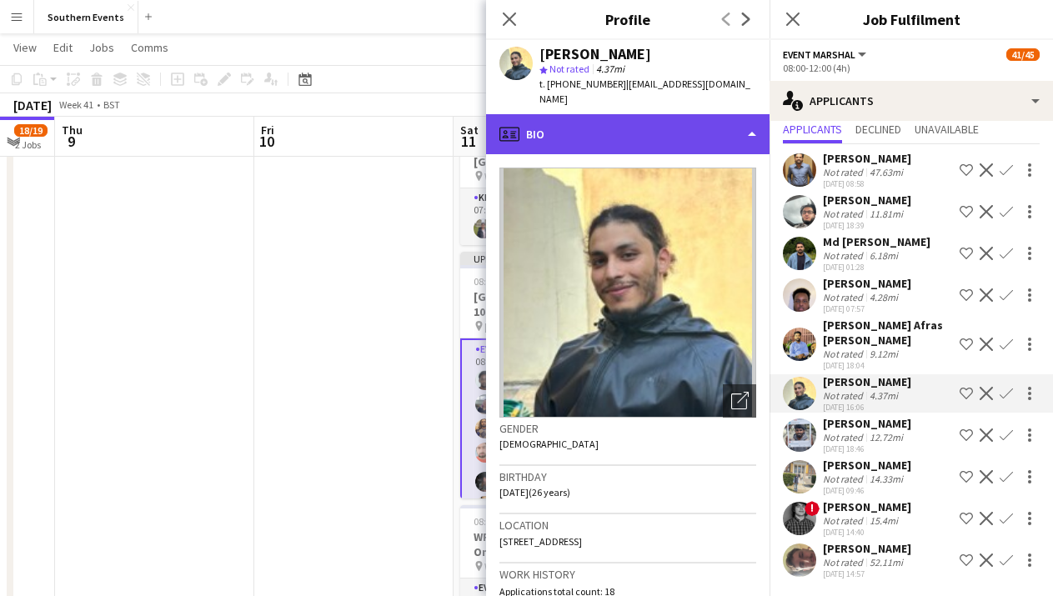
click at [722, 129] on div "profile Bio" at bounding box center [627, 134] width 283 height 40
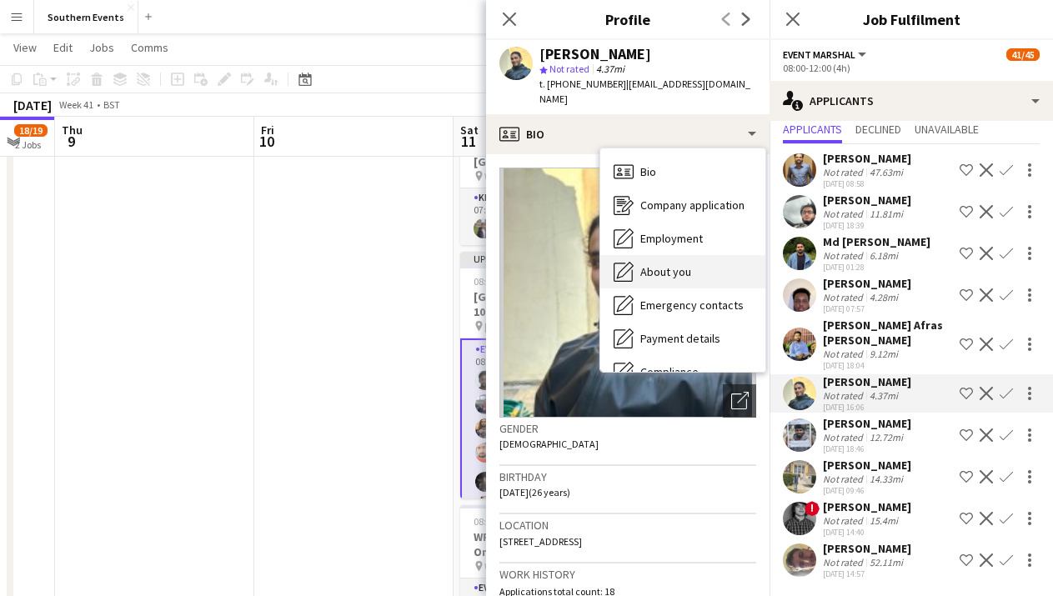
click at [692, 255] on div "About you About you" at bounding box center [682, 271] width 165 height 33
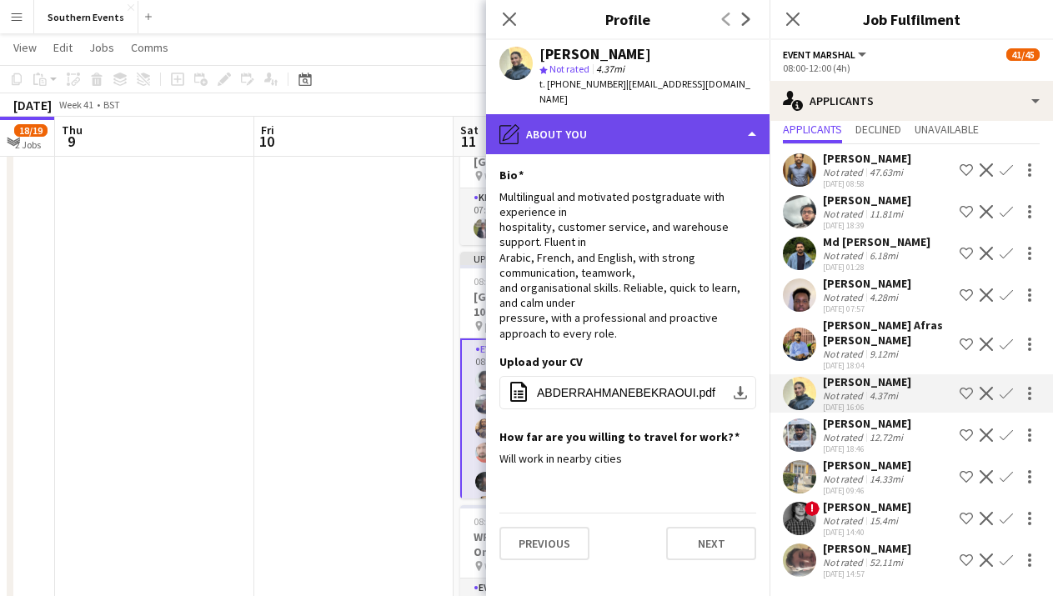
click at [680, 129] on div "pencil4 About you" at bounding box center [627, 134] width 283 height 40
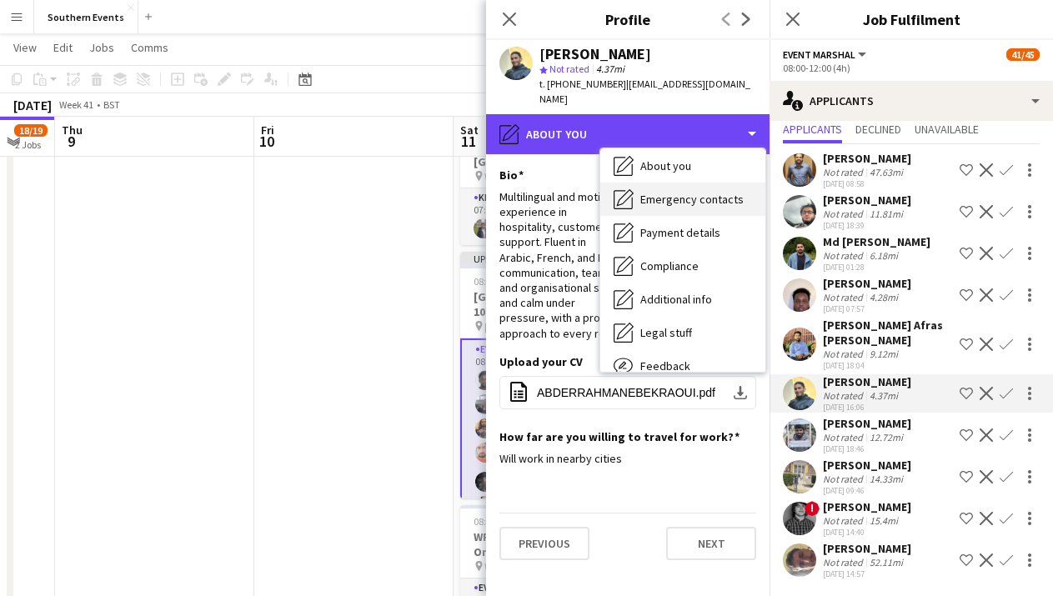
scroll to position [129, 0]
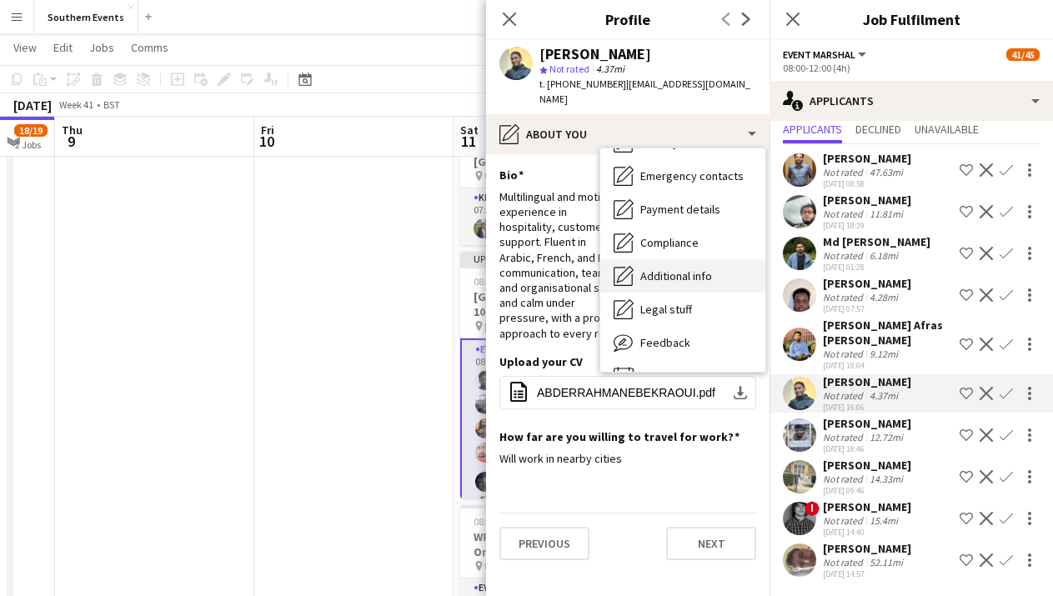
click at [676, 270] on div "Additional info Additional info" at bounding box center [682, 275] width 165 height 33
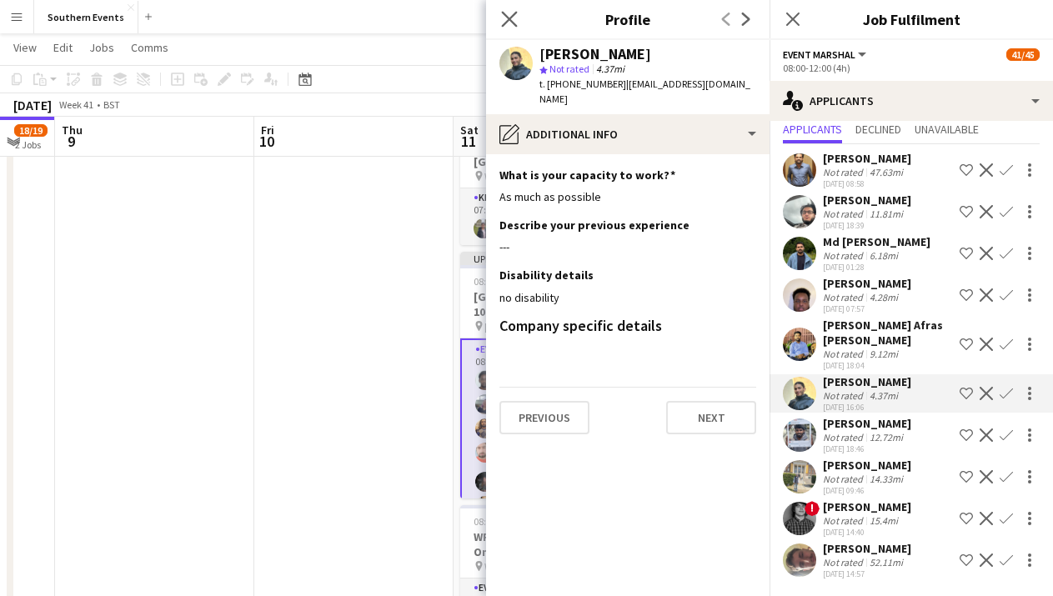
click at [498, 11] on app-icon "Close pop-in" at bounding box center [510, 20] width 24 height 24
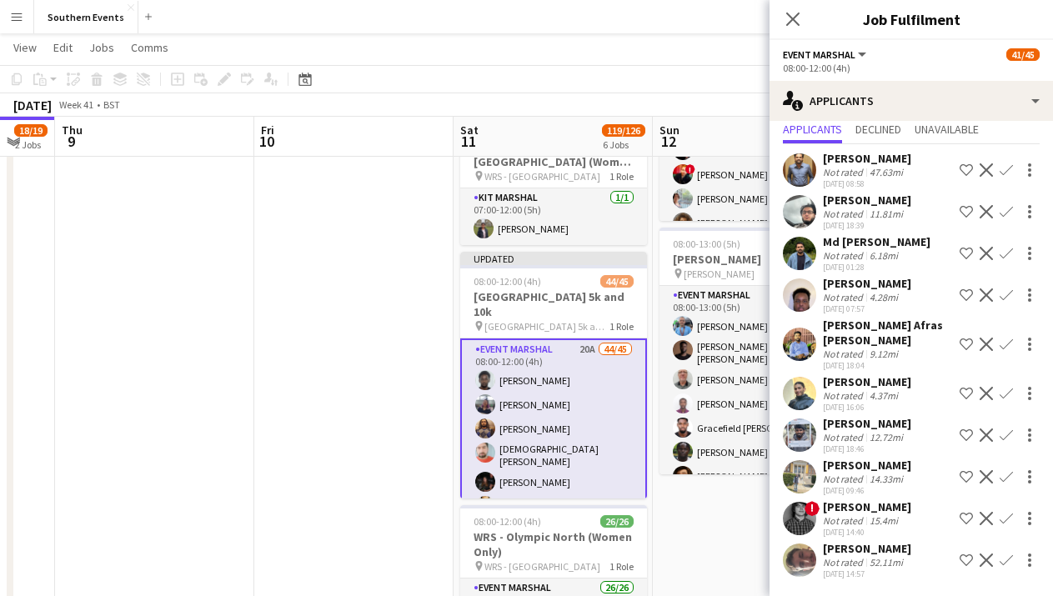
click at [1003, 393] on app-icon "Confirm" at bounding box center [1005, 393] width 13 height 13
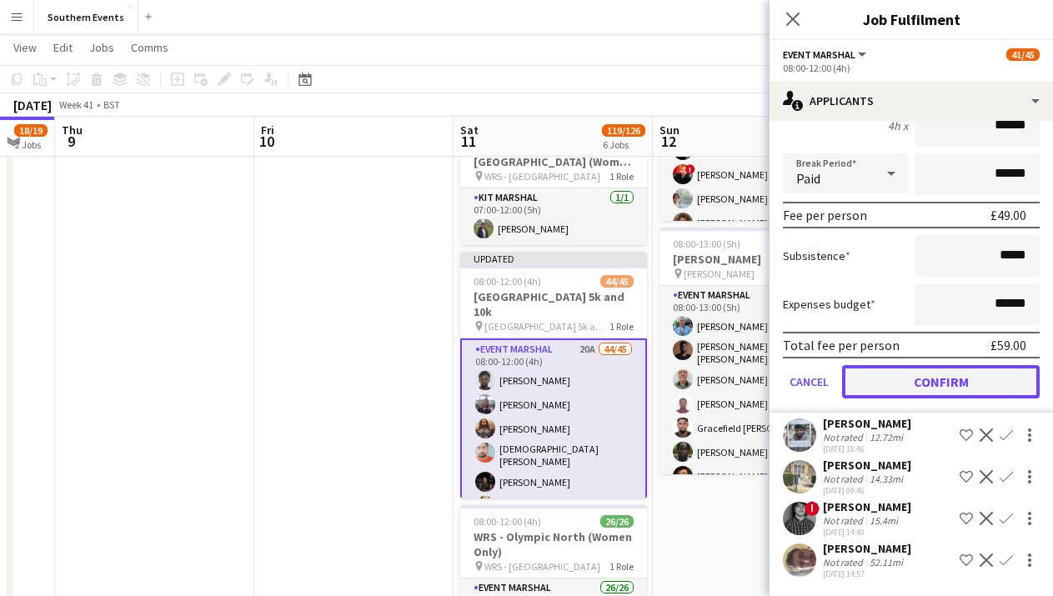
click at [985, 389] on button "Confirm" at bounding box center [941, 381] width 198 height 33
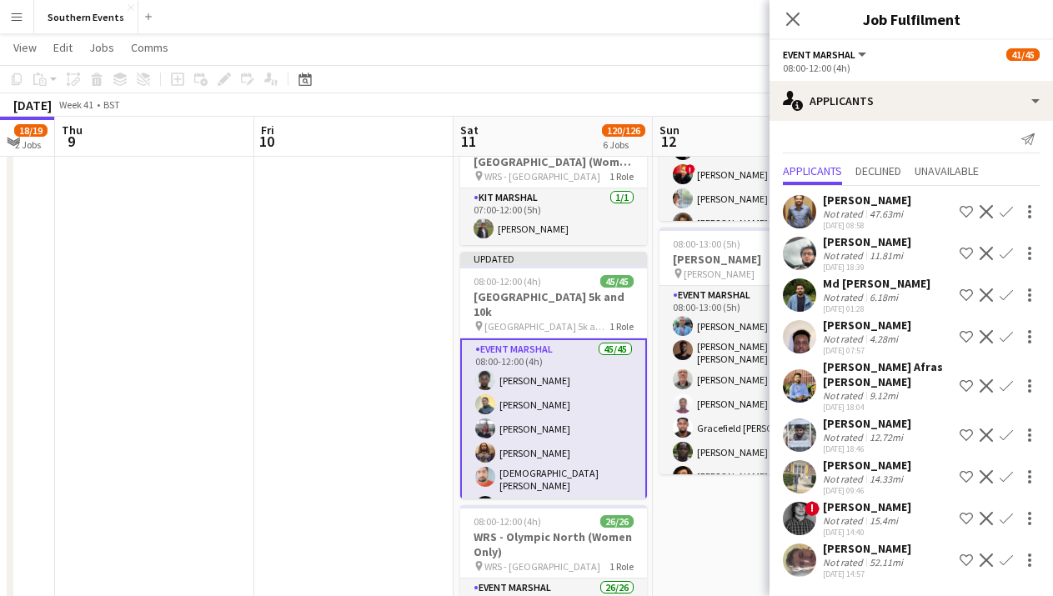
scroll to position [8, 0]
click at [417, 340] on app-date-cell at bounding box center [353, 367] width 199 height 1347
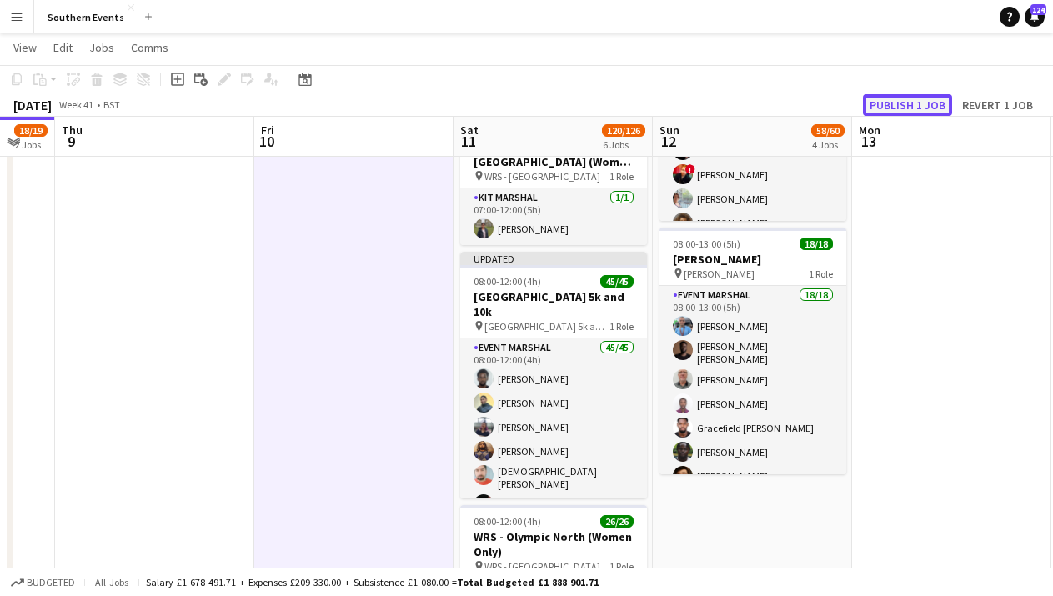
click at [893, 105] on button "Publish 1 job" at bounding box center [907, 105] width 89 height 22
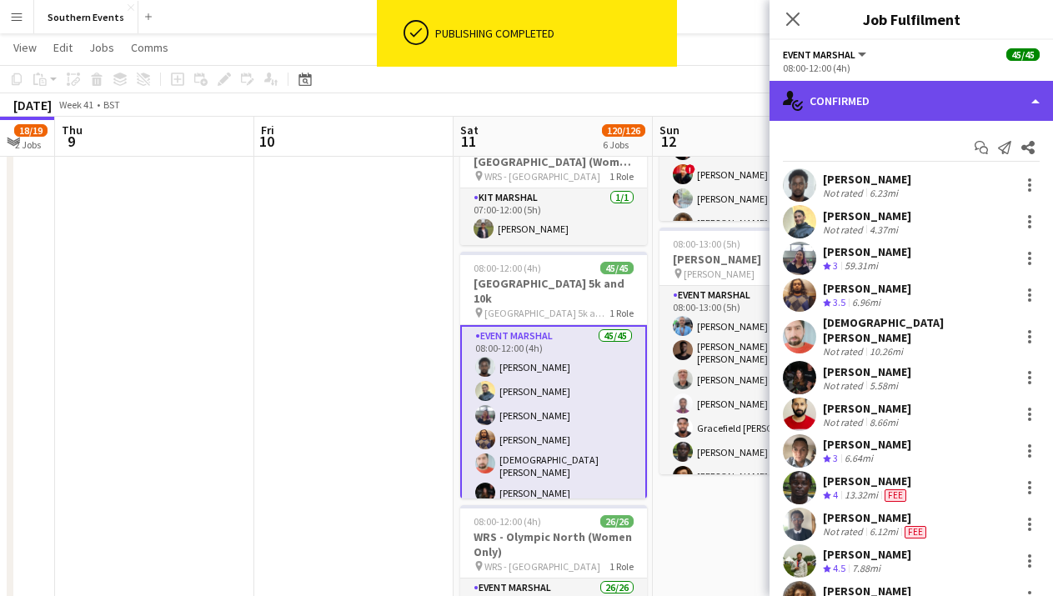
click at [915, 108] on div "single-neutral-actions-check-2 Confirmed" at bounding box center [910, 101] width 283 height 40
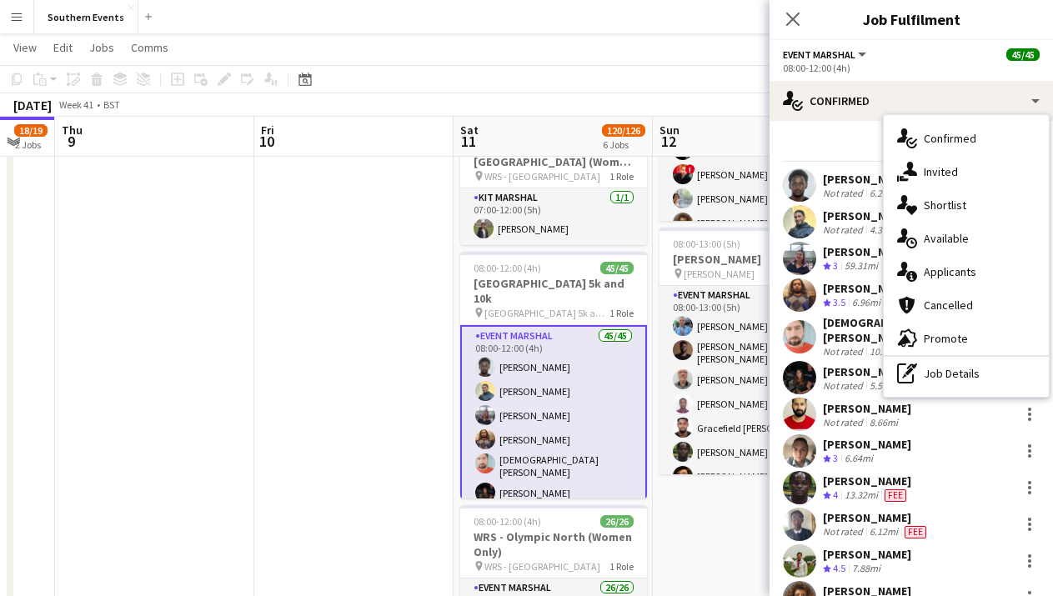
click at [933, 48] on div "Event Marshal All roles Event Marshal 45/45" at bounding box center [911, 54] width 257 height 15
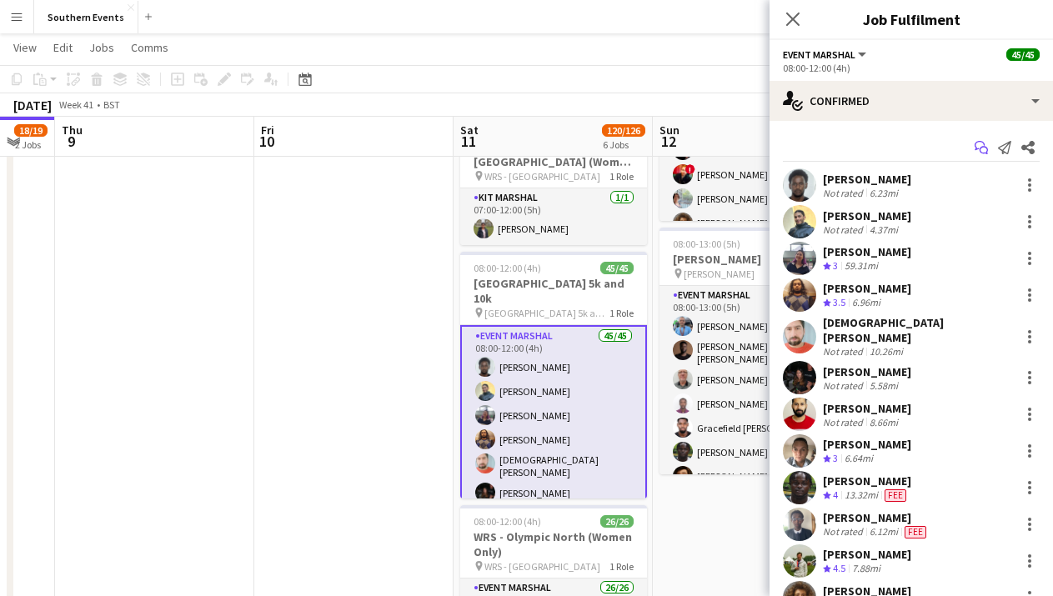
click at [980, 153] on icon at bounding box center [983, 151] width 8 height 8
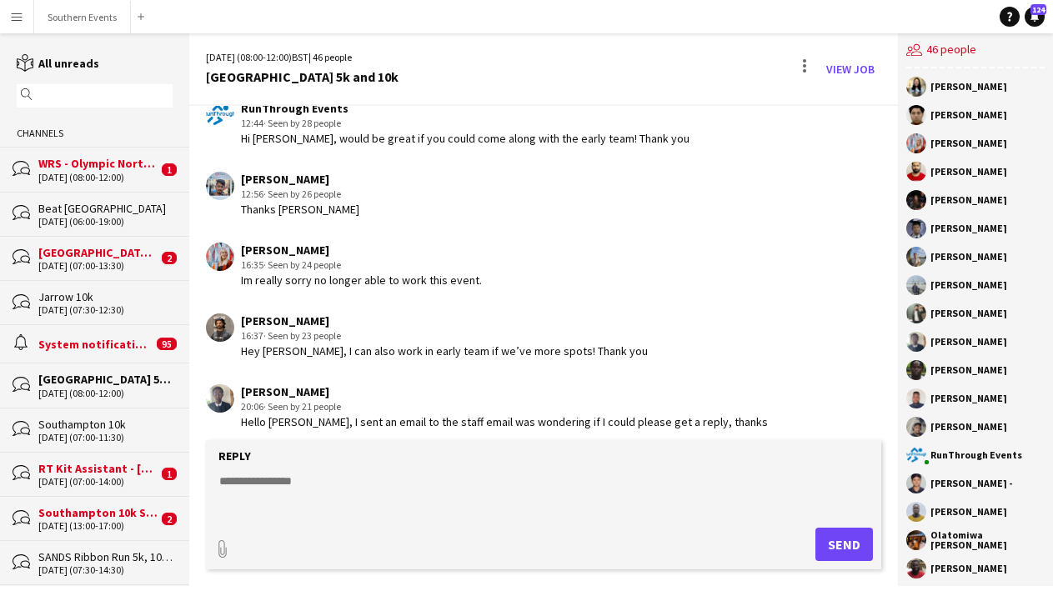
scroll to position [3301, 0]
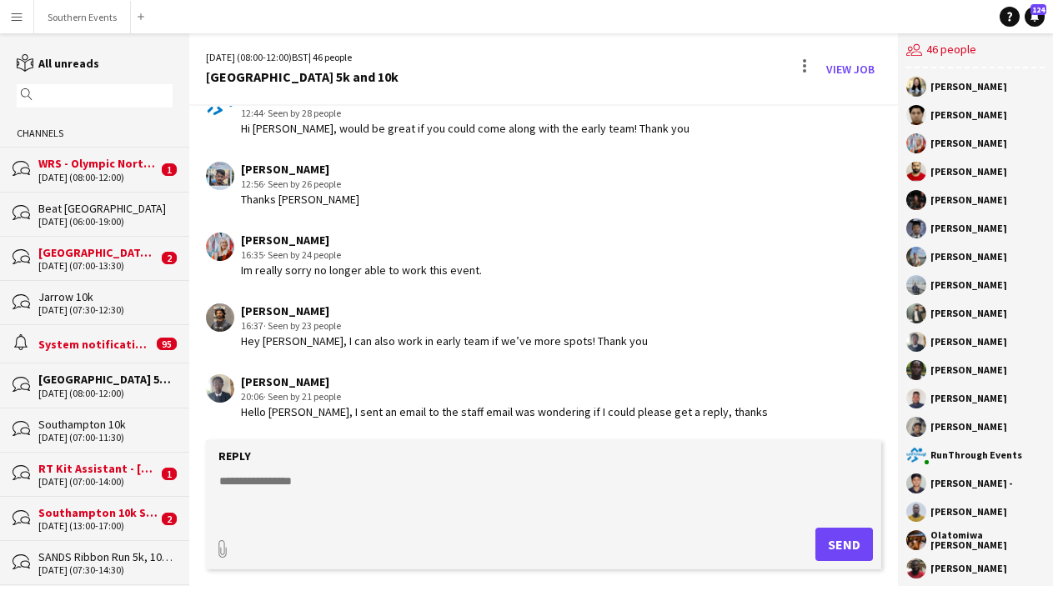
click at [395, 480] on textarea at bounding box center [547, 494] width 658 height 43
type textarea "*"
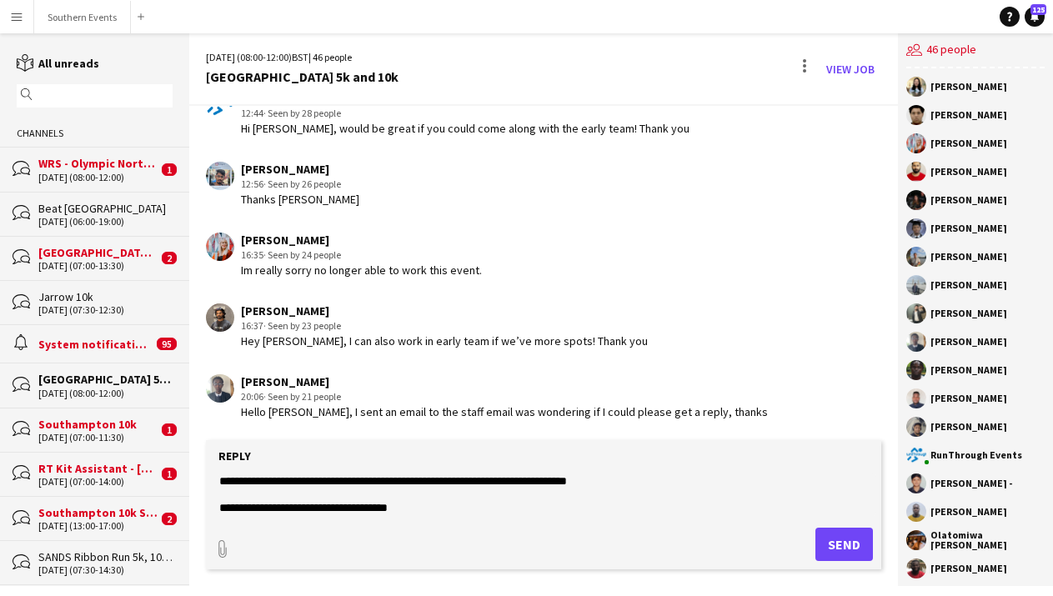
scroll to position [26, 0]
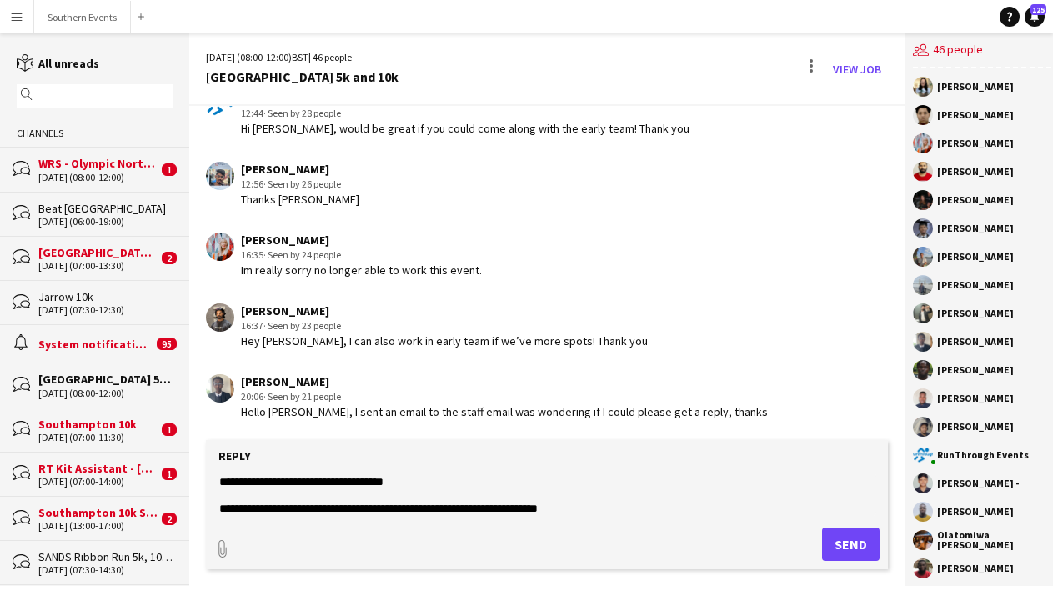
type textarea "**********"
click at [831, 543] on button "Send" at bounding box center [851, 544] width 58 height 33
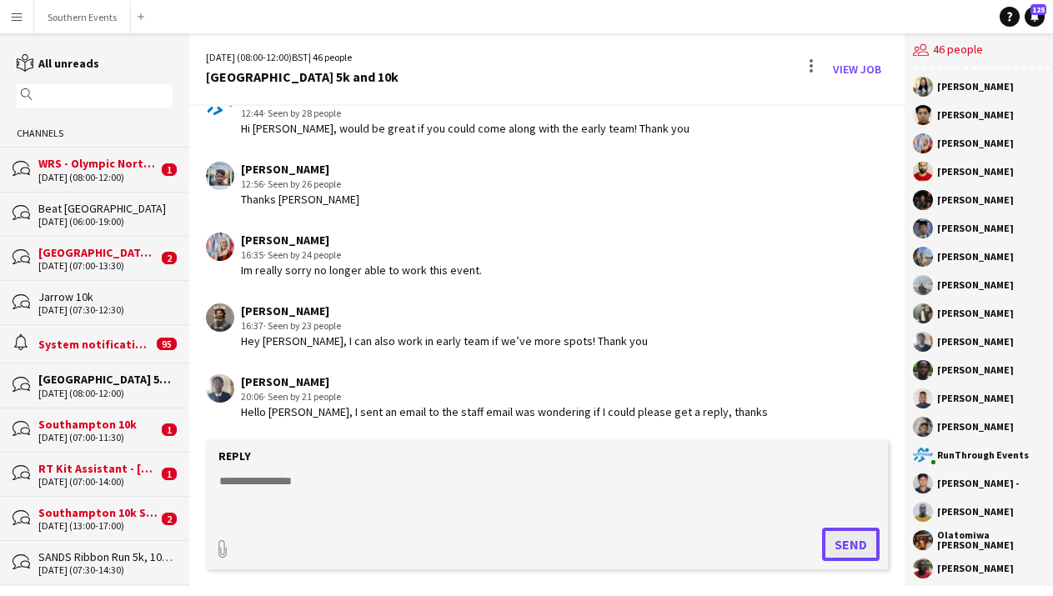
scroll to position [3464, 0]
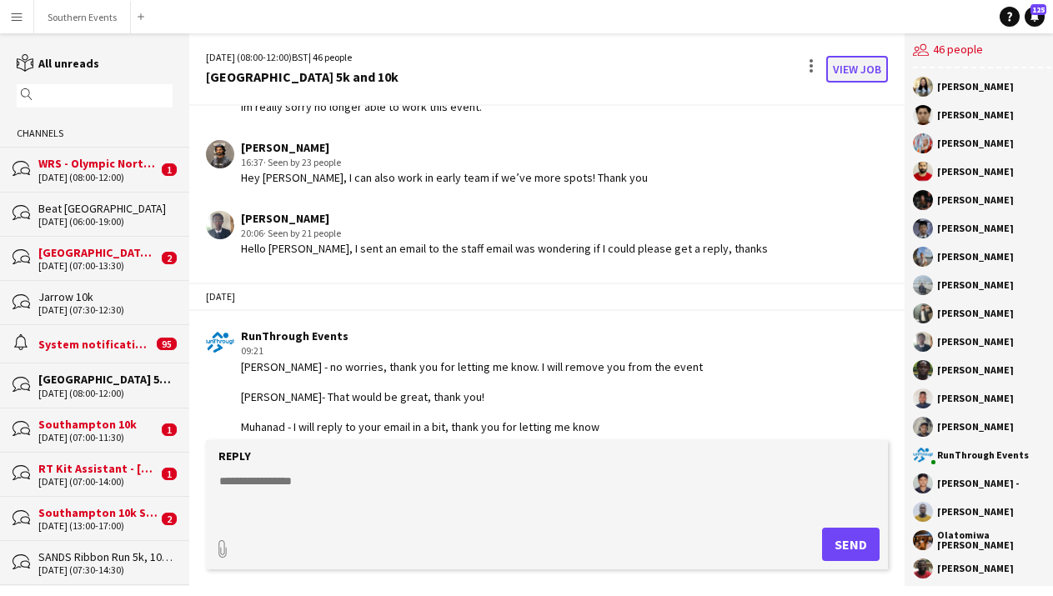
click at [844, 69] on link "View Job" at bounding box center [857, 69] width 62 height 27
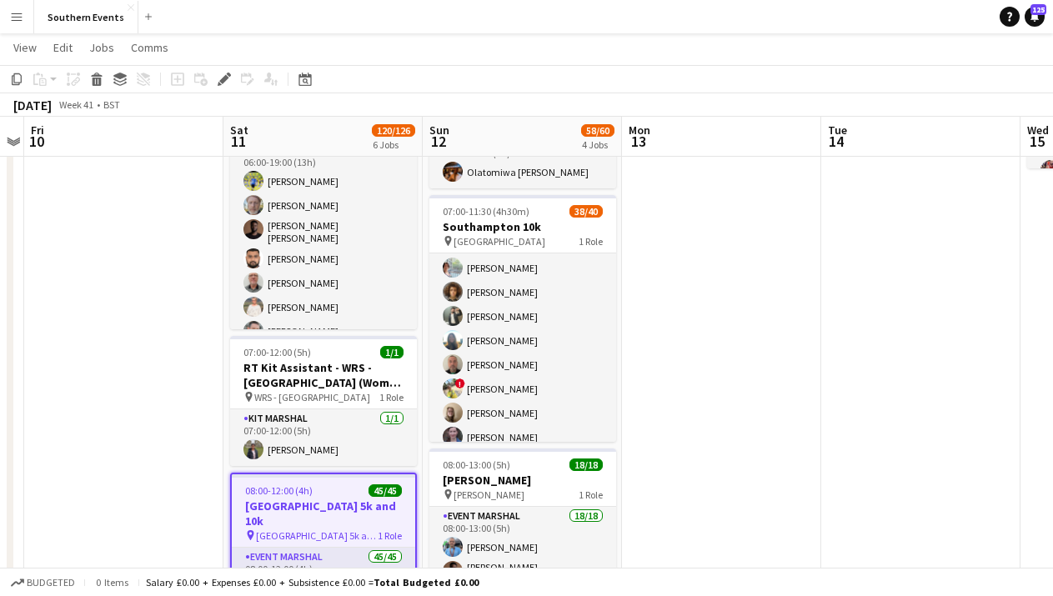
scroll to position [173, 0]
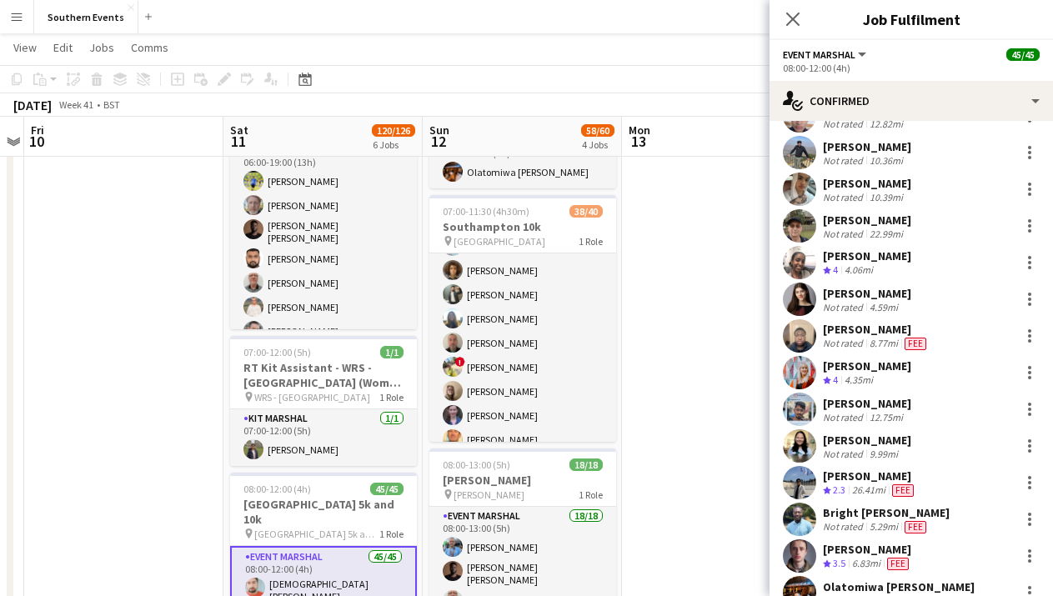
scroll to position [763, 0]
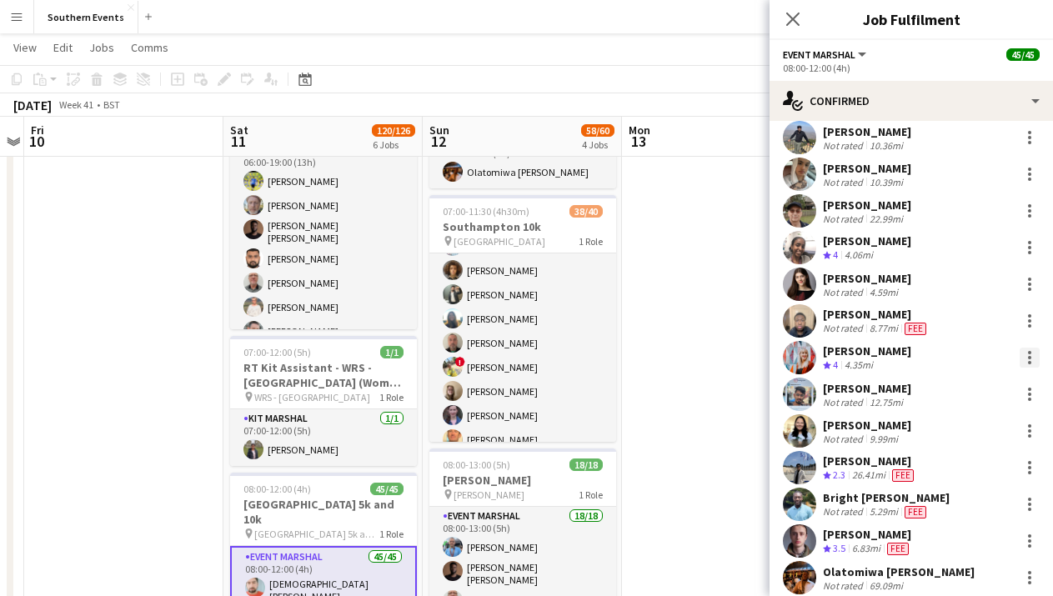
click at [1025, 348] on div at bounding box center [1029, 358] width 20 height 20
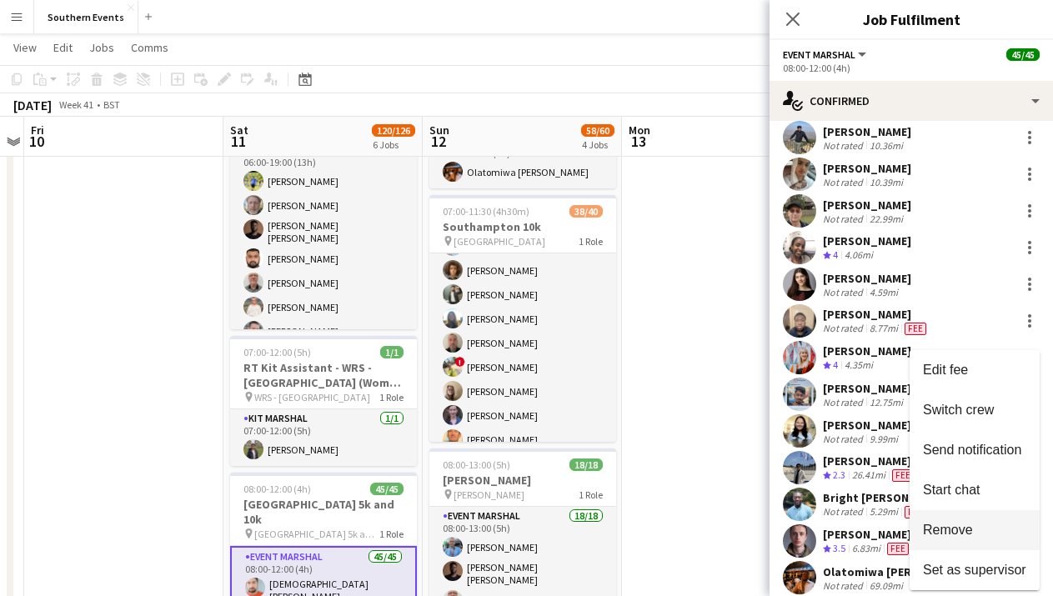
click at [970, 523] on span "Remove" at bounding box center [948, 530] width 50 height 14
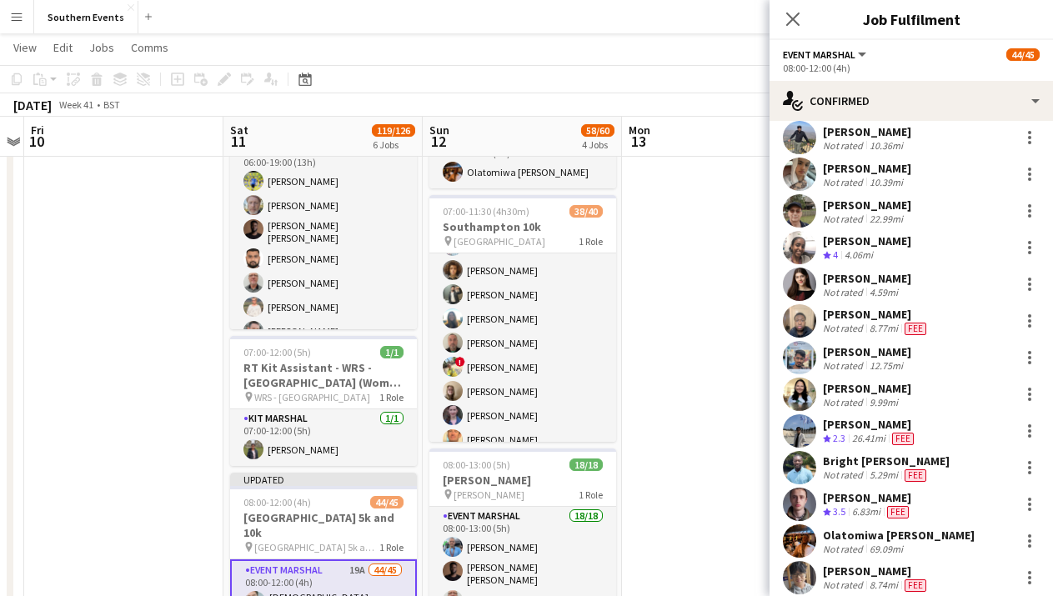
click at [743, 237] on app-date-cell at bounding box center [721, 588] width 199 height 1347
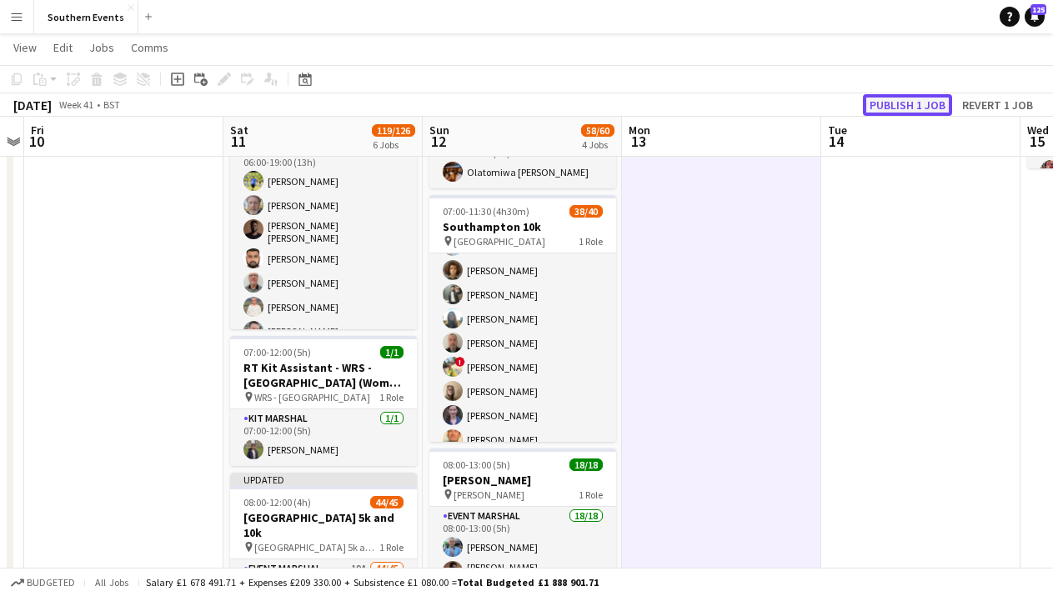
click at [880, 102] on button "Publish 1 job" at bounding box center [907, 105] width 89 height 22
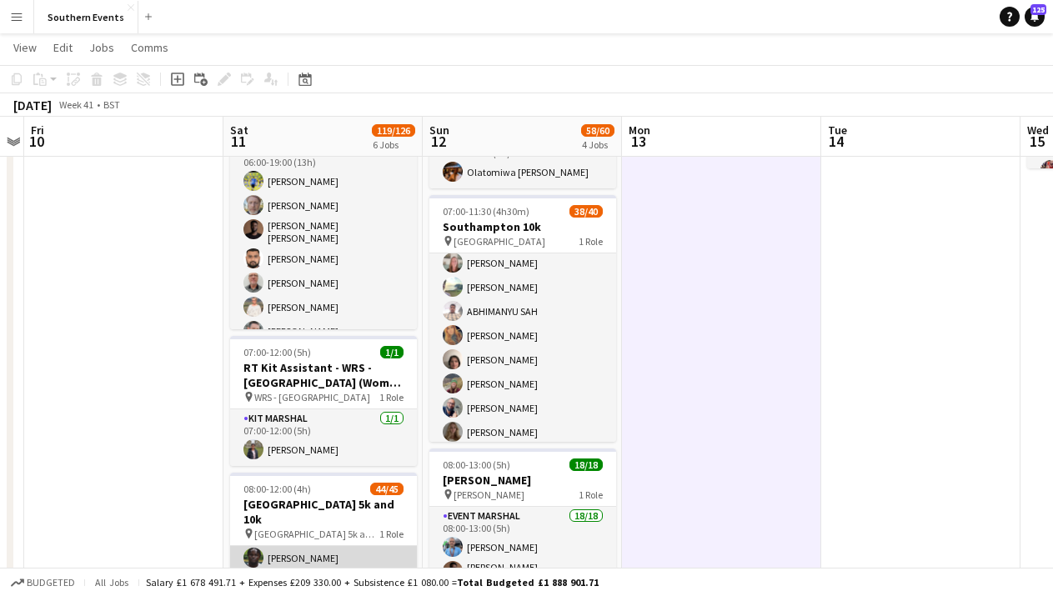
scroll to position [147, 0]
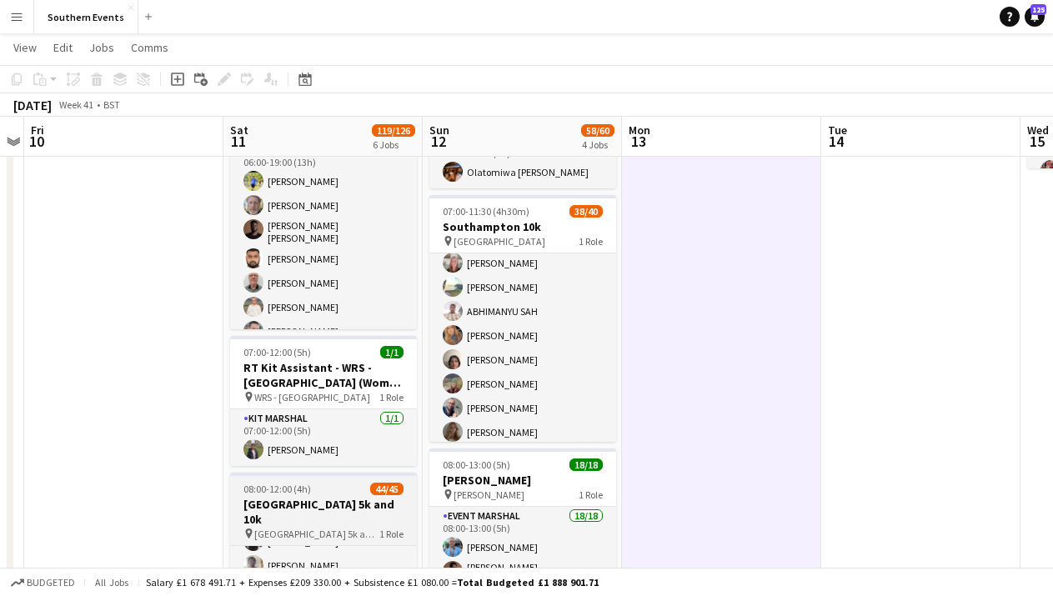
click at [348, 513] on app-job-card "08:00-12:00 (4h) 44/45 [GEOGRAPHIC_DATA] 5k and 10k pin Regents Park 5k and 10k…" at bounding box center [323, 596] width 187 height 247
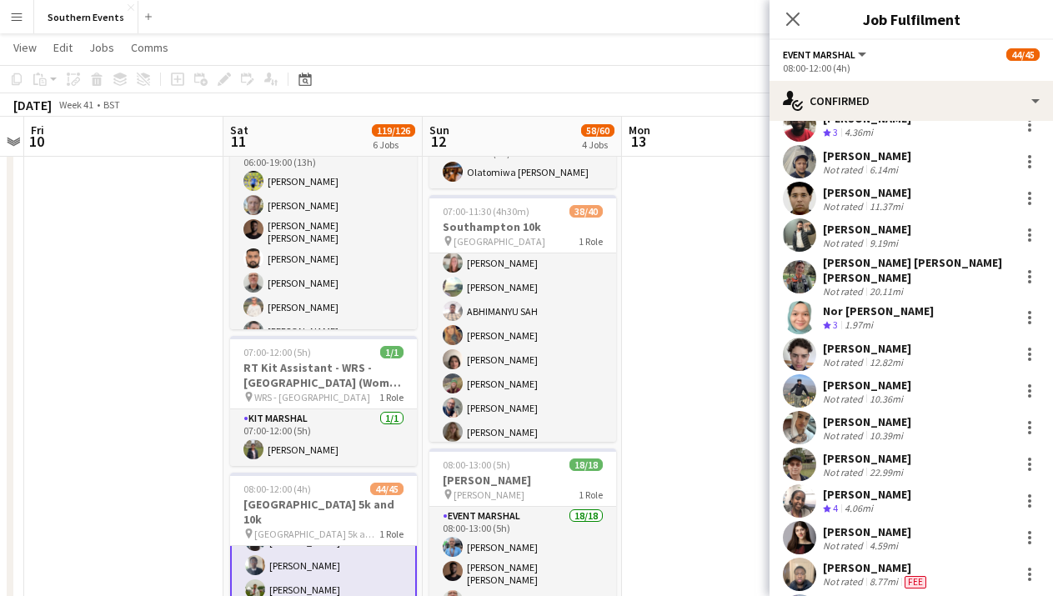
scroll to position [510, 0]
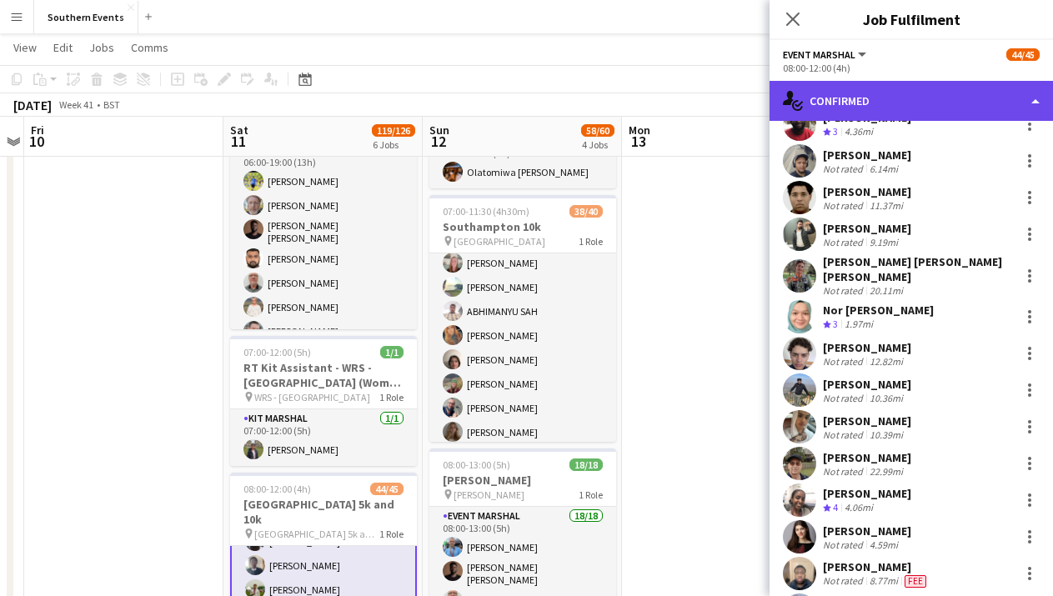
click at [963, 95] on div "single-neutral-actions-check-2 Confirmed" at bounding box center [910, 101] width 283 height 40
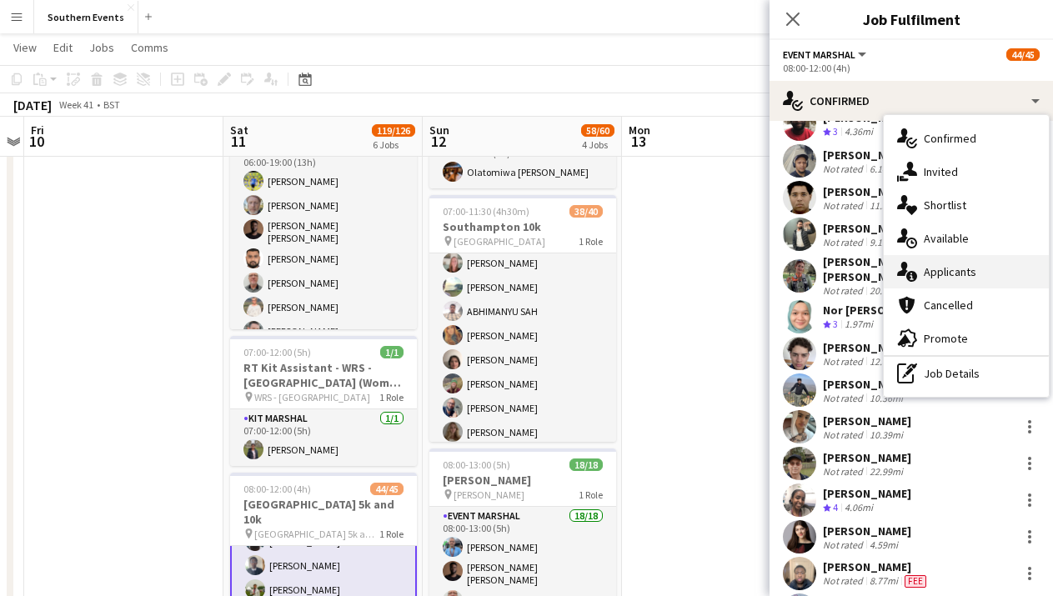
click at [958, 268] on span "Applicants" at bounding box center [949, 271] width 53 height 15
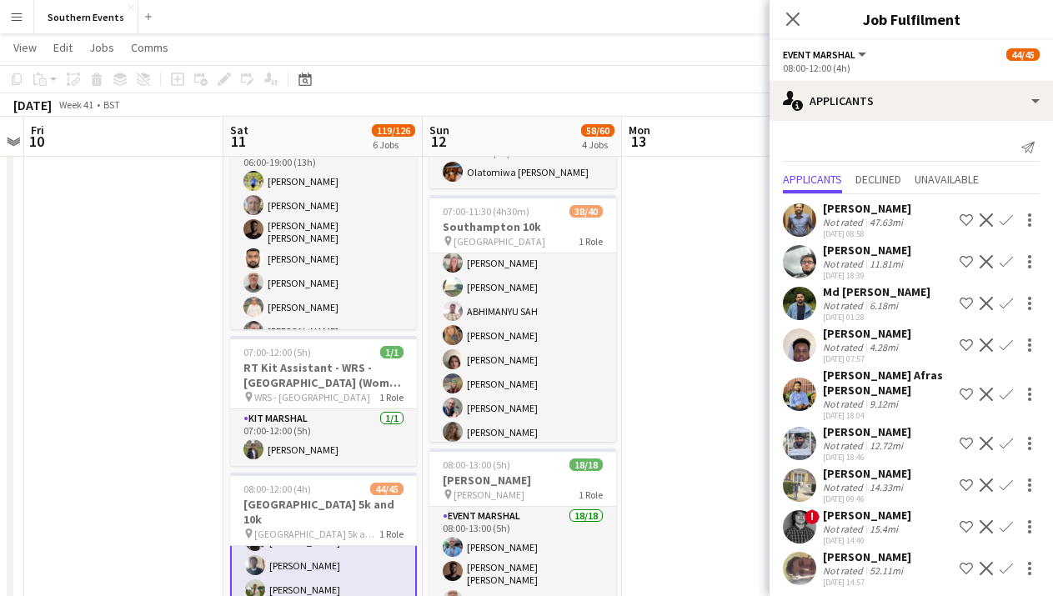
scroll to position [8, 0]
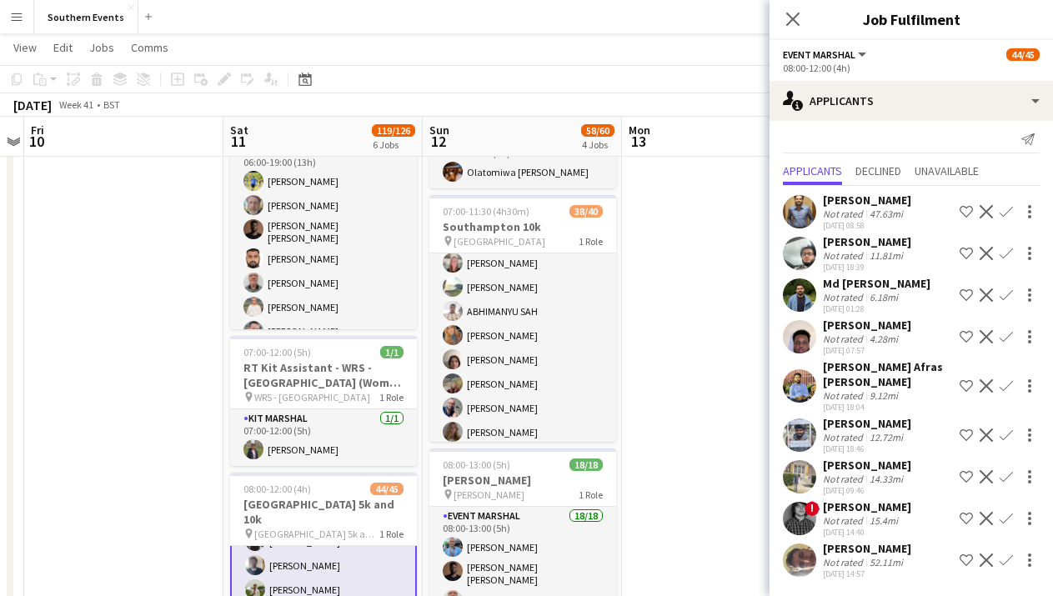
click at [899, 293] on div "6.18mi" at bounding box center [883, 297] width 35 height 13
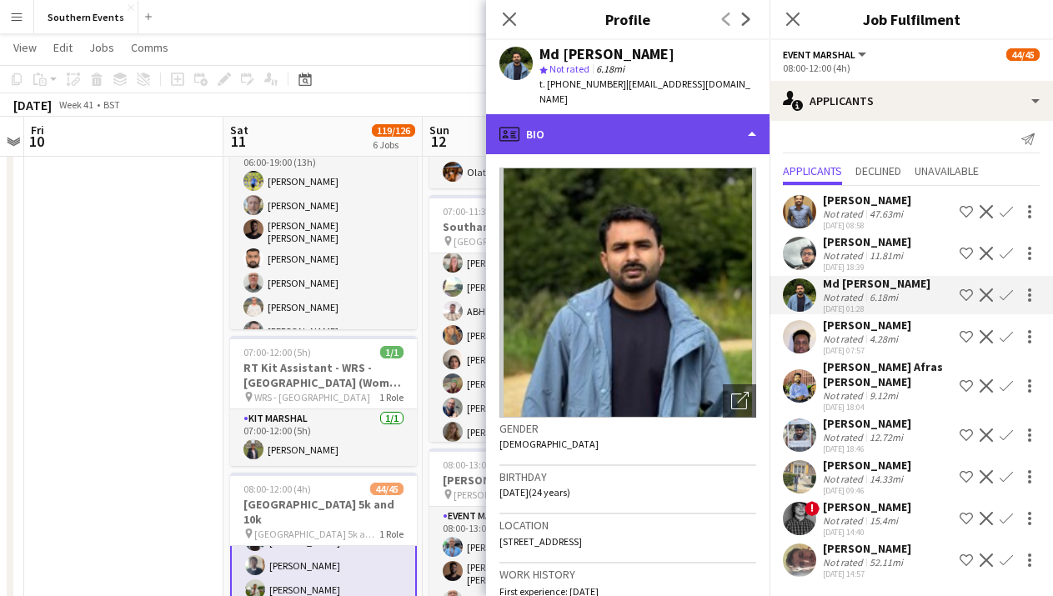
click at [687, 118] on div "profile Bio" at bounding box center [627, 134] width 283 height 40
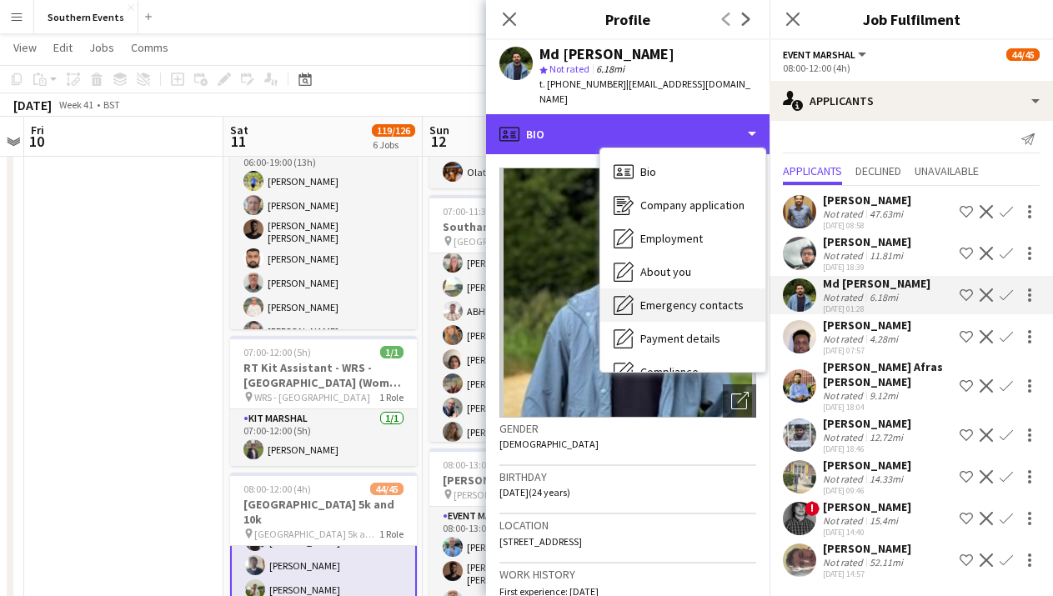
scroll to position [132, 0]
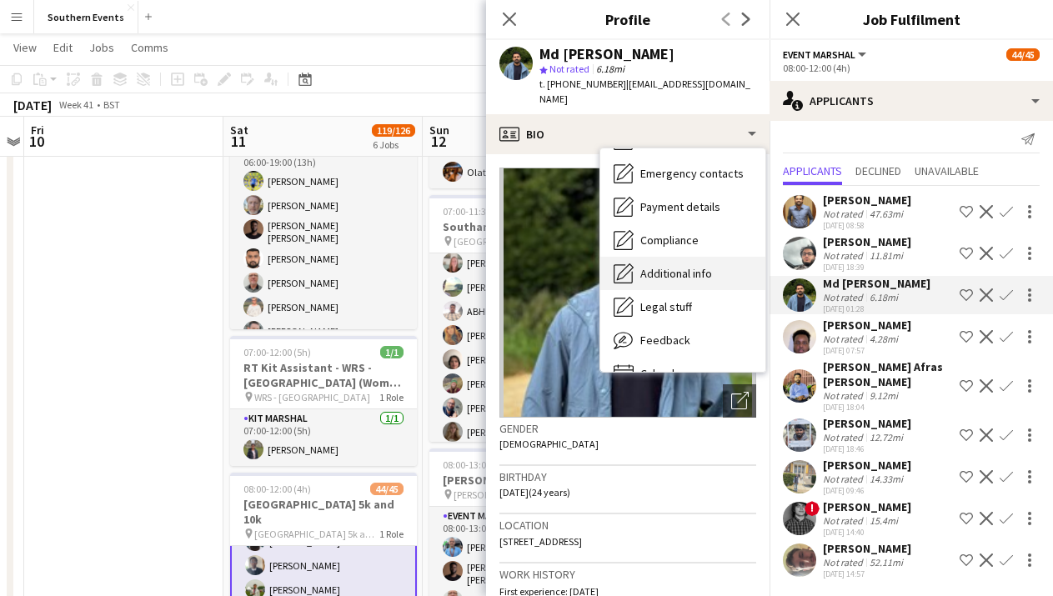
click at [699, 266] on span "Additional info" at bounding box center [676, 273] width 72 height 15
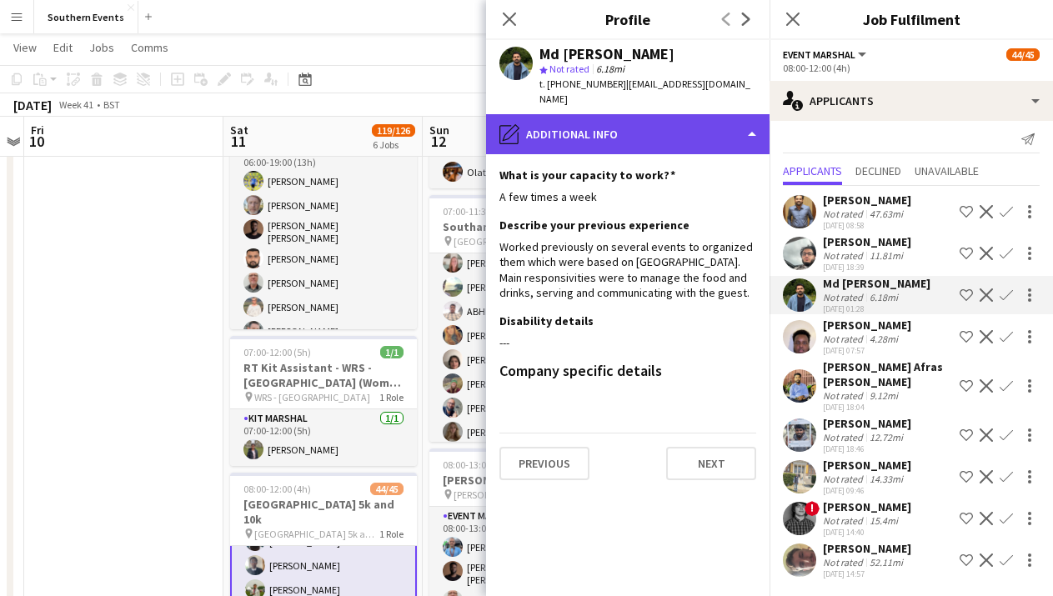
click at [678, 114] on div "pencil4 Additional info" at bounding box center [627, 134] width 283 height 40
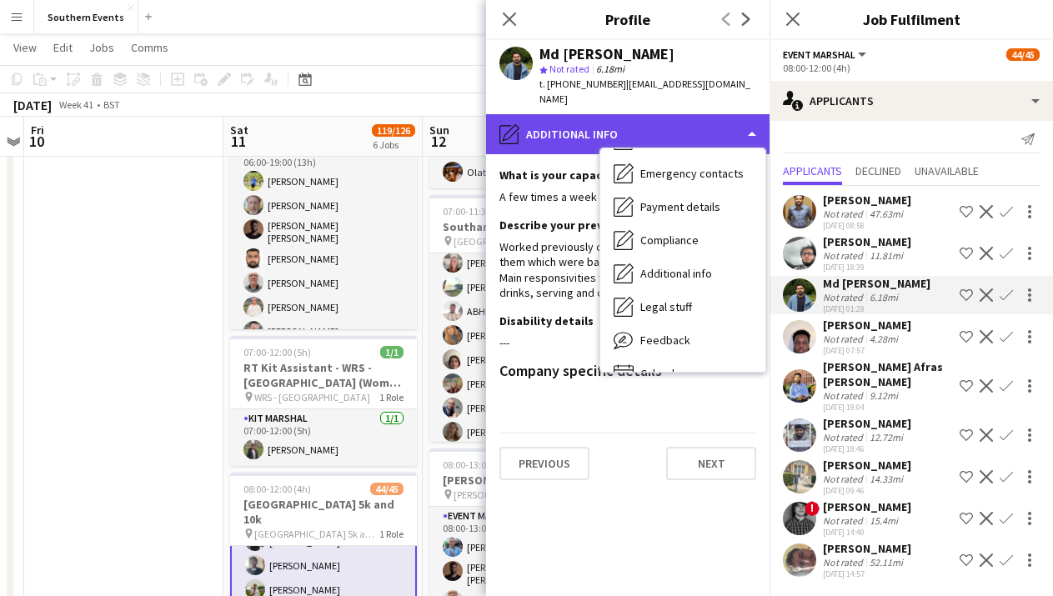
click at [680, 114] on div "pencil4 Additional info" at bounding box center [627, 134] width 283 height 40
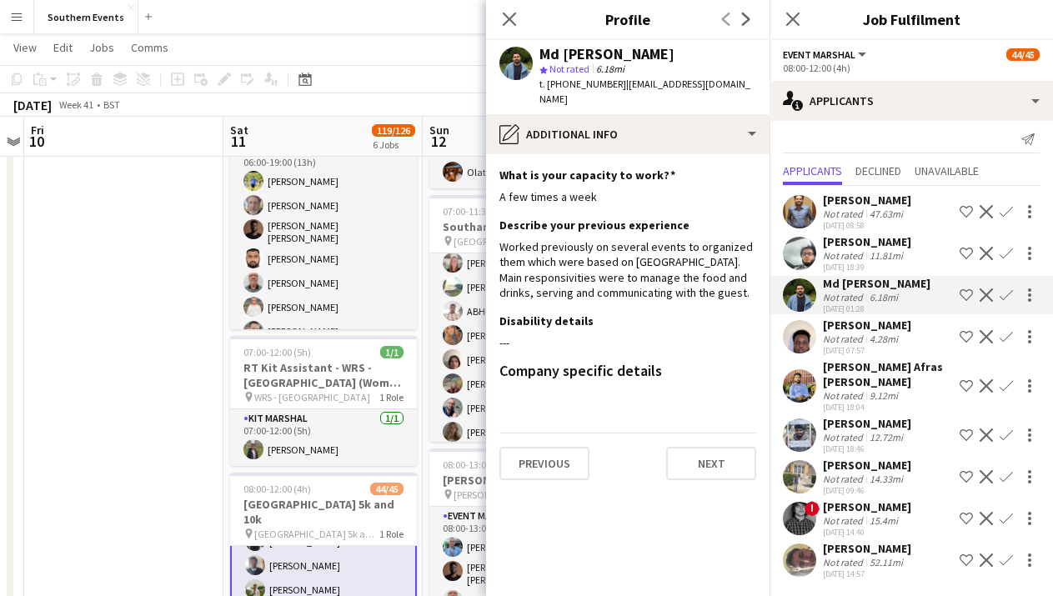
click at [1003, 288] on app-icon "Confirm" at bounding box center [1005, 294] width 13 height 13
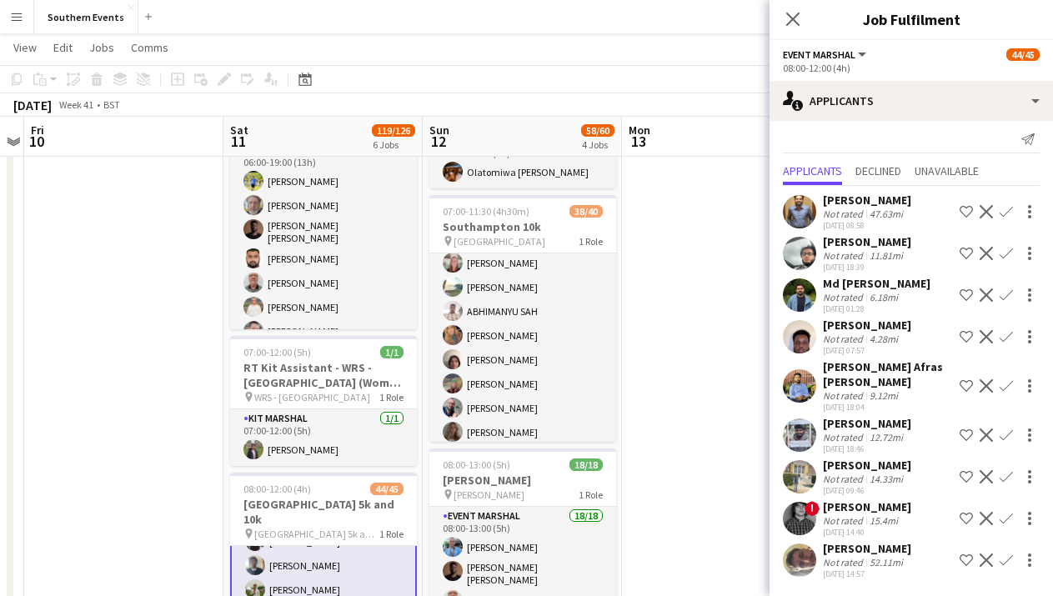
click at [1004, 288] on app-icon "Confirm" at bounding box center [1005, 294] width 13 height 13
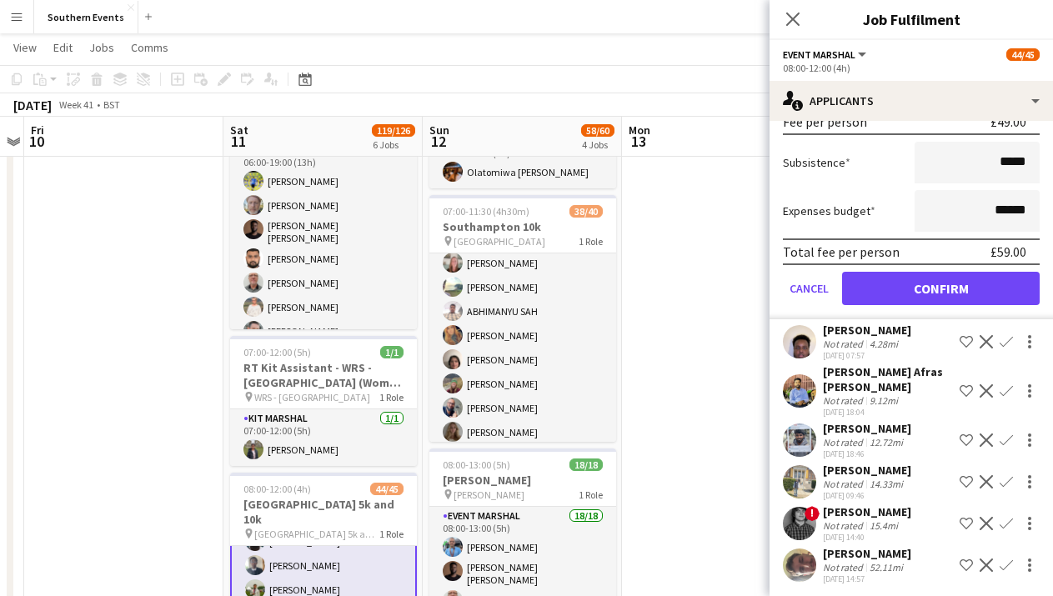
scroll to position [387, 0]
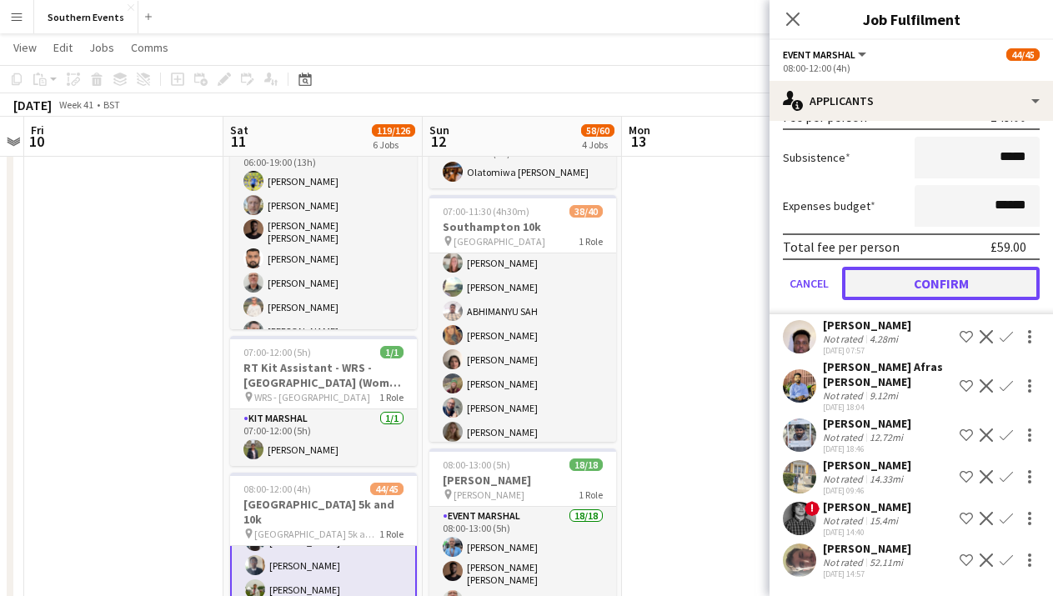
click at [970, 288] on button "Confirm" at bounding box center [941, 283] width 198 height 33
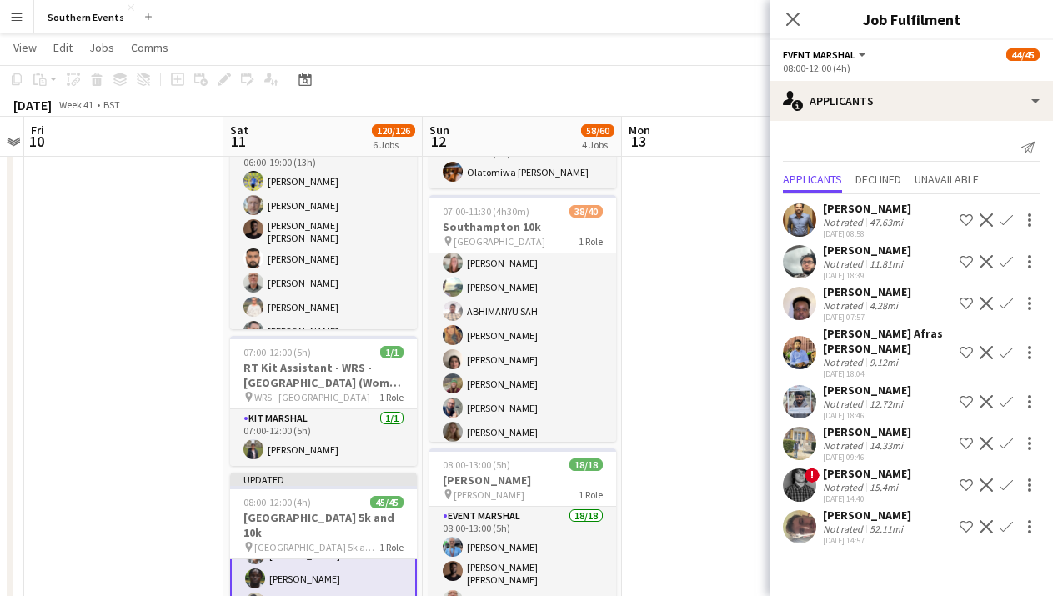
scroll to position [0, 0]
click at [793, 24] on icon "Close pop-in" at bounding box center [792, 19] width 16 height 16
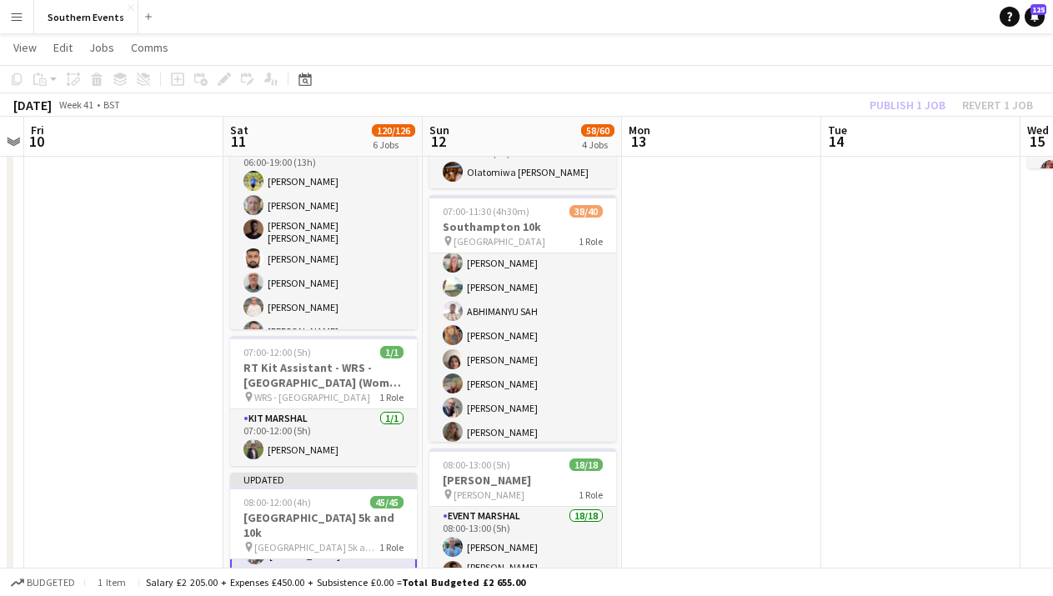
click at [895, 98] on div "Publish 1 job Revert 1 job" at bounding box center [950, 105] width 203 height 22
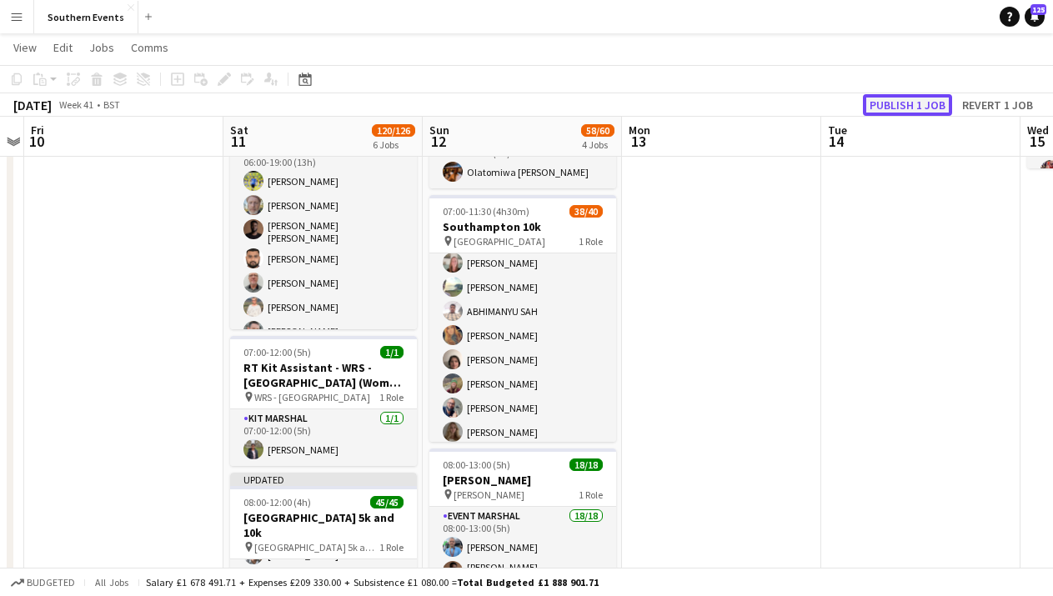
click at [897, 105] on button "Publish 1 job" at bounding box center [907, 105] width 89 height 22
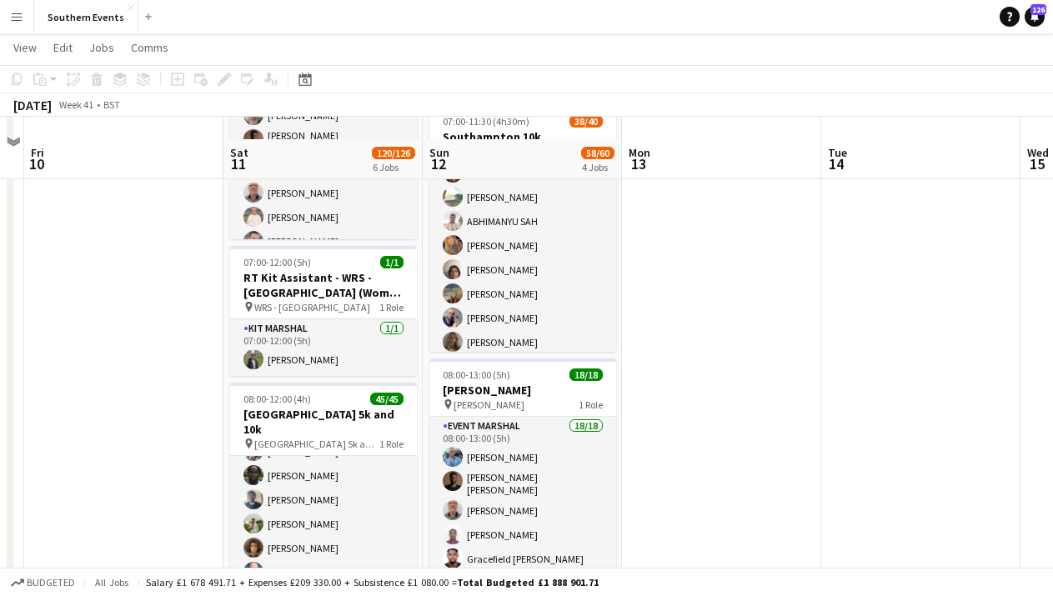
scroll to position [413, 0]
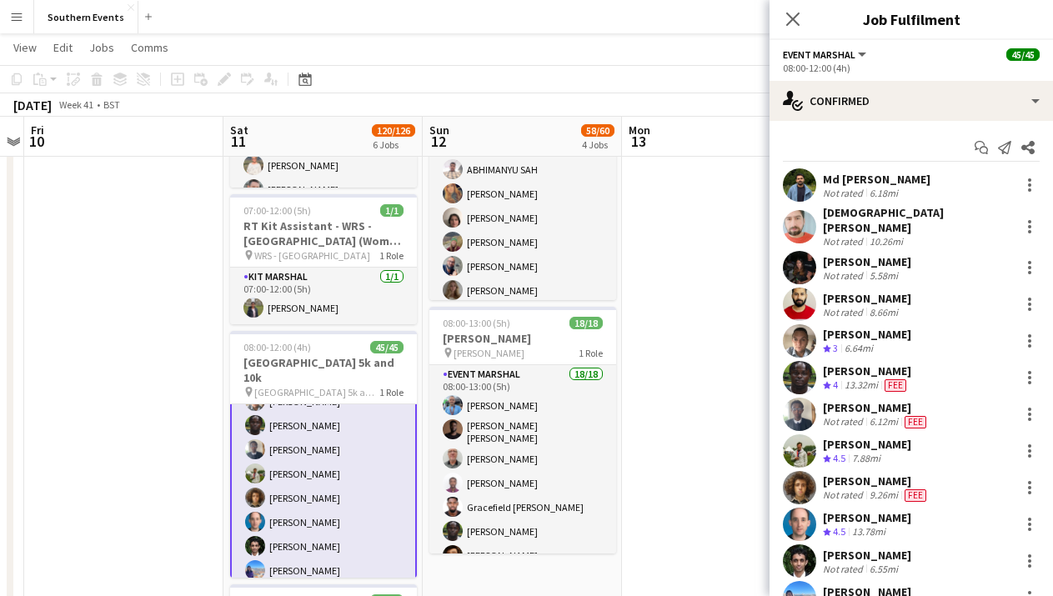
scroll to position [148, 0]
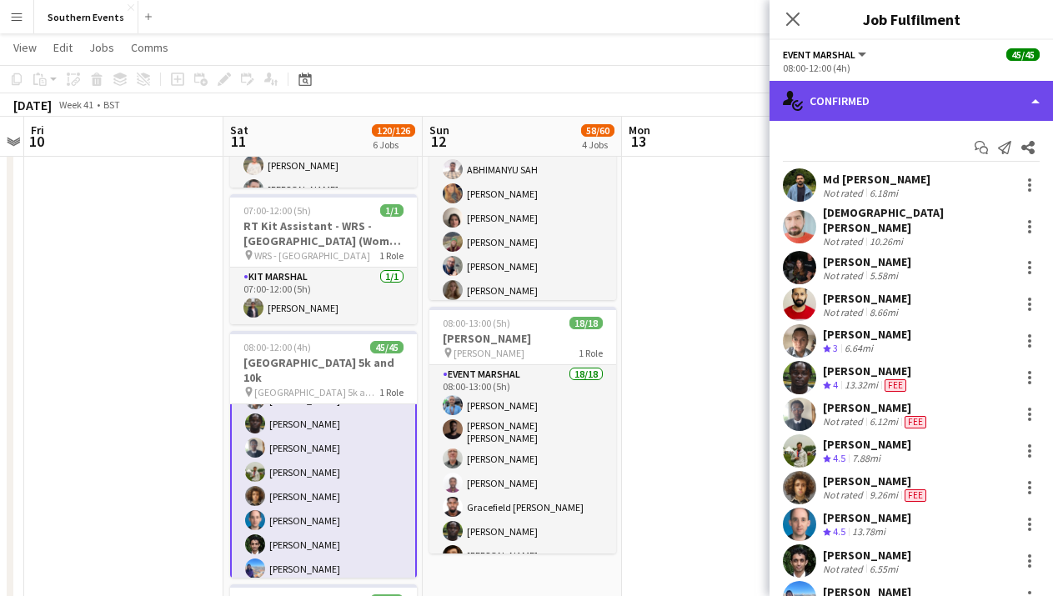
click at [1001, 93] on div "single-neutral-actions-check-2 Confirmed" at bounding box center [910, 101] width 283 height 40
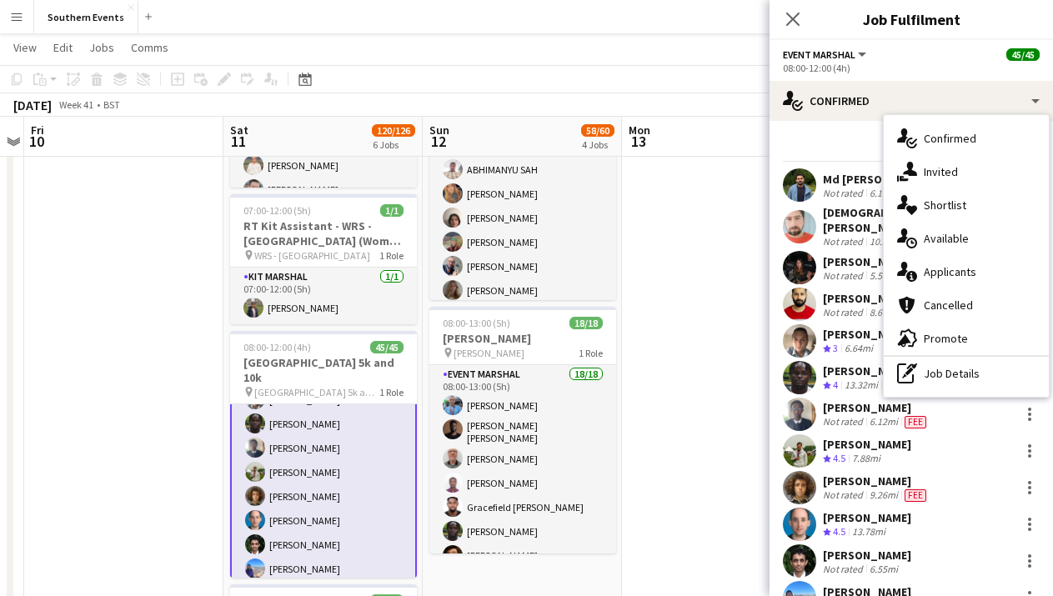
click at [953, 63] on div "08:00-12:00 (4h)" at bounding box center [911, 68] width 257 height 13
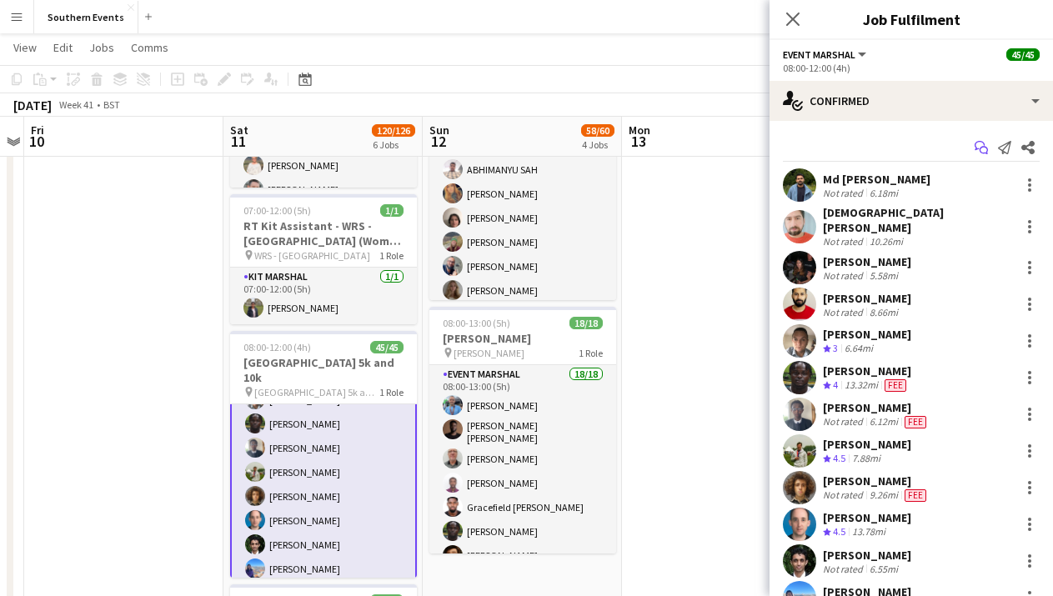
click at [980, 146] on icon "Start chat" at bounding box center [980, 147] width 13 height 13
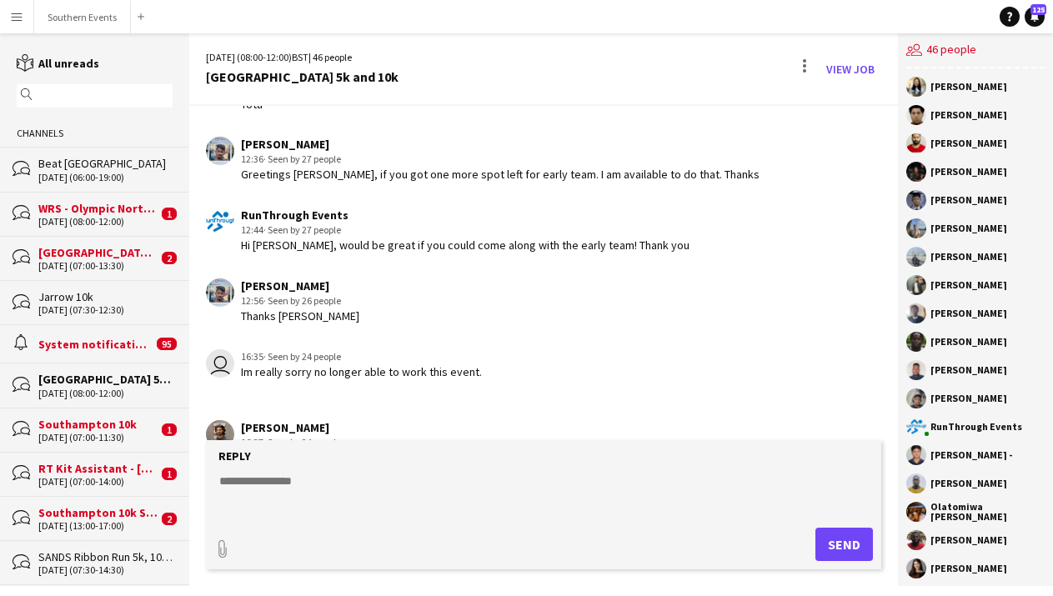
scroll to position [3479, 0]
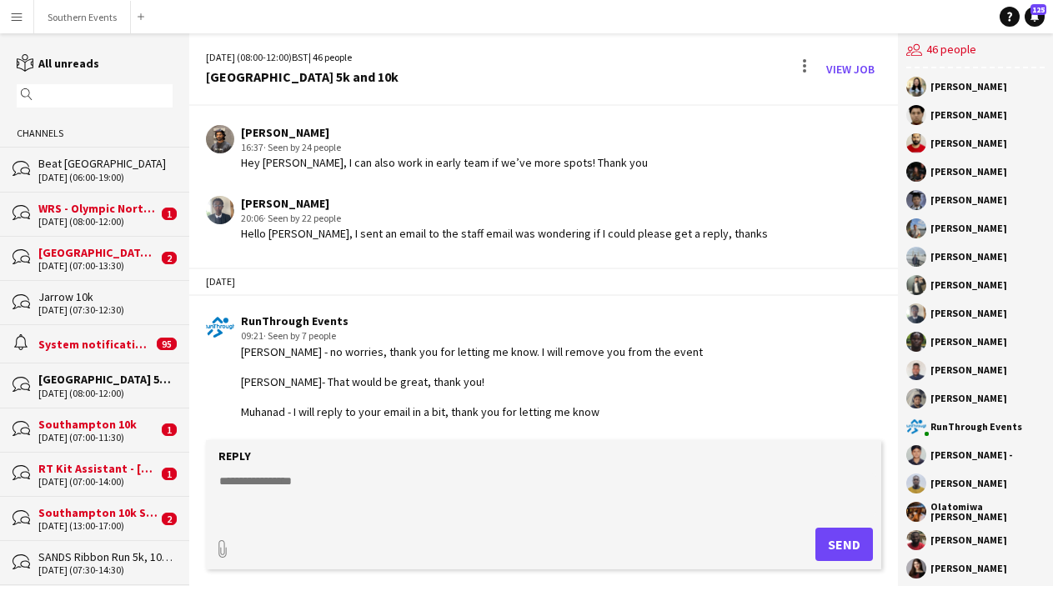
click at [347, 491] on textarea at bounding box center [547, 494] width 658 height 43
click at [358, 489] on textarea at bounding box center [547, 494] width 658 height 43
paste textarea "**********"
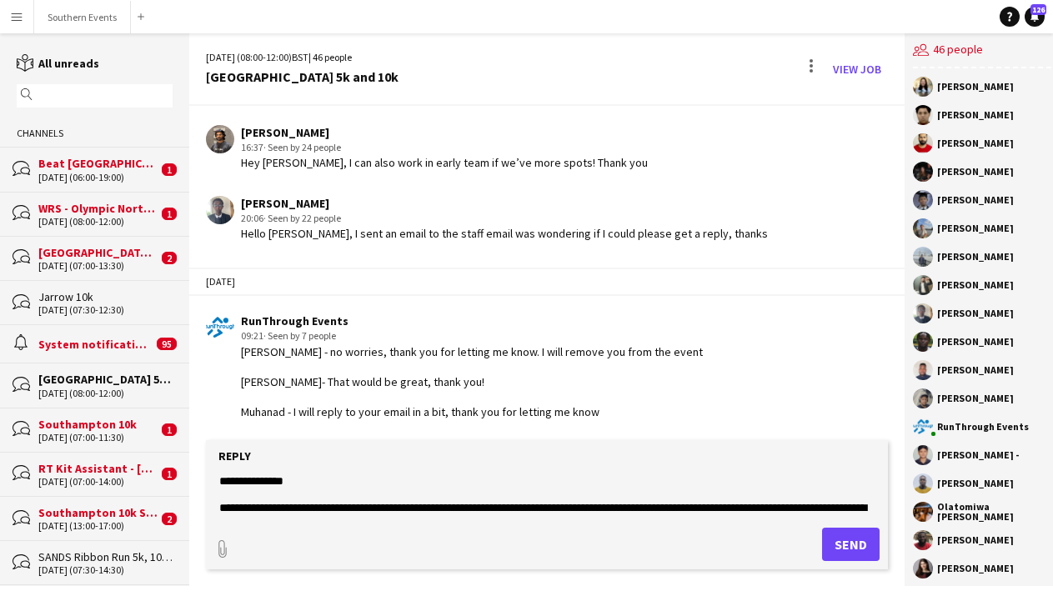
scroll to position [174, 0]
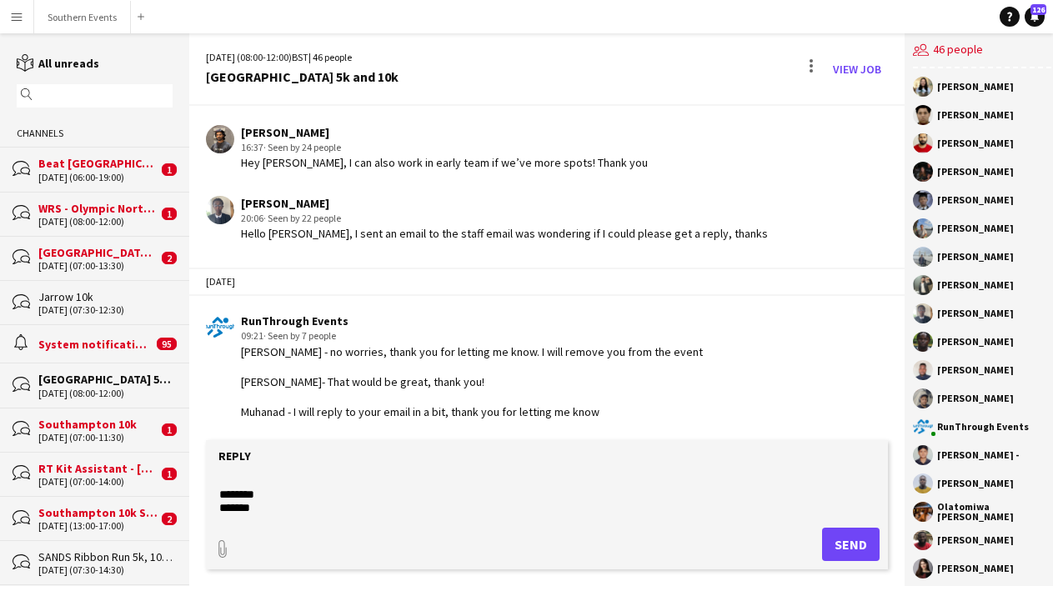
drag, startPoint x: 283, startPoint y: 493, endPoint x: 190, endPoint y: 493, distance: 93.3
click at [191, 493] on app-message-form "**********" at bounding box center [546, 513] width 714 height 146
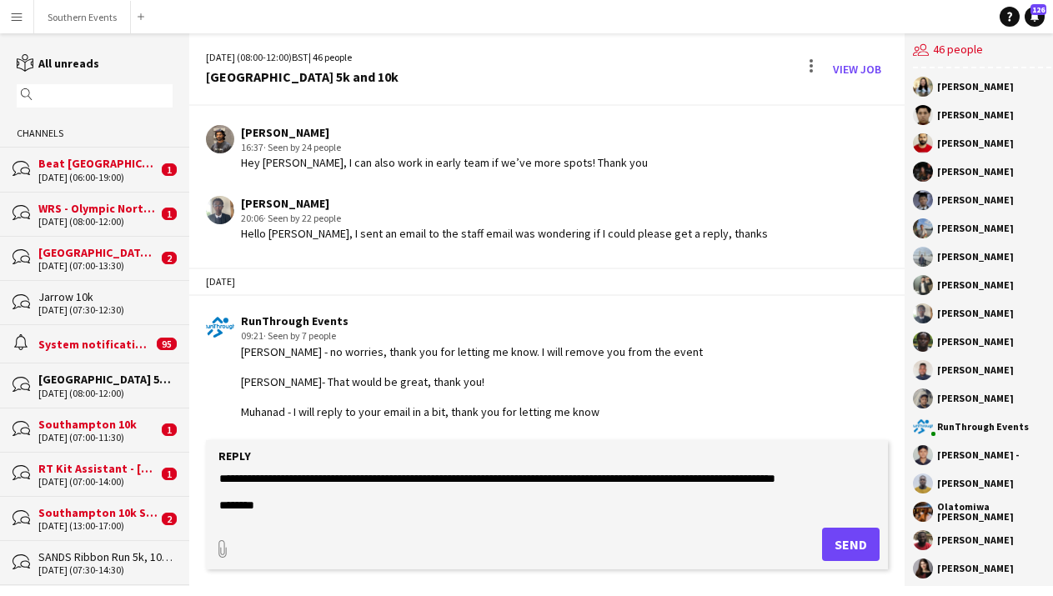
scroll to position [143, 0]
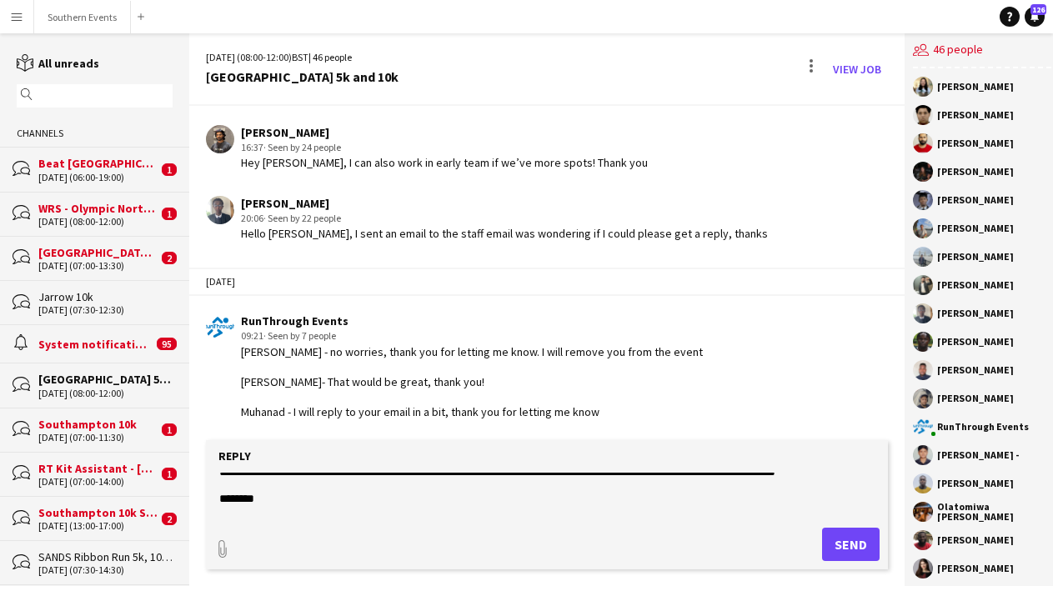
type textarea "**********"
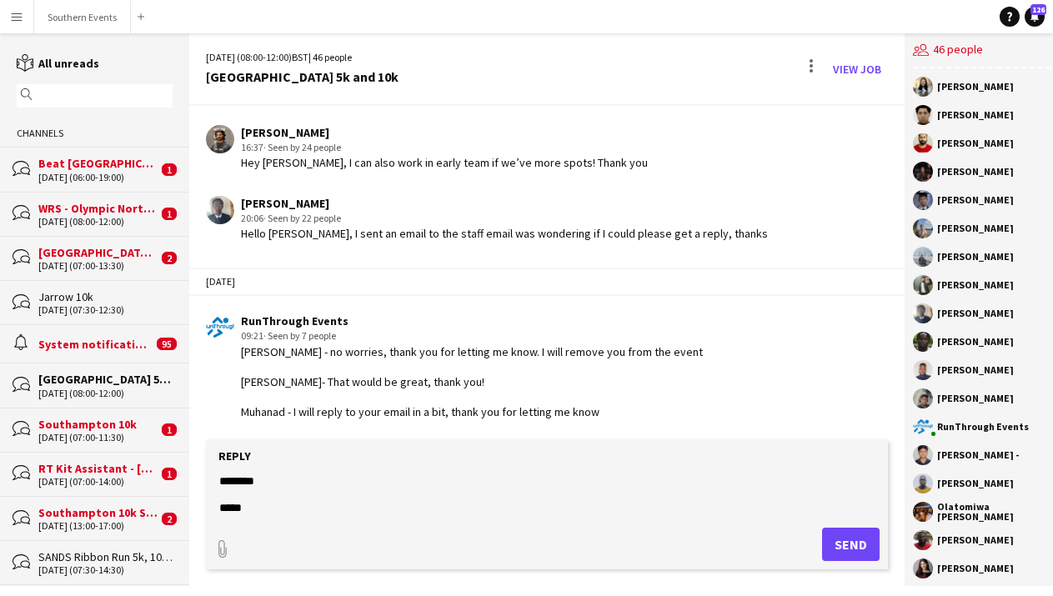
scroll to position [180, 0]
type input "**********"
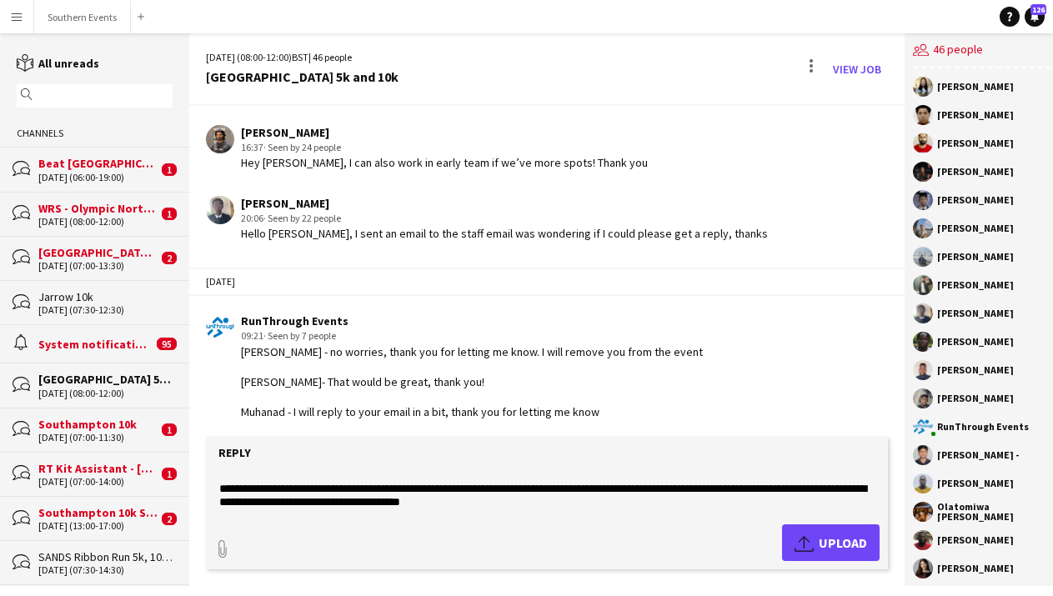
scroll to position [0, 0]
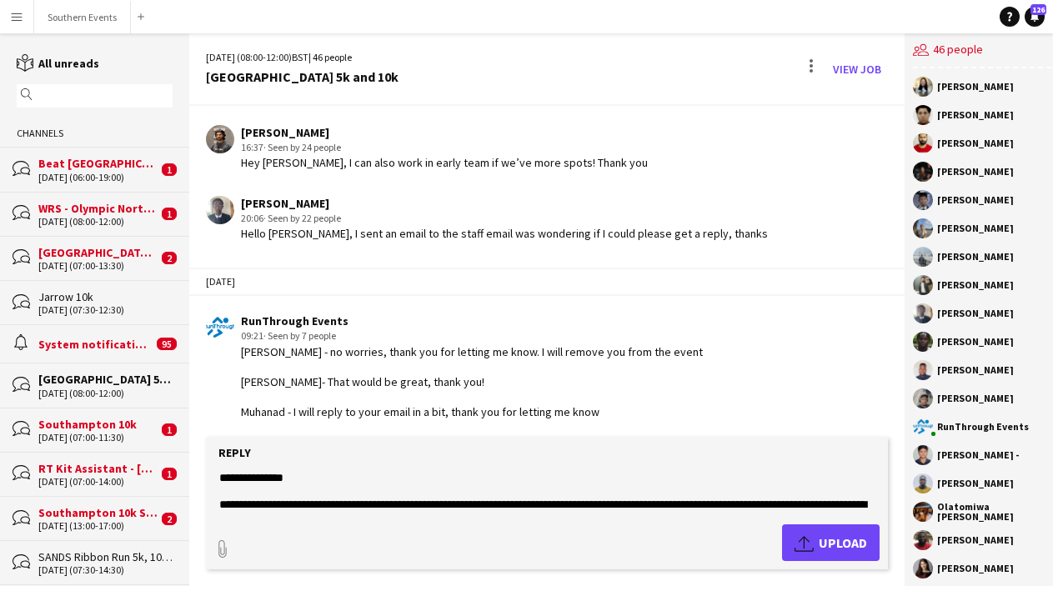
click at [484, 496] on textarea "**********" at bounding box center [547, 490] width 658 height 43
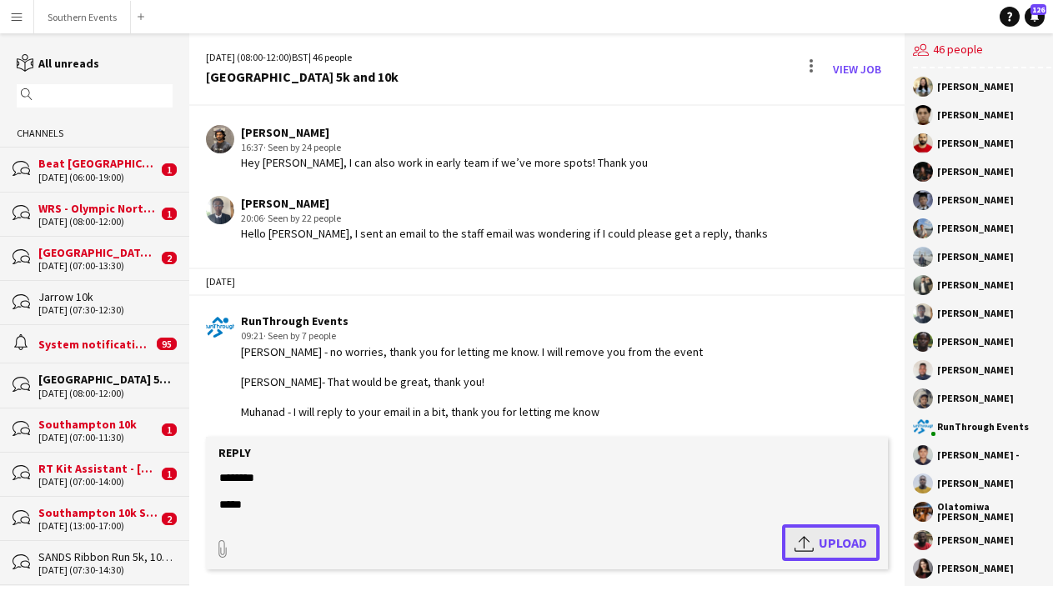
click at [801, 548] on app-icon "Upload" at bounding box center [806, 543] width 24 height 20
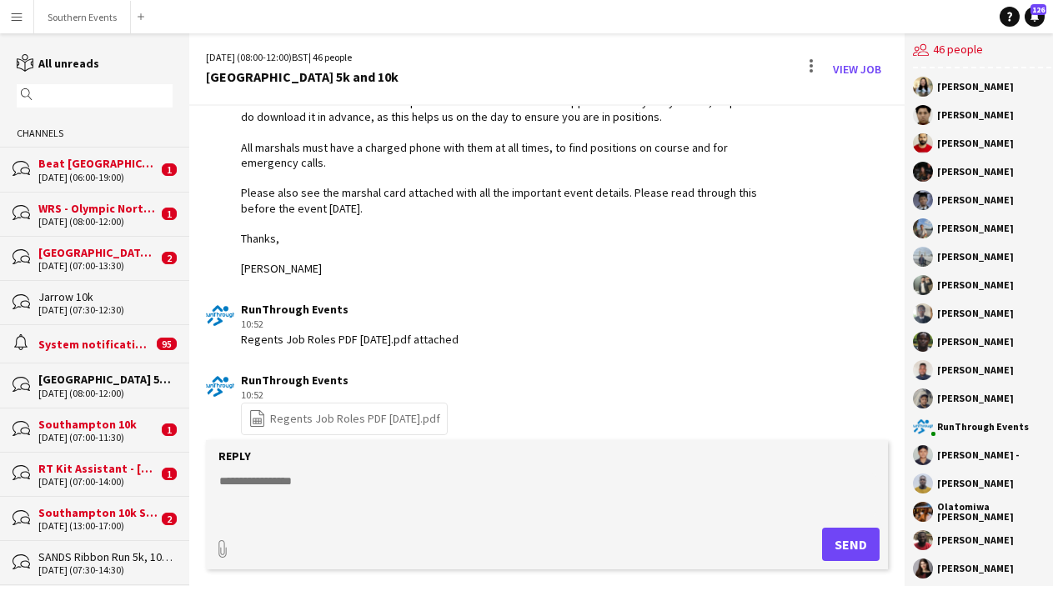
scroll to position [3966, 0]
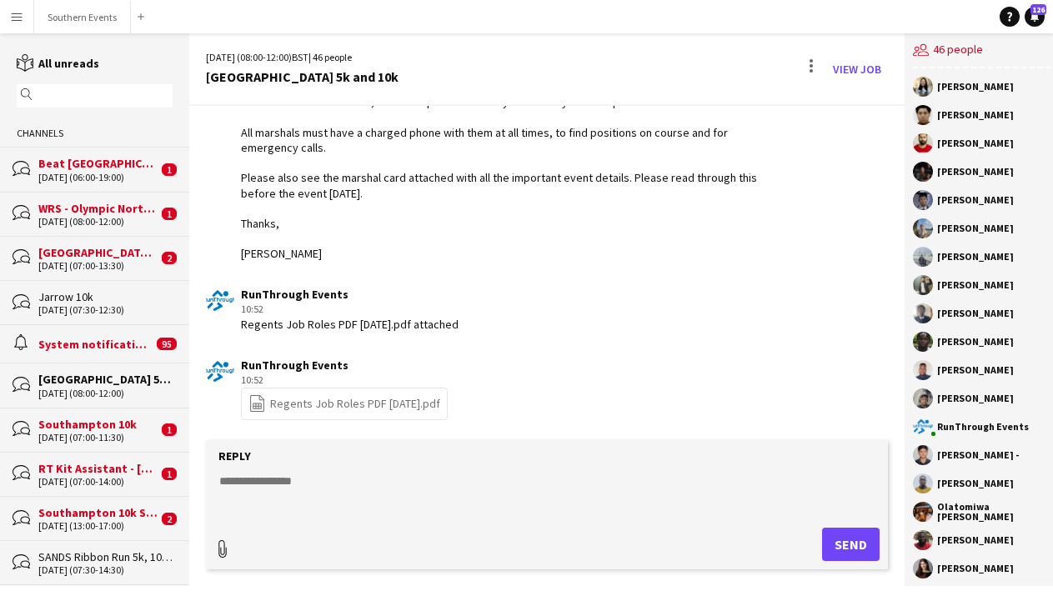
type input "**********"
click at [811, 547] on span "Upload Upload" at bounding box center [830, 543] width 73 height 20
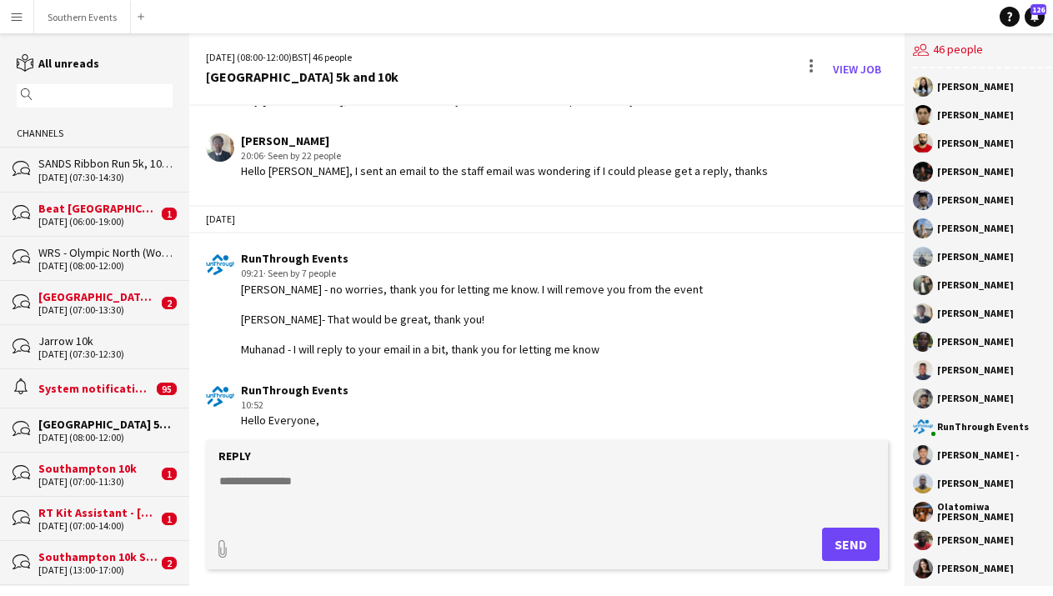
scroll to position [3543, 0]
click at [70, 23] on button "Southern Events Close" at bounding box center [82, 17] width 97 height 33
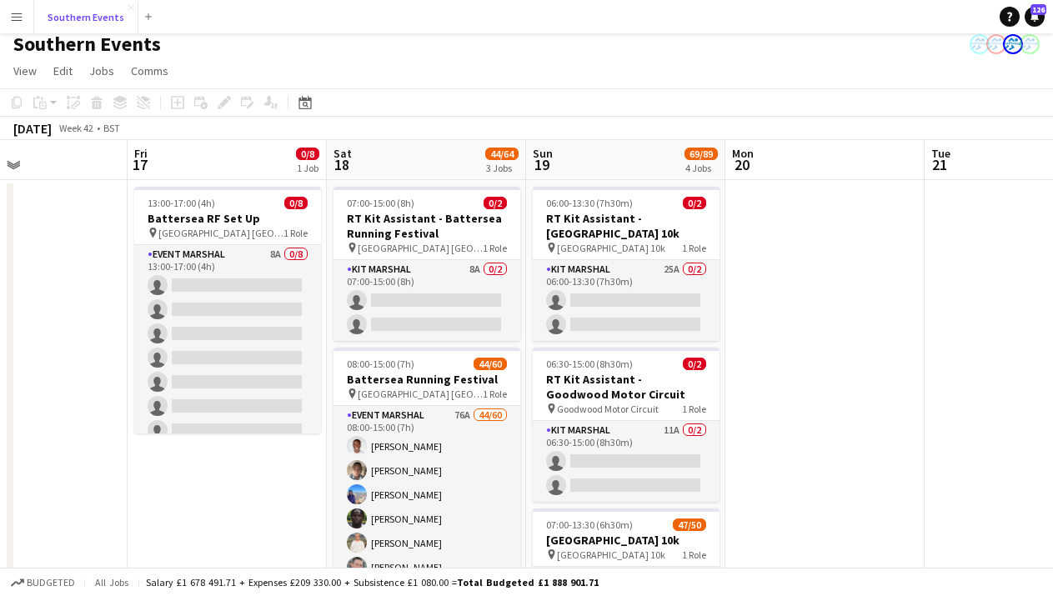
scroll to position [13, 0]
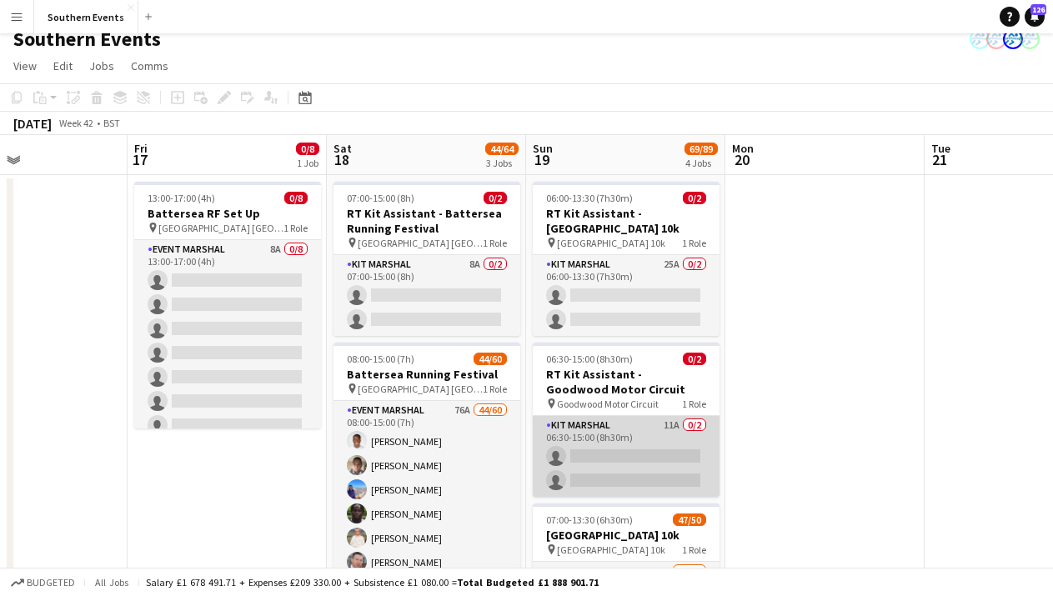
click at [679, 450] on app-card-role "Kit Marshal 11A 0/2 06:30-15:00 (8h30m) single-neutral-actions single-neutral-a…" at bounding box center [626, 456] width 187 height 81
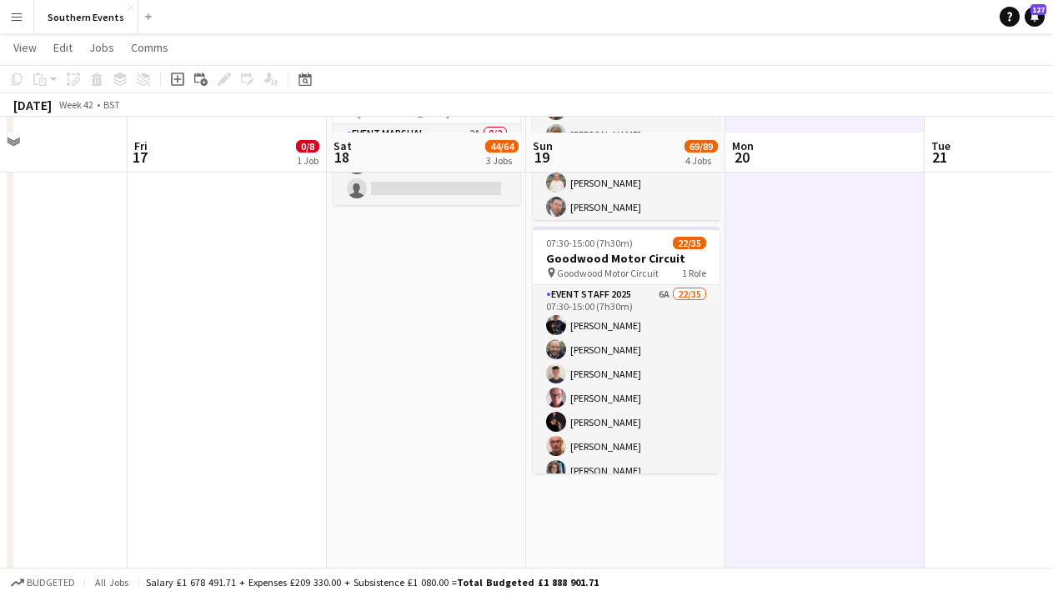
scroll to position [559, 0]
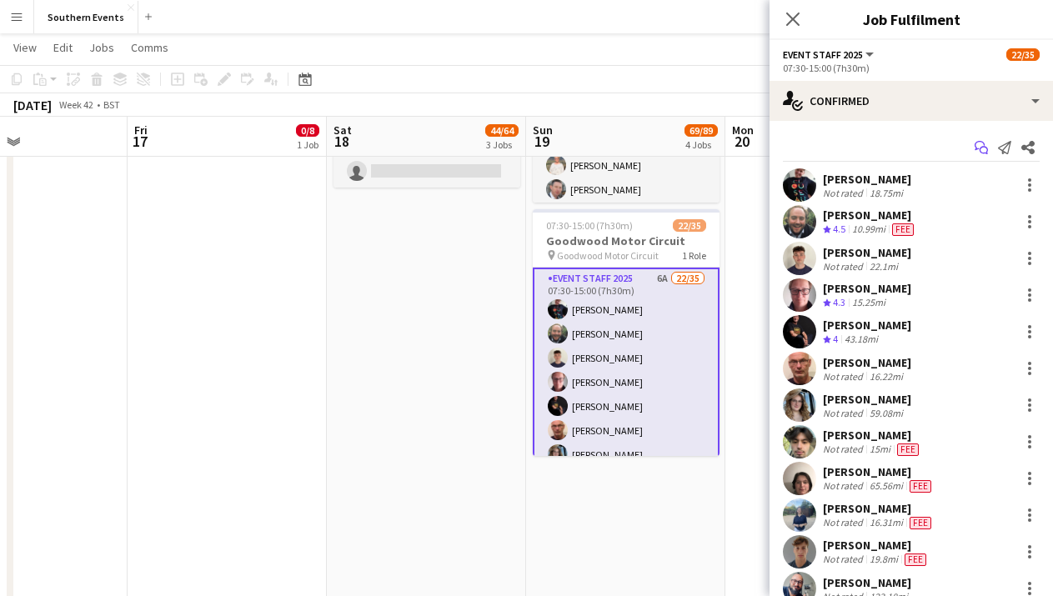
click at [978, 151] on icon "Start chat" at bounding box center [980, 147] width 13 height 13
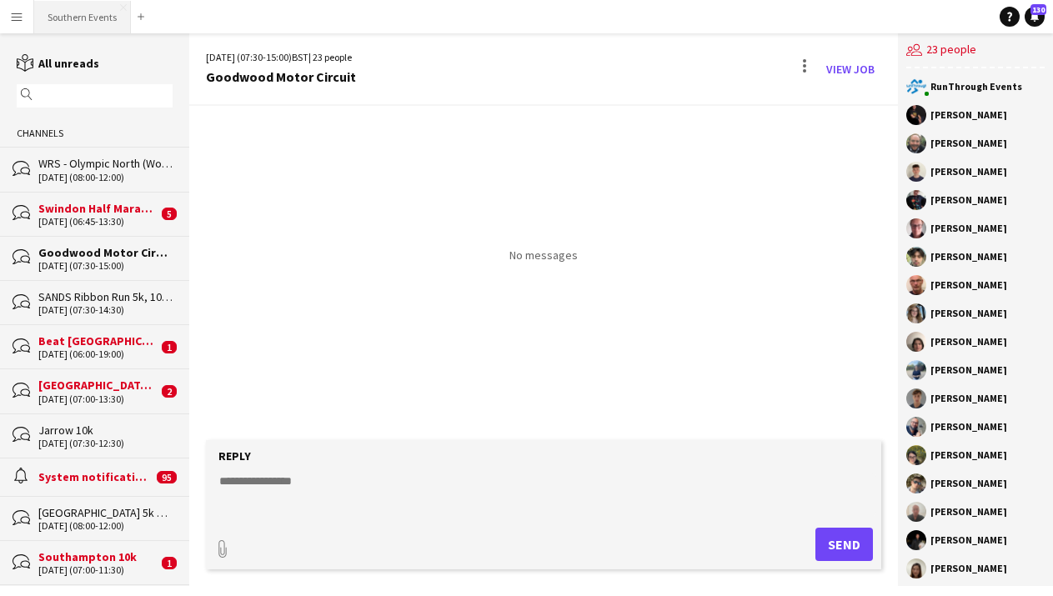
click at [96, 16] on button "Southern Events Close" at bounding box center [82, 17] width 97 height 33
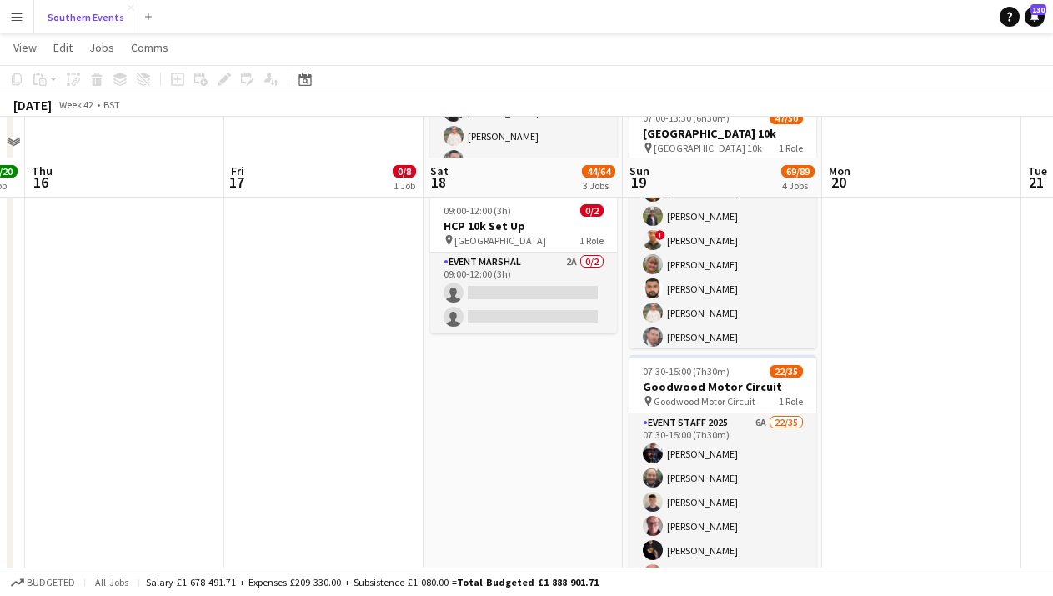
scroll to position [470, 0]
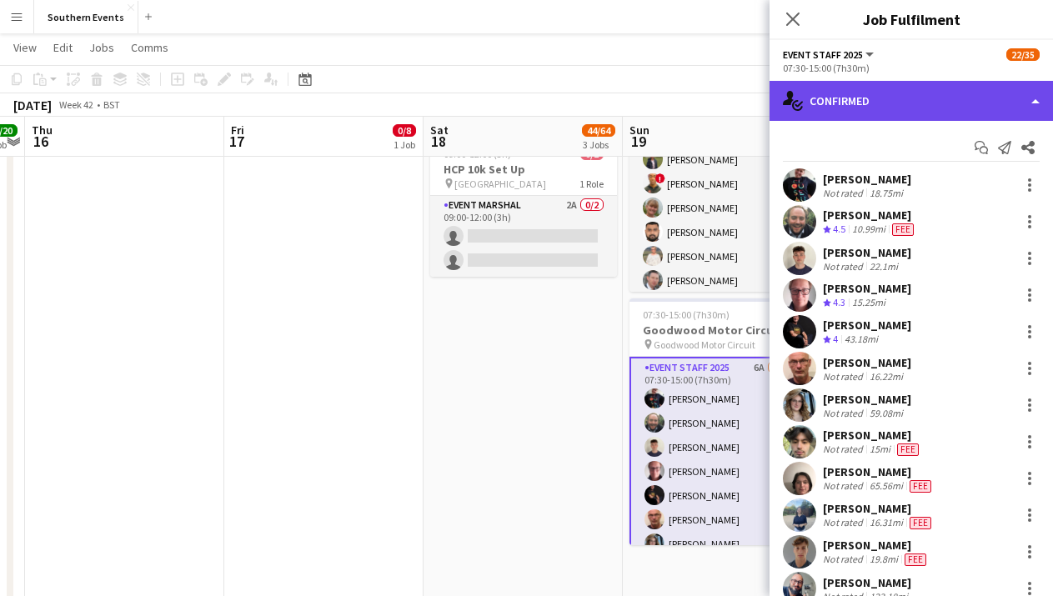
click at [975, 97] on div "single-neutral-actions-check-2 Confirmed" at bounding box center [910, 101] width 283 height 40
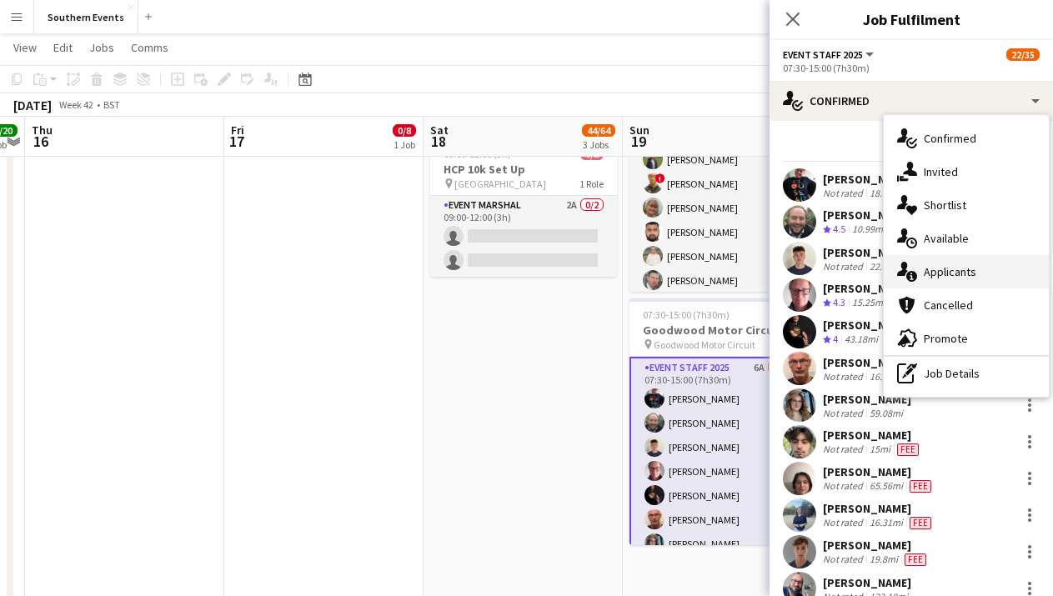
click at [953, 272] on span "Applicants" at bounding box center [949, 271] width 53 height 15
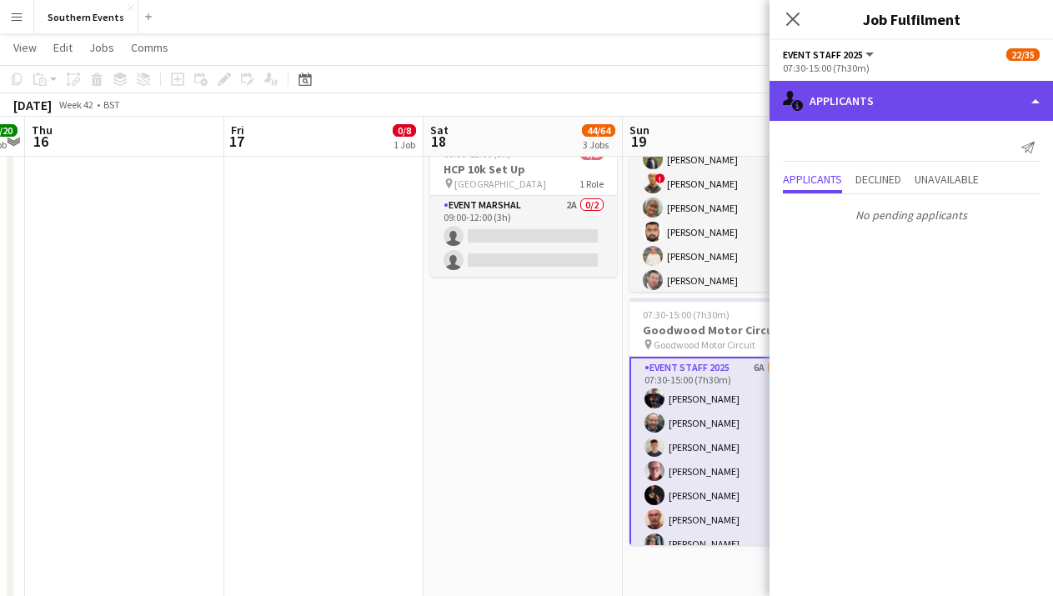
click at [900, 99] on div "single-neutral-actions-information Applicants" at bounding box center [910, 101] width 283 height 40
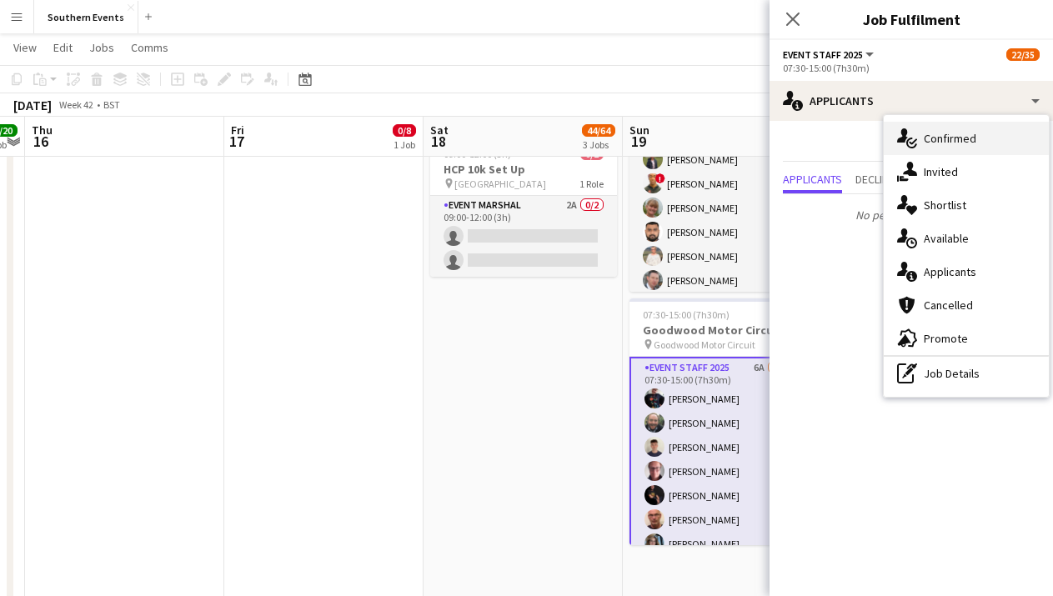
click at [957, 138] on span "Confirmed" at bounding box center [949, 138] width 53 height 15
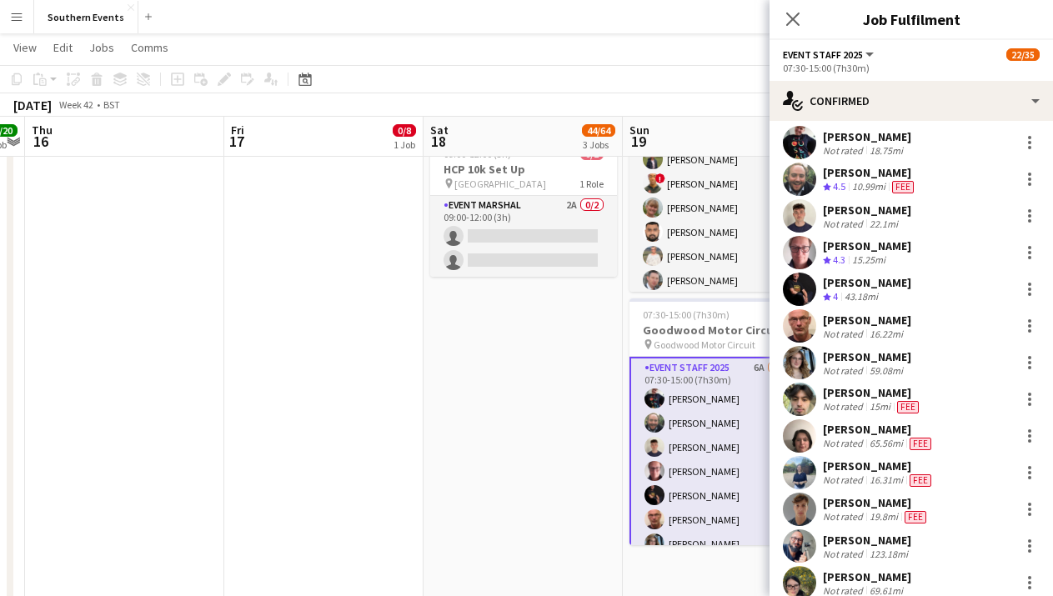
scroll to position [38, 0]
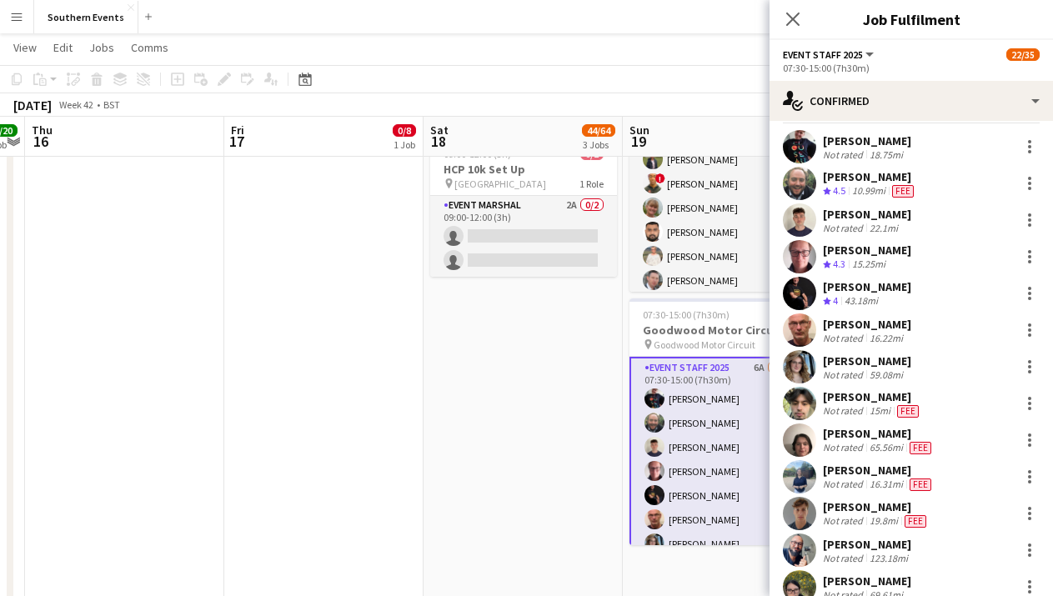
click at [516, 394] on app-date-cell "07:00-15:00 (8h) 0/2 RT Kit Assistant - Battersea Running Festival pin [GEOGRAP…" at bounding box center [522, 390] width 199 height 1347
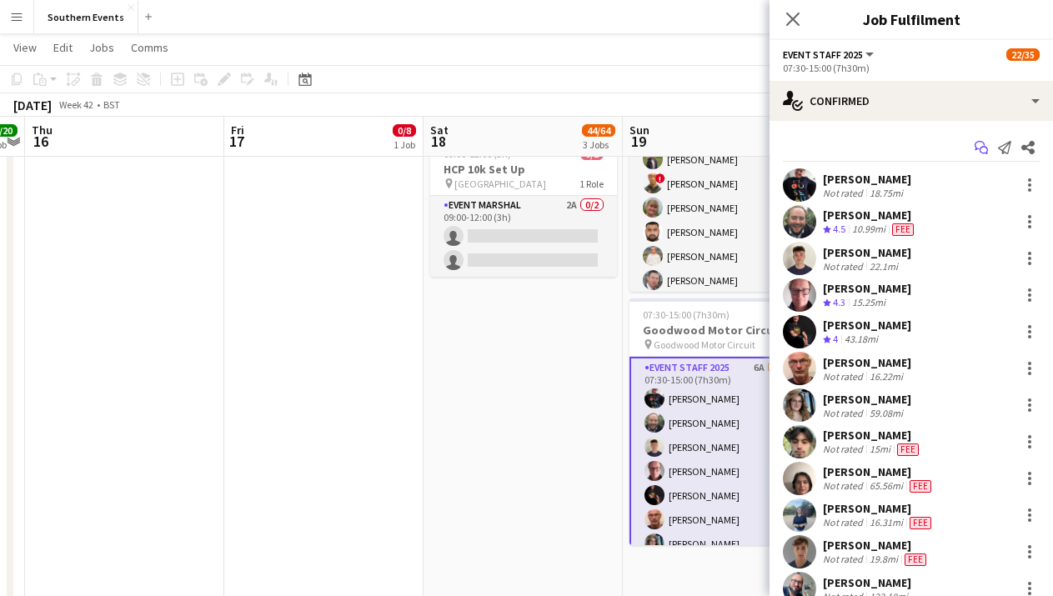
click at [978, 147] on icon "Start chat" at bounding box center [980, 147] width 13 height 13
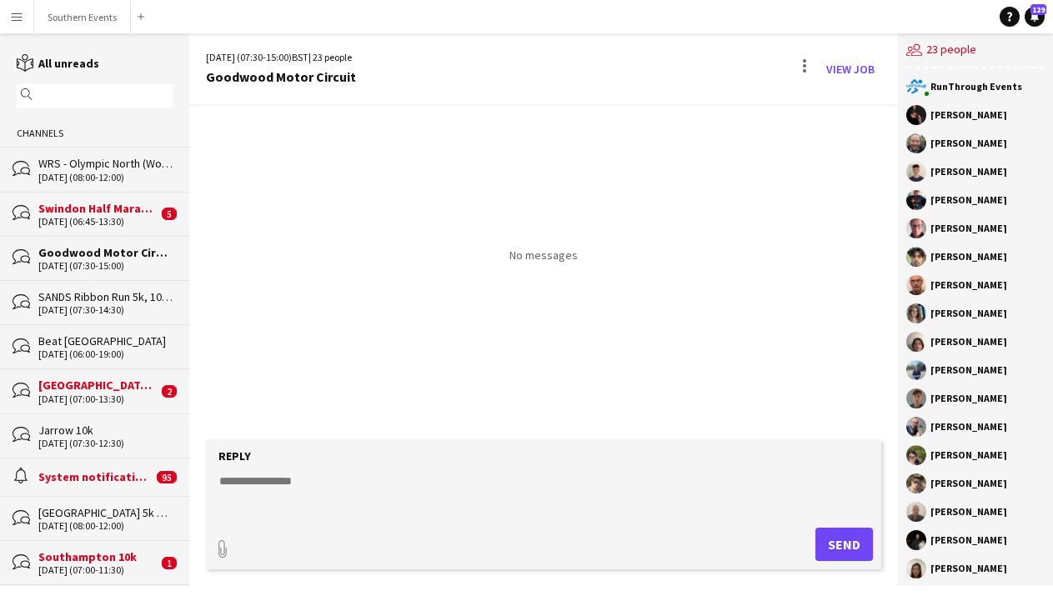
click at [327, 489] on textarea at bounding box center [547, 494] width 658 height 43
paste textarea "**********"
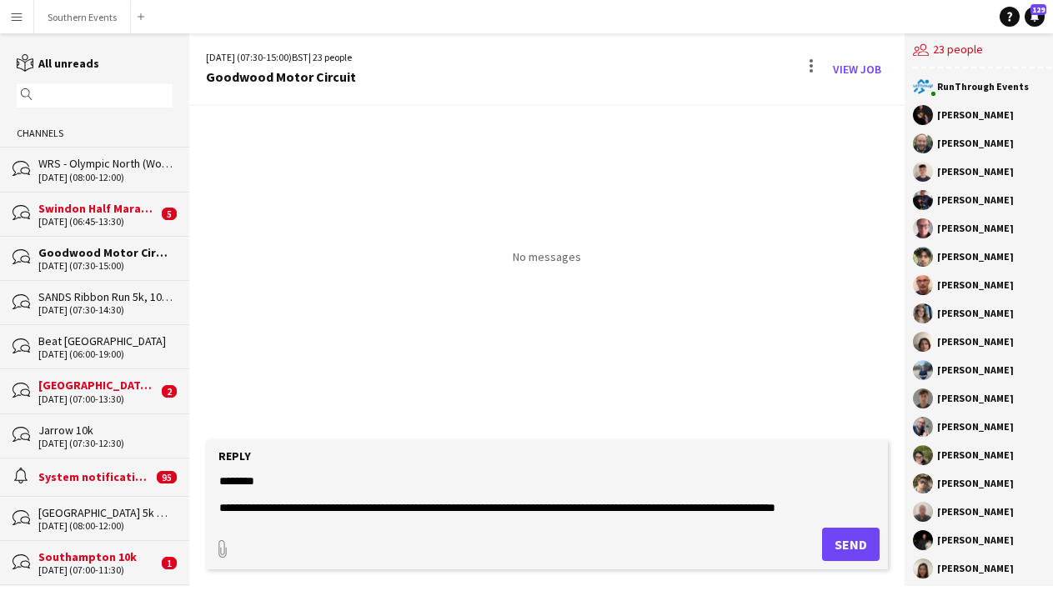
drag, startPoint x: 528, startPoint y: 509, endPoint x: 476, endPoint y: 504, distance: 51.9
click at [476, 505] on textarea at bounding box center [547, 494] width 658 height 43
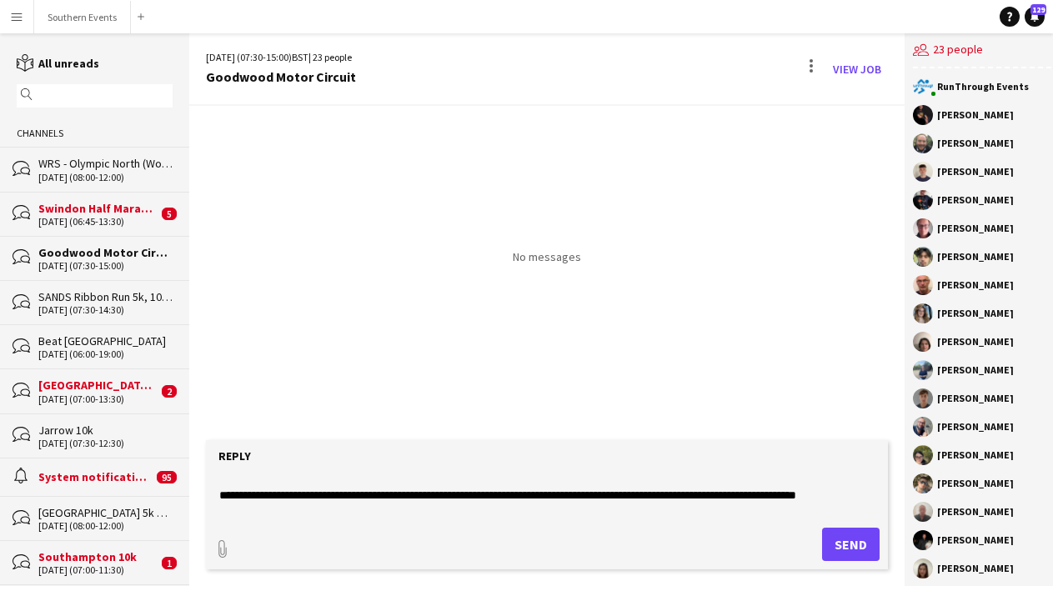
scroll to position [451, 0]
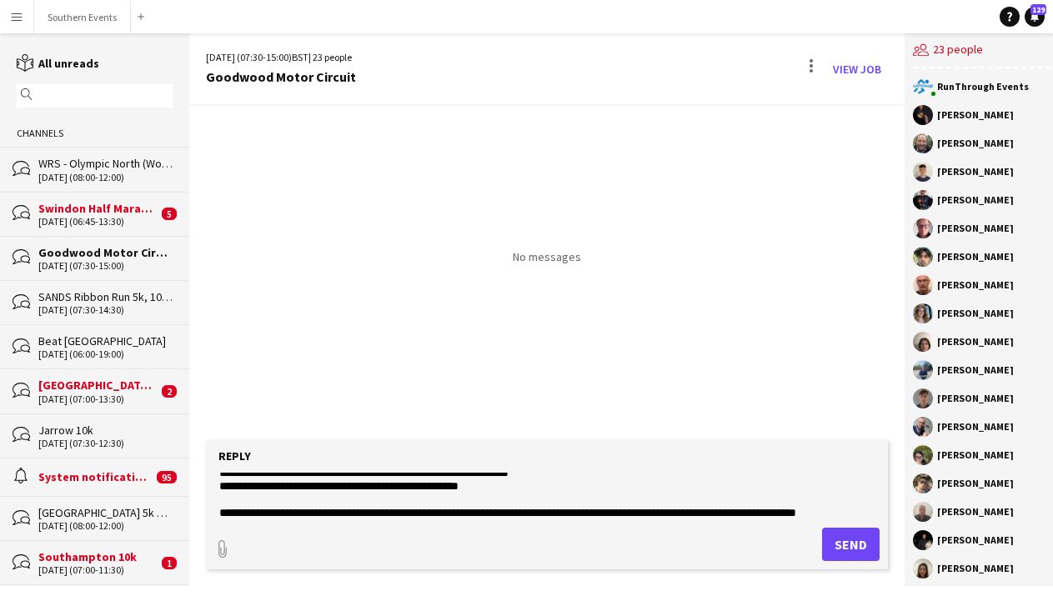
type textarea "**********"
click at [833, 545] on button "Send" at bounding box center [851, 544] width 58 height 33
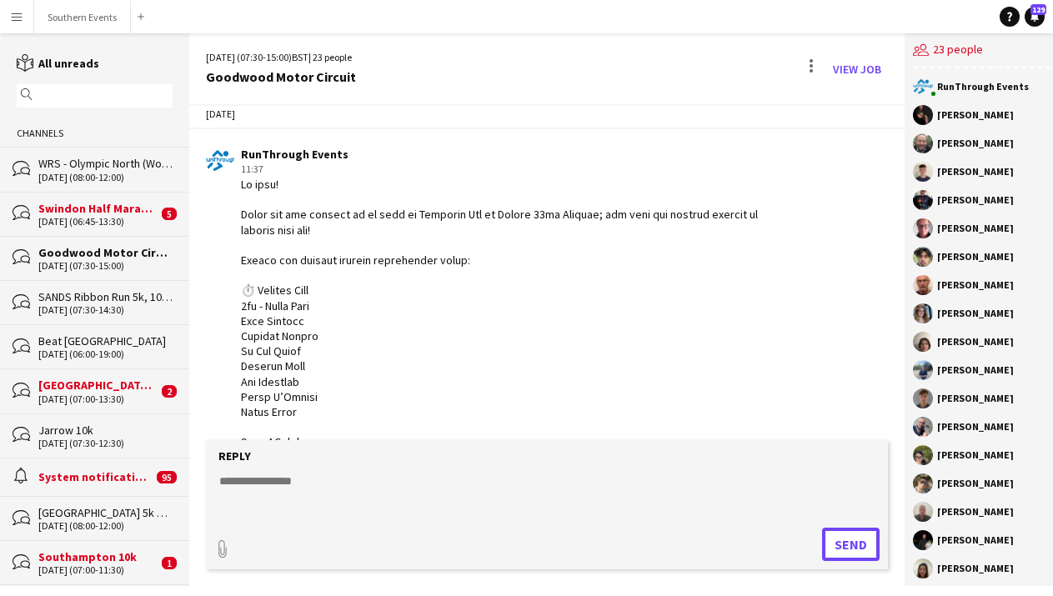
scroll to position [0, 0]
